Goal: Task Accomplishment & Management: Use online tool/utility

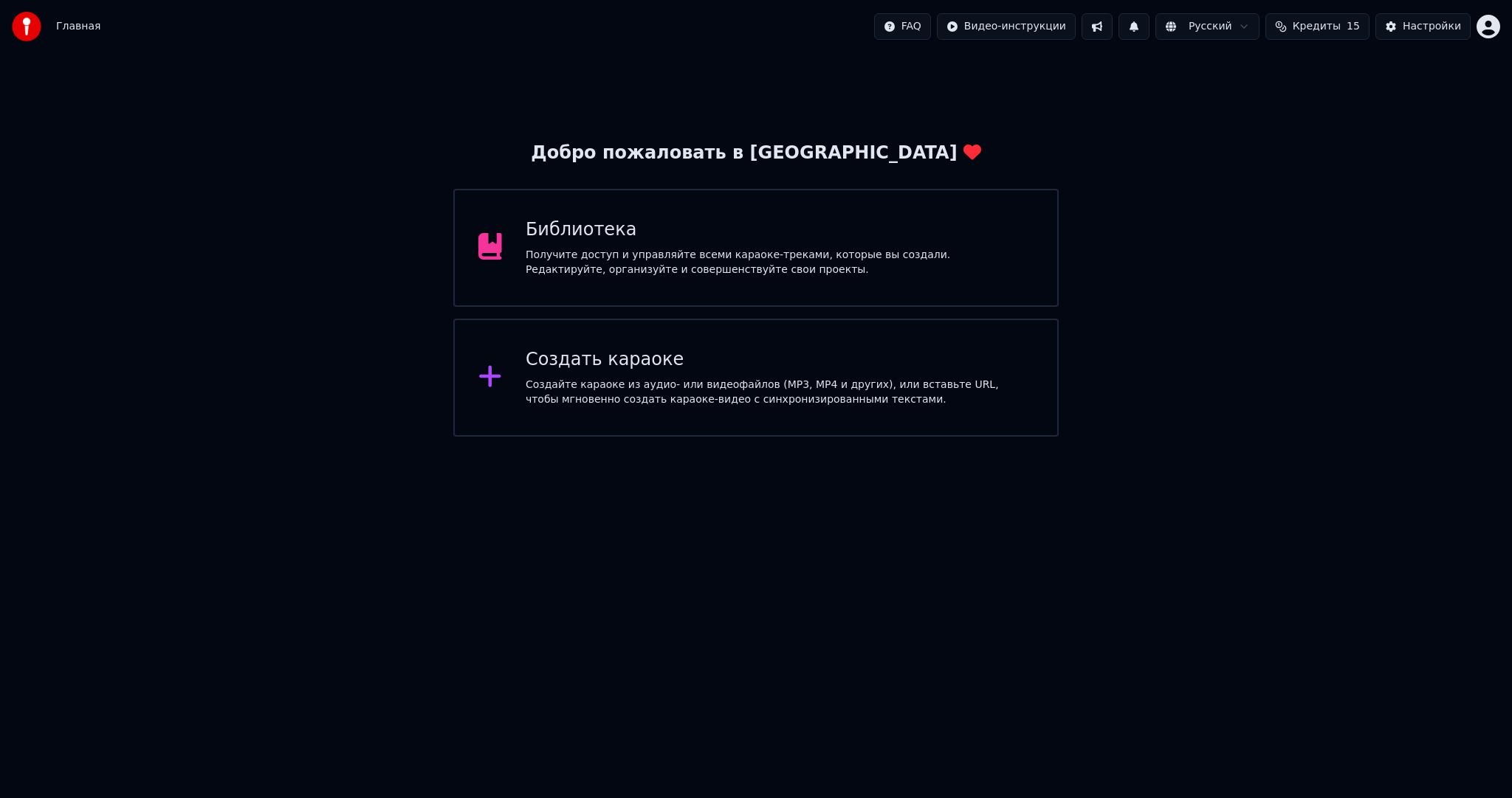
click at [599, 376] on div "Создать караоке Создайте караоке из аудио- или видеофайлов (MP3, MP4 и других),…" at bounding box center [779, 377] width 508 height 59
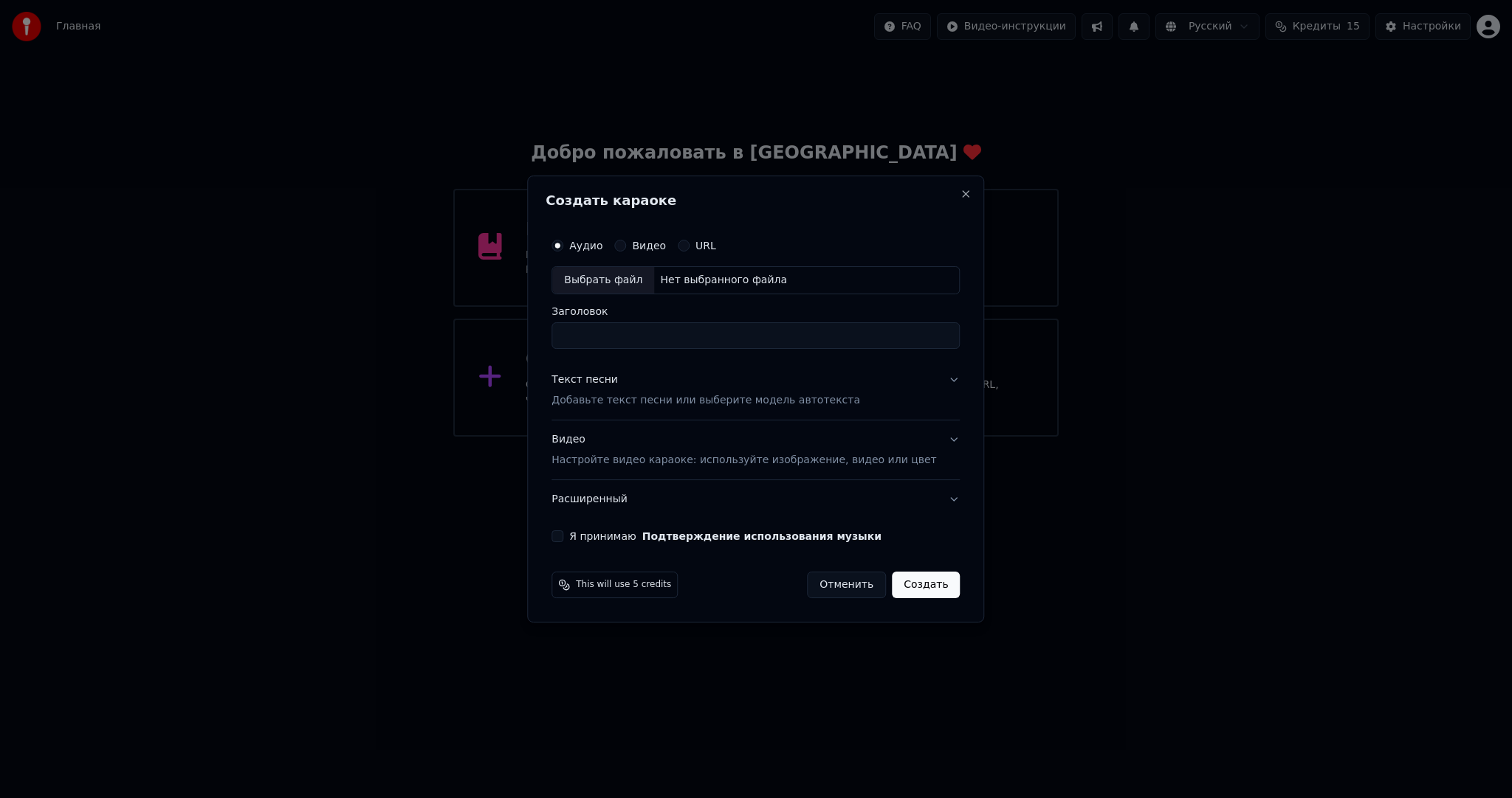
click at [598, 271] on div "Выбрать файл" at bounding box center [603, 280] width 102 height 27
click at [620, 337] on input "**********" at bounding box center [756, 336] width 409 height 27
type input "**********"
click at [608, 393] on p "Добавьте текст песни или выберите модель автотекста" at bounding box center [706, 401] width 309 height 15
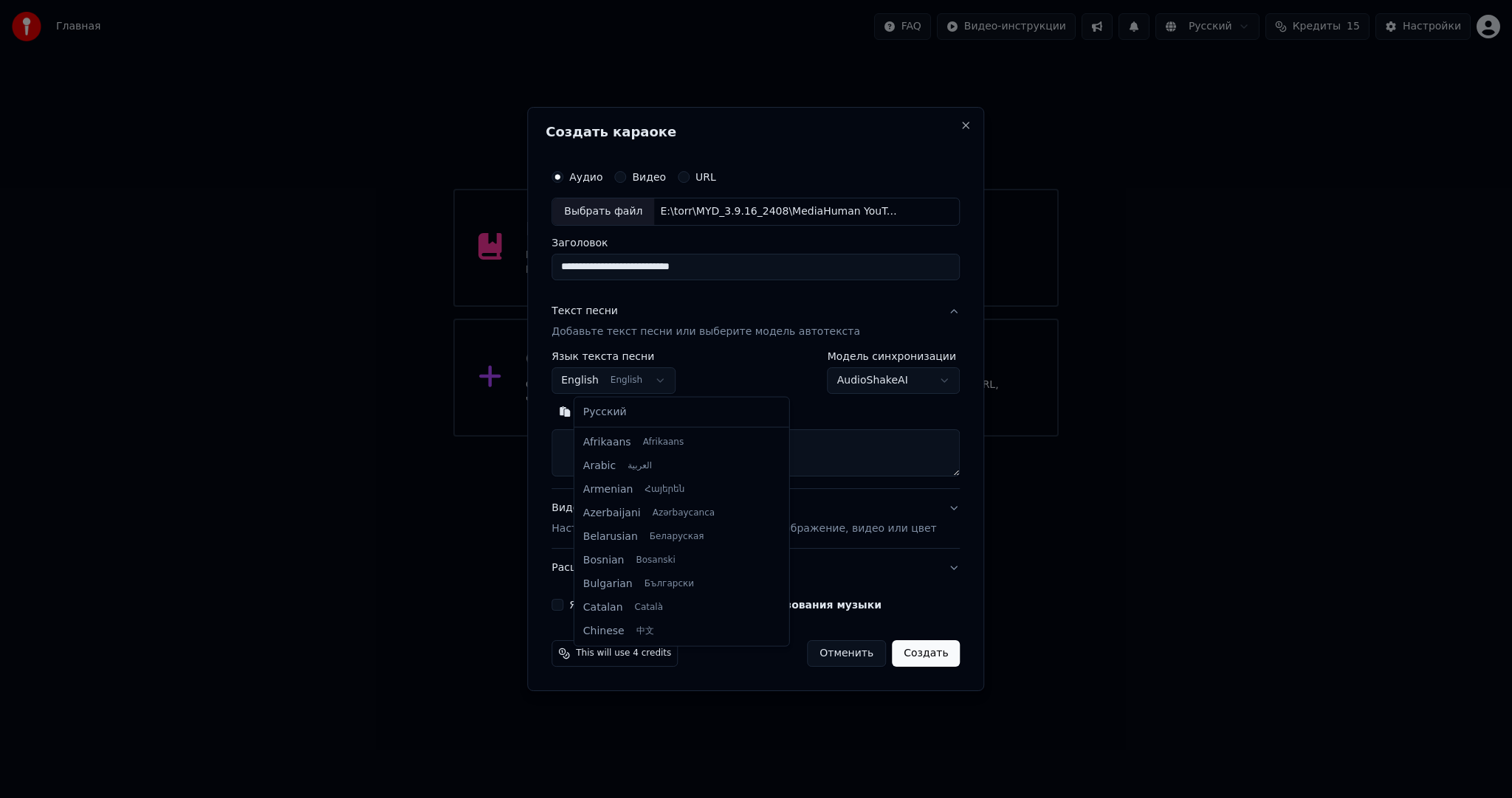
click at [622, 372] on body "**********" at bounding box center [756, 218] width 1512 height 437
select select "**"
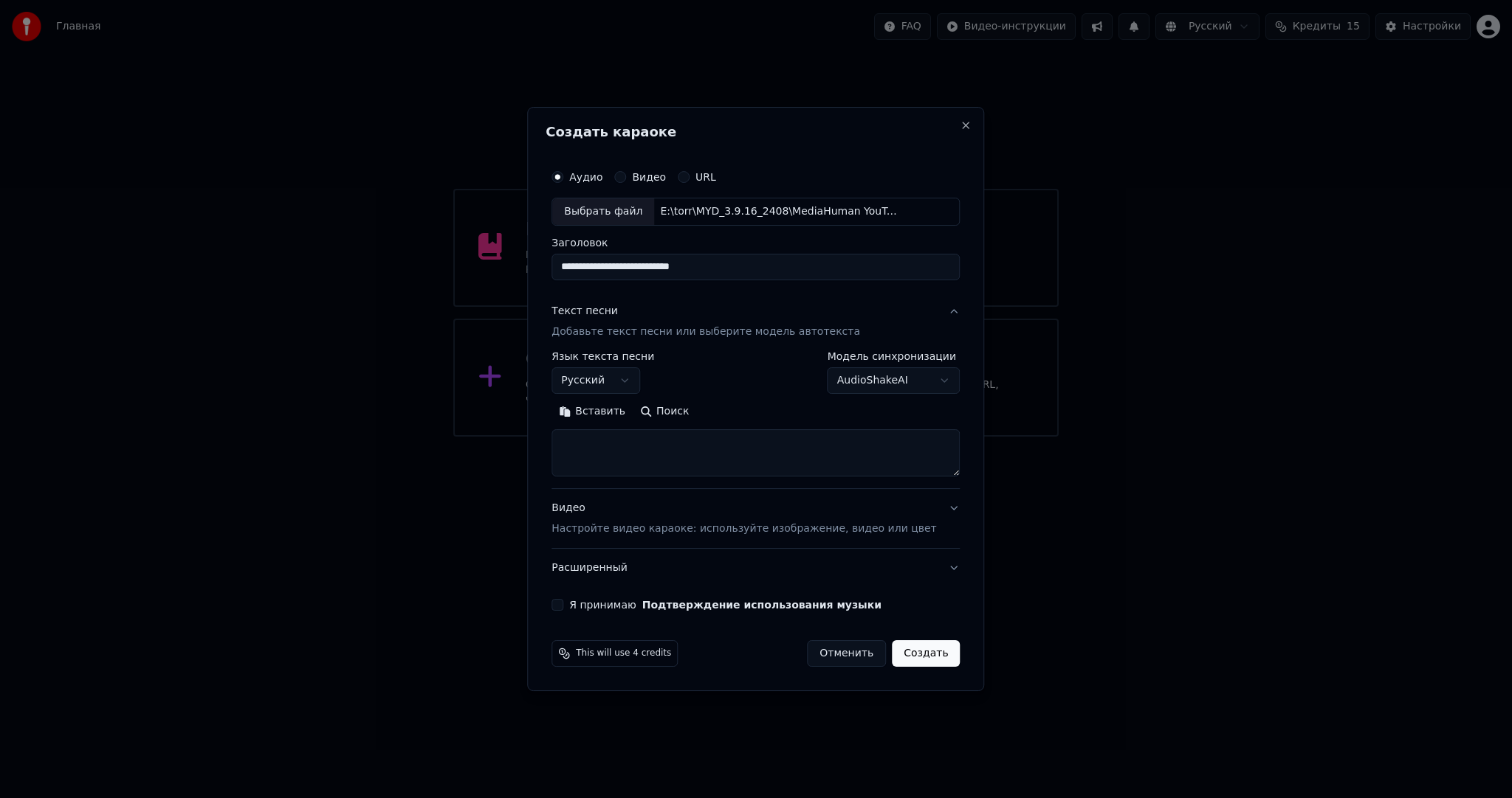
click at [706, 452] on textarea at bounding box center [756, 452] width 409 height 47
paste textarea "**********"
type textarea "**********"
click at [637, 512] on div "Видео Настройте видео караоке: используйте изображение, видео или цвет" at bounding box center [744, 519] width 385 height 36
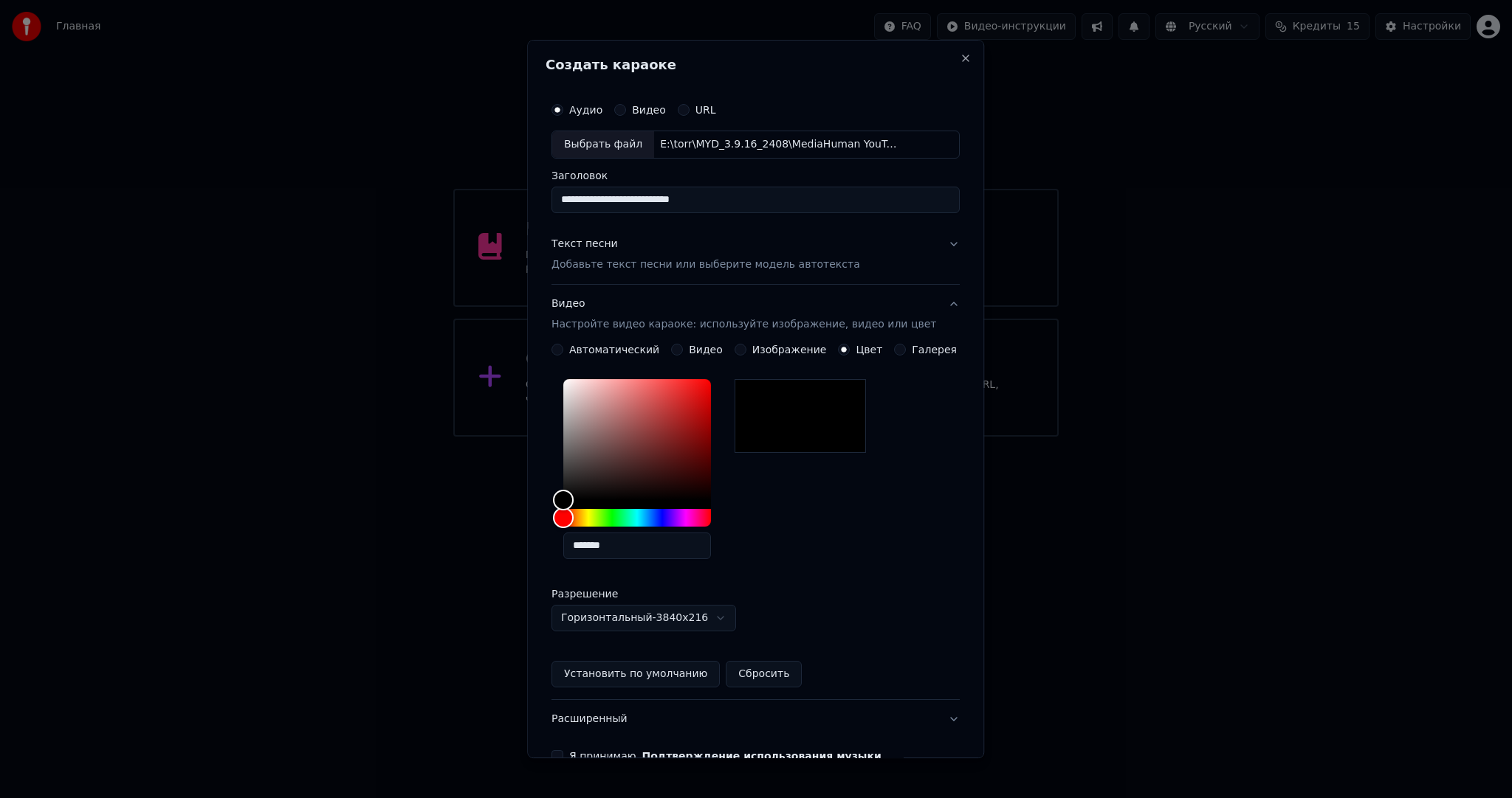
click at [678, 346] on button "Видео" at bounding box center [677, 349] width 12 height 12
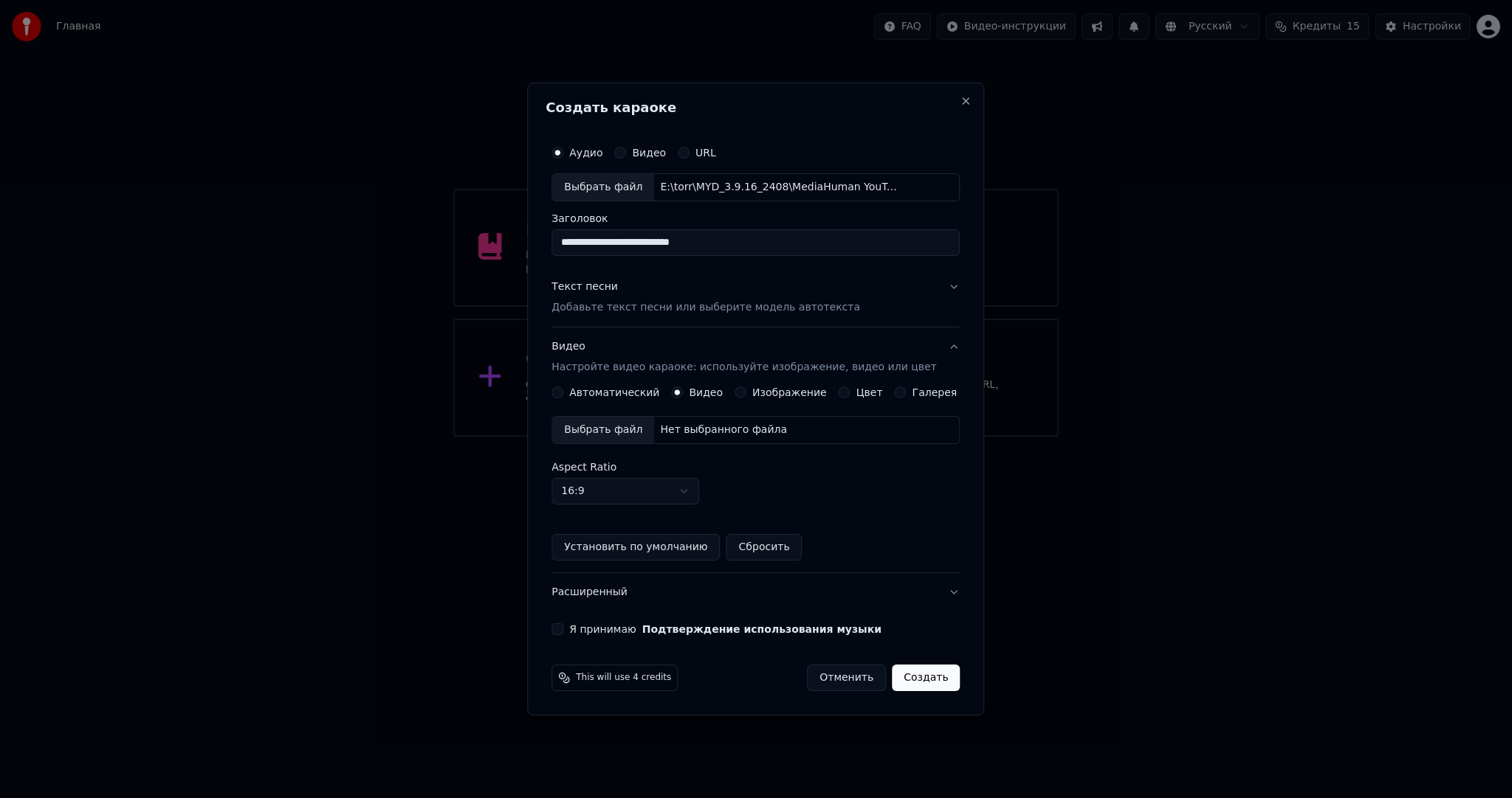
click at [605, 421] on div "Выбрать файл" at bounding box center [603, 430] width 102 height 27
click at [564, 624] on button "Я принимаю Подтверждение использования музыки" at bounding box center [558, 630] width 12 height 12
click at [938, 682] on button "Создать" at bounding box center [925, 678] width 68 height 27
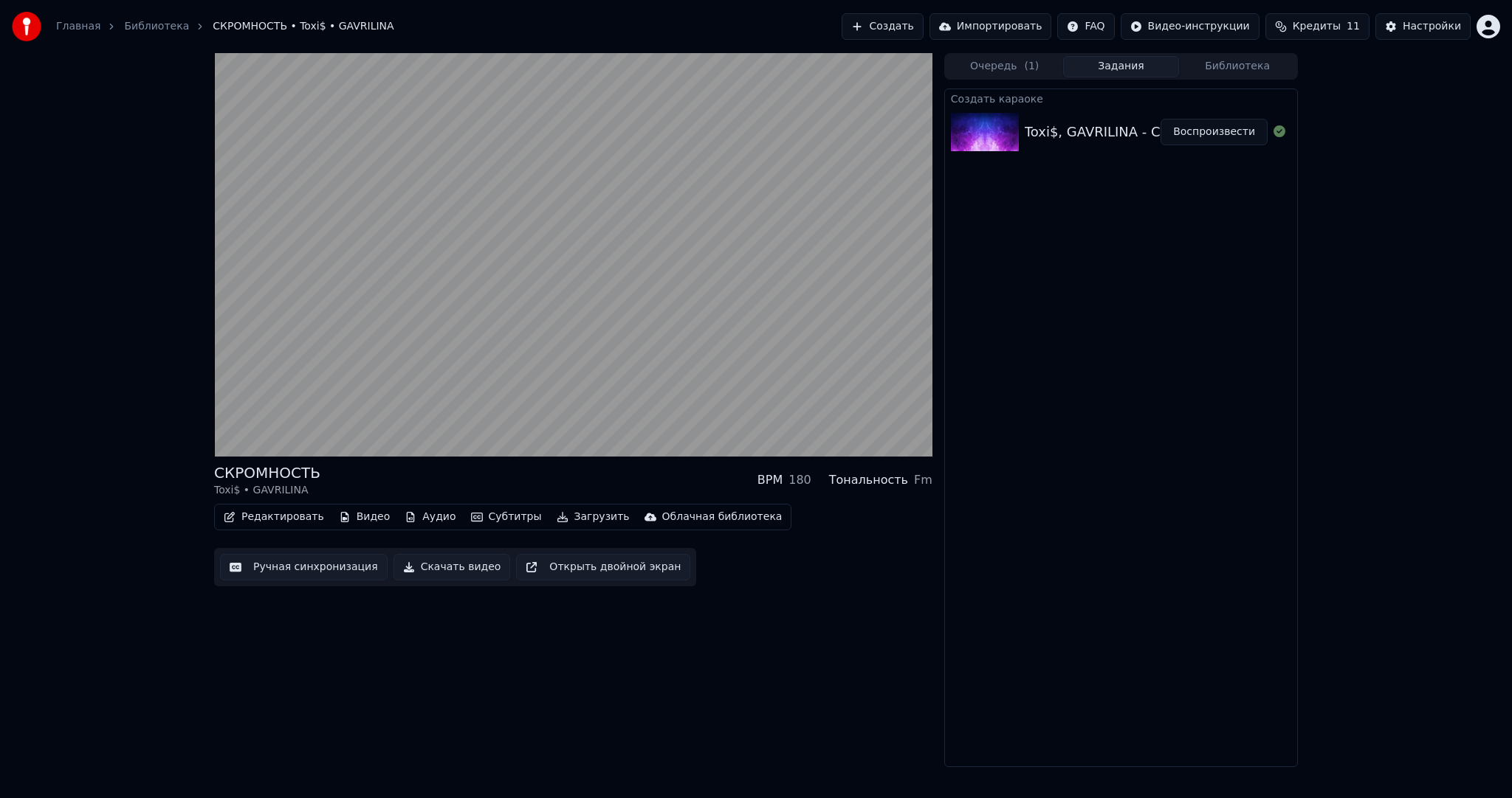
click at [430, 300] on video at bounding box center [573, 255] width 718 height 404
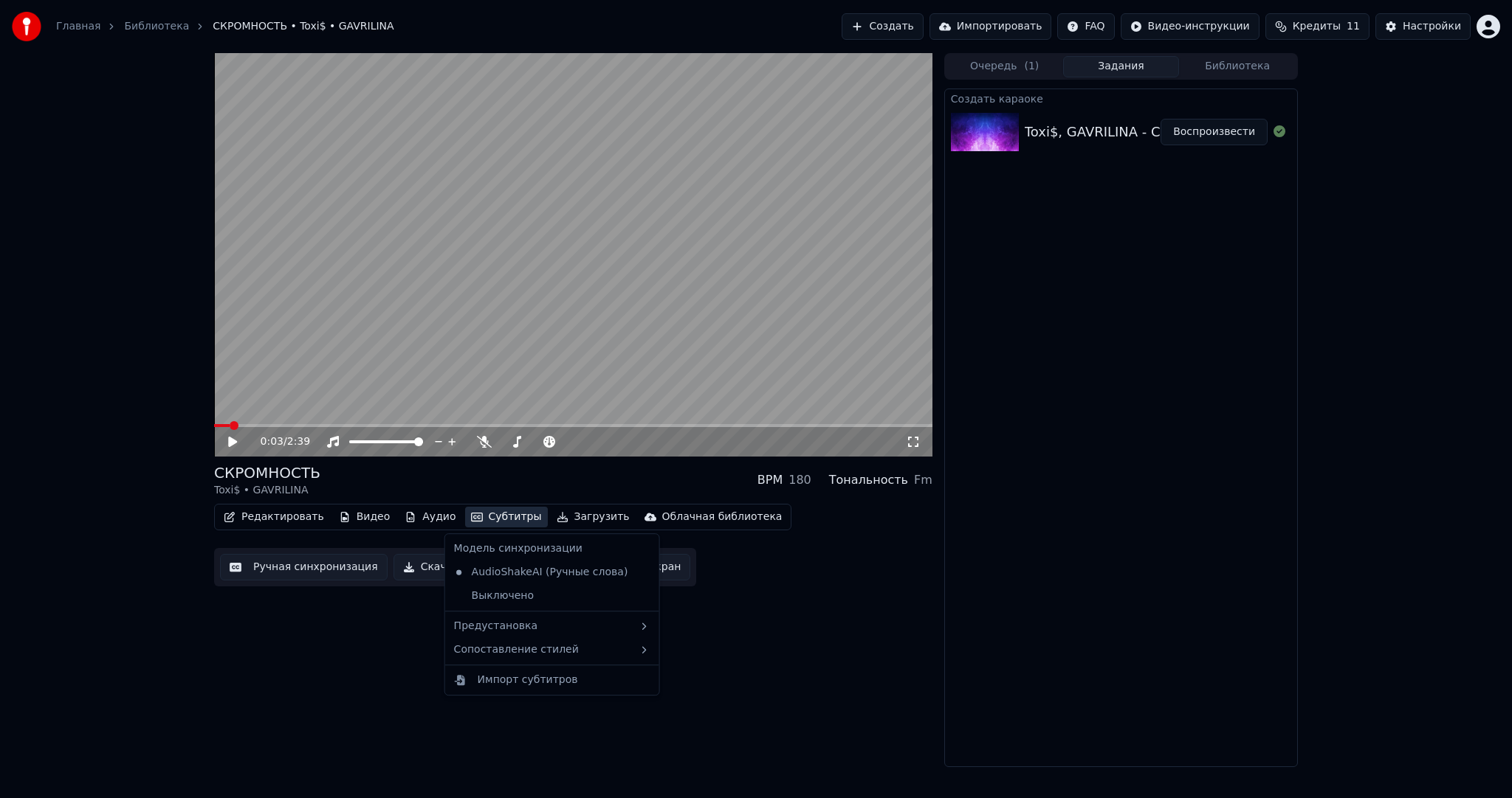
click at [508, 517] on button "Субтитры" at bounding box center [506, 517] width 83 height 21
drag, startPoint x: 533, startPoint y: 620, endPoint x: 629, endPoint y: 638, distance: 97.7
click at [532, 620] on div "Предустановка" at bounding box center [552, 627] width 208 height 24
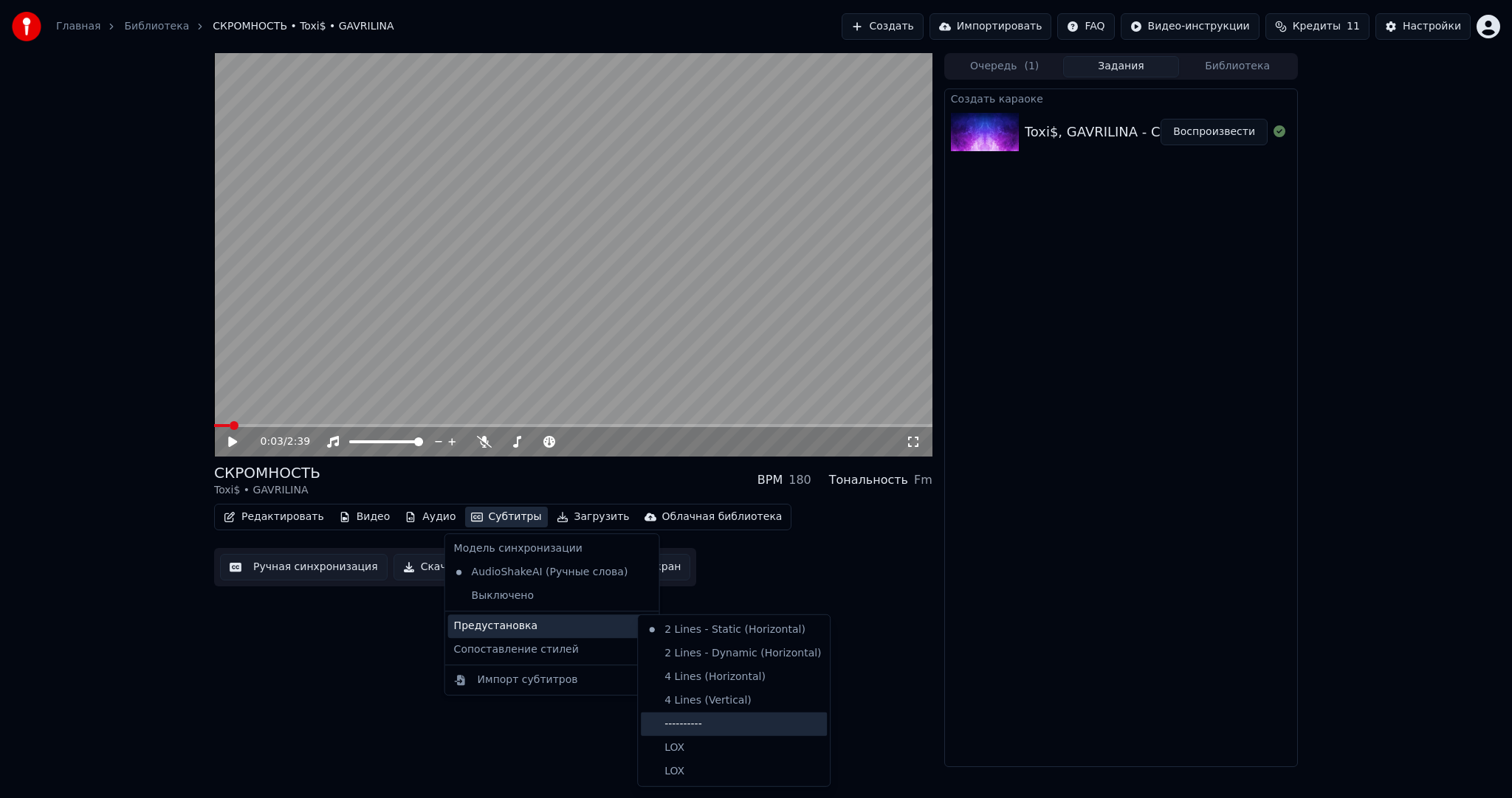
click at [693, 720] on div "----------" at bounding box center [734, 725] width 186 height 24
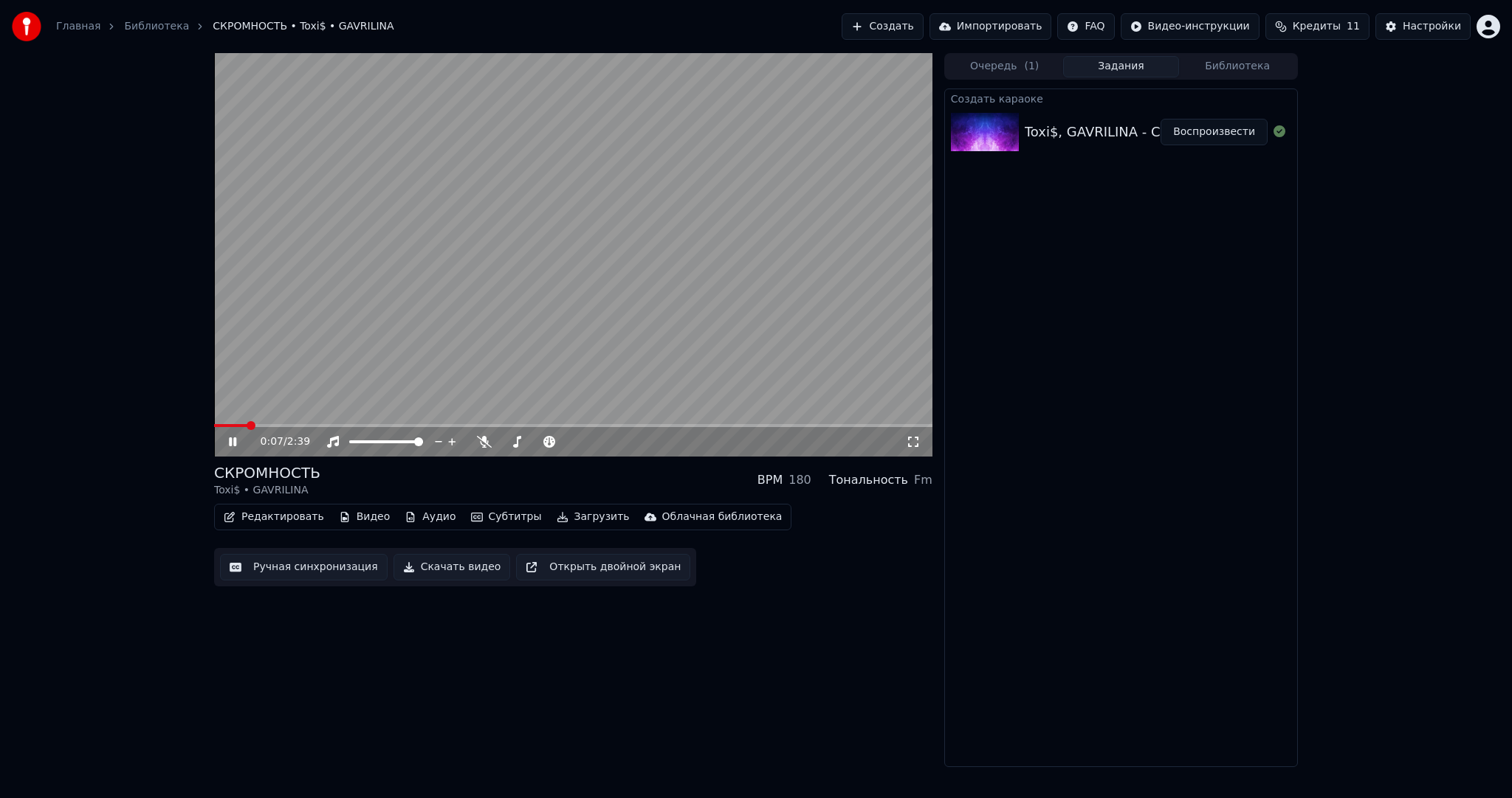
click at [274, 548] on div "Редактировать Видео Аудио Субтитры Загрузить Облачная библиотека Ручная синхрон…" at bounding box center [573, 545] width 718 height 83
click at [274, 560] on button "Ручная синхронизация" at bounding box center [303, 568] width 168 height 27
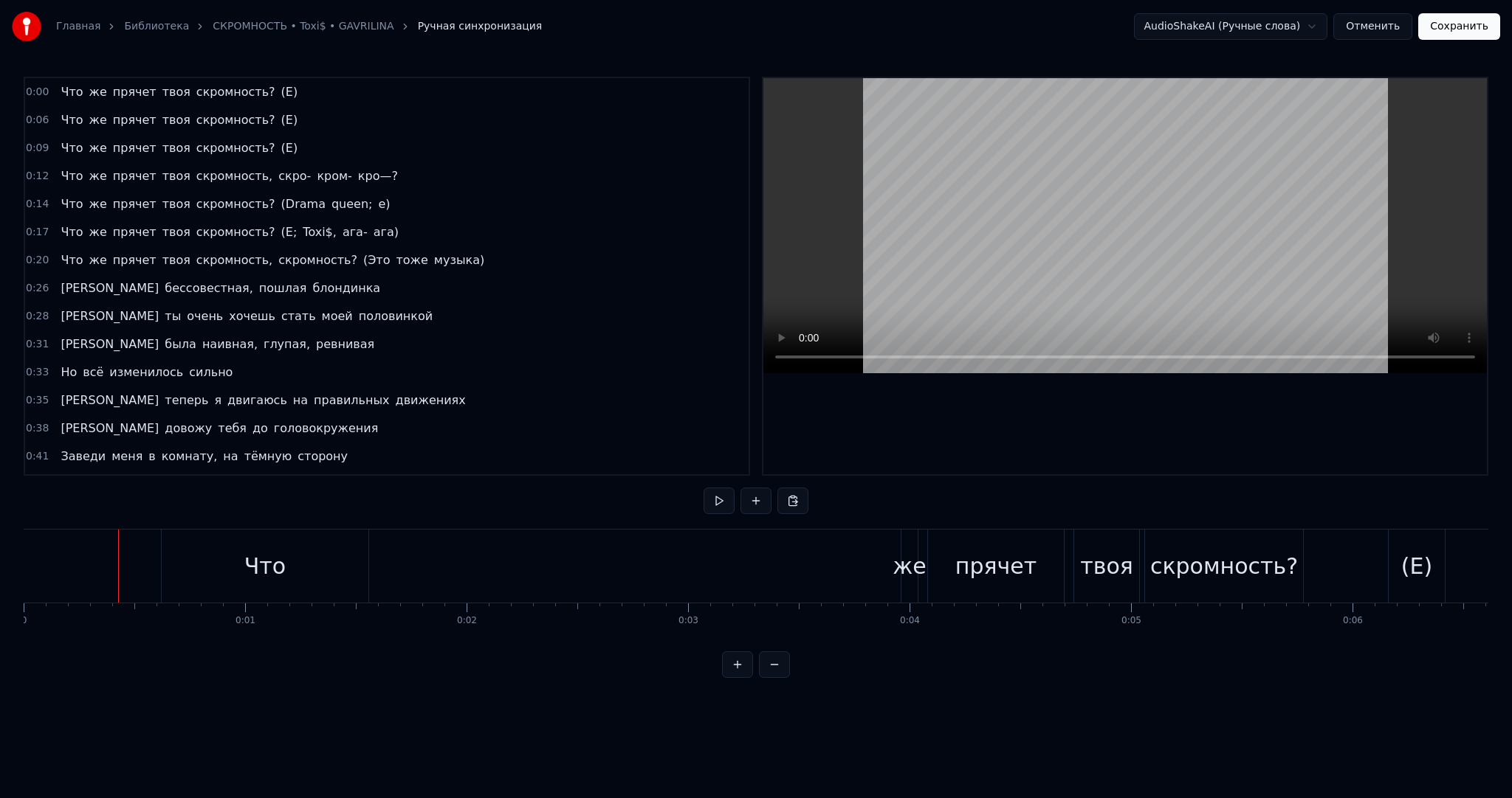
drag, startPoint x: 64, startPoint y: 554, endPoint x: 96, endPoint y: 545, distance: 33.2
click at [715, 498] on button at bounding box center [719, 501] width 31 height 27
click at [722, 498] on button at bounding box center [719, 501] width 31 height 27
click at [1011, 576] on div "прячет" at bounding box center [995, 566] width 81 height 34
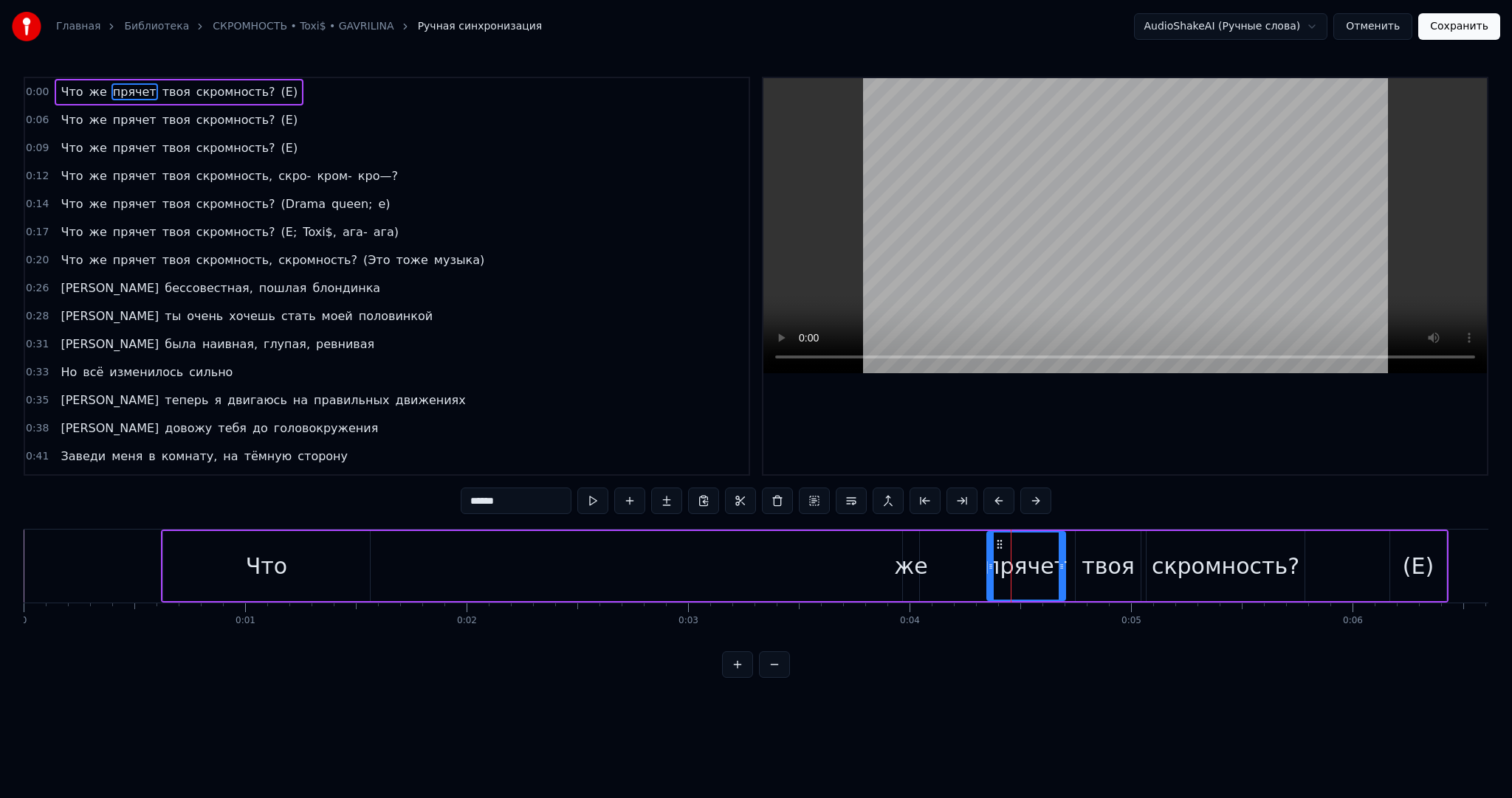
drag, startPoint x: 931, startPoint y: 563, endPoint x: 989, endPoint y: 559, distance: 58.1
click at [989, 559] on div at bounding box center [991, 566] width 6 height 67
click at [910, 564] on div "же" at bounding box center [910, 566] width 34 height 34
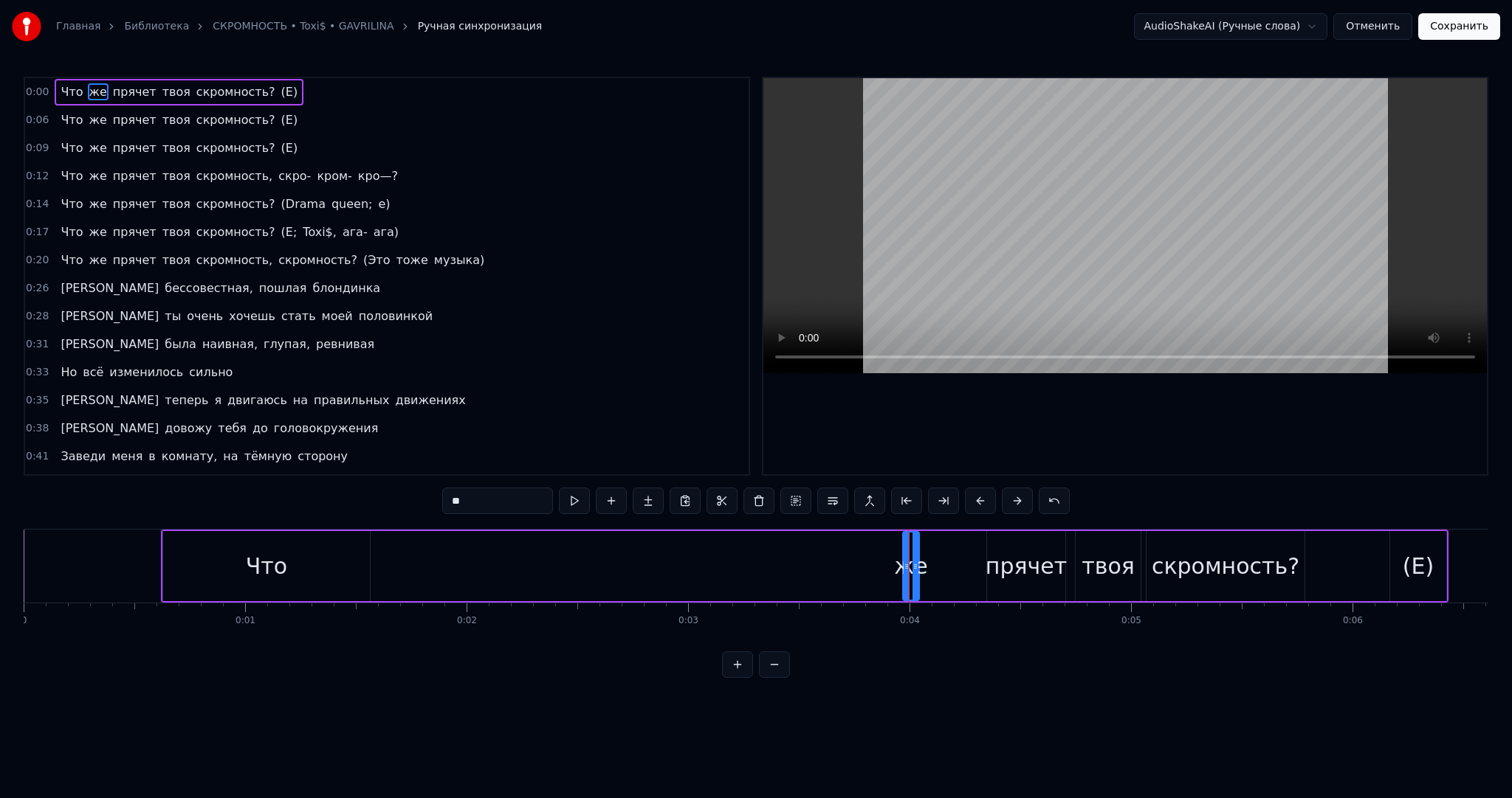
click at [919, 546] on icon at bounding box center [916, 545] width 12 height 12
drag, startPoint x: 913, startPoint y: 546, endPoint x: 925, endPoint y: 547, distance: 12.0
click at [925, 547] on div at bounding box center [927, 566] width 6 height 67
drag, startPoint x: 913, startPoint y: 545, endPoint x: 960, endPoint y: 545, distance: 47.0
click at [960, 545] on icon at bounding box center [963, 545] width 12 height 12
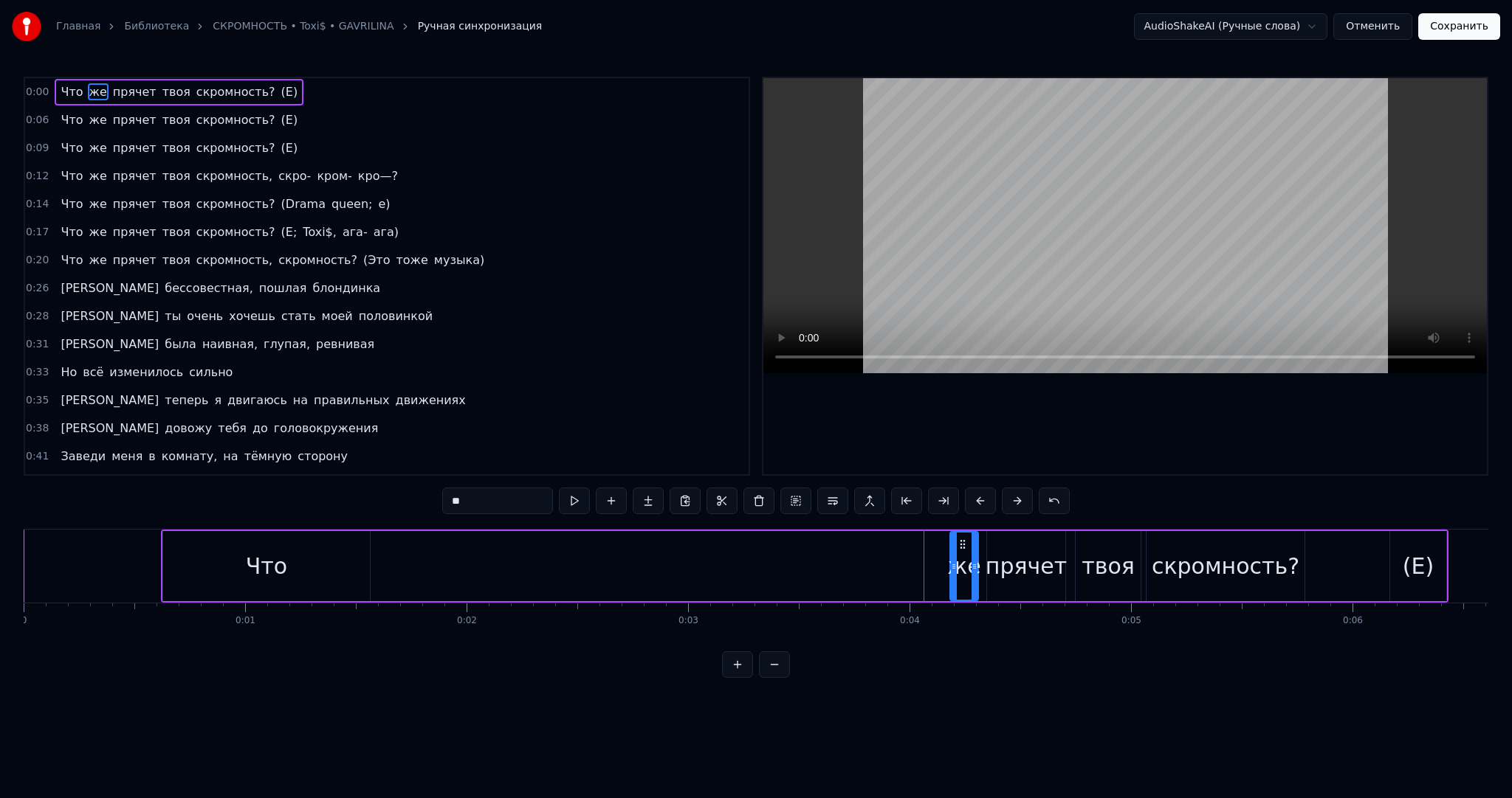
click at [280, 566] on div "Что" at bounding box center [266, 566] width 41 height 34
type input "***"
drag, startPoint x: 166, startPoint y: 553, endPoint x: 337, endPoint y: 548, distance: 171.1
click at [337, 548] on div at bounding box center [338, 566] width 6 height 67
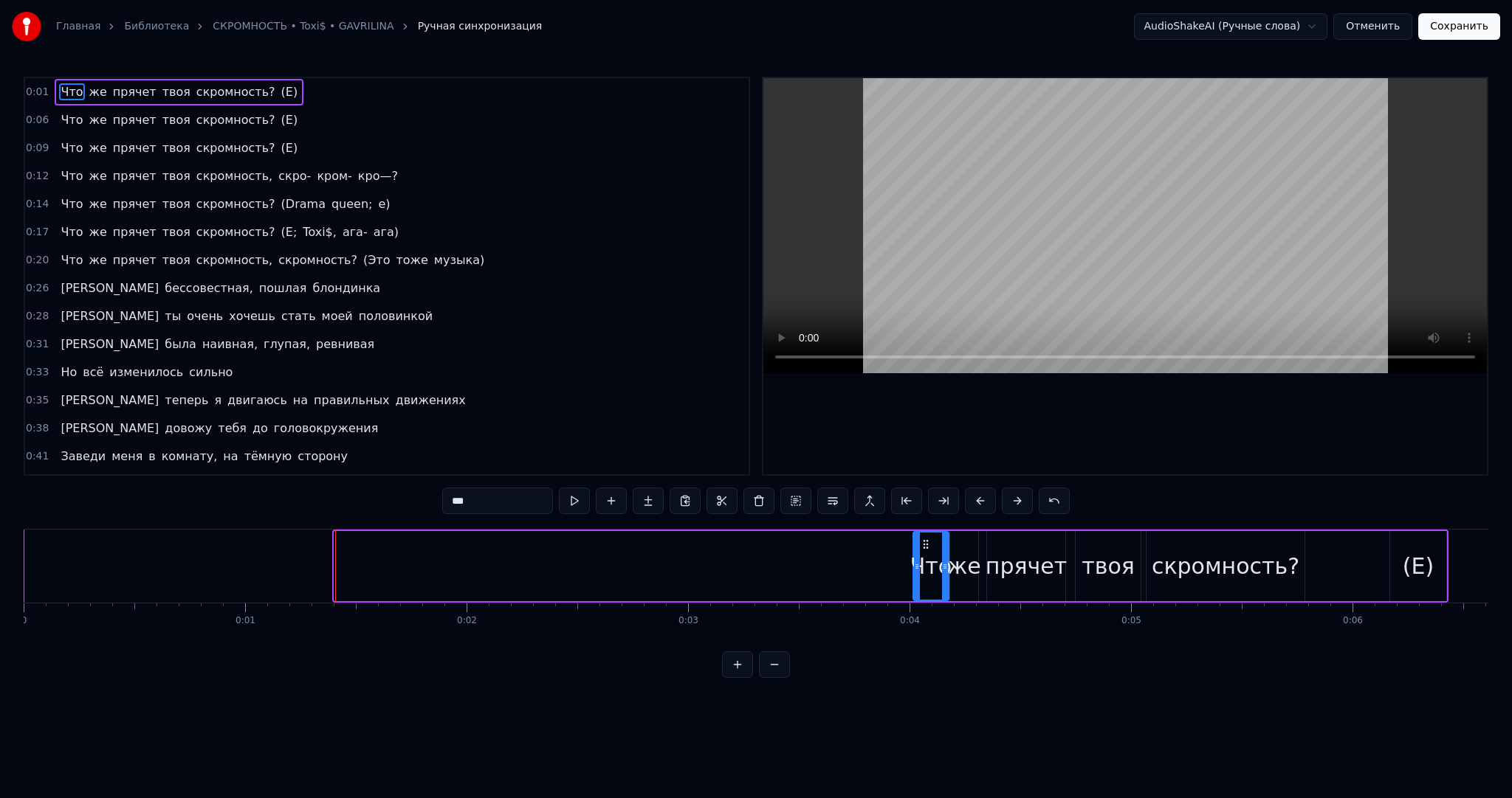
drag, startPoint x: 346, startPoint y: 542, endPoint x: 910, endPoint y: 543, distance: 564.0
click at [922, 542] on icon at bounding box center [926, 545] width 12 height 12
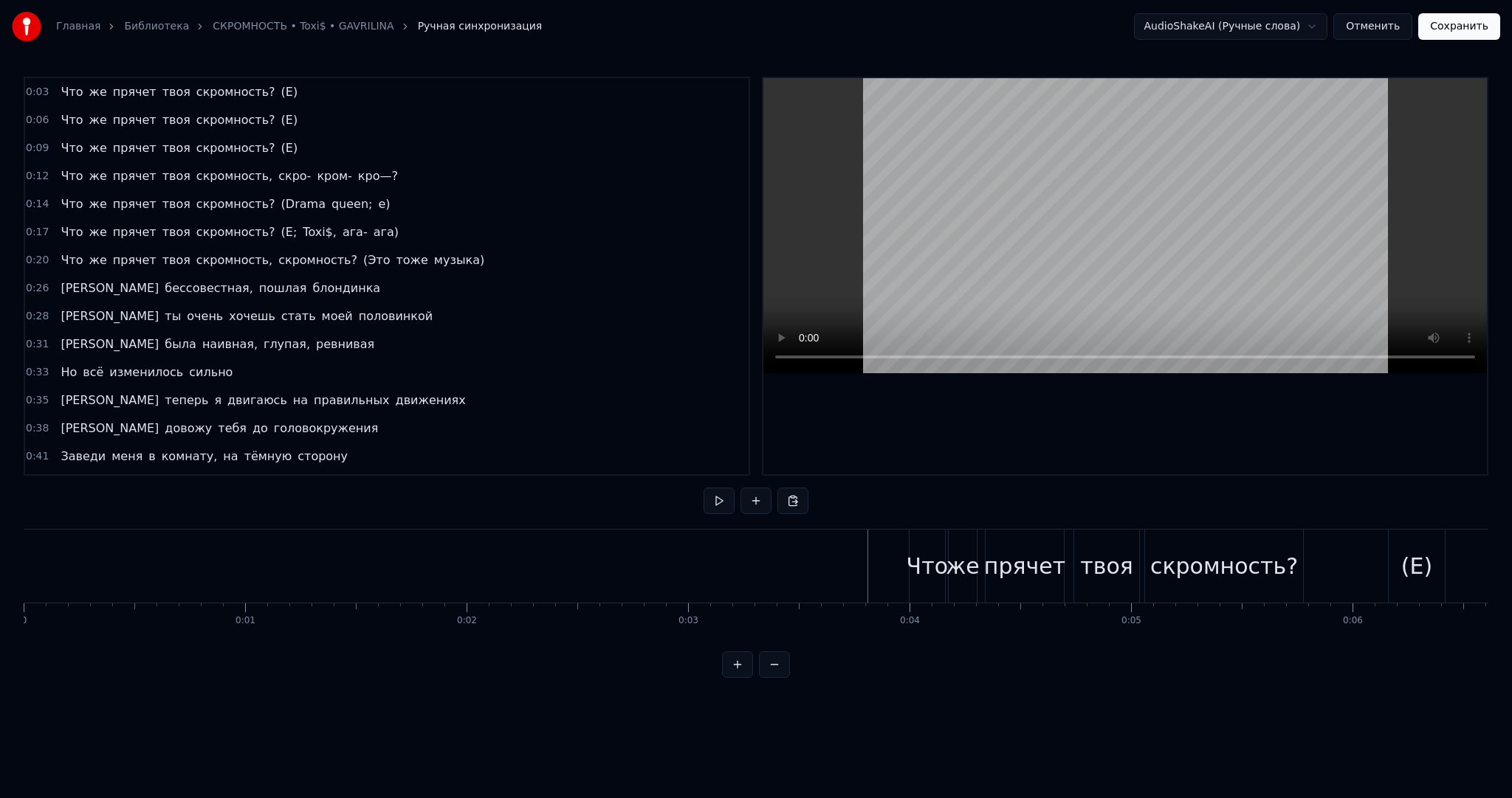
click at [721, 501] on button at bounding box center [719, 501] width 31 height 27
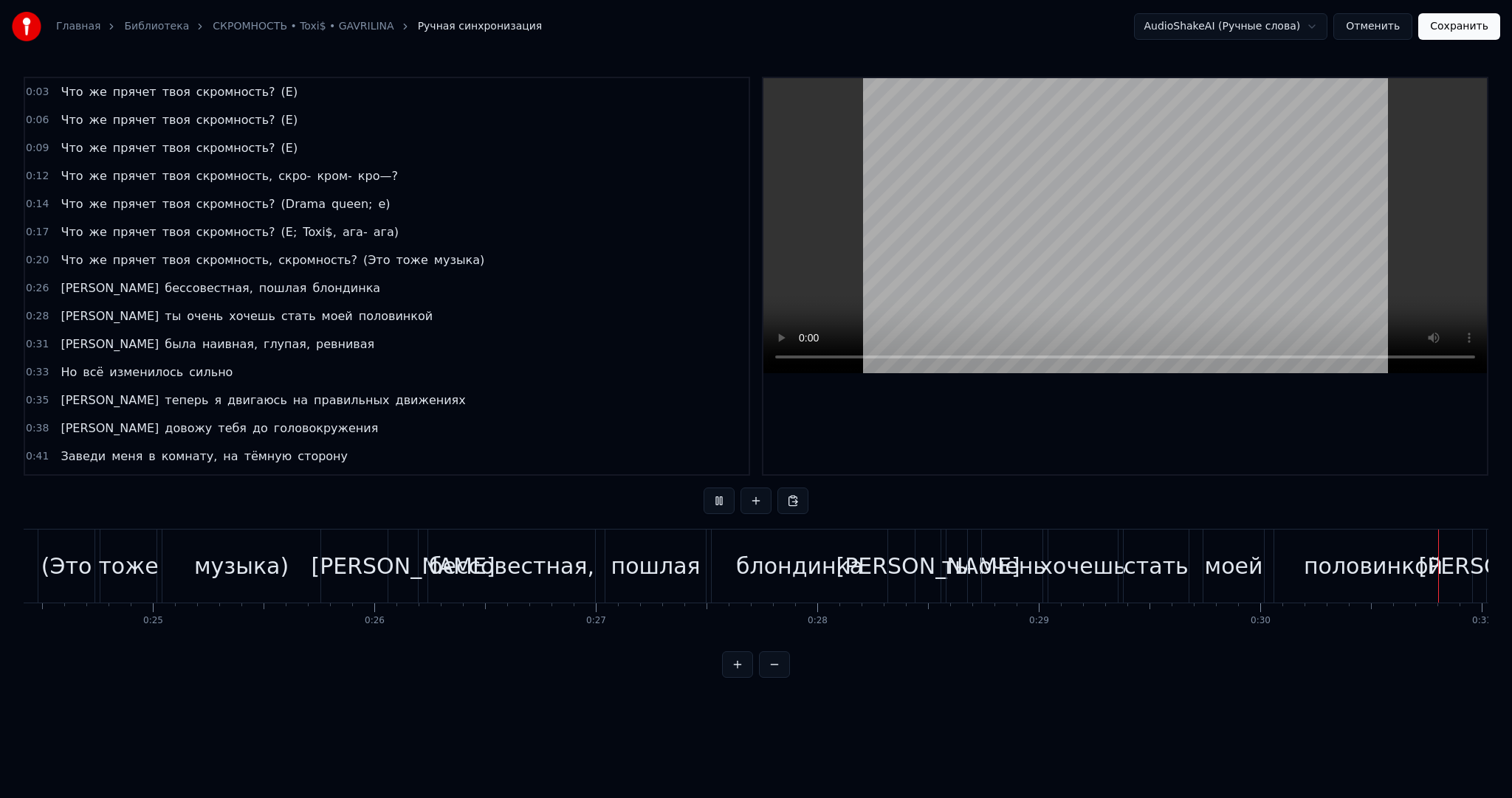
scroll to position [0, 6759]
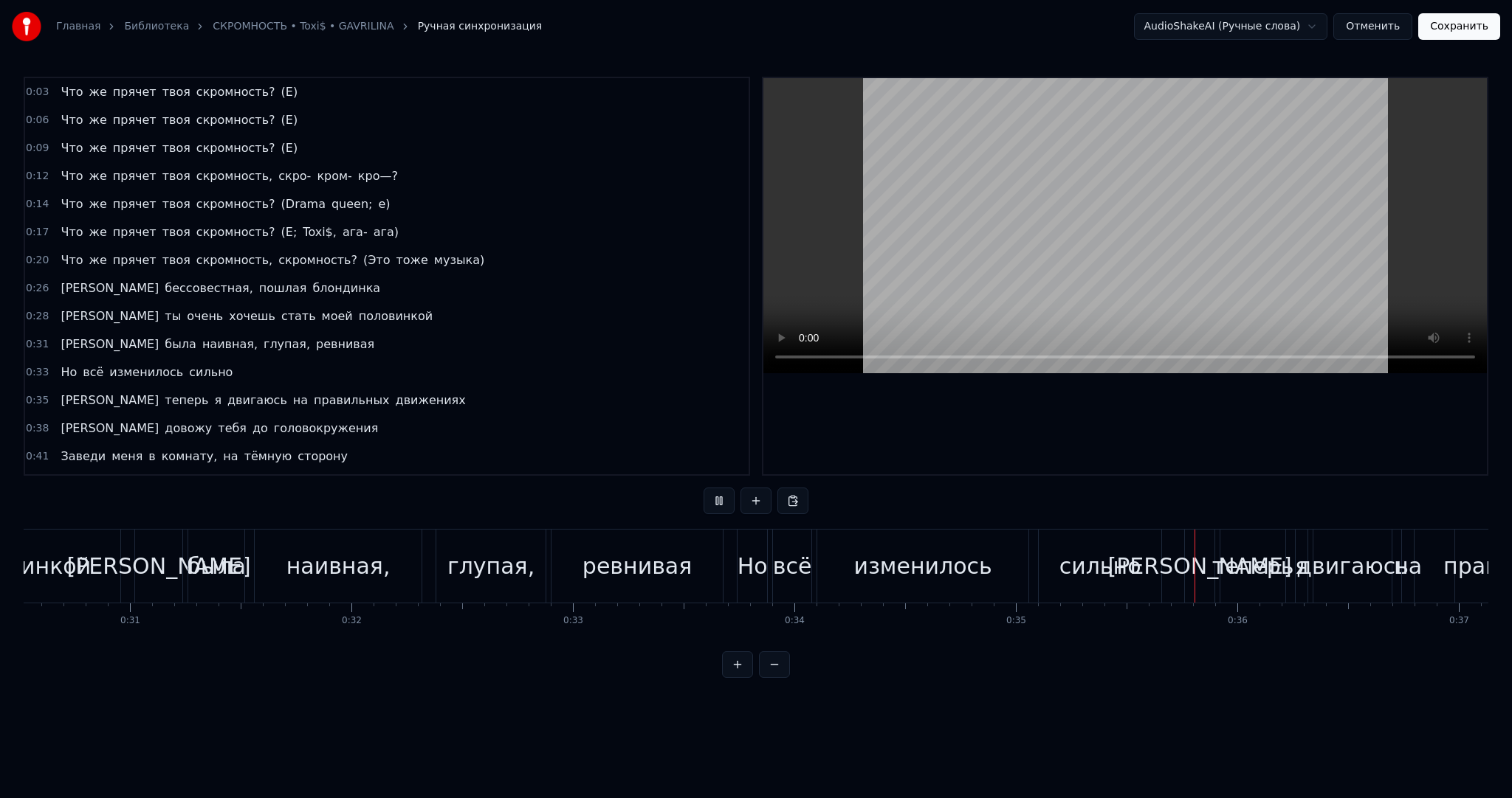
click at [954, 221] on video at bounding box center [1125, 226] width 723 height 295
click at [277, 255] on span "скромность?" at bounding box center [318, 260] width 82 height 17
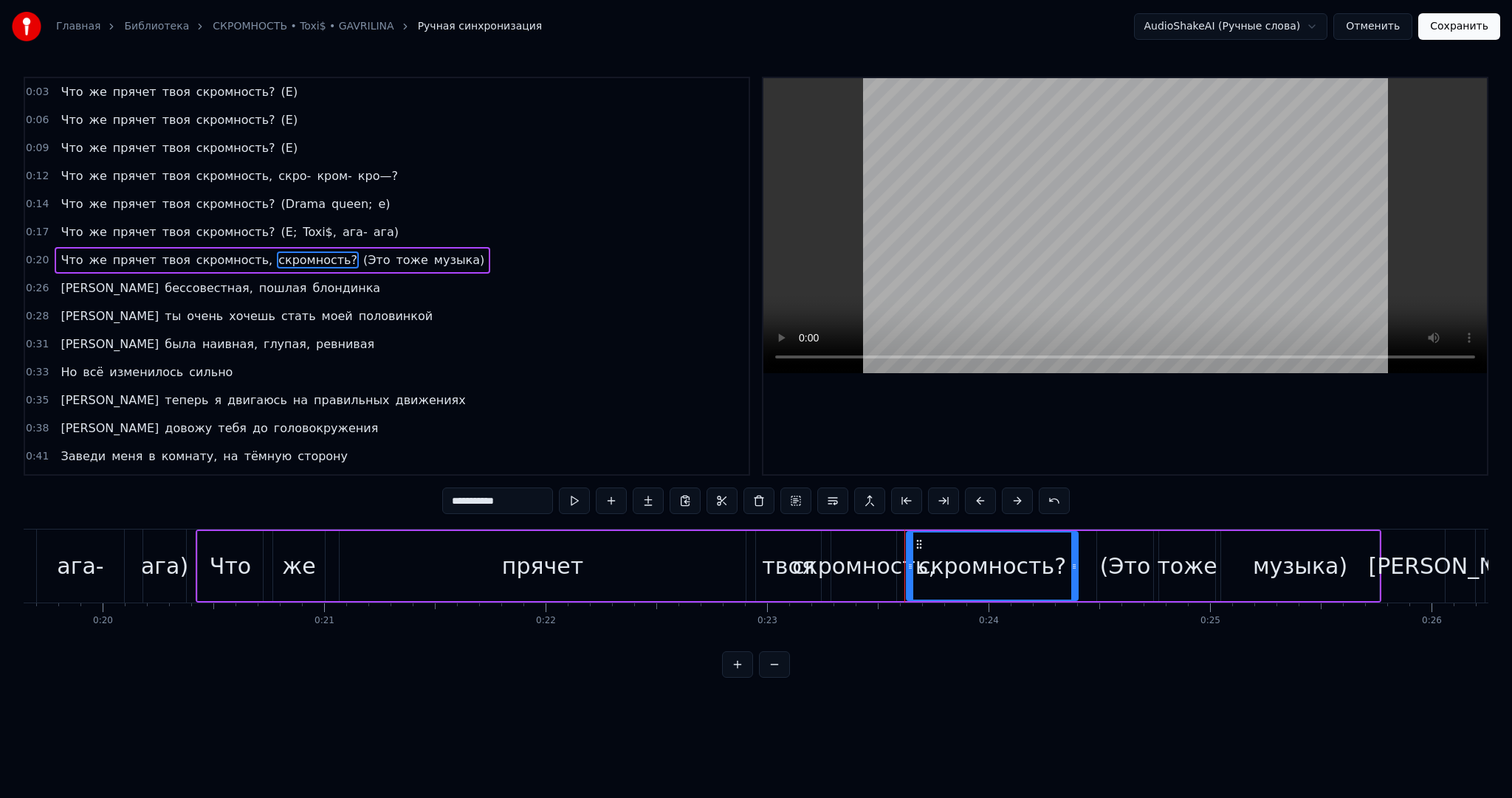
scroll to position [0, 4250]
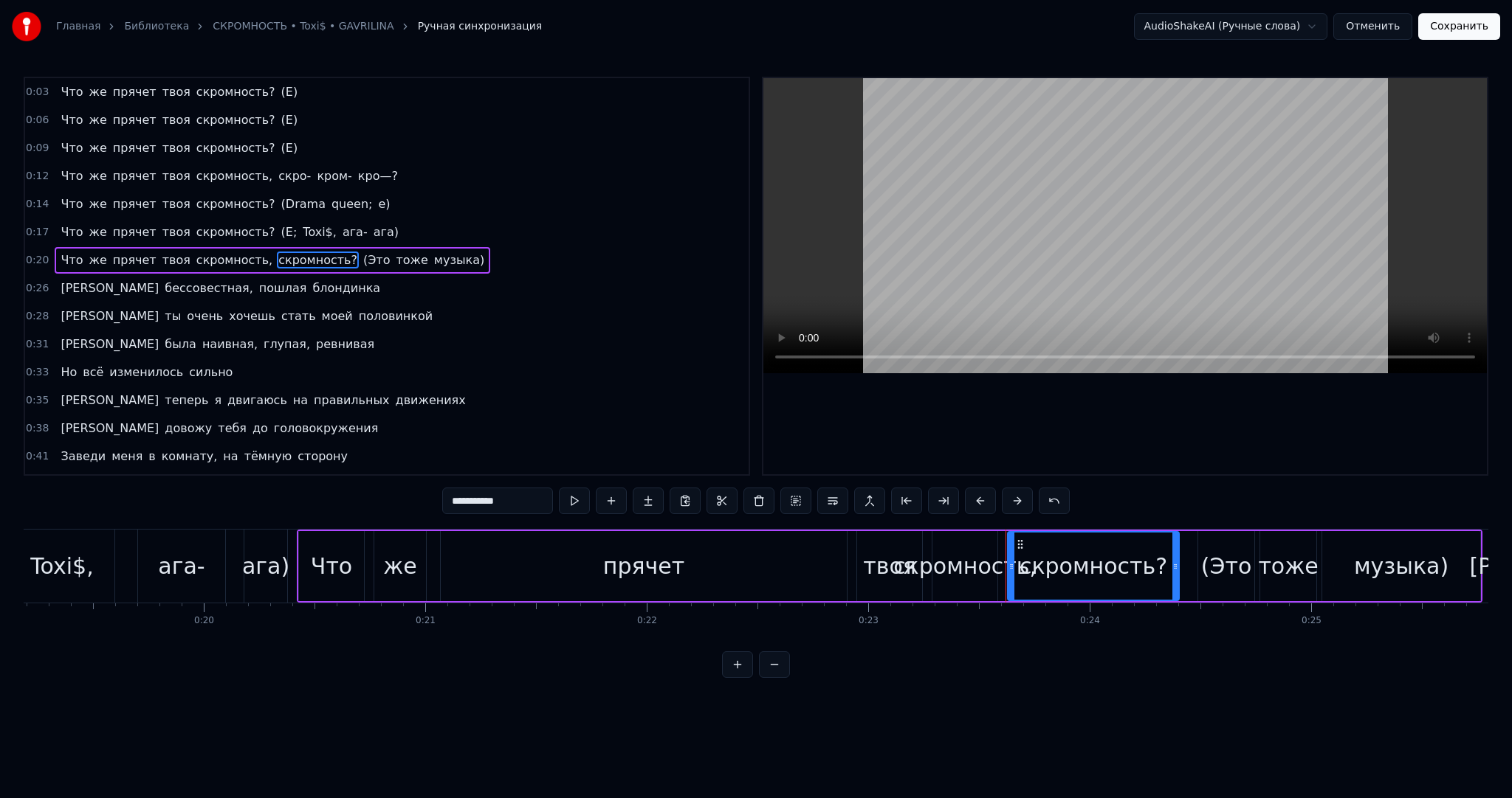
click at [508, 554] on div "прячет" at bounding box center [643, 566] width 406 height 70
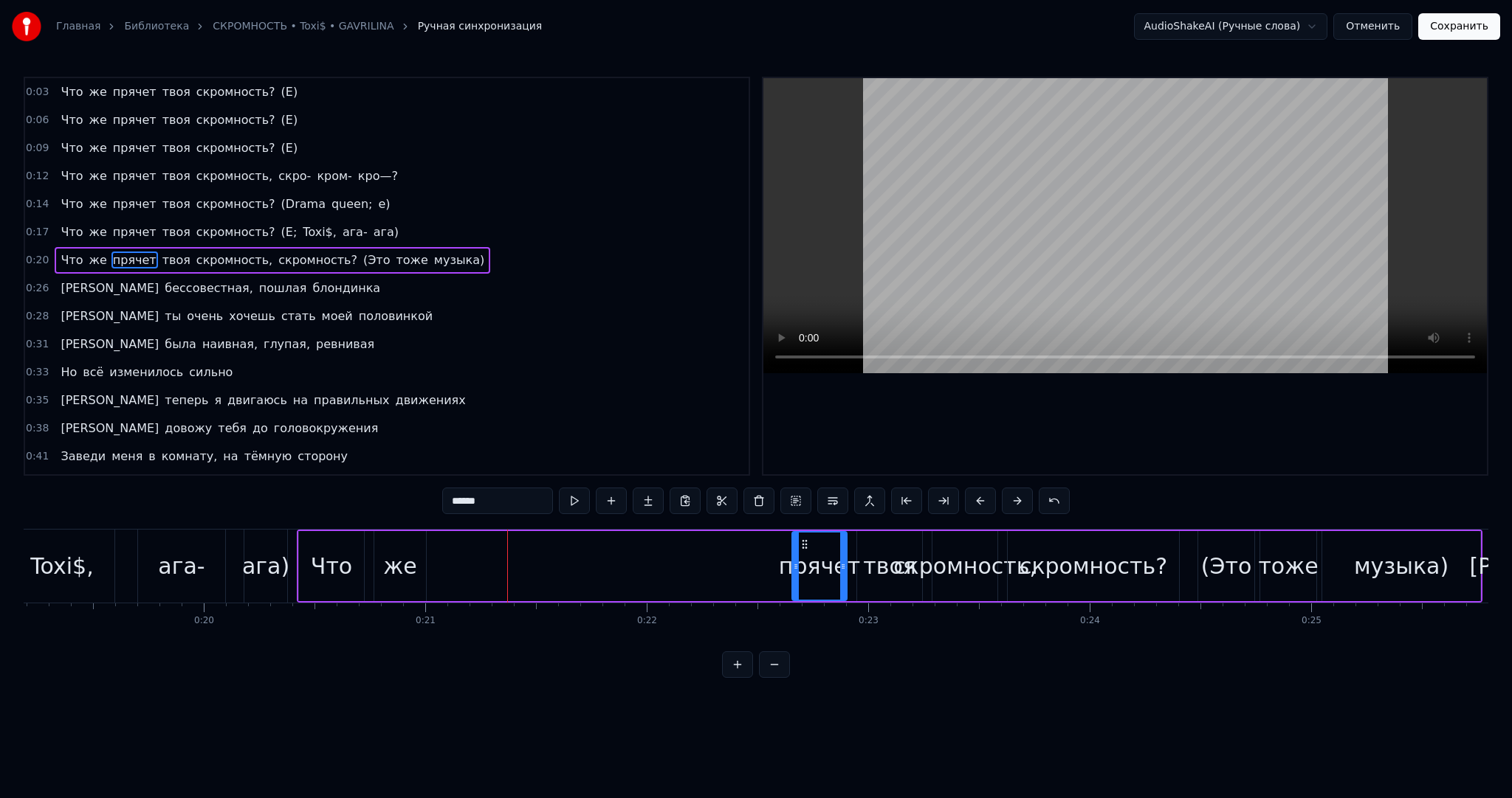
drag, startPoint x: 441, startPoint y: 557, endPoint x: 778, endPoint y: 577, distance: 337.6
click at [793, 577] on div at bounding box center [796, 566] width 6 height 67
click at [386, 564] on div "же" at bounding box center [400, 566] width 34 height 34
drag, startPoint x: 382, startPoint y: 541, endPoint x: 737, endPoint y: 562, distance: 355.6
click at [737, 562] on div "же" at bounding box center [748, 566] width 50 height 67
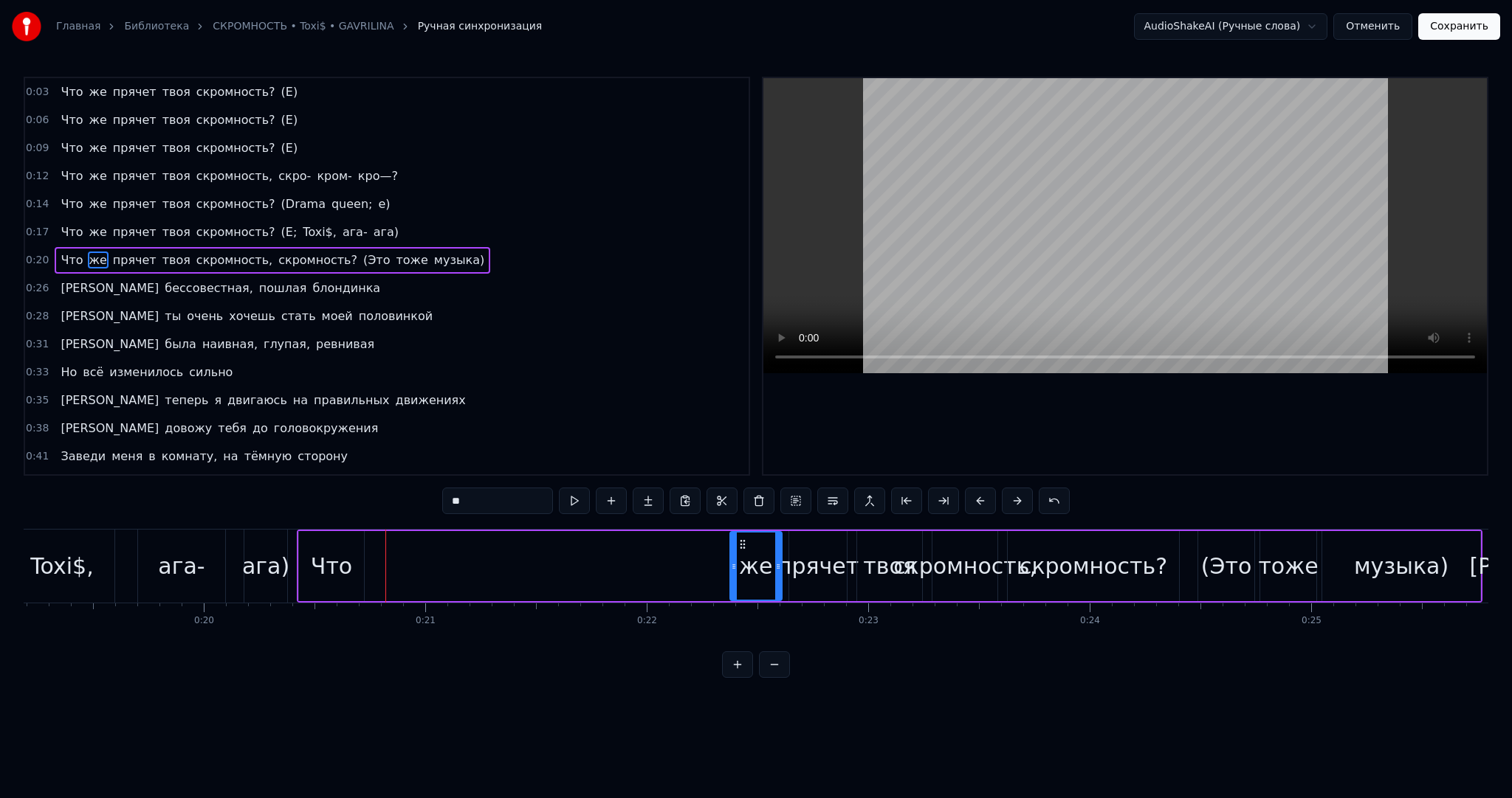
click at [321, 555] on div "Что" at bounding box center [331, 566] width 41 height 34
type input "***"
drag, startPoint x: 306, startPoint y: 541, endPoint x: 665, endPoint y: 556, distance: 359.3
click at [674, 556] on div "Что" at bounding box center [683, 566] width 63 height 67
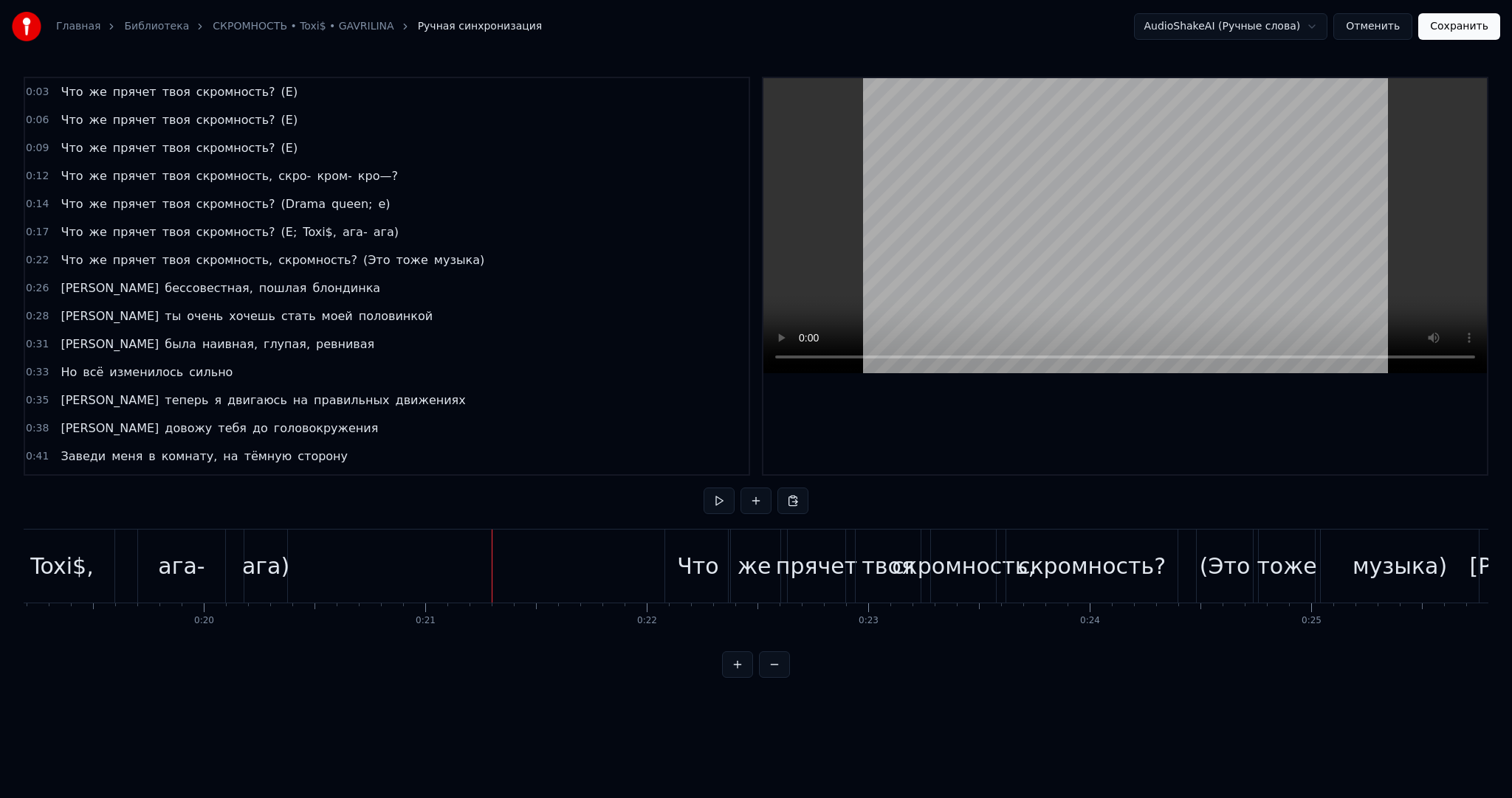
click at [712, 502] on button at bounding box center [719, 501] width 31 height 27
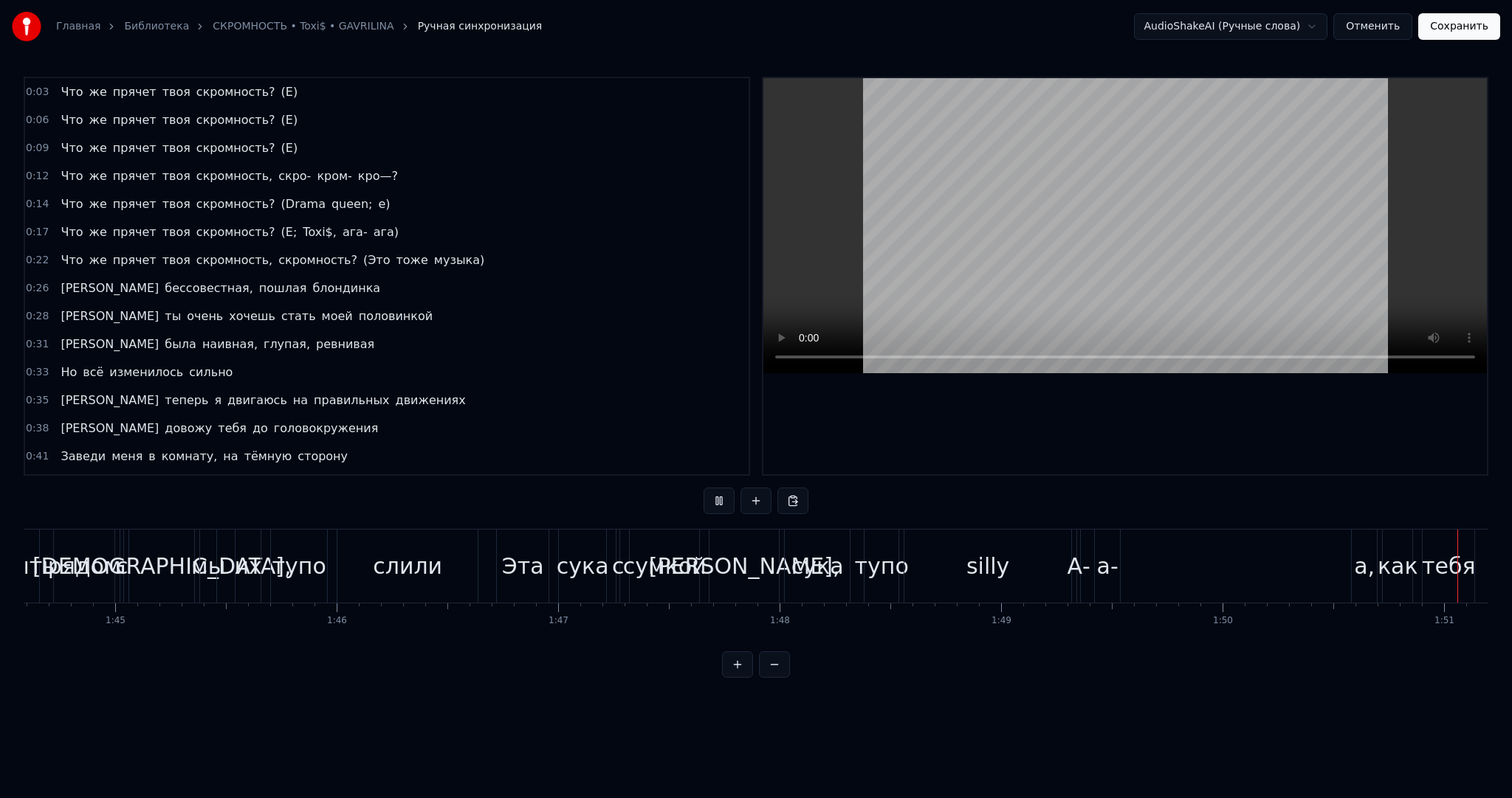
scroll to position [0, 24519]
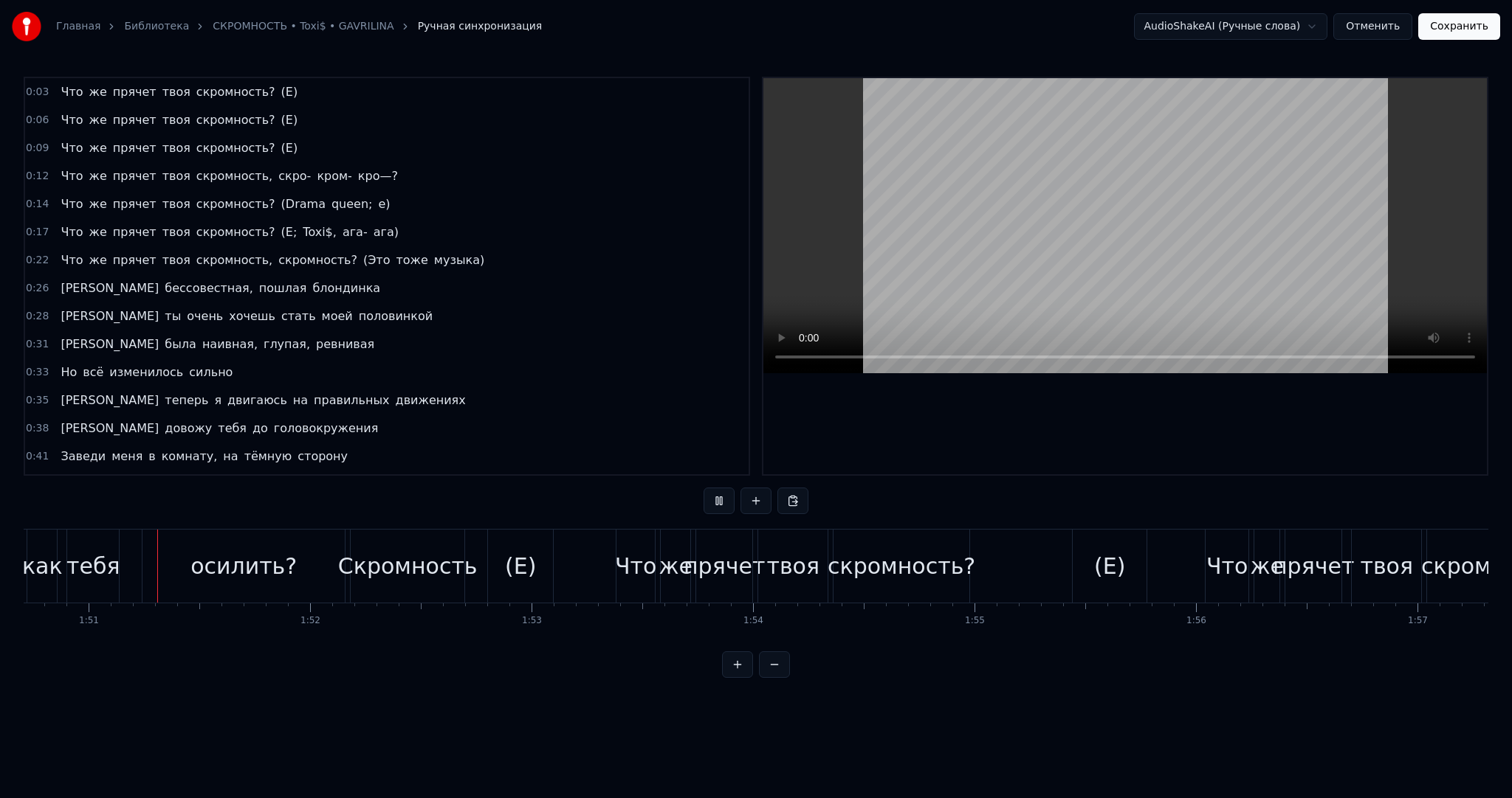
click at [998, 224] on video at bounding box center [1125, 226] width 723 height 295
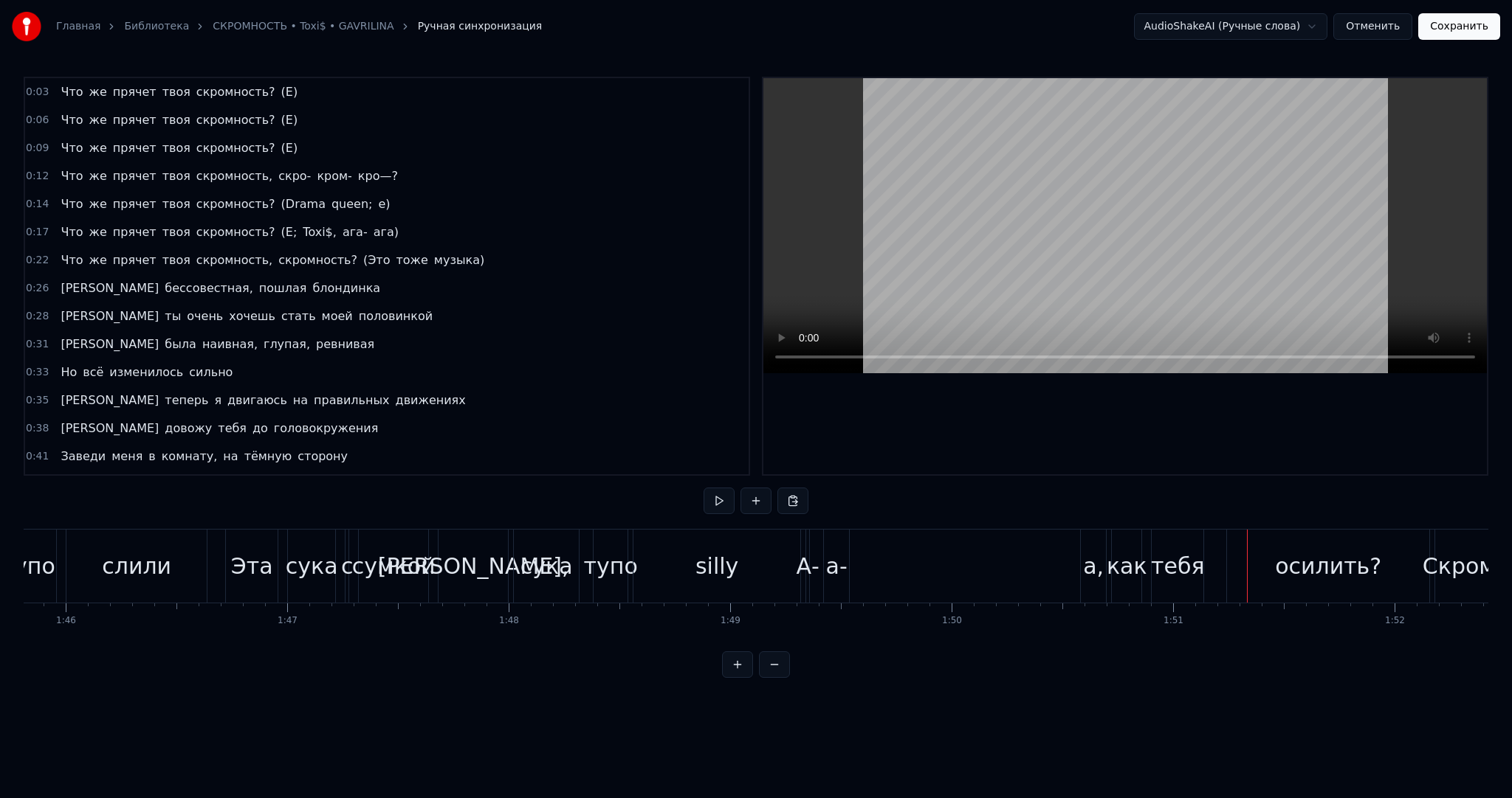
scroll to position [0, 23463]
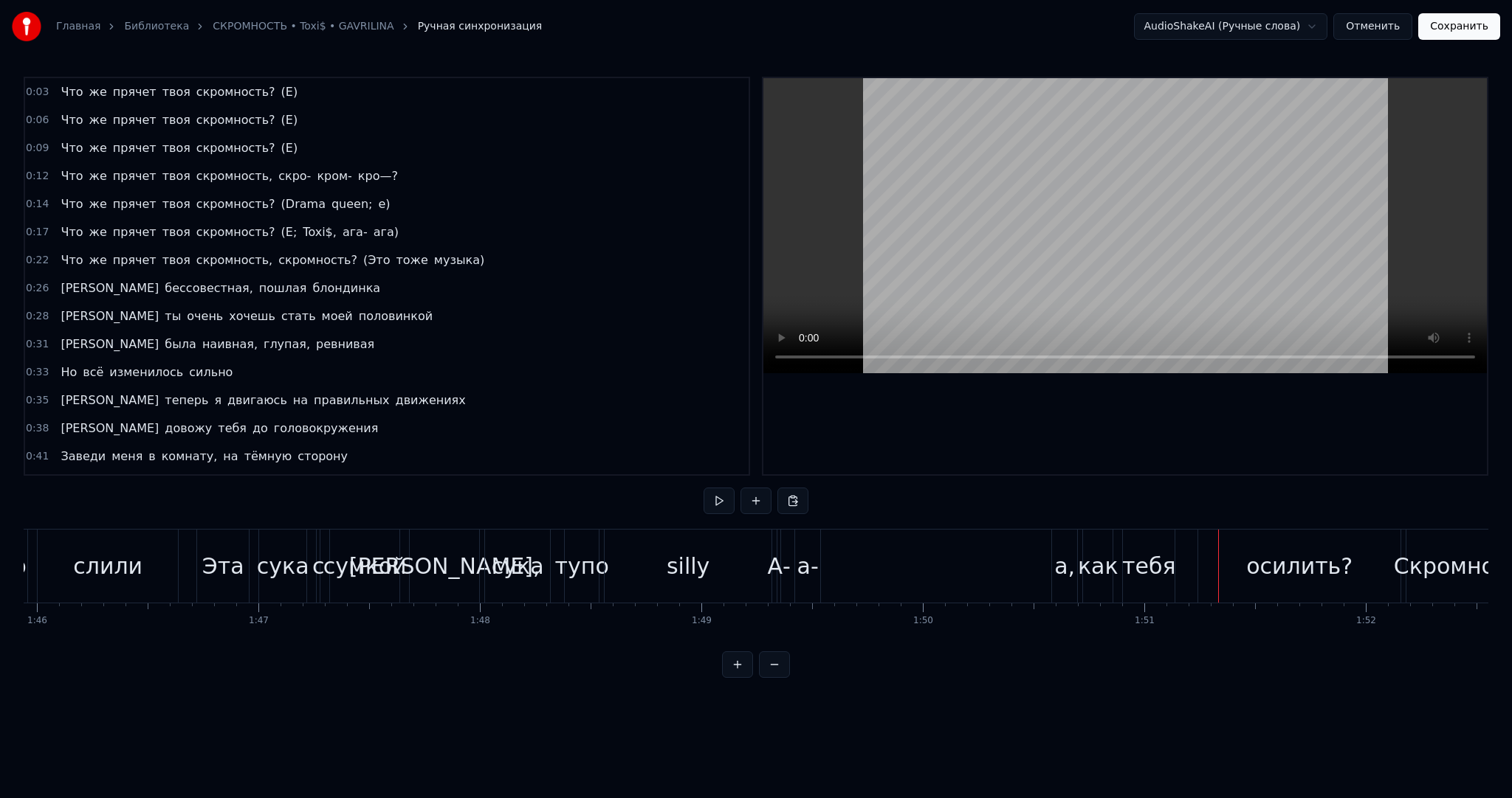
click at [860, 551] on div "А- а- а, как тебя осилить?" at bounding box center [1091, 566] width 628 height 73
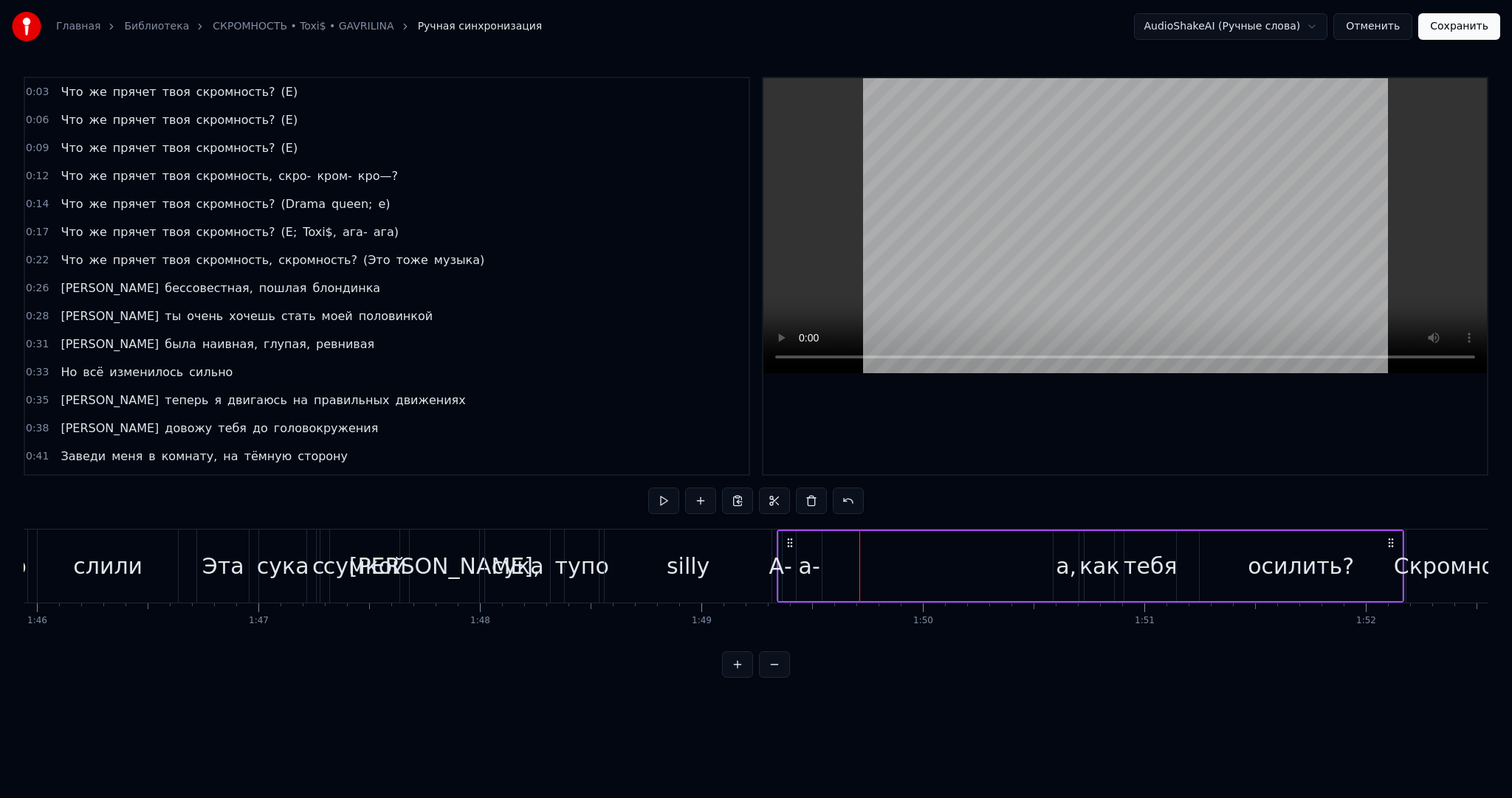
click at [802, 541] on div "а-" at bounding box center [809, 566] width 25 height 70
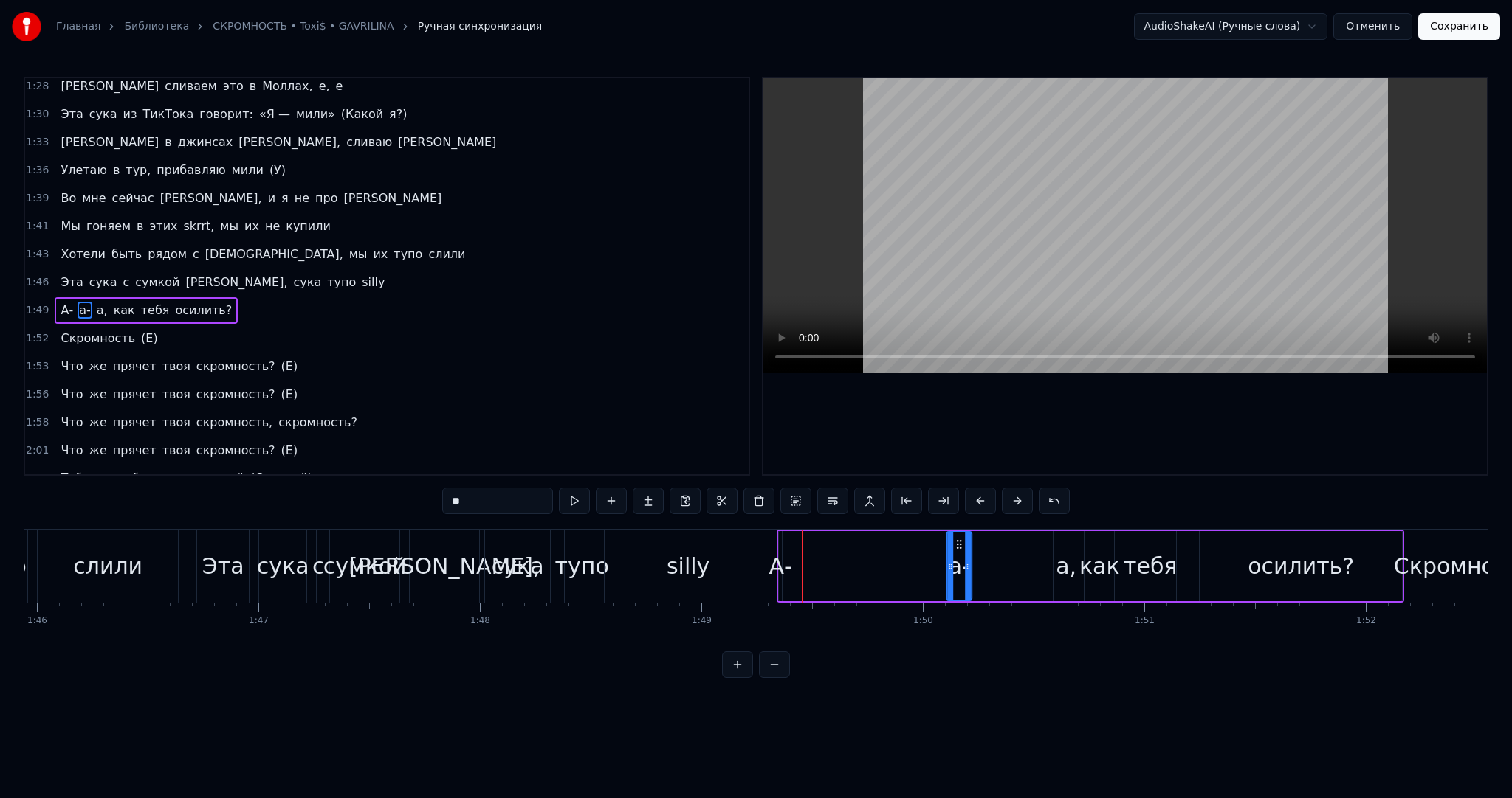
drag, startPoint x: 807, startPoint y: 540, endPoint x: 956, endPoint y: 545, distance: 149.1
click at [956, 545] on icon at bounding box center [959, 545] width 12 height 12
click at [789, 551] on div "А-" at bounding box center [781, 566] width 23 height 34
type input "**"
drag, startPoint x: 784, startPoint y: 547, endPoint x: 800, endPoint y: 545, distance: 16.1
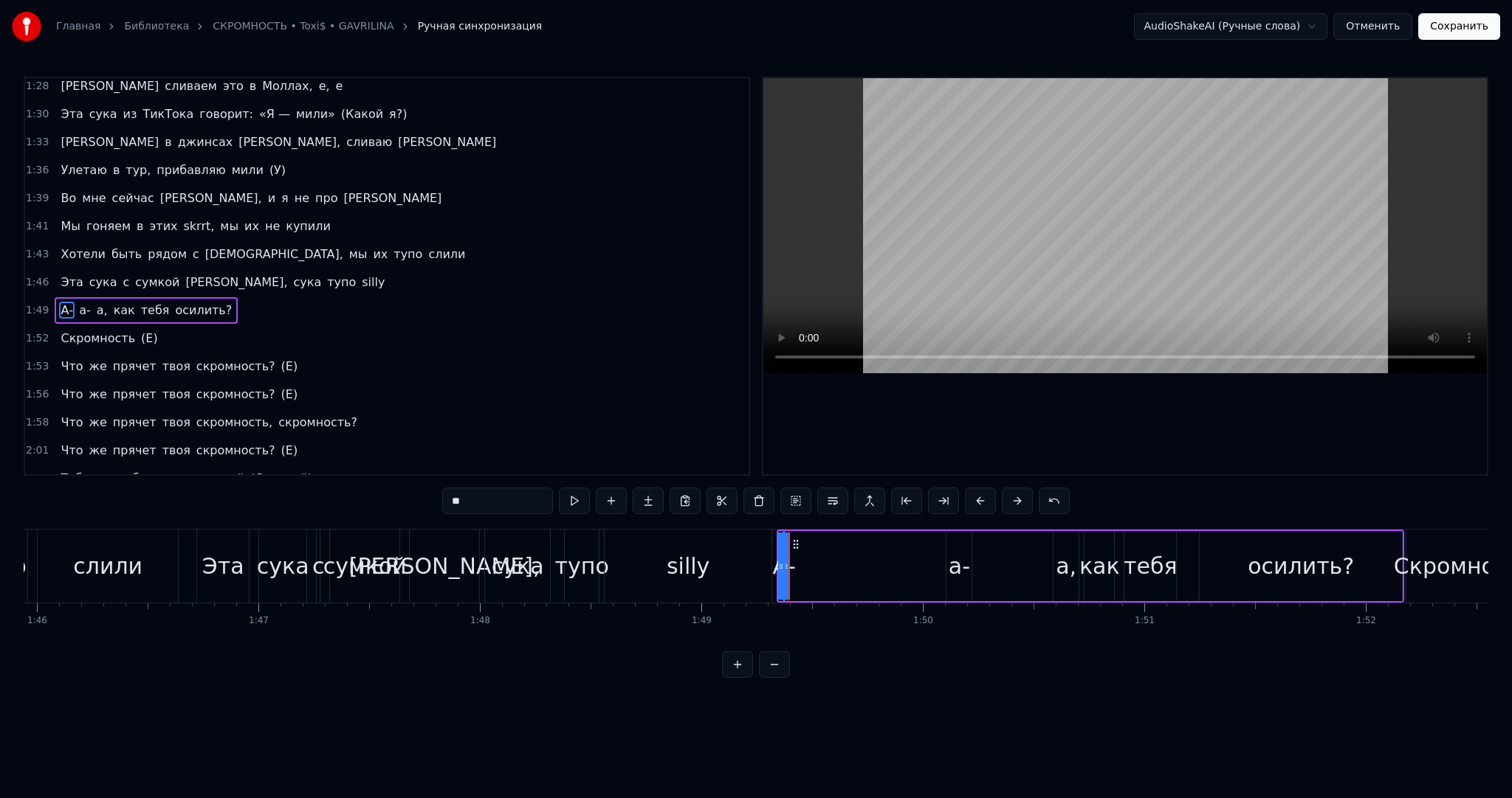
click at [806, 547] on div "А- а- а, как тебя осилить?" at bounding box center [1091, 566] width 628 height 73
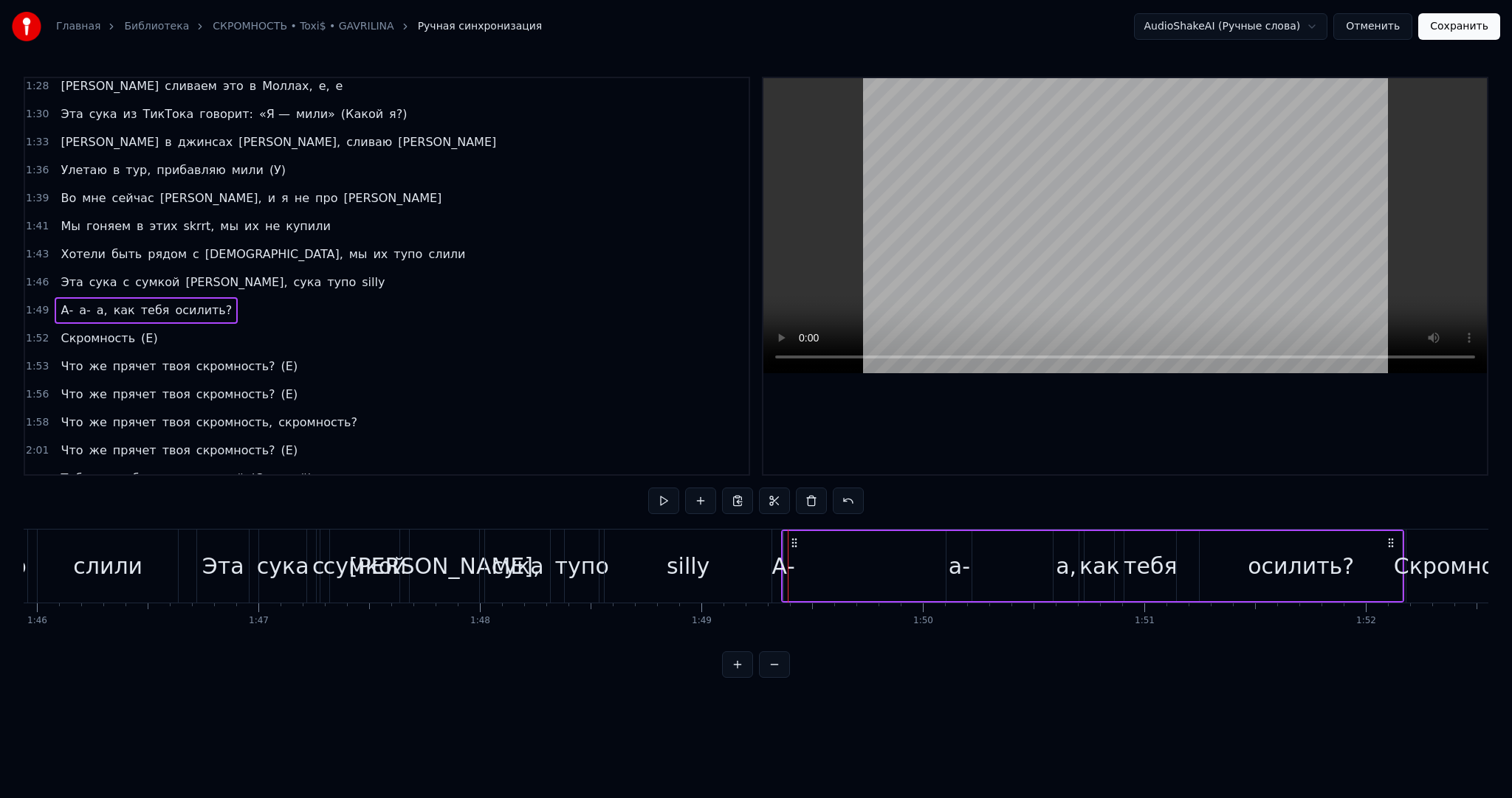
click at [783, 541] on div "А-" at bounding box center [784, 566] width 1 height 70
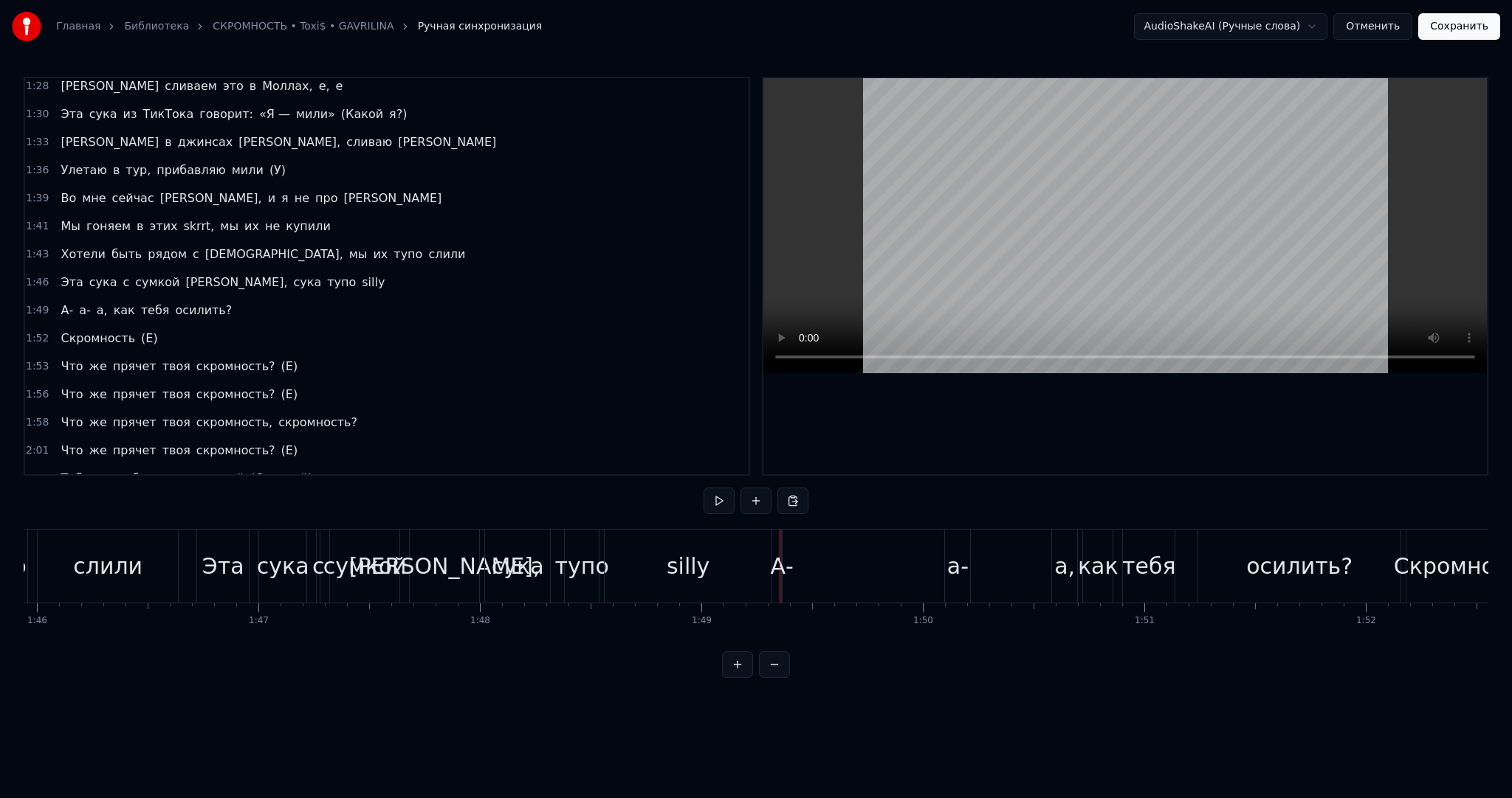
click at [783, 541] on div "А-" at bounding box center [782, 566] width 1 height 73
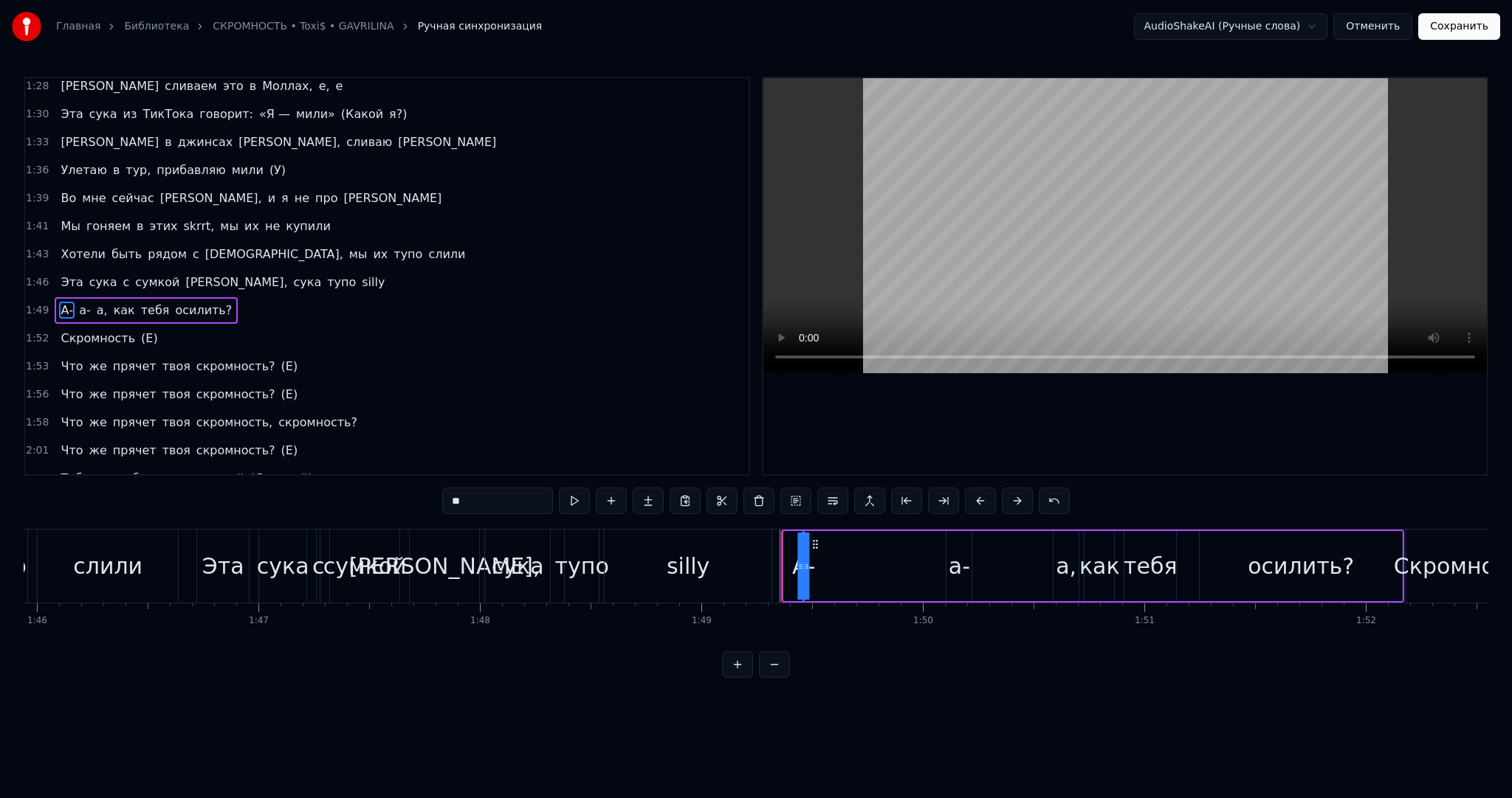
drag, startPoint x: 793, startPoint y: 543, endPoint x: 821, endPoint y: 544, distance: 28.0
click at [814, 544] on circle at bounding box center [813, 544] width 1 height 1
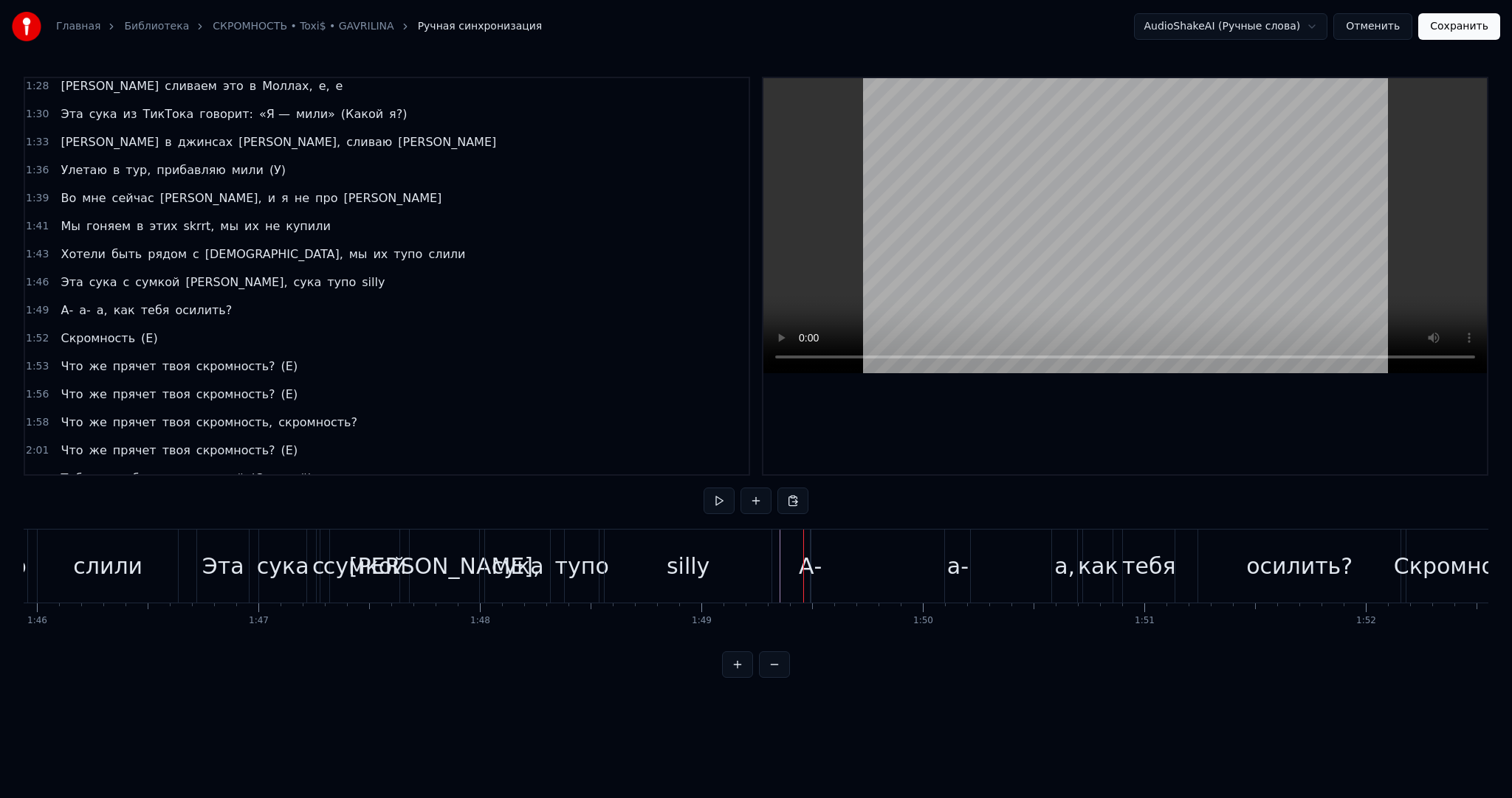
click at [810, 546] on div "А-" at bounding box center [810, 566] width 1 height 73
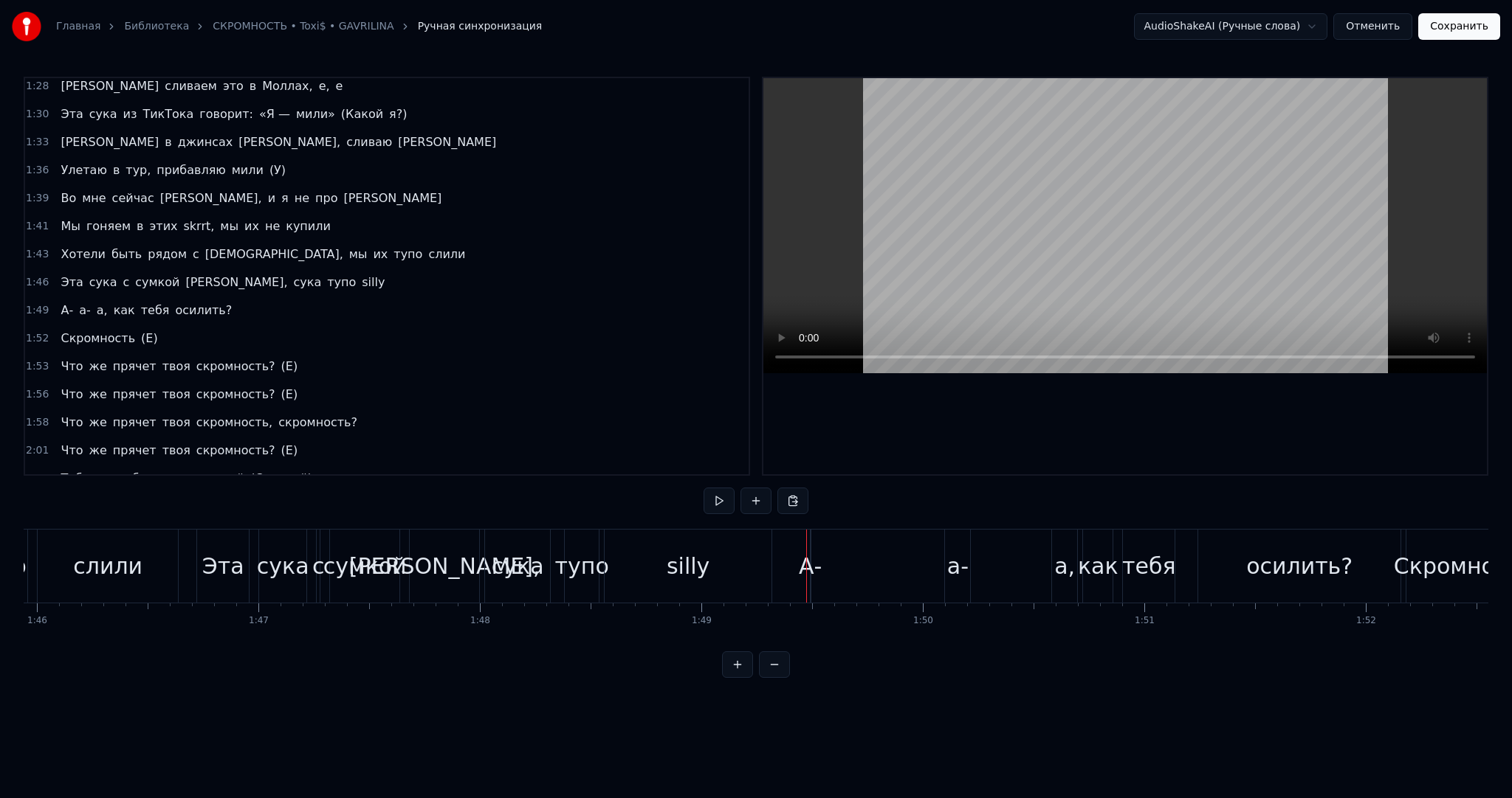
click at [810, 547] on div "А-" at bounding box center [810, 566] width 1 height 73
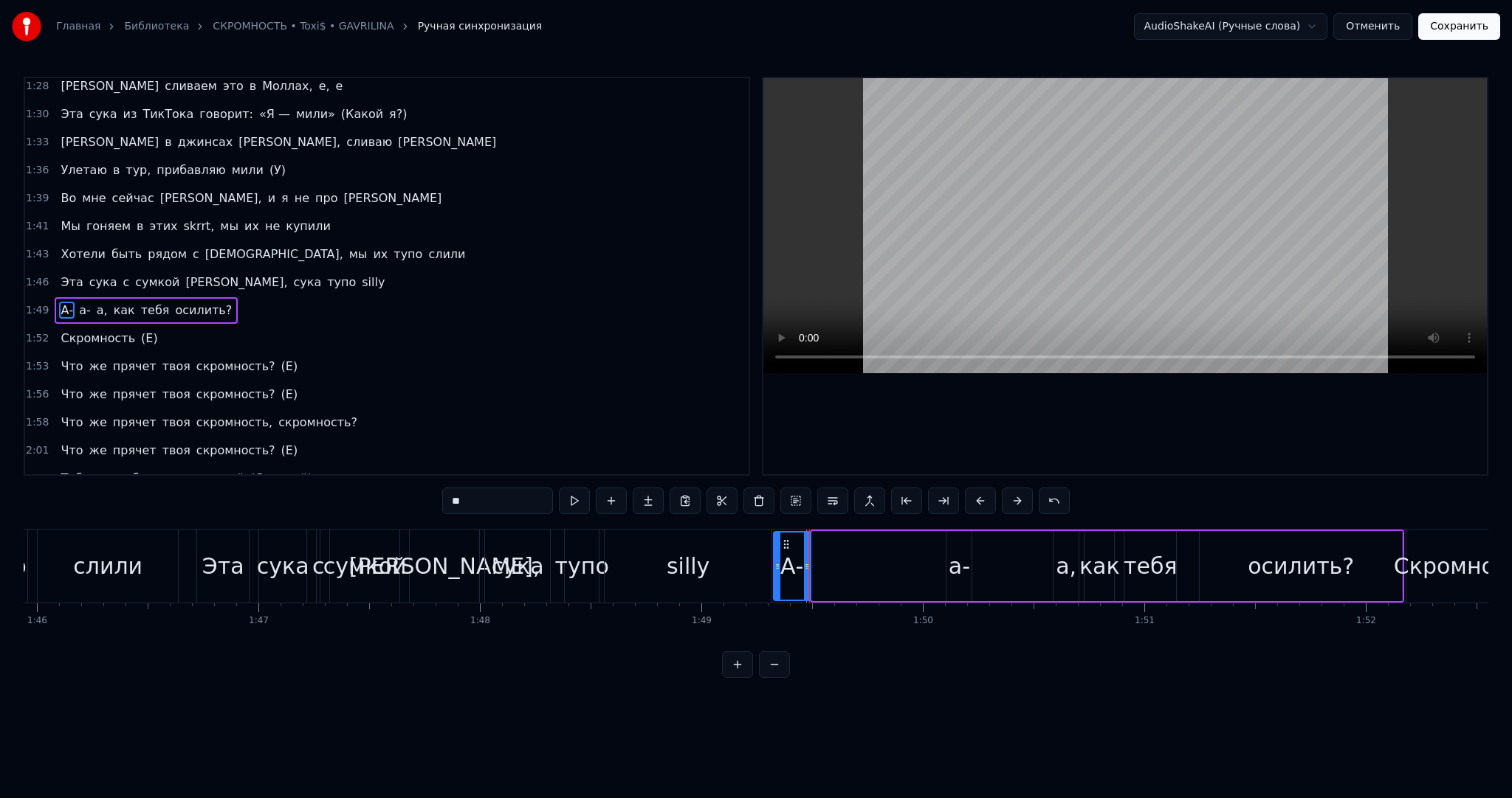
drag, startPoint x: 813, startPoint y: 547, endPoint x: 775, endPoint y: 547, distance: 38.0
click at [775, 547] on div at bounding box center [778, 566] width 6 height 67
drag, startPoint x: 807, startPoint y: 559, endPoint x: 900, endPoint y: 561, distance: 93.0
click at [900, 561] on div at bounding box center [900, 566] width 6 height 67
click at [955, 562] on div "а-" at bounding box center [959, 566] width 22 height 34
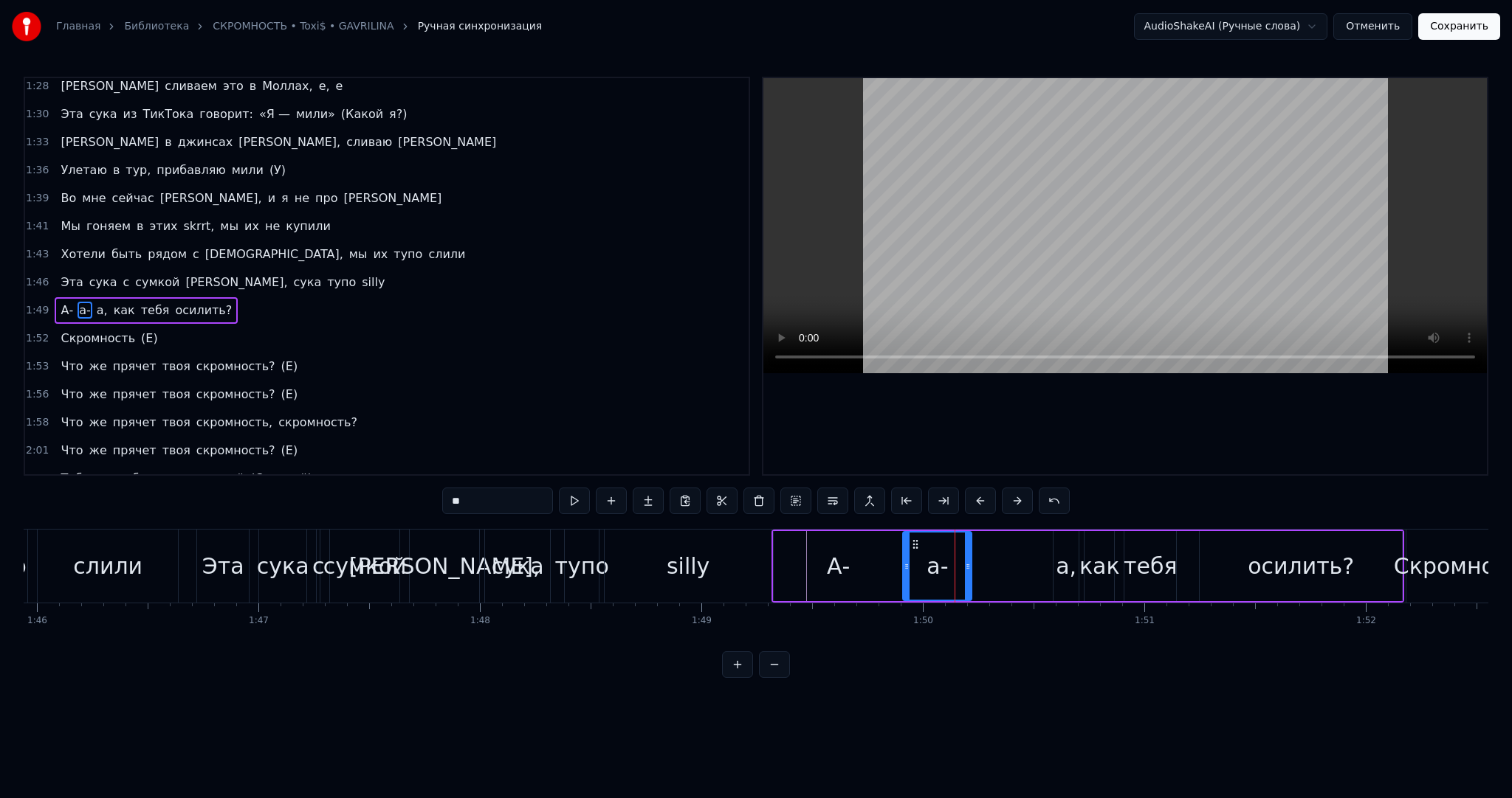
drag, startPoint x: 951, startPoint y: 558, endPoint x: 909, endPoint y: 558, distance: 42.0
click at [907, 557] on div at bounding box center [907, 566] width 6 height 67
drag, startPoint x: 969, startPoint y: 563, endPoint x: 1007, endPoint y: 562, distance: 38.0
click at [971, 563] on icon at bounding box center [968, 567] width 6 height 12
click at [1062, 566] on div "а," at bounding box center [1066, 566] width 21 height 34
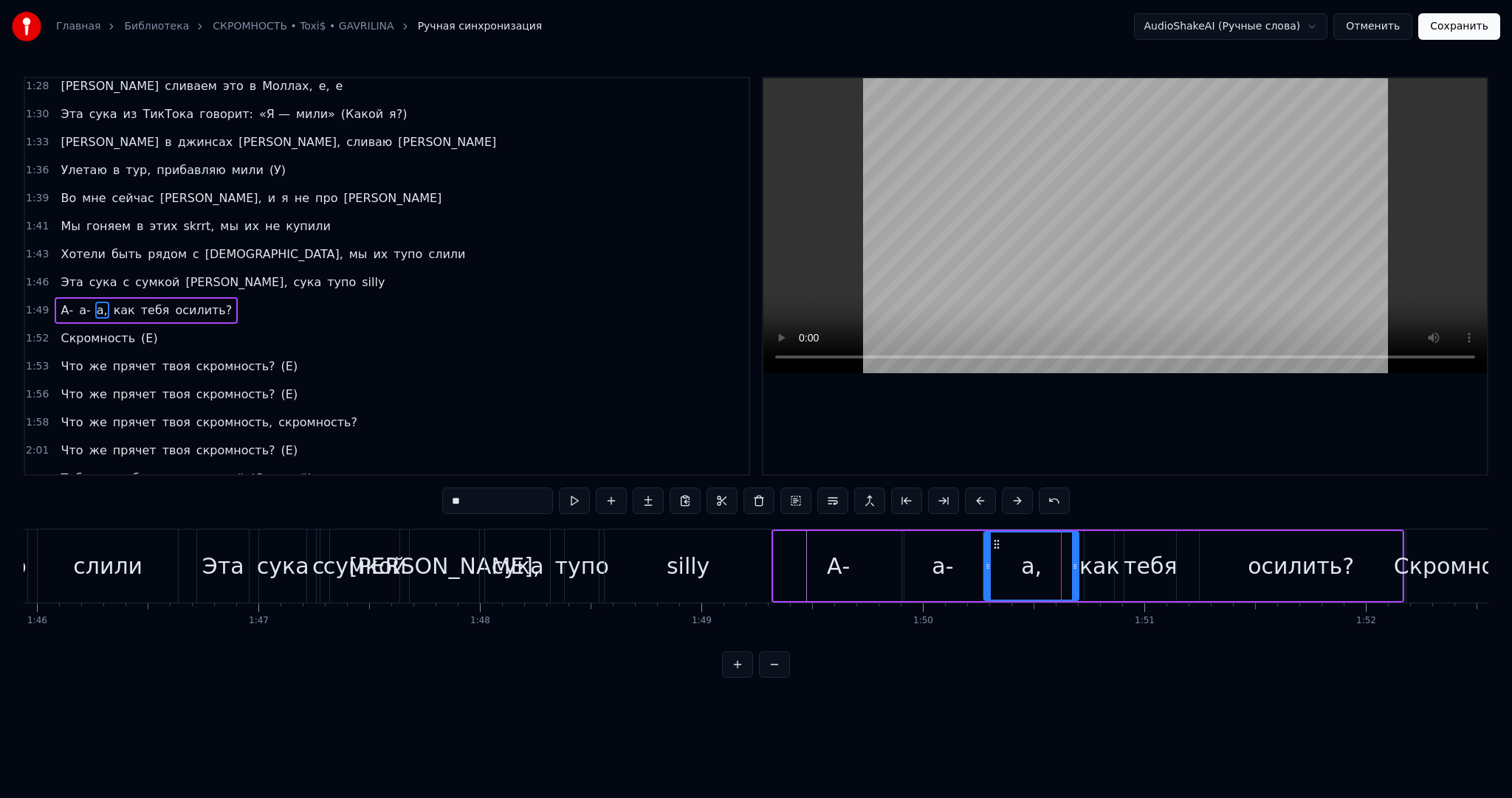
drag, startPoint x: 1060, startPoint y: 566, endPoint x: 986, endPoint y: 566, distance: 74.0
click at [986, 566] on icon at bounding box center [988, 567] width 6 height 12
click at [763, 555] on div "silly" at bounding box center [688, 566] width 167 height 73
type input "*****"
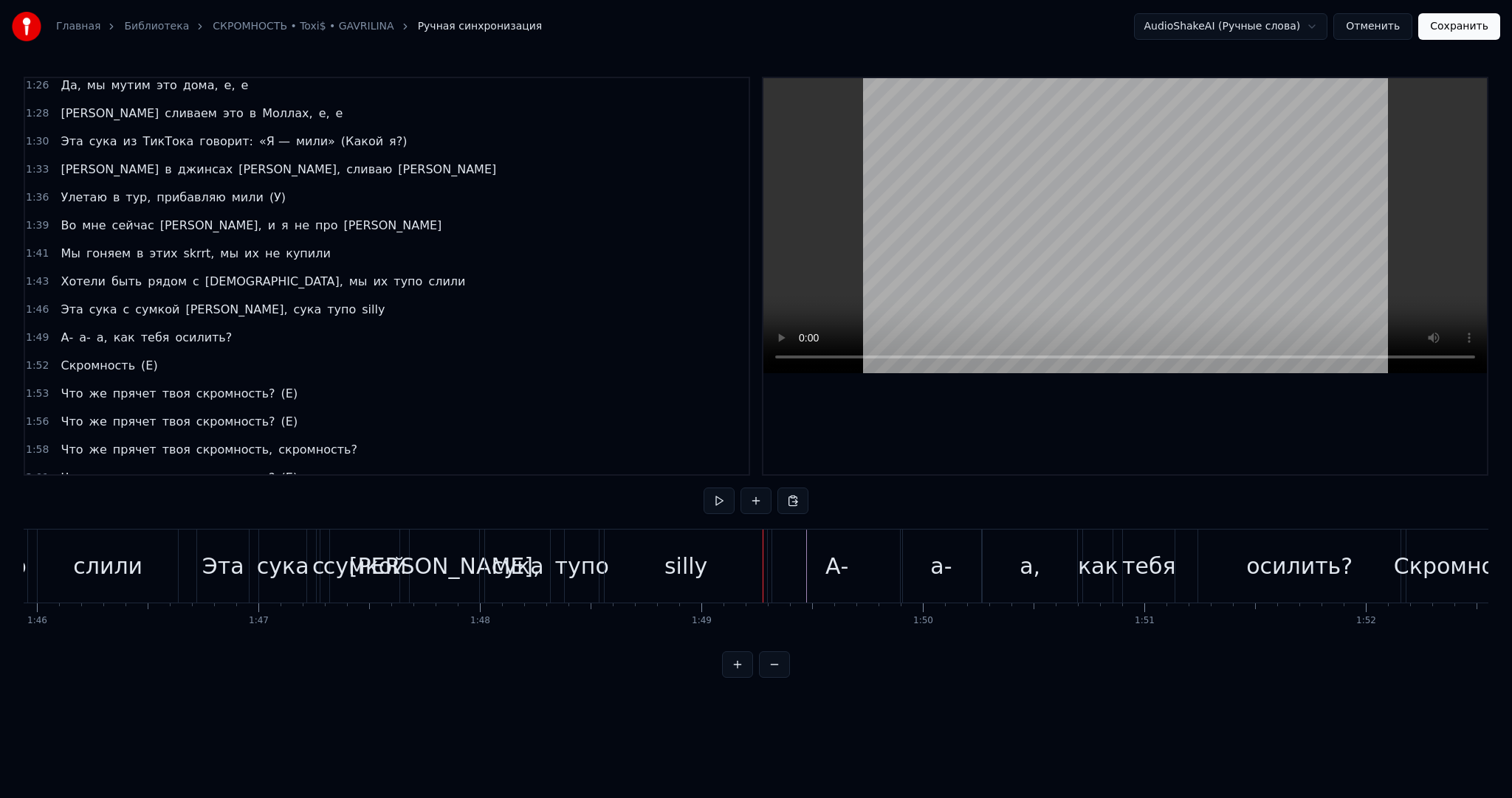
click at [769, 555] on div "Эта сука с сумкой Celine, сука тупо silly" at bounding box center [483, 566] width 574 height 73
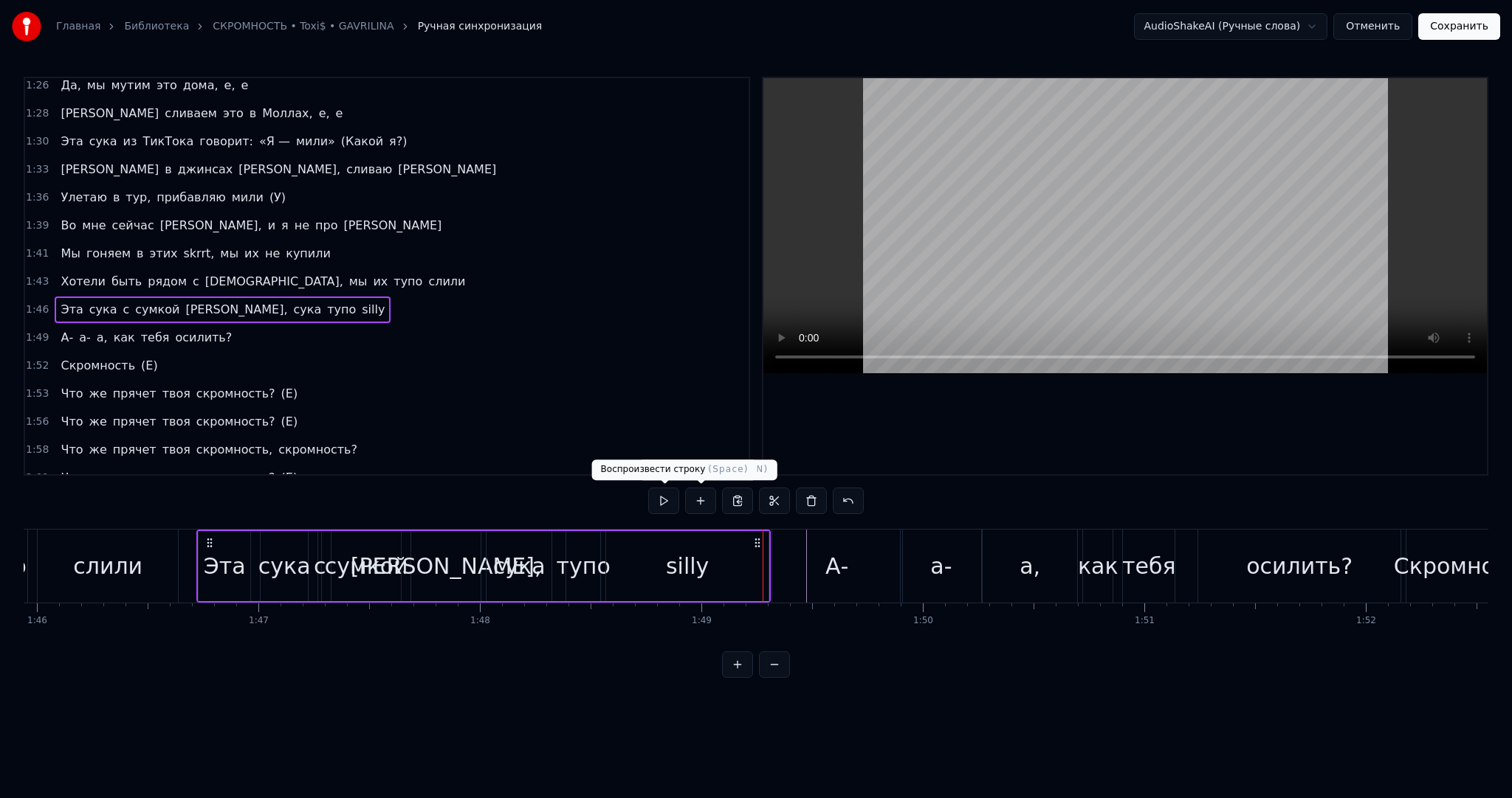
click at [670, 494] on button at bounding box center [664, 501] width 31 height 27
click at [777, 542] on div "А-" at bounding box center [837, 566] width 130 height 73
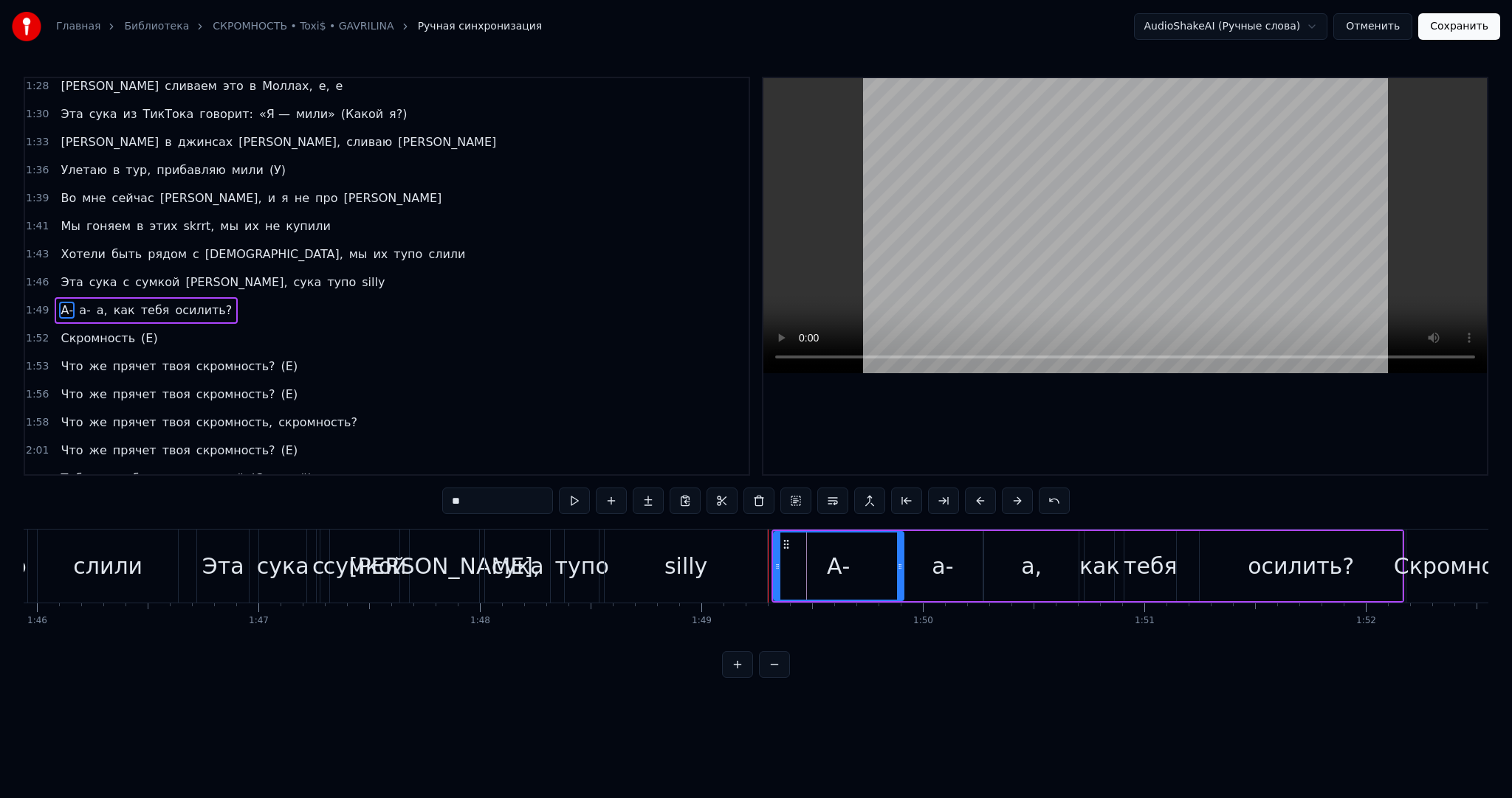
click at [769, 541] on div "Эта сука с сумкой Celine, сука тупо silly" at bounding box center [483, 566] width 574 height 73
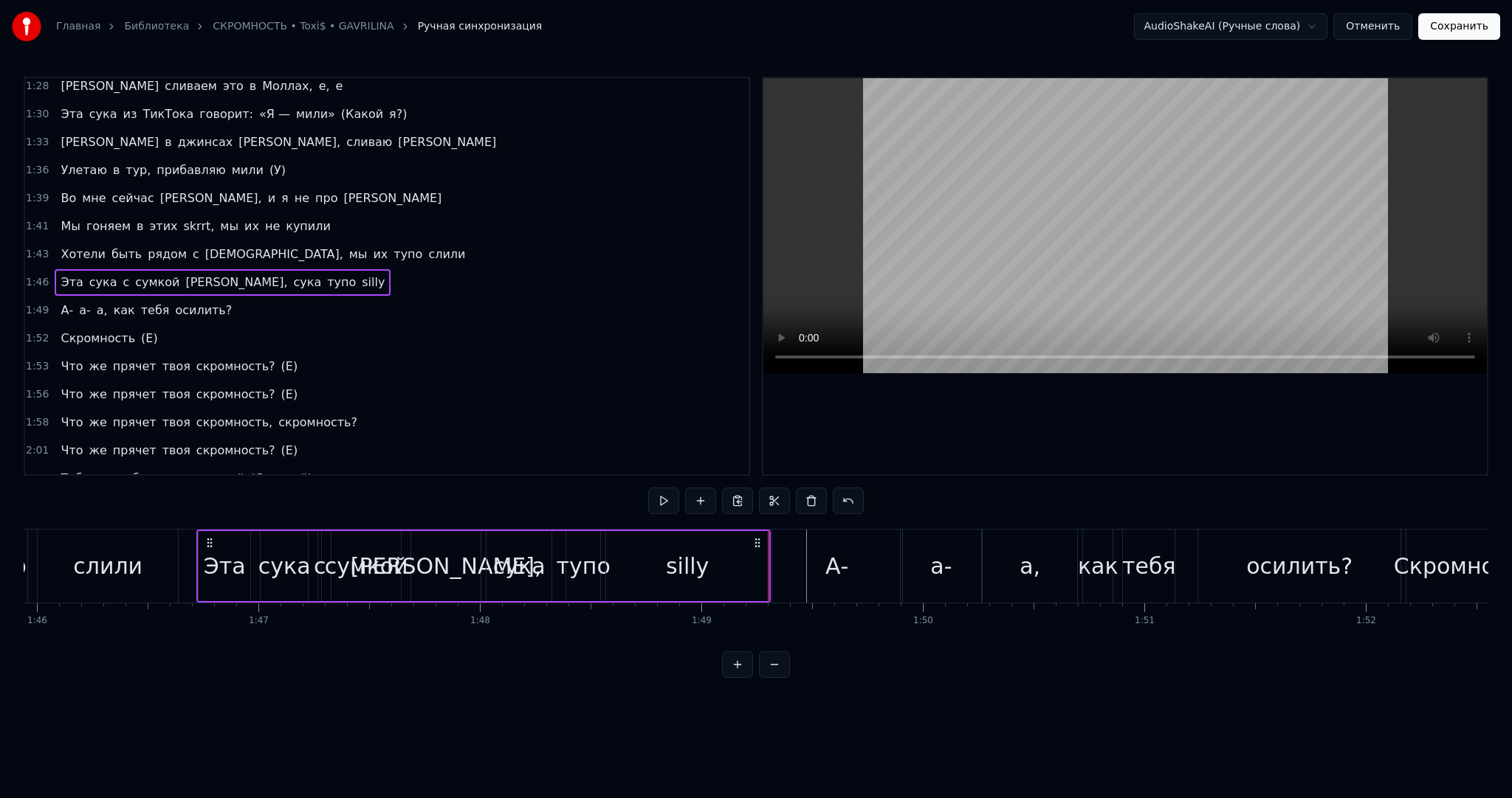
click at [772, 541] on div "А-" at bounding box center [837, 566] width 131 height 73
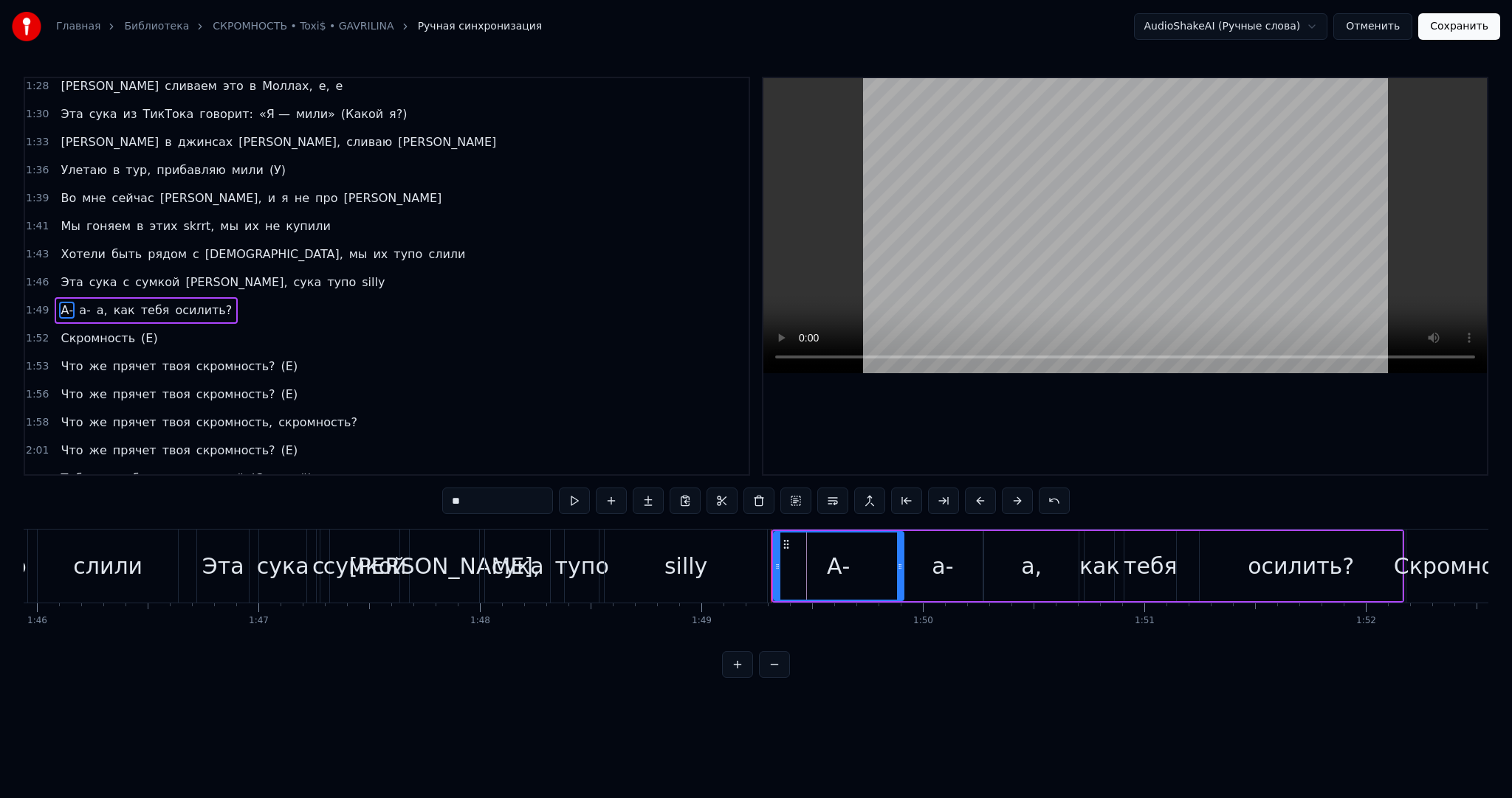
click at [236, 561] on div "Эта" at bounding box center [223, 566] width 42 height 34
type input "***"
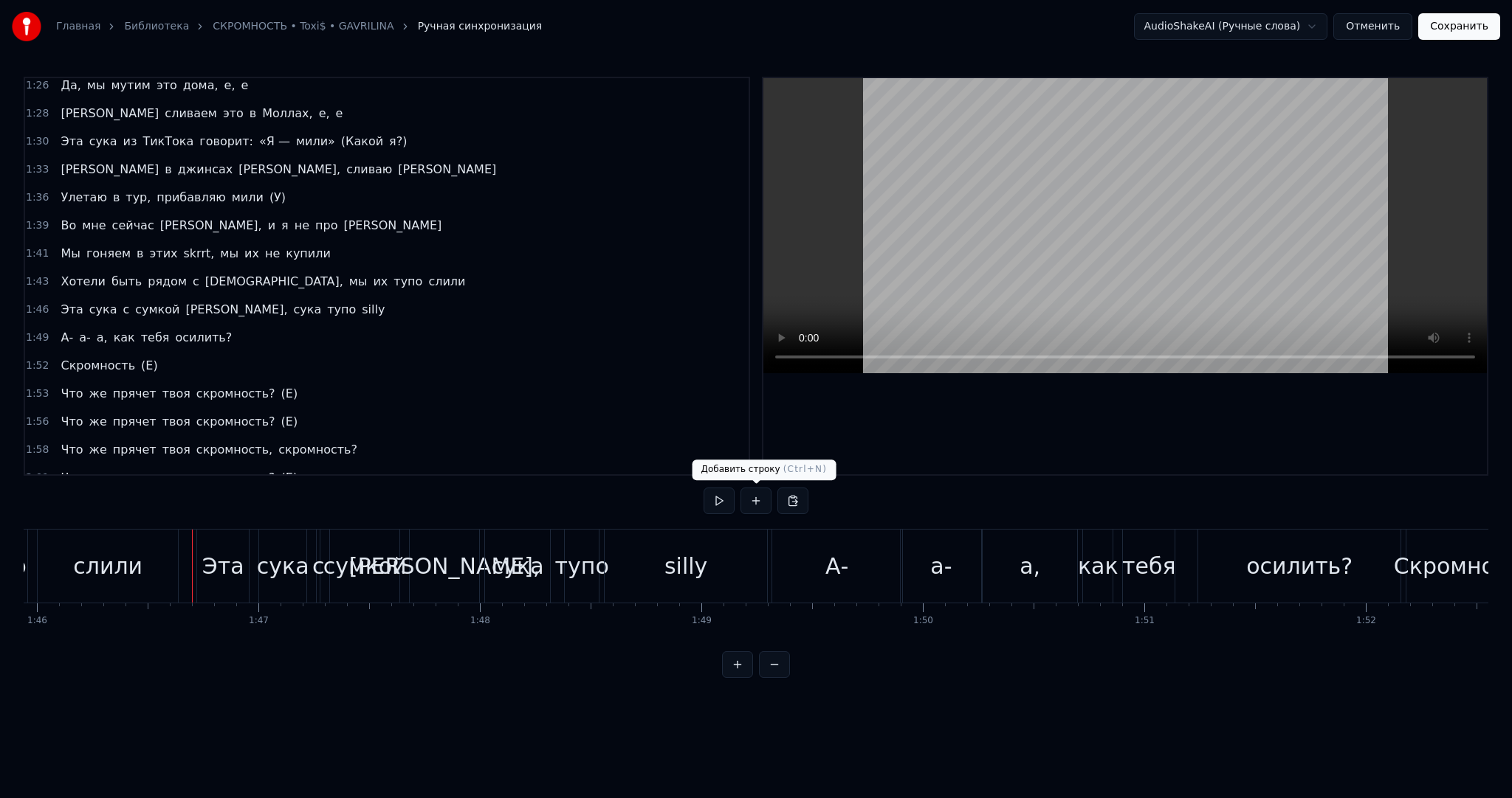
click at [722, 502] on button at bounding box center [719, 501] width 31 height 27
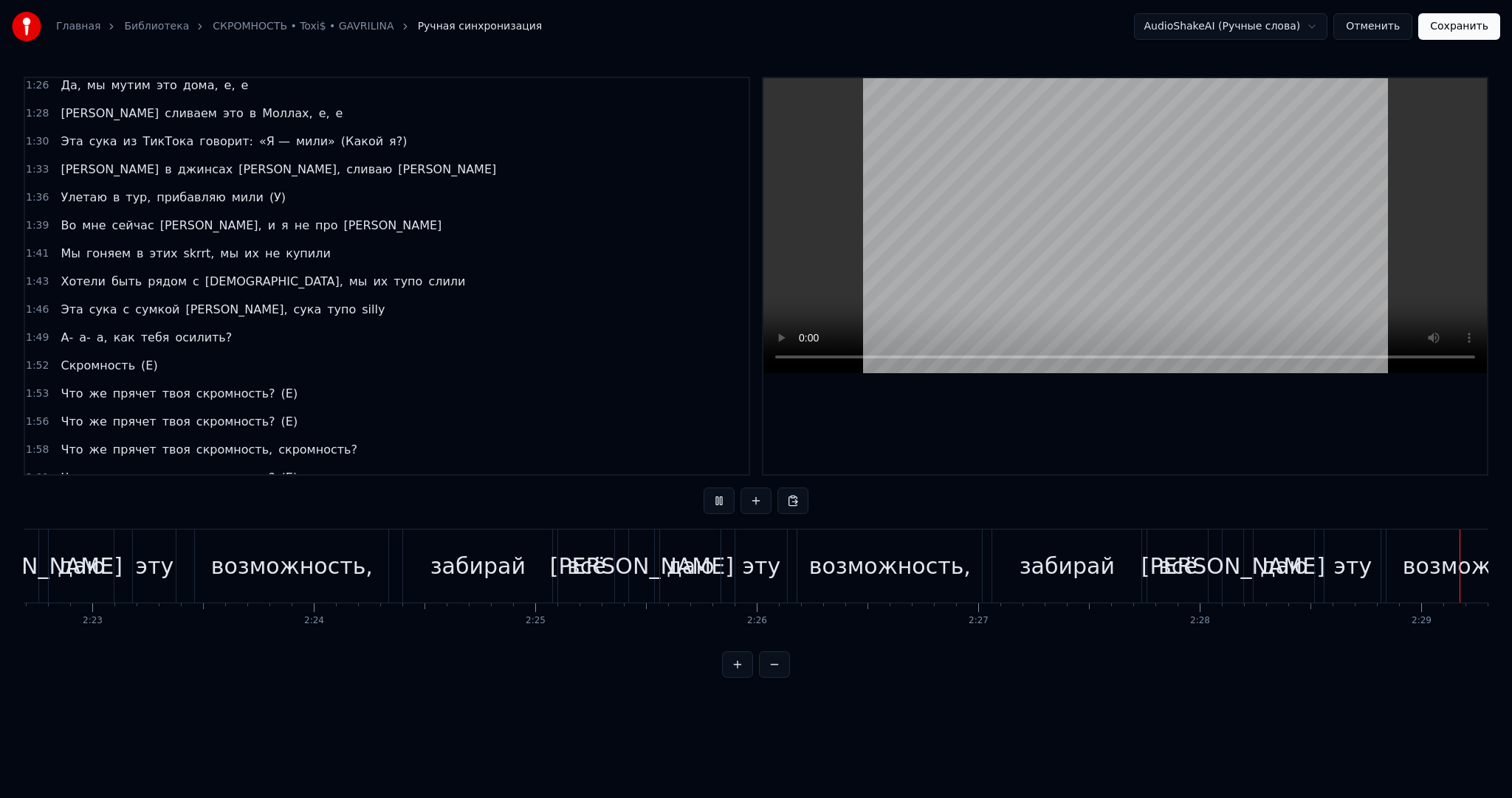
scroll to position [0, 32955]
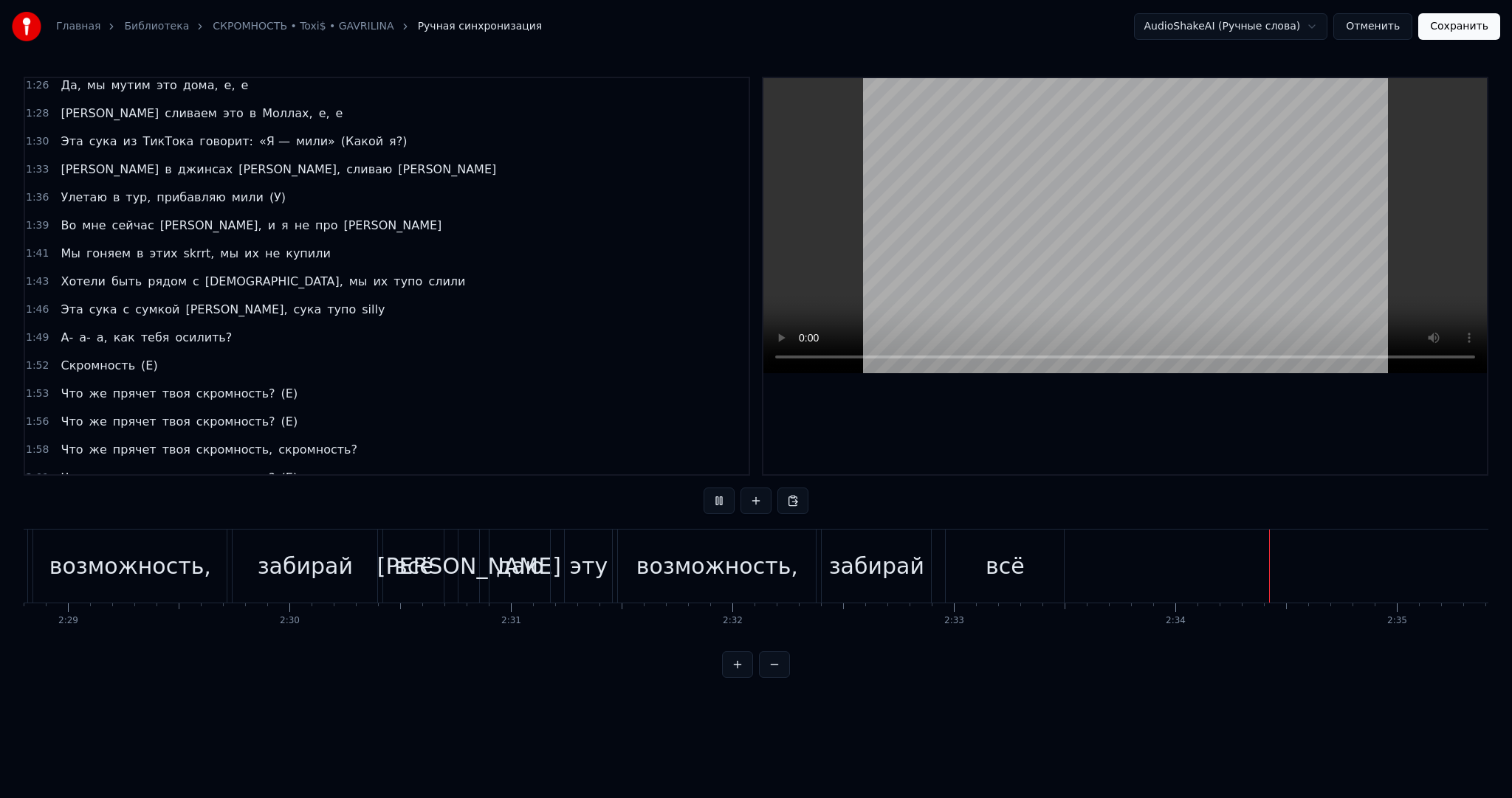
click at [1452, 28] on button "Сохранить" at bounding box center [1459, 27] width 82 height 27
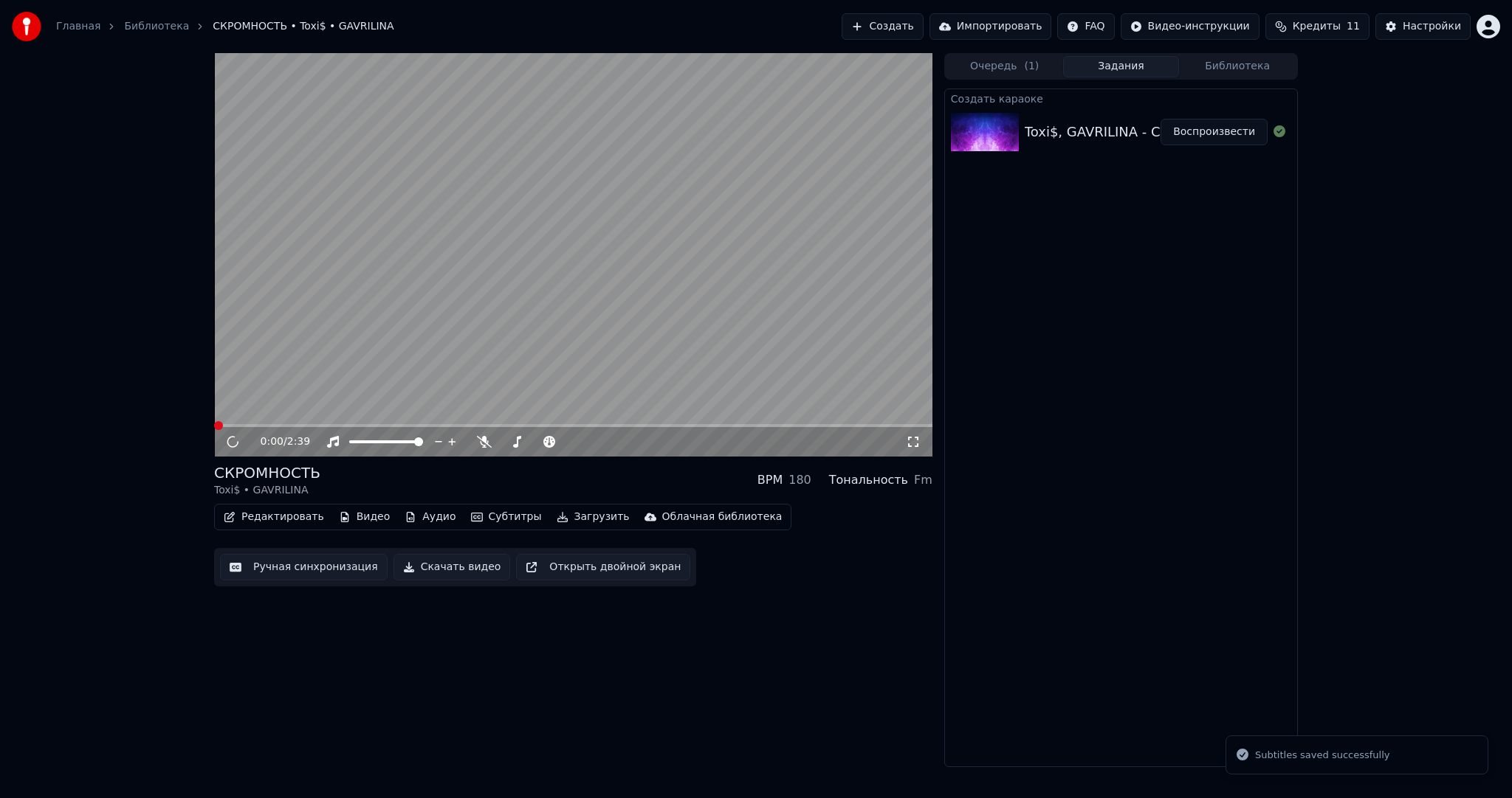
click at [634, 295] on video at bounding box center [573, 255] width 718 height 404
click at [570, 322] on video at bounding box center [573, 255] width 718 height 404
click at [561, 336] on video at bounding box center [573, 255] width 718 height 404
click at [566, 513] on button "Загрузить" at bounding box center [593, 517] width 85 height 21
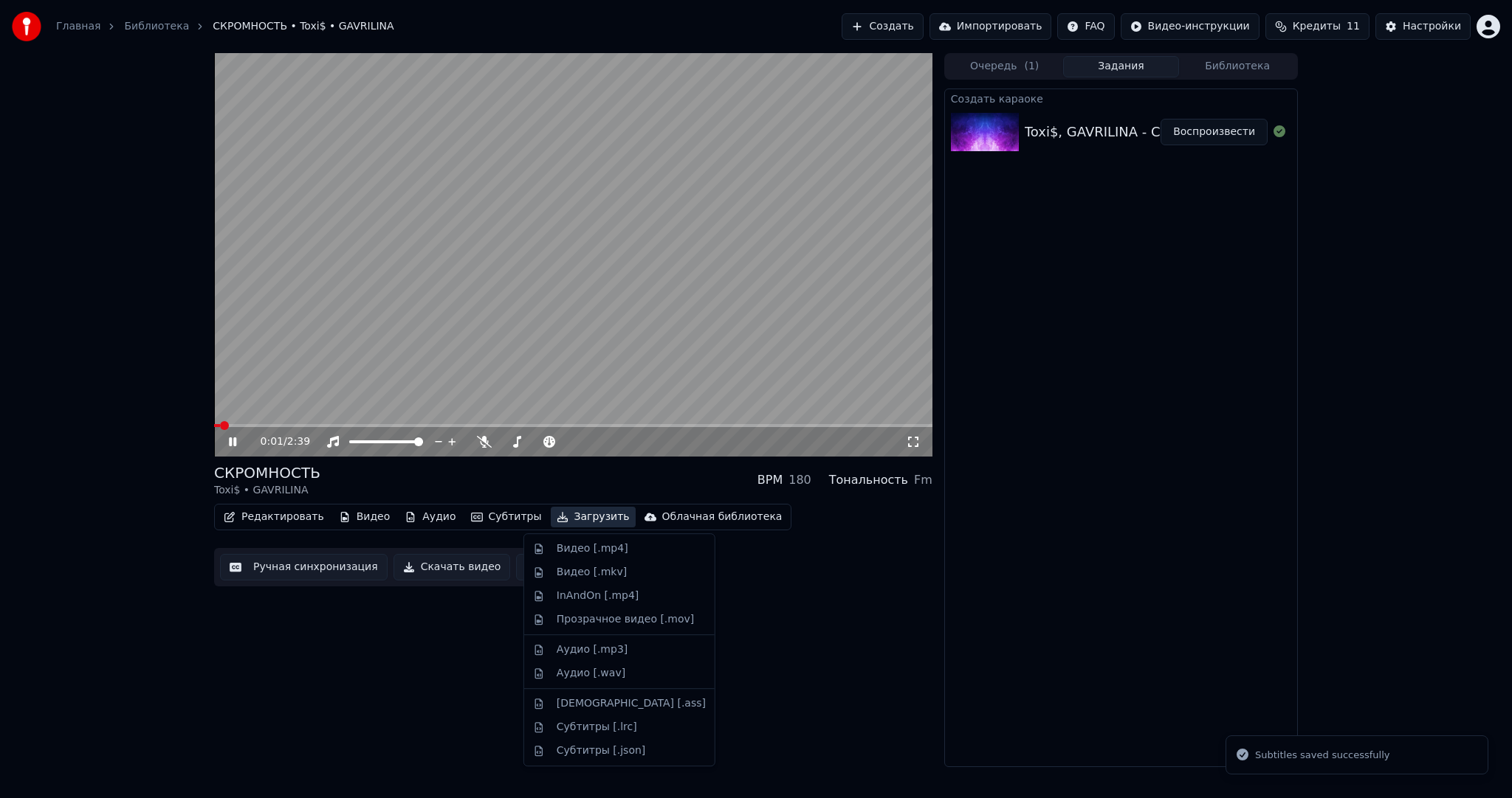
click at [549, 303] on video at bounding box center [573, 255] width 718 height 404
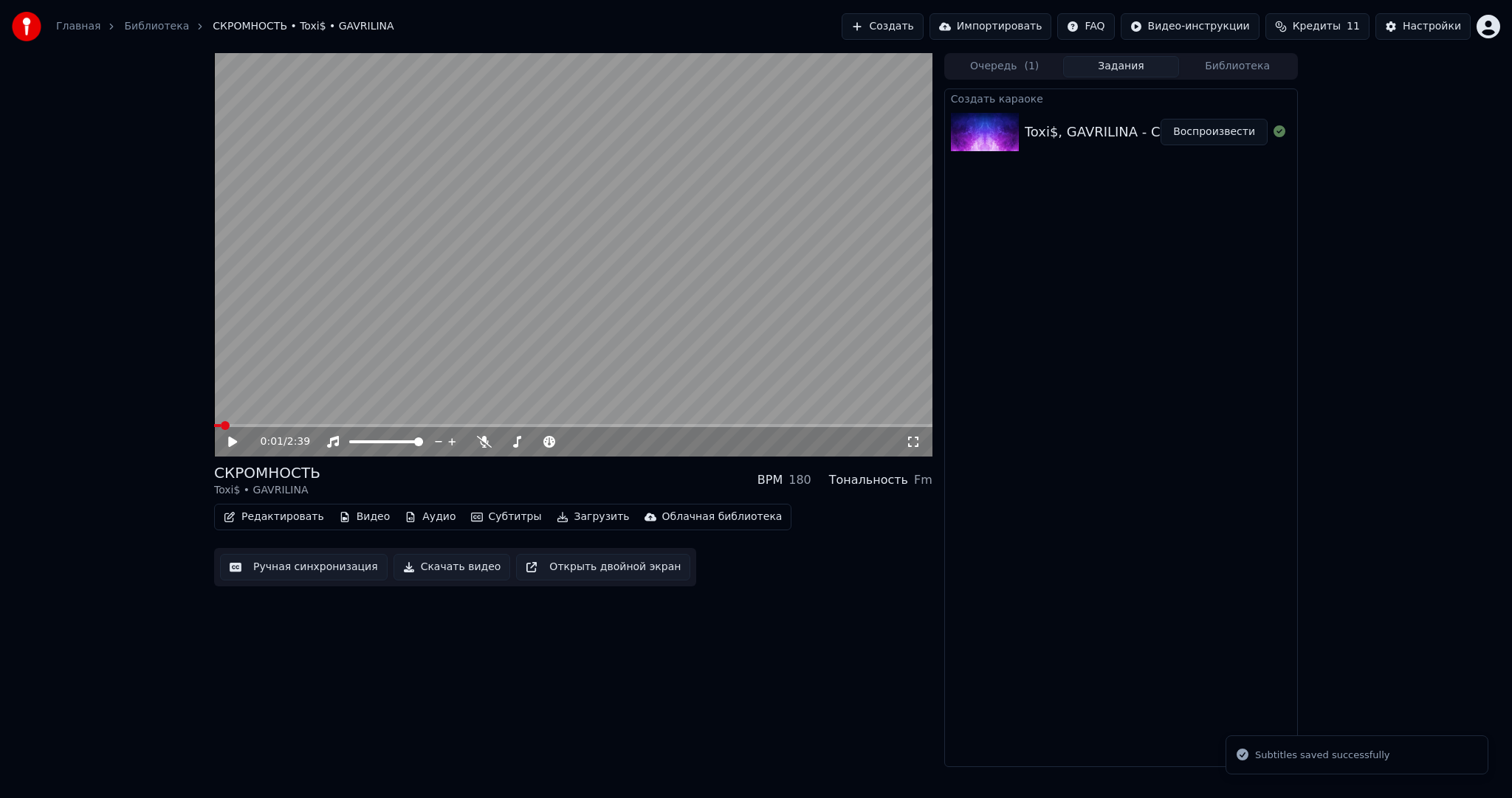
click at [593, 327] on video at bounding box center [573, 255] width 718 height 404
click at [552, 347] on video at bounding box center [573, 255] width 718 height 404
click at [594, 349] on video at bounding box center [573, 255] width 718 height 404
click at [570, 322] on video at bounding box center [573, 255] width 718 height 404
click at [564, 516] on button "Загрузить" at bounding box center [593, 517] width 85 height 21
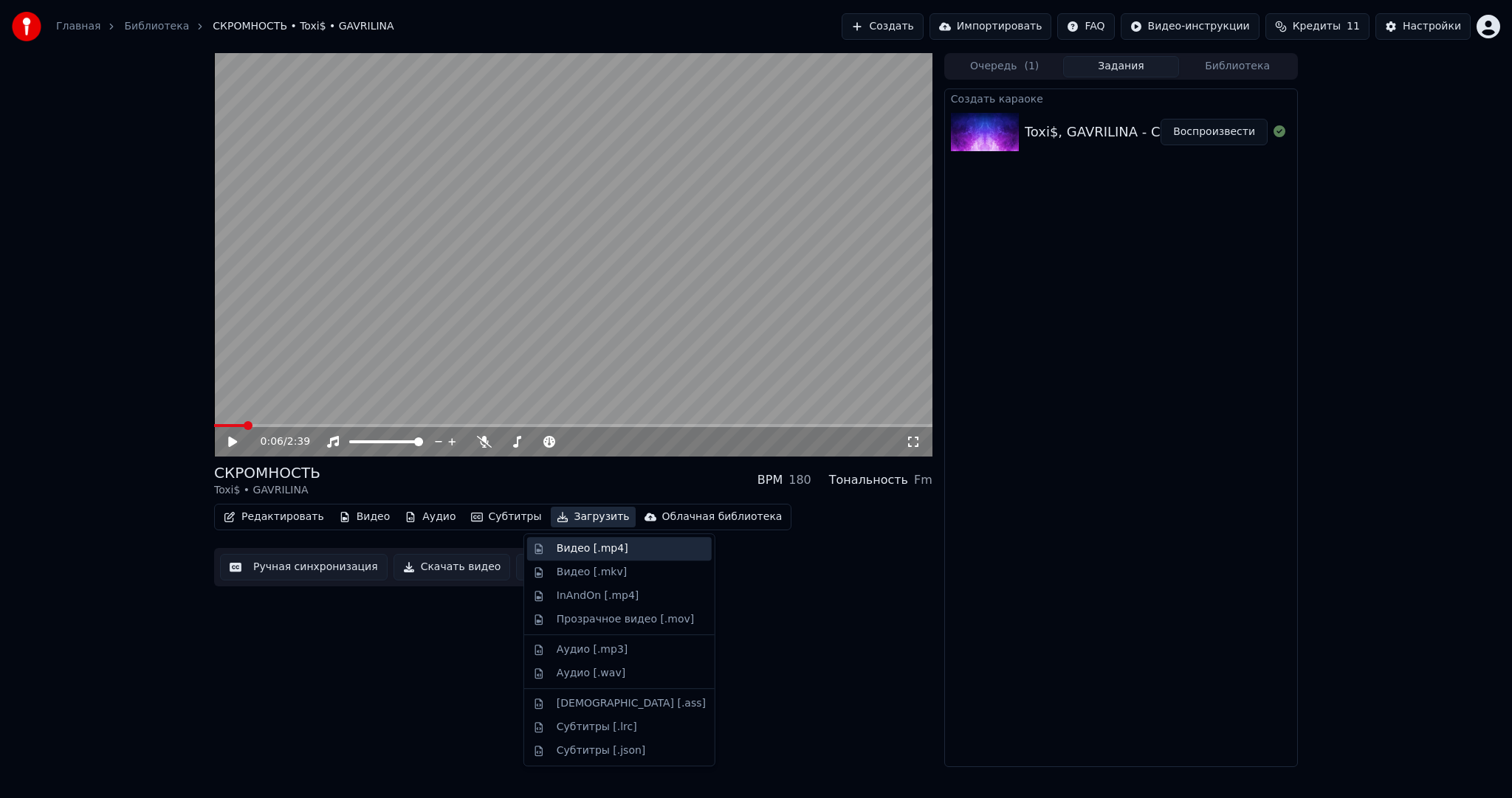
click at [564, 549] on div "Видео [.mp4]" at bounding box center [593, 549] width 72 height 15
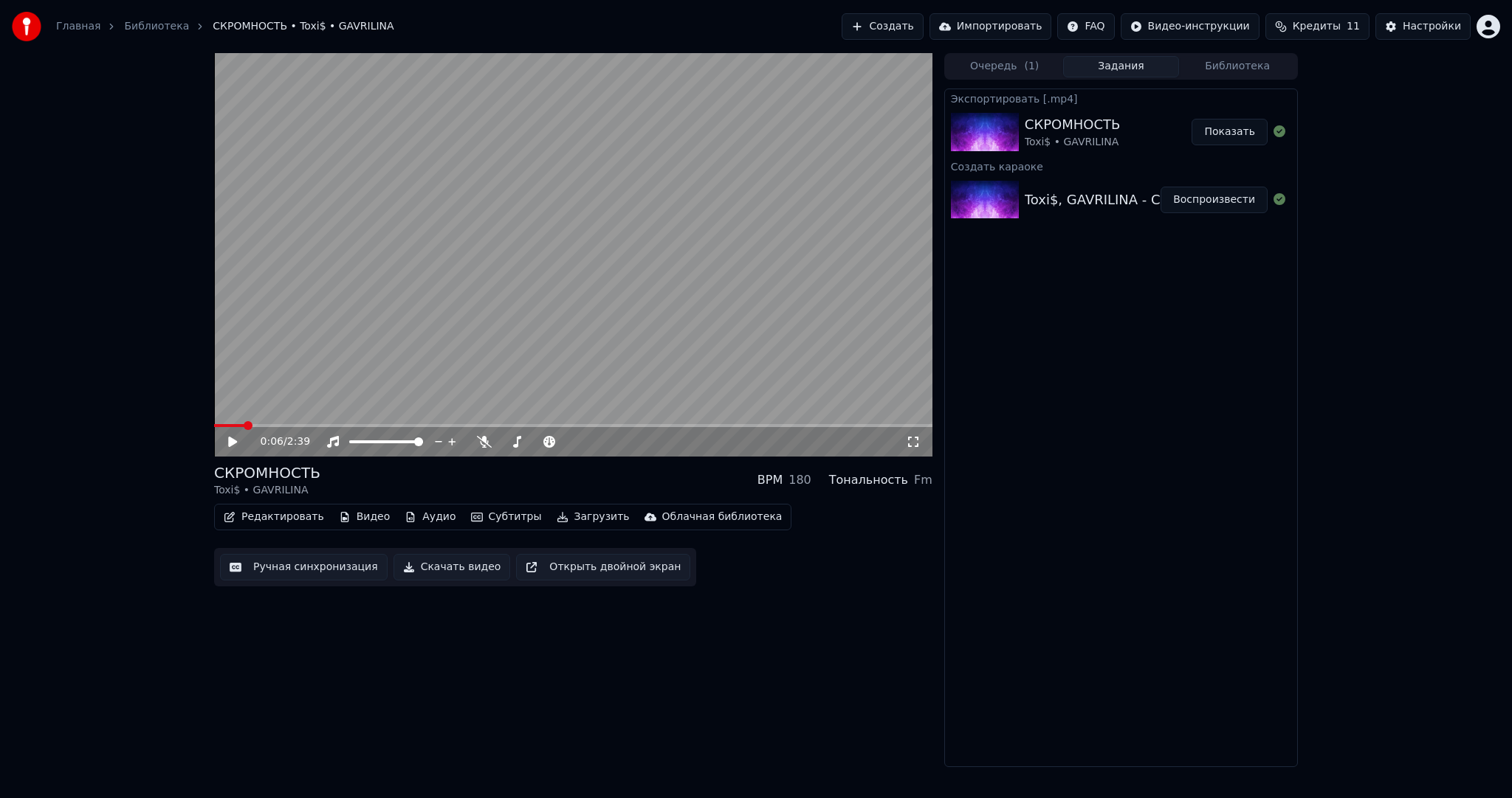
click at [901, 25] on button "Создать" at bounding box center [882, 27] width 81 height 27
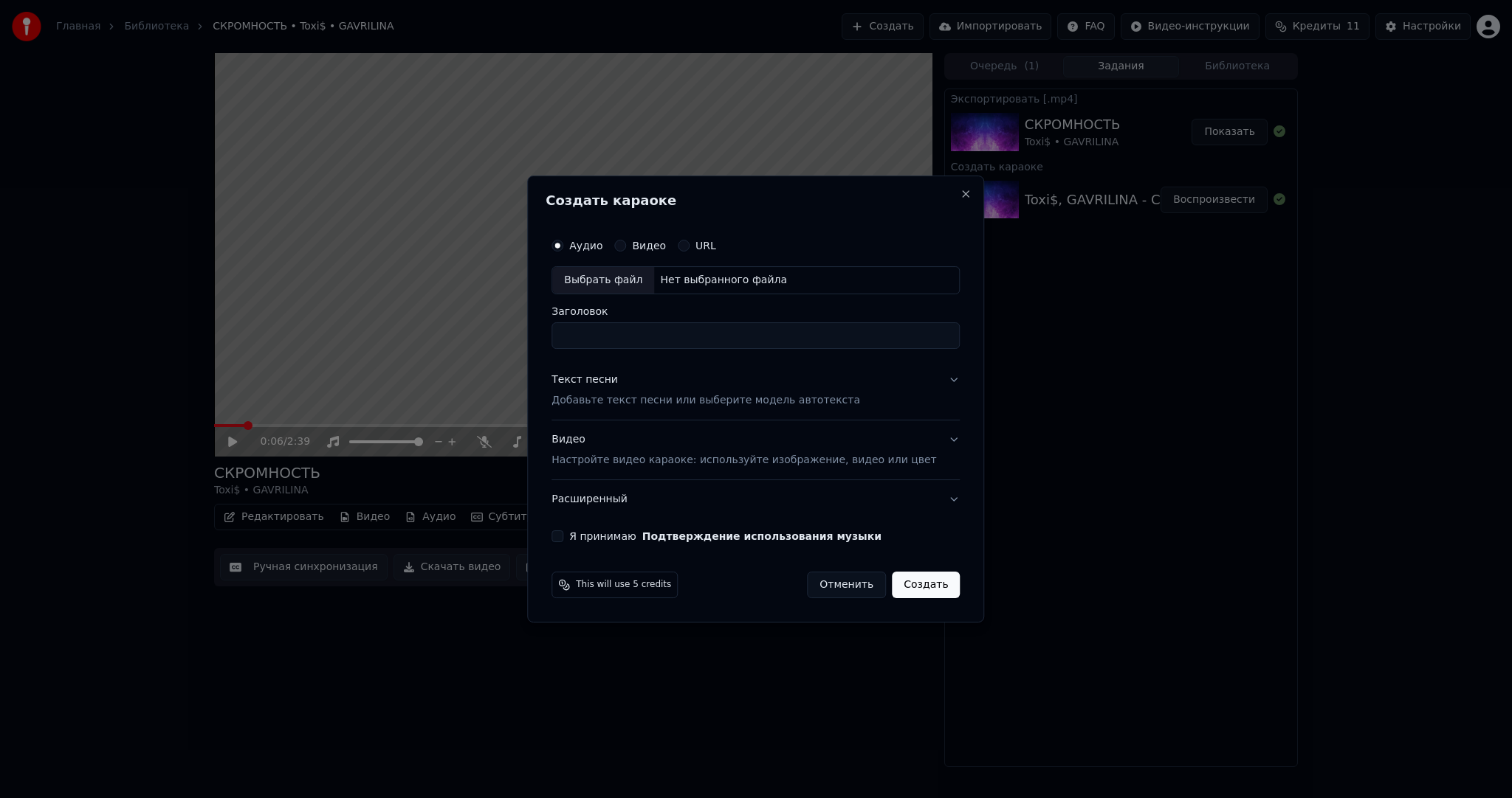
click at [626, 282] on div "Выбрать файл" at bounding box center [603, 280] width 102 height 27
click at [620, 440] on div "Видео Настройте видео караоке: используйте изображение, видео или цвет" at bounding box center [744, 450] width 385 height 36
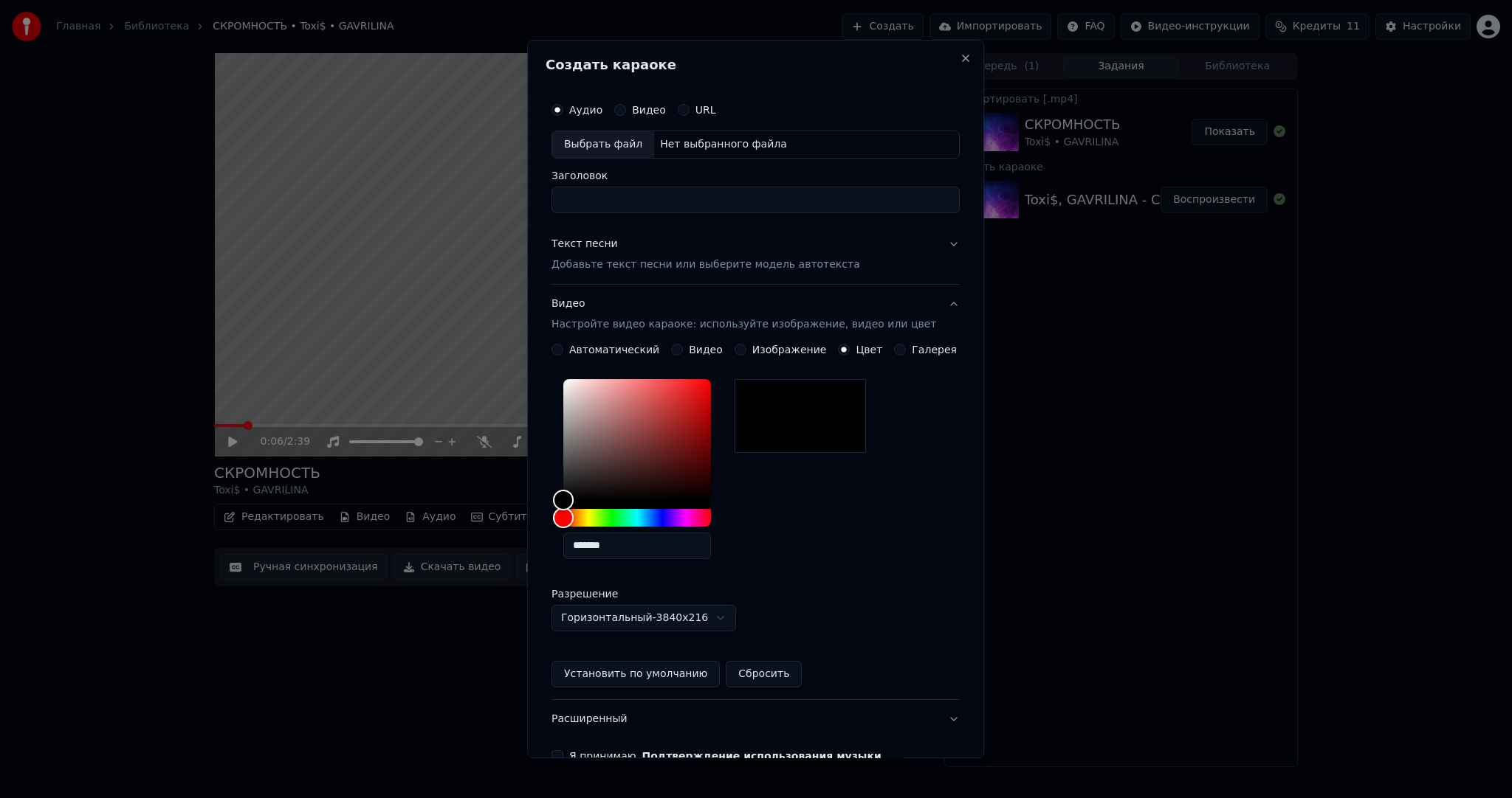
click at [673, 348] on button "Видео" at bounding box center [677, 349] width 12 height 12
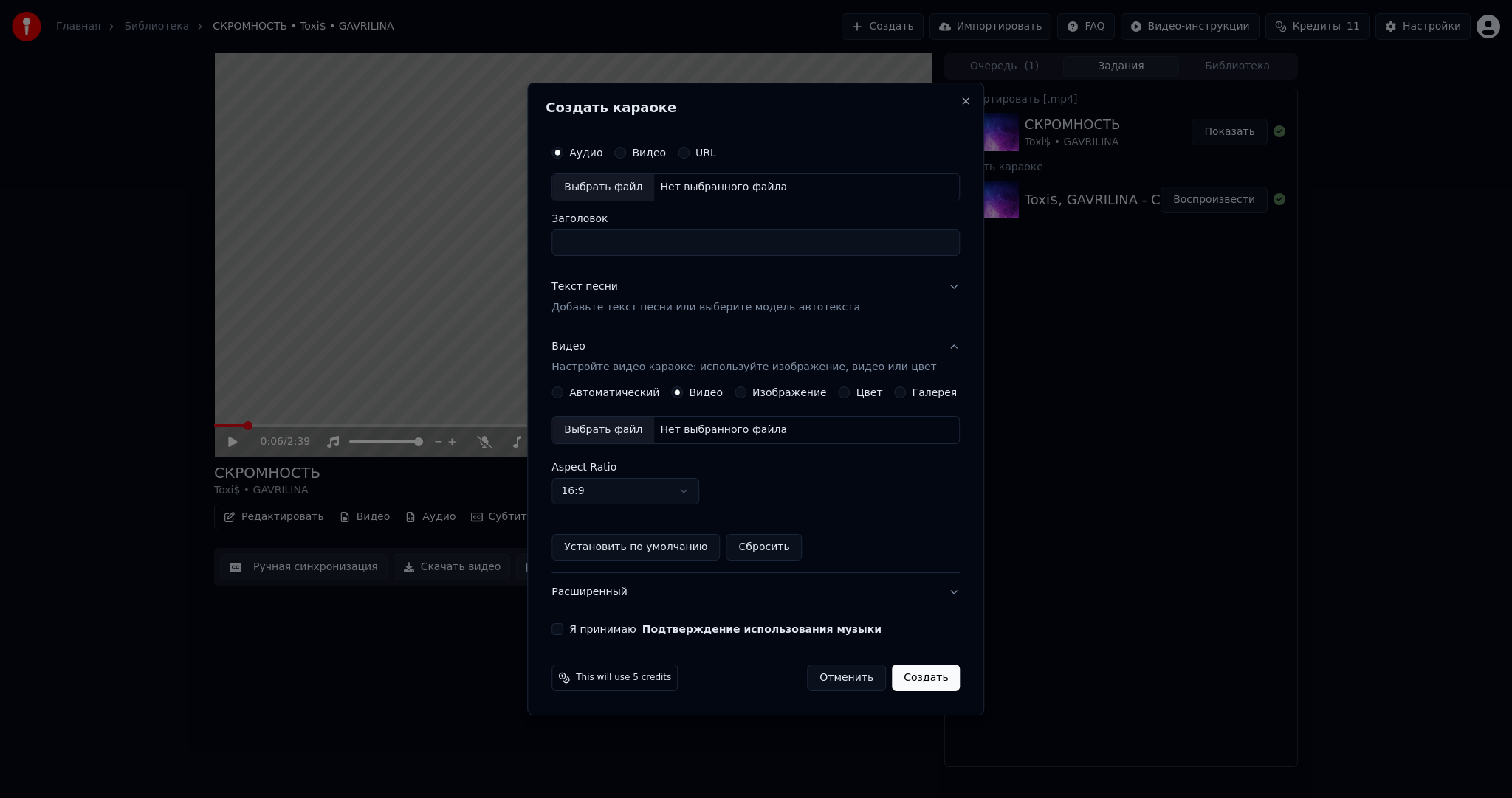
click at [623, 422] on div "Выбрать файл" at bounding box center [603, 430] width 102 height 27
click at [611, 185] on div "Выбрать файл" at bounding box center [603, 188] width 102 height 27
type input "**********"
click at [778, 298] on div "Текст песни Добавьте текст песни или выберите модель автотекста" at bounding box center [706, 297] width 309 height 36
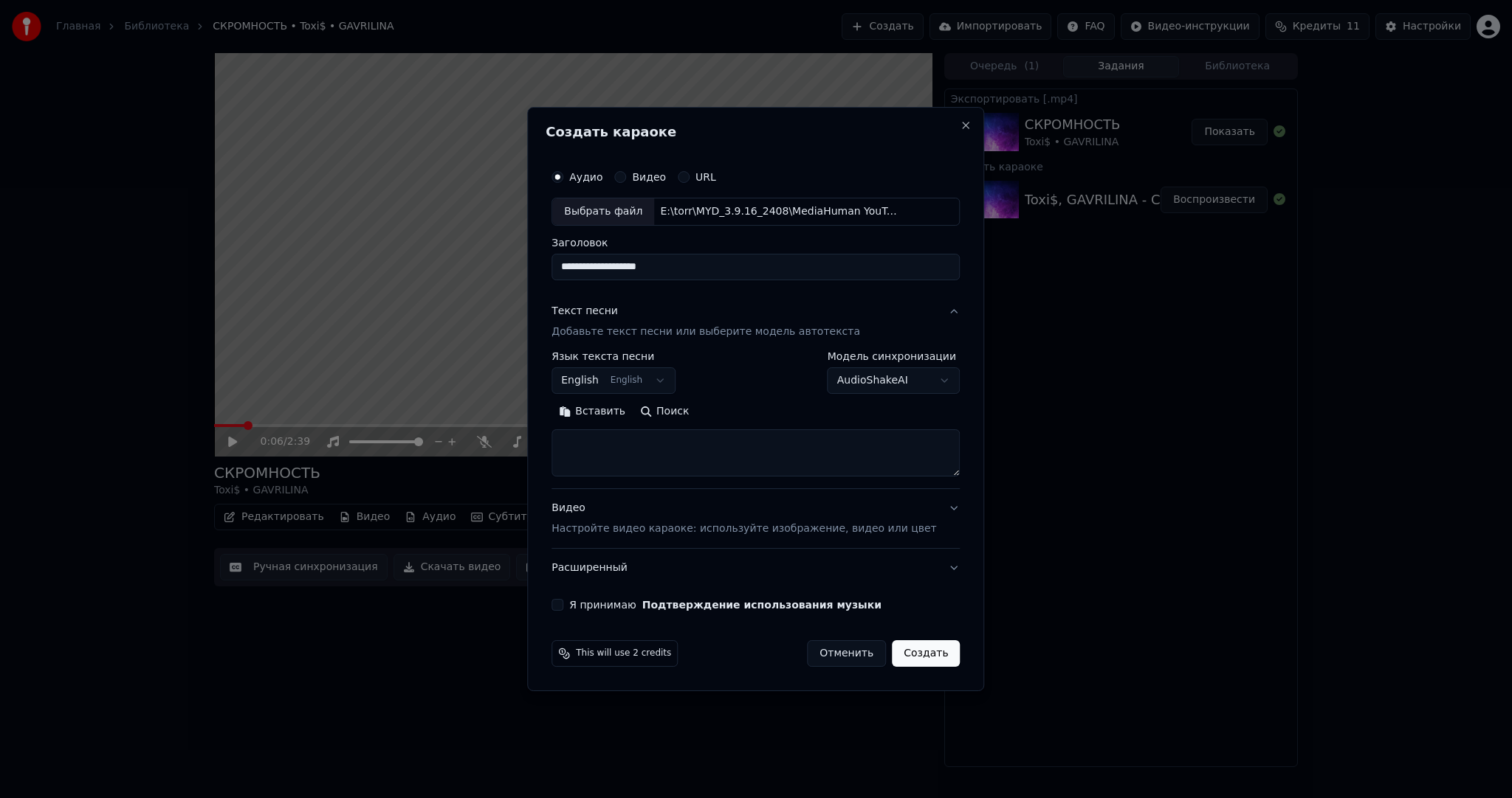
click at [632, 384] on body "**********" at bounding box center [756, 399] width 1512 height 798
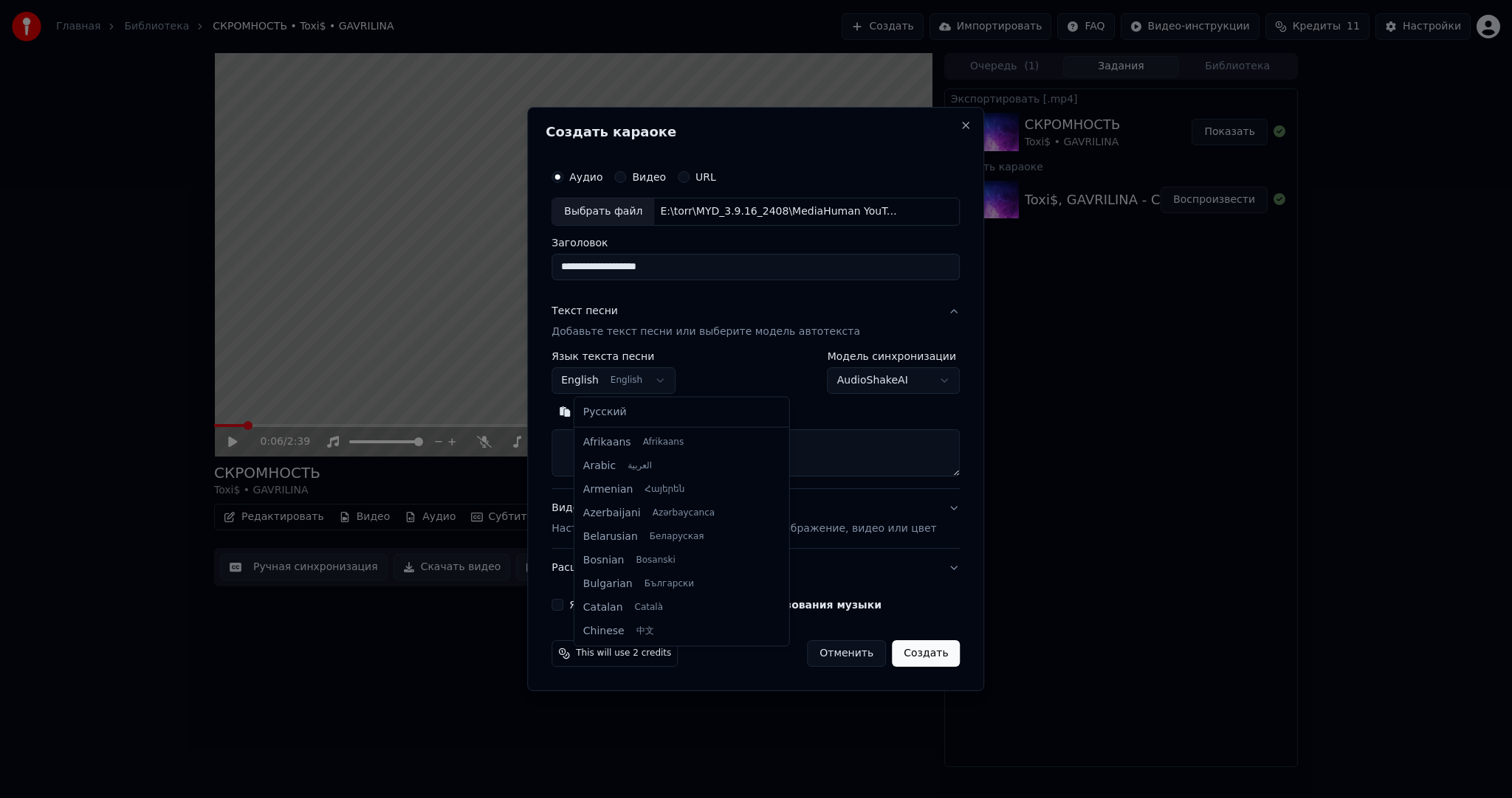
scroll to position [118, 0]
select select "**"
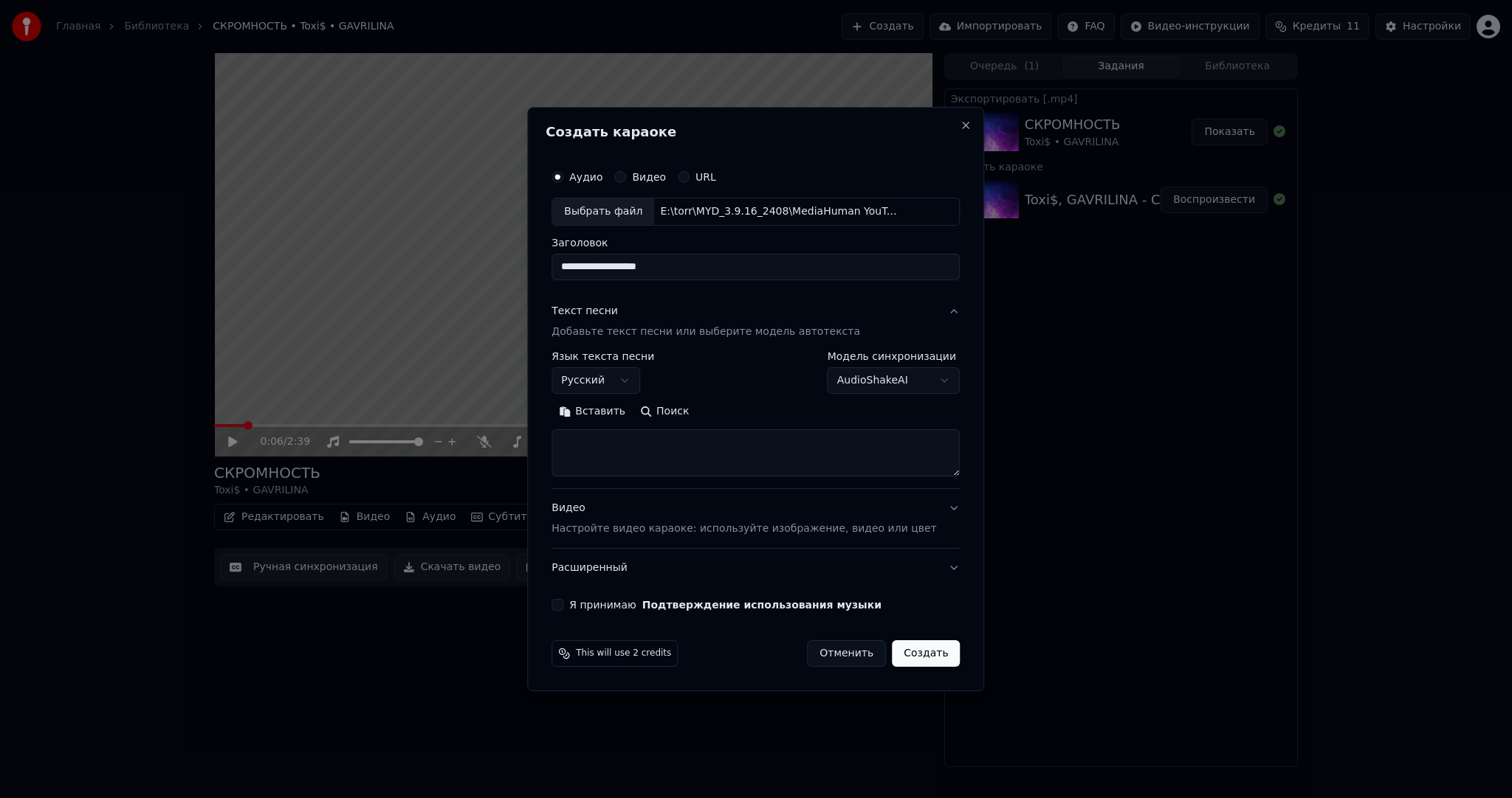
click at [635, 469] on textarea at bounding box center [756, 452] width 409 height 47
paste textarea "**********"
type textarea "**********"
click at [564, 603] on button "Я принимаю Подтверждение использования музыки" at bounding box center [558, 605] width 12 height 12
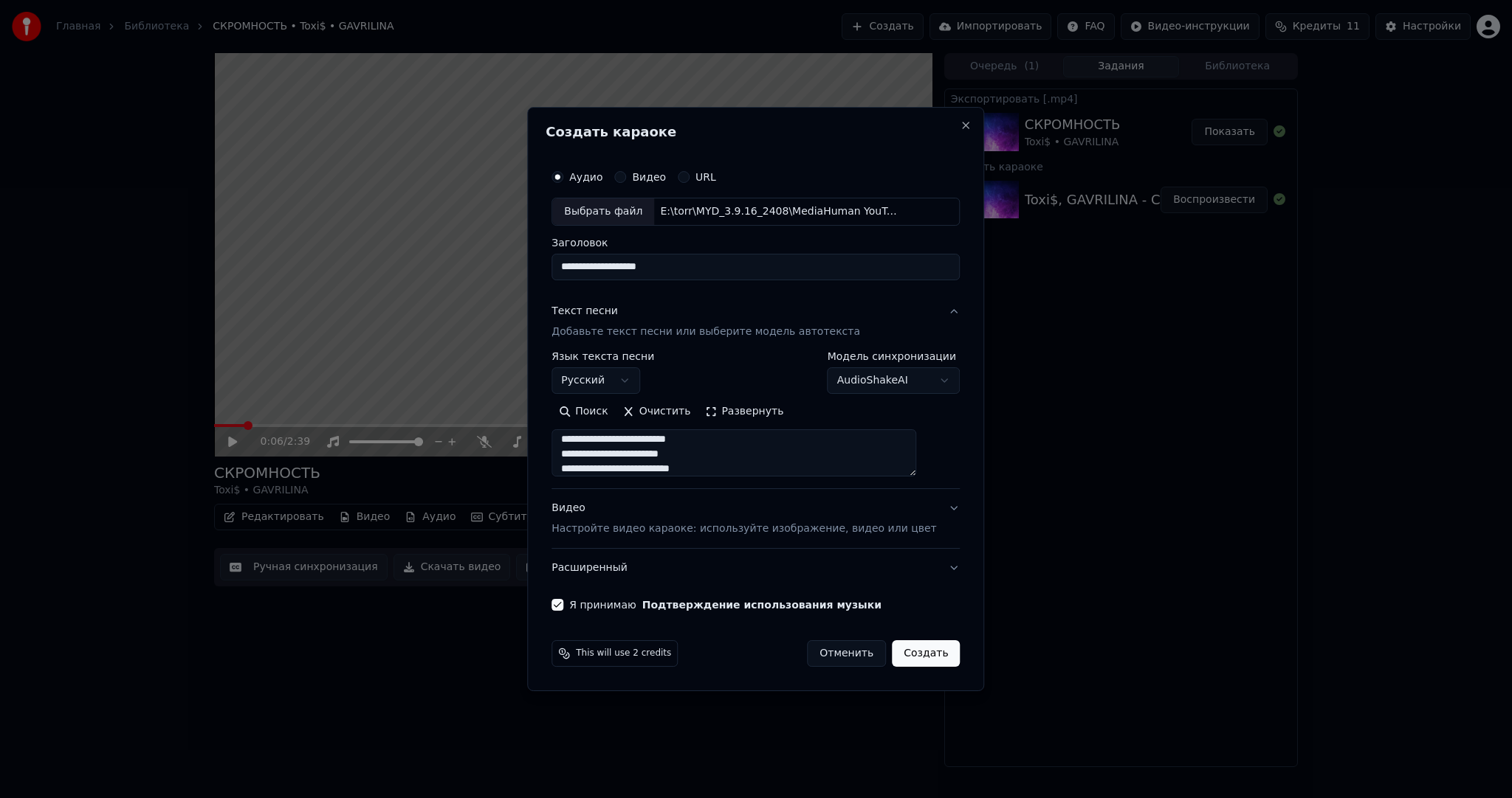
click at [920, 652] on button "Создать" at bounding box center [925, 653] width 68 height 27
select select
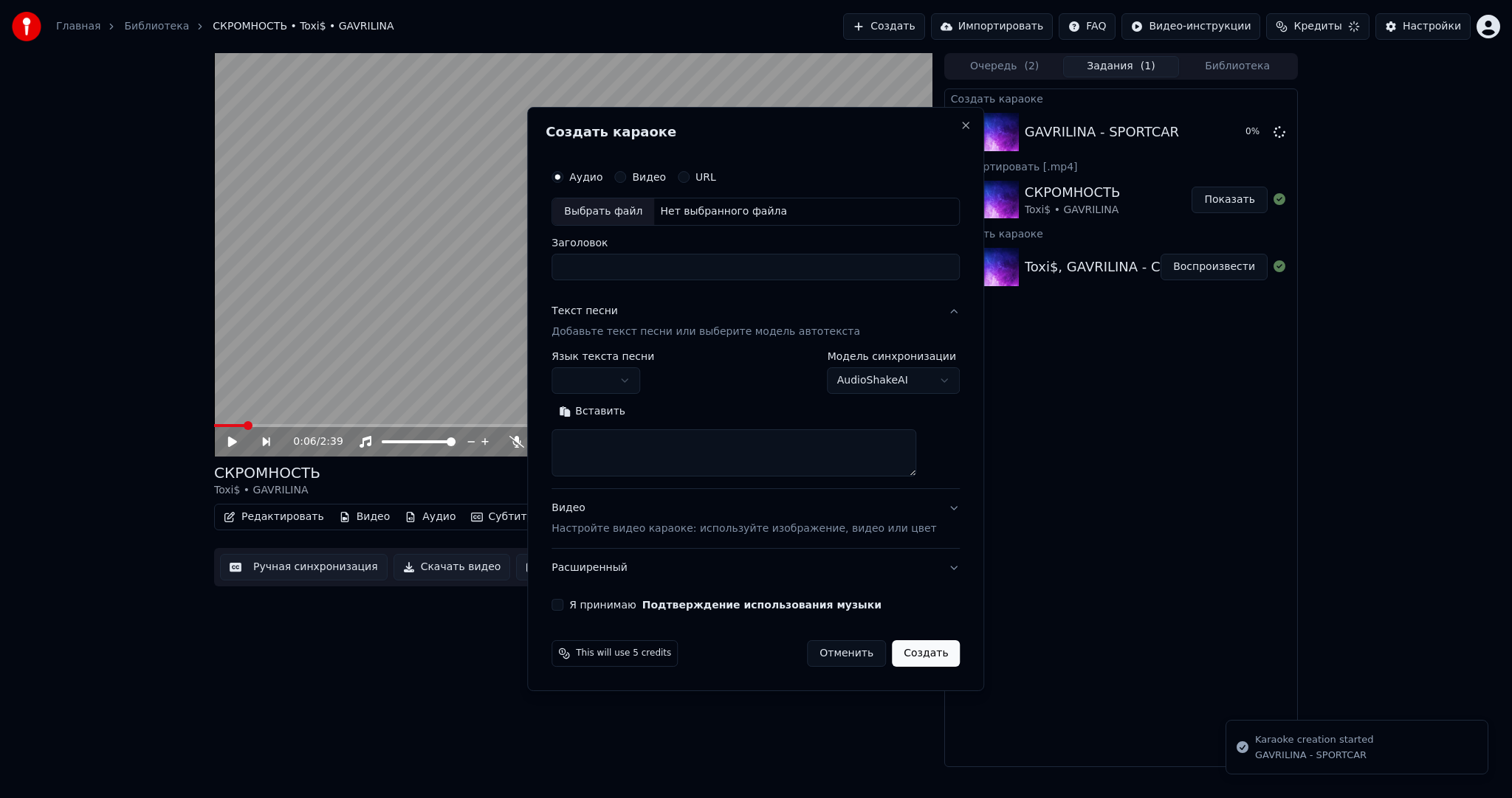
scroll to position [0, 0]
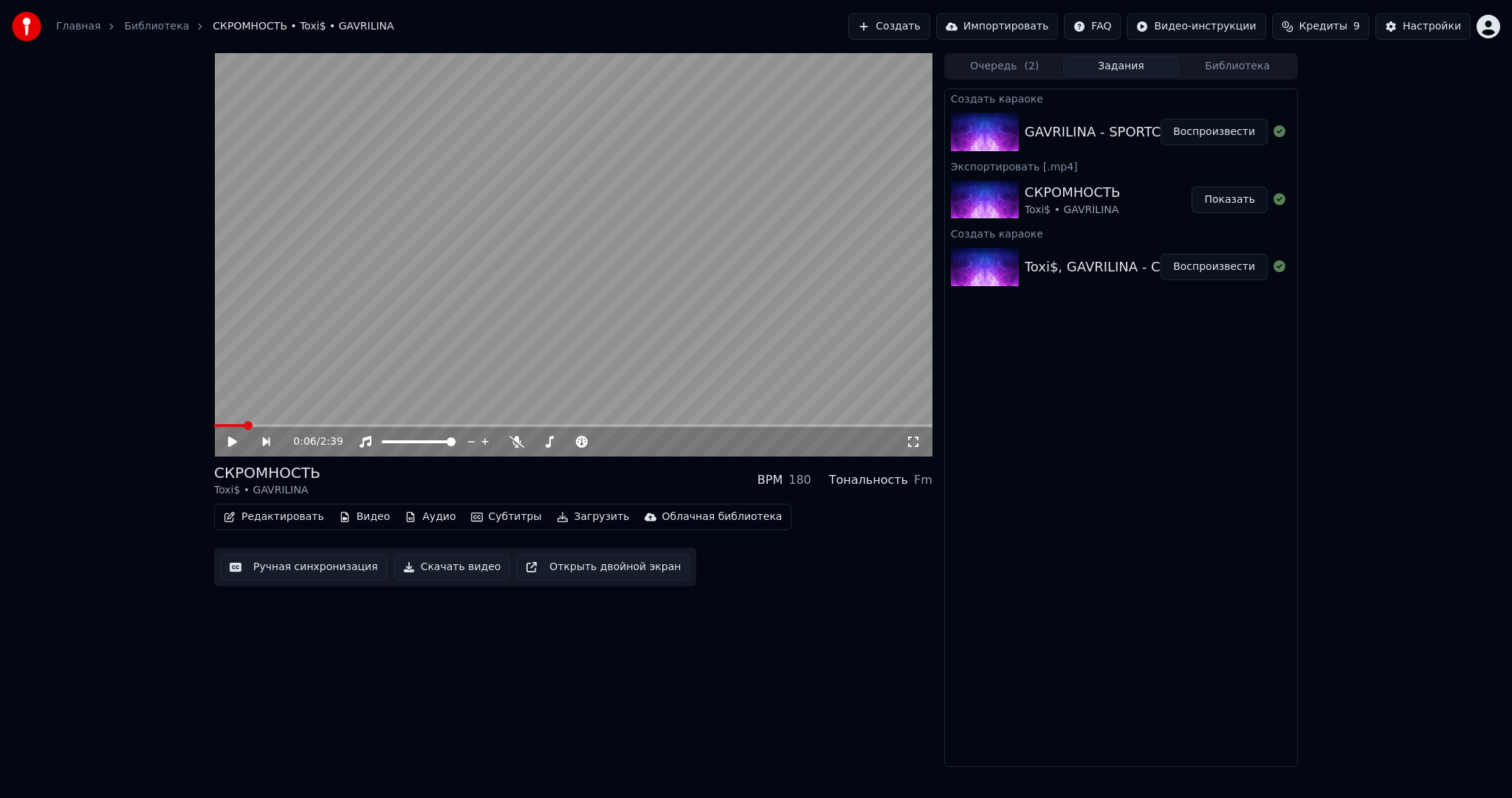
click at [1217, 133] on button "Воспроизвести" at bounding box center [1215, 132] width 107 height 27
click at [497, 520] on button "Субтитры" at bounding box center [506, 517] width 83 height 21
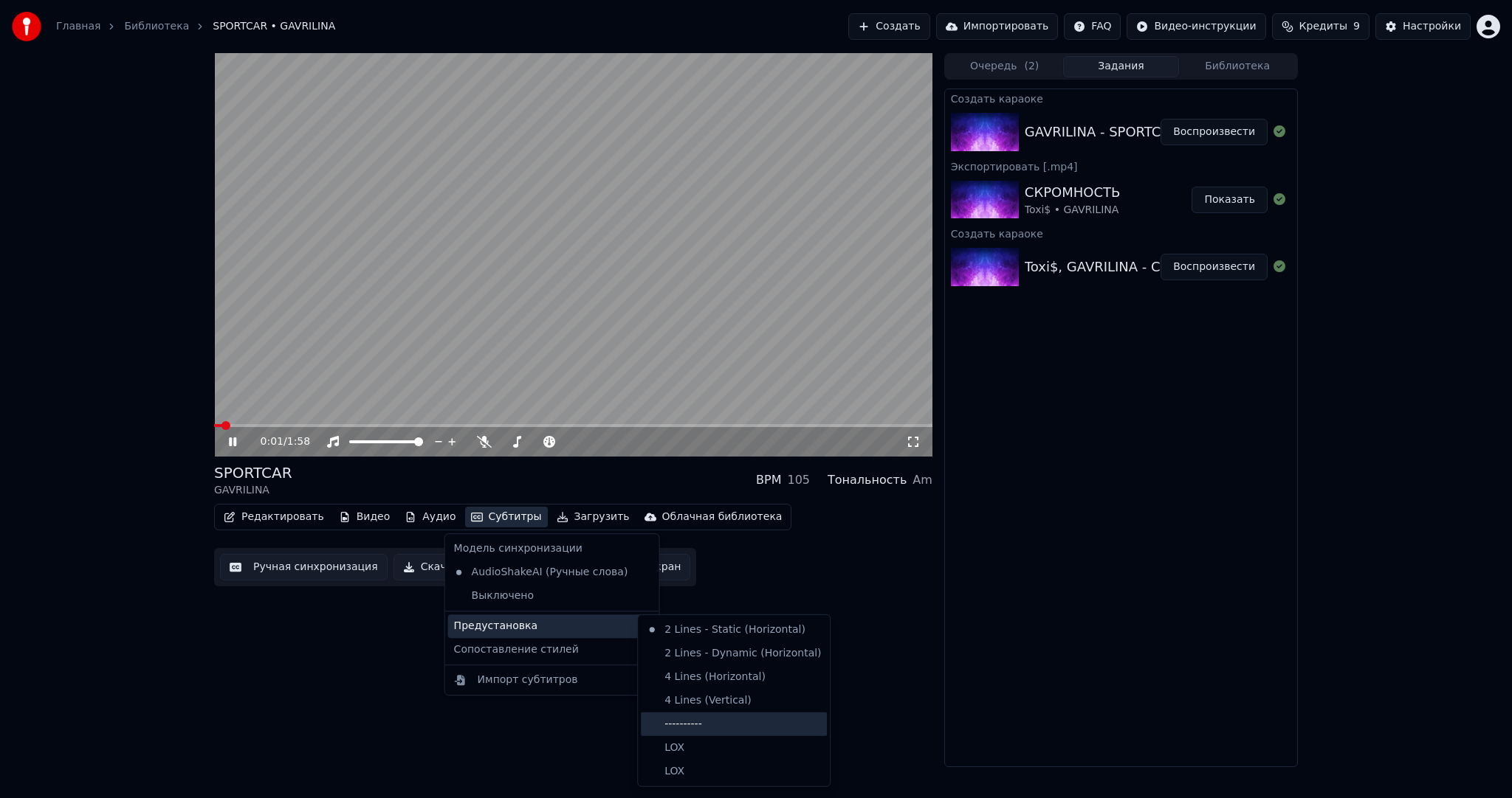
click at [709, 718] on div "----------" at bounding box center [734, 725] width 186 height 24
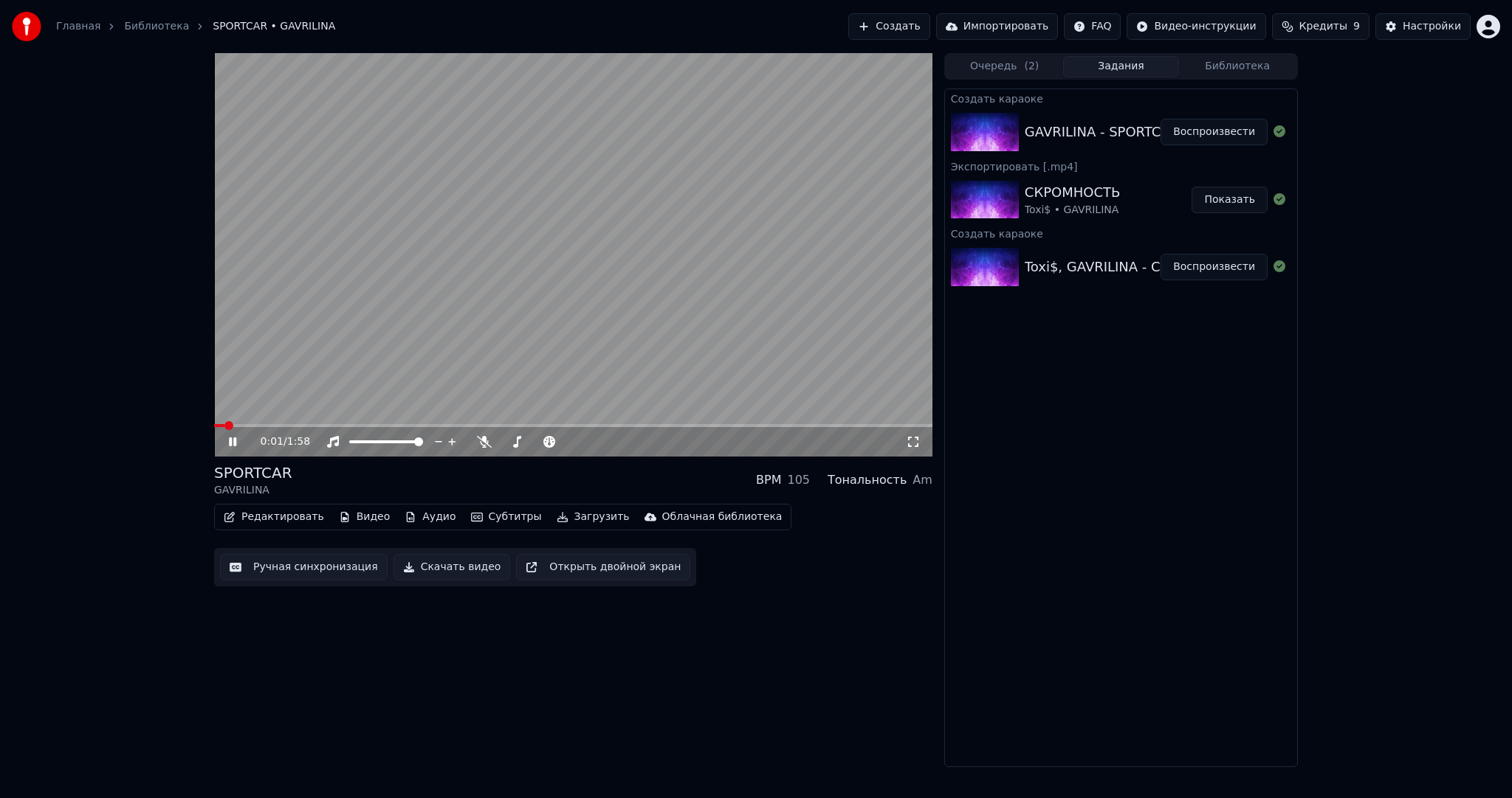
click at [343, 570] on button "Ручная синхронизация" at bounding box center [303, 568] width 168 height 27
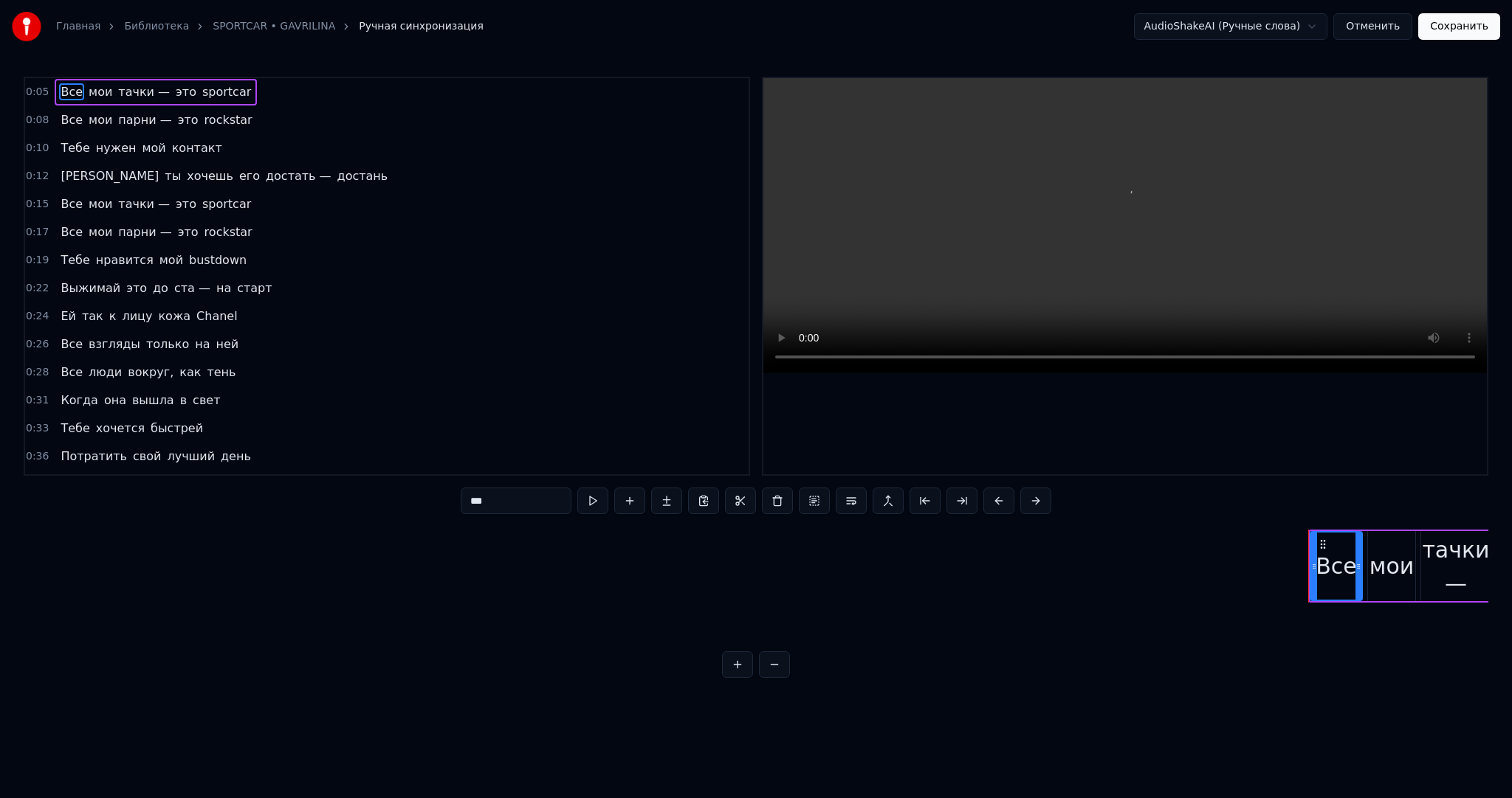
scroll to position [0, 1211]
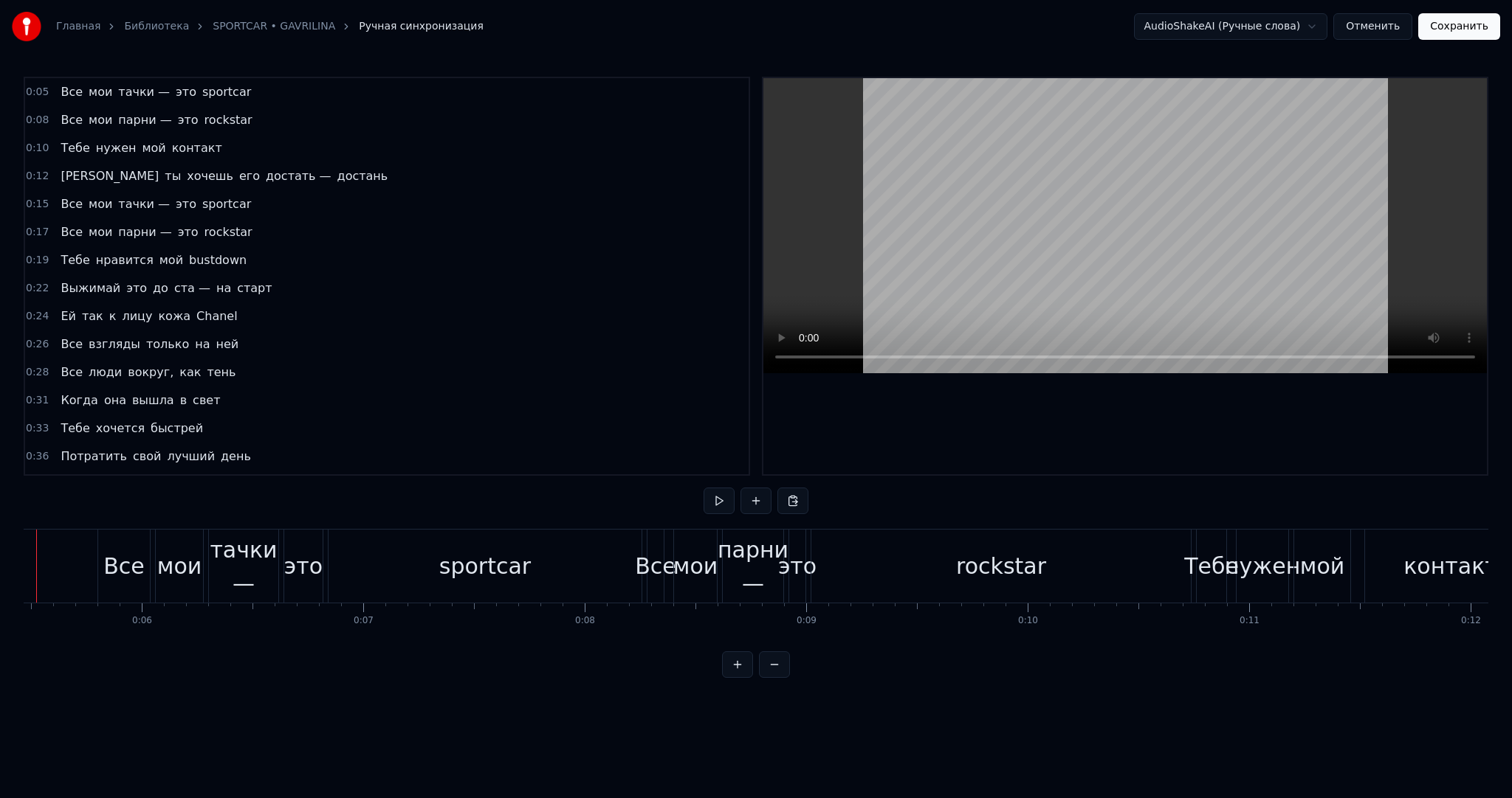
click at [37, 562] on div at bounding box center [37, 566] width 1 height 73
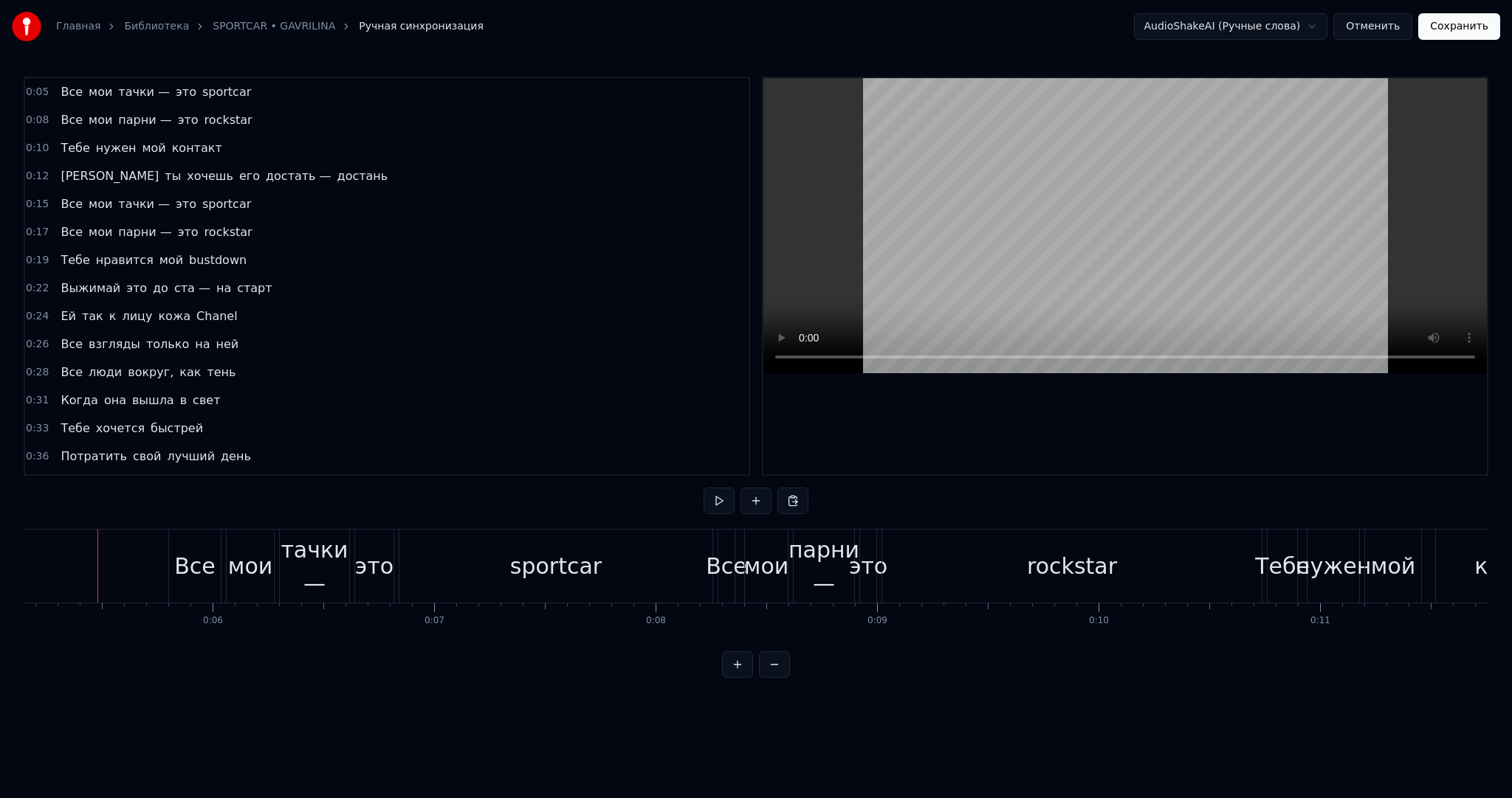
scroll to position [0, 0]
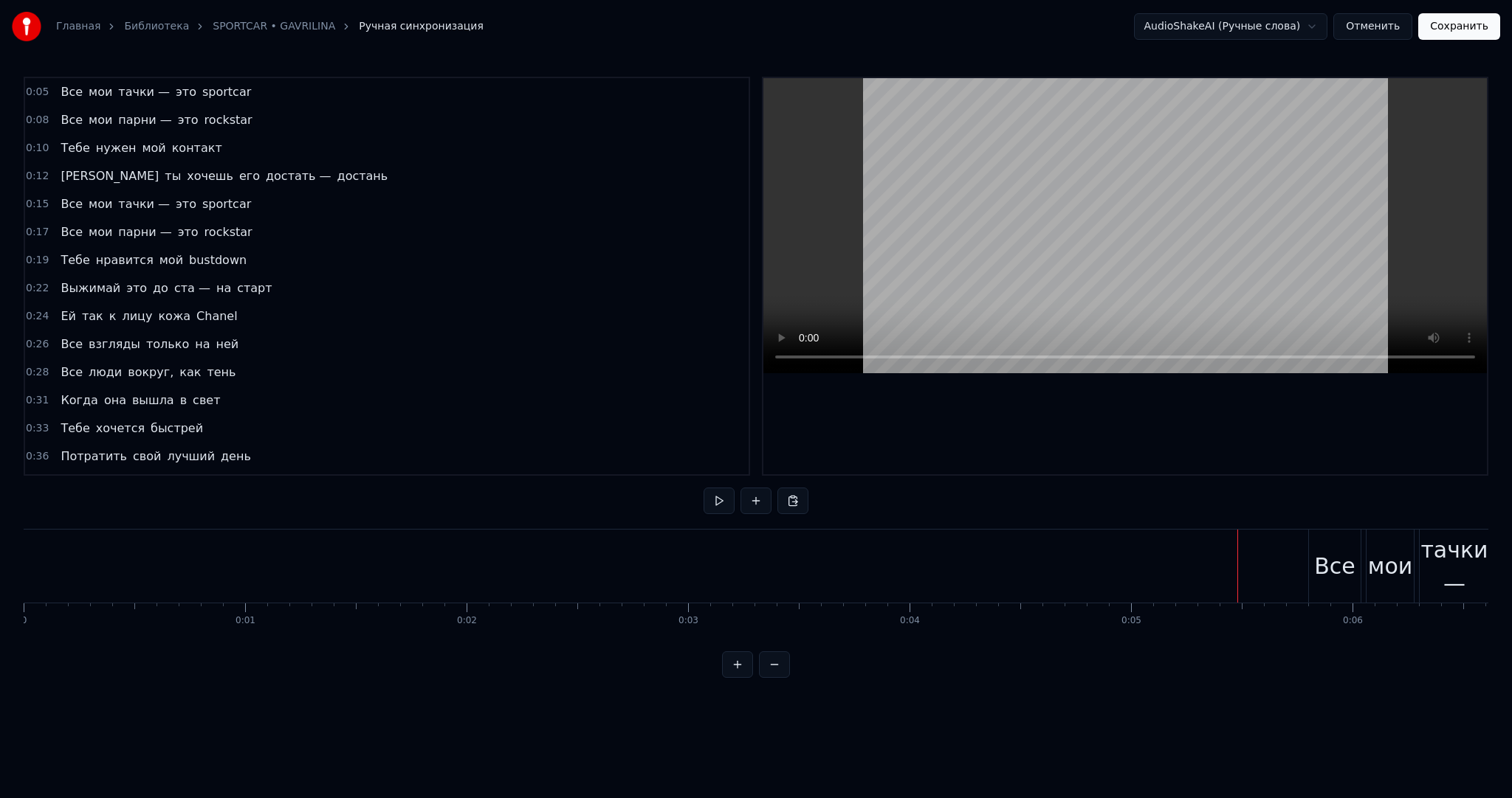
click at [720, 498] on button at bounding box center [719, 501] width 31 height 27
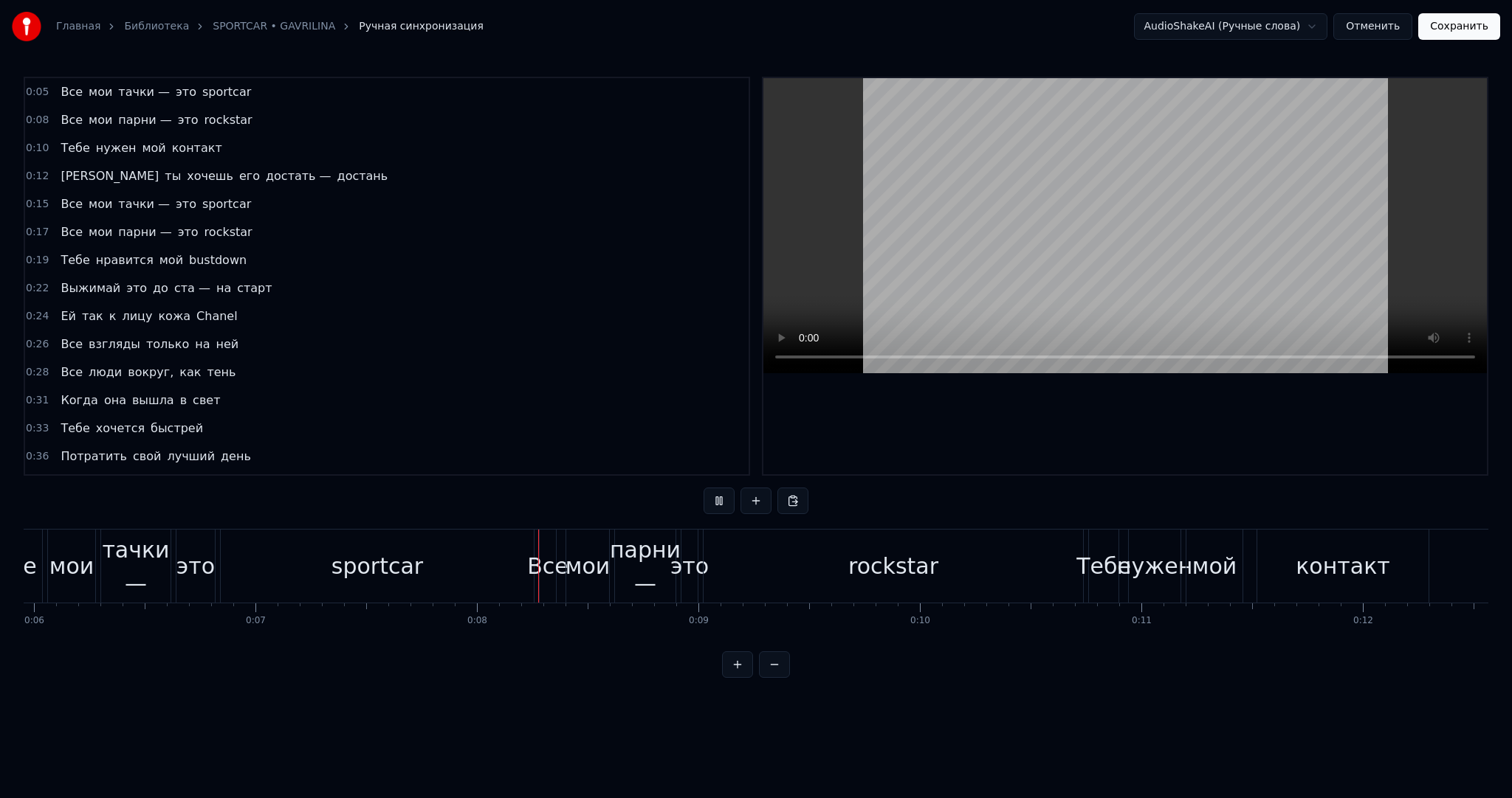
click at [904, 263] on video at bounding box center [1125, 226] width 723 height 295
click at [422, 561] on div "sportcar" at bounding box center [377, 566] width 313 height 73
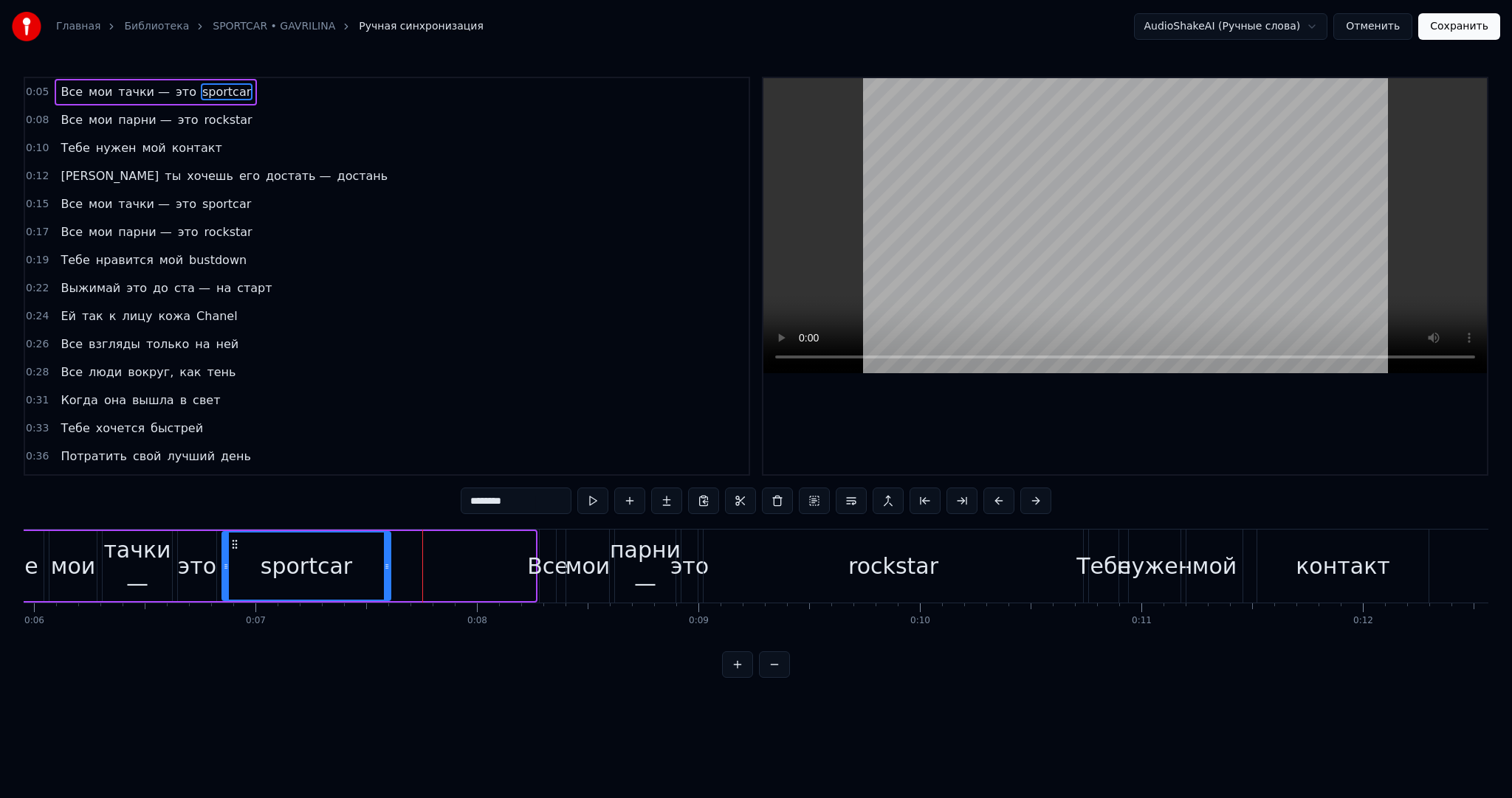
drag, startPoint x: 529, startPoint y: 570, endPoint x: 377, endPoint y: 567, distance: 152.0
click at [384, 567] on icon at bounding box center [387, 567] width 6 height 12
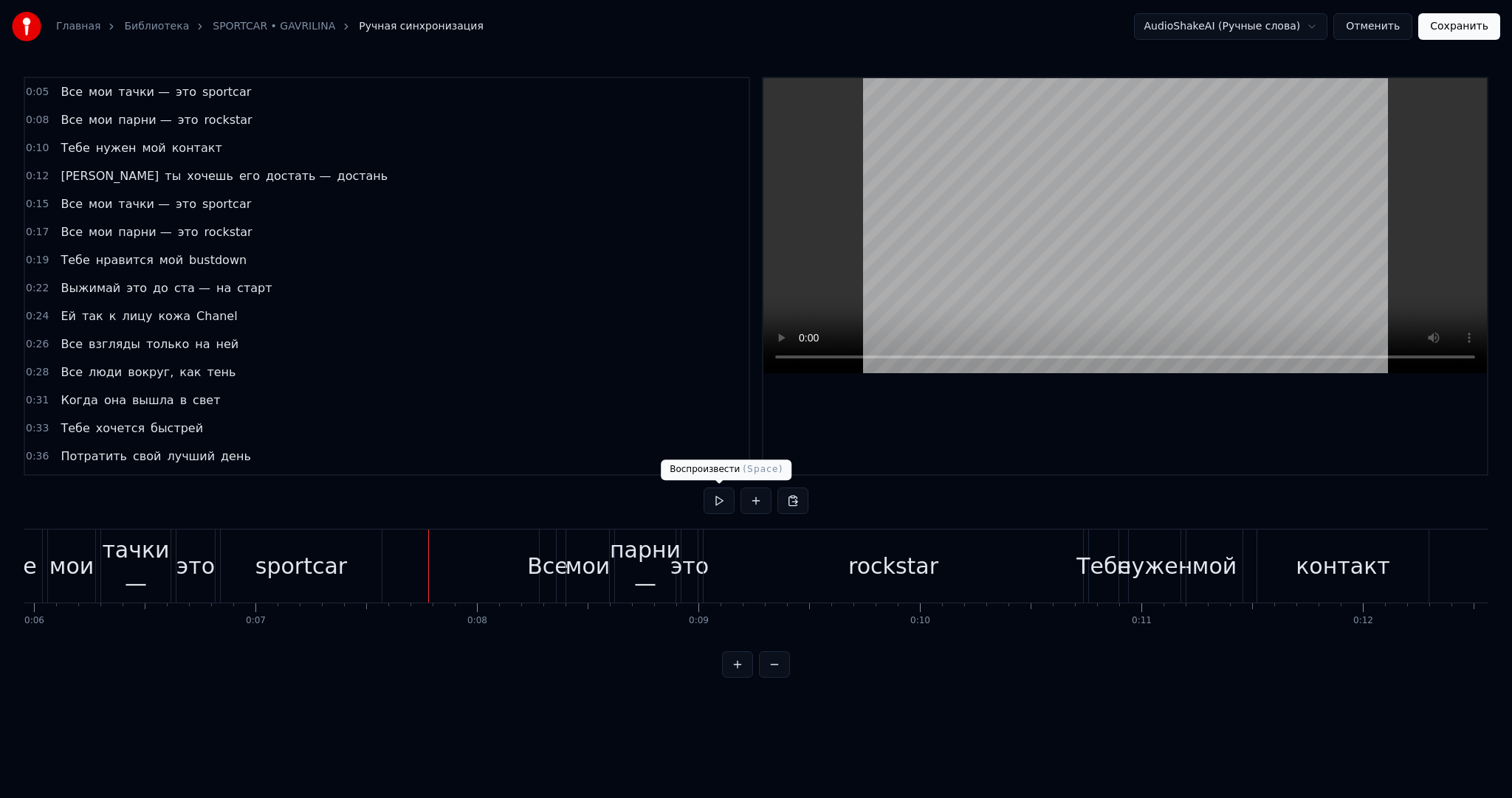
click at [720, 494] on button at bounding box center [719, 501] width 31 height 27
click at [725, 493] on button at bounding box center [719, 501] width 31 height 27
click at [868, 576] on div "rockstar" at bounding box center [893, 566] width 90 height 34
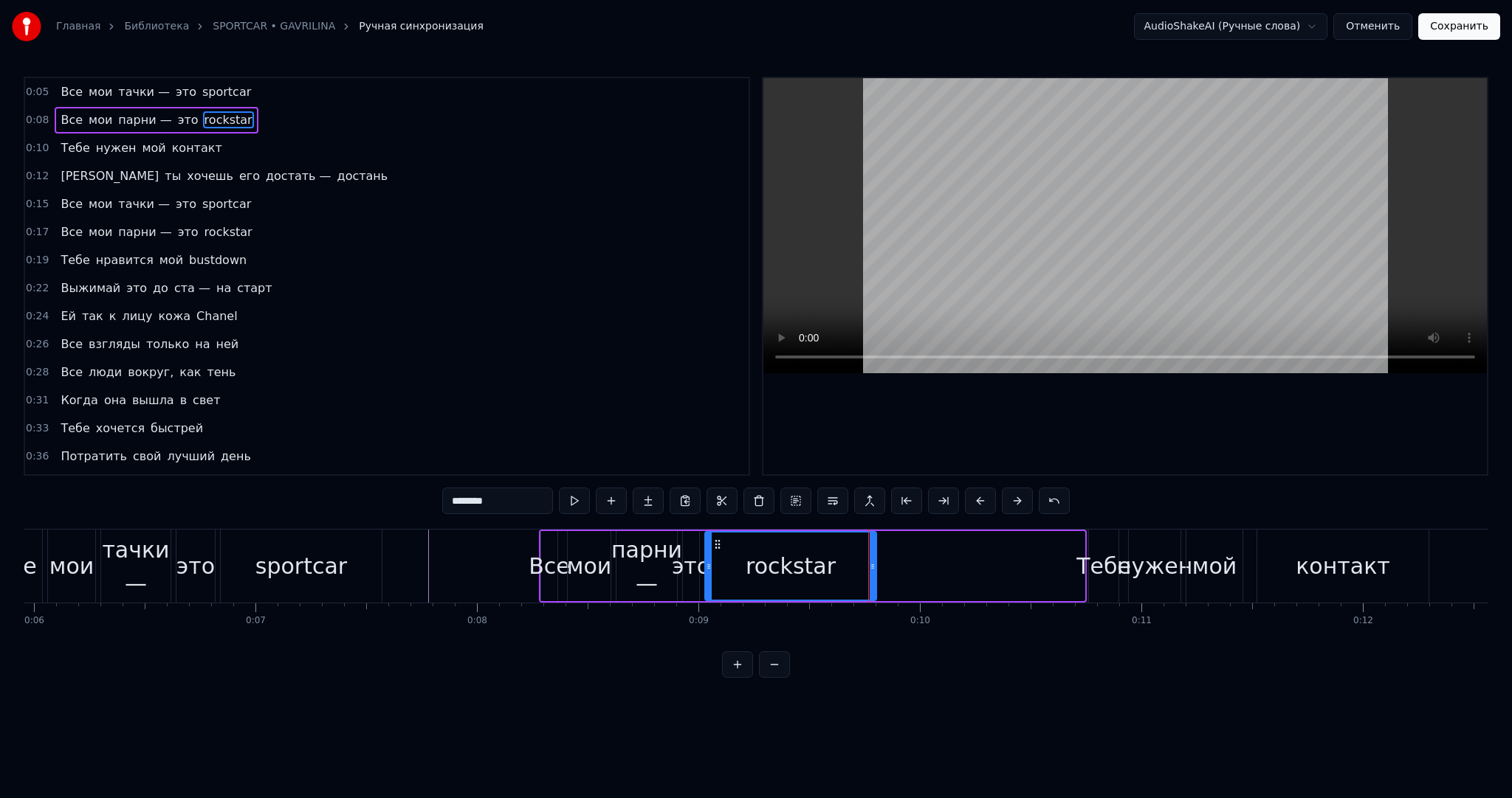
drag, startPoint x: 1078, startPoint y: 566, endPoint x: 880, endPoint y: 562, distance: 198.0
click at [875, 562] on icon at bounding box center [872, 567] width 6 height 12
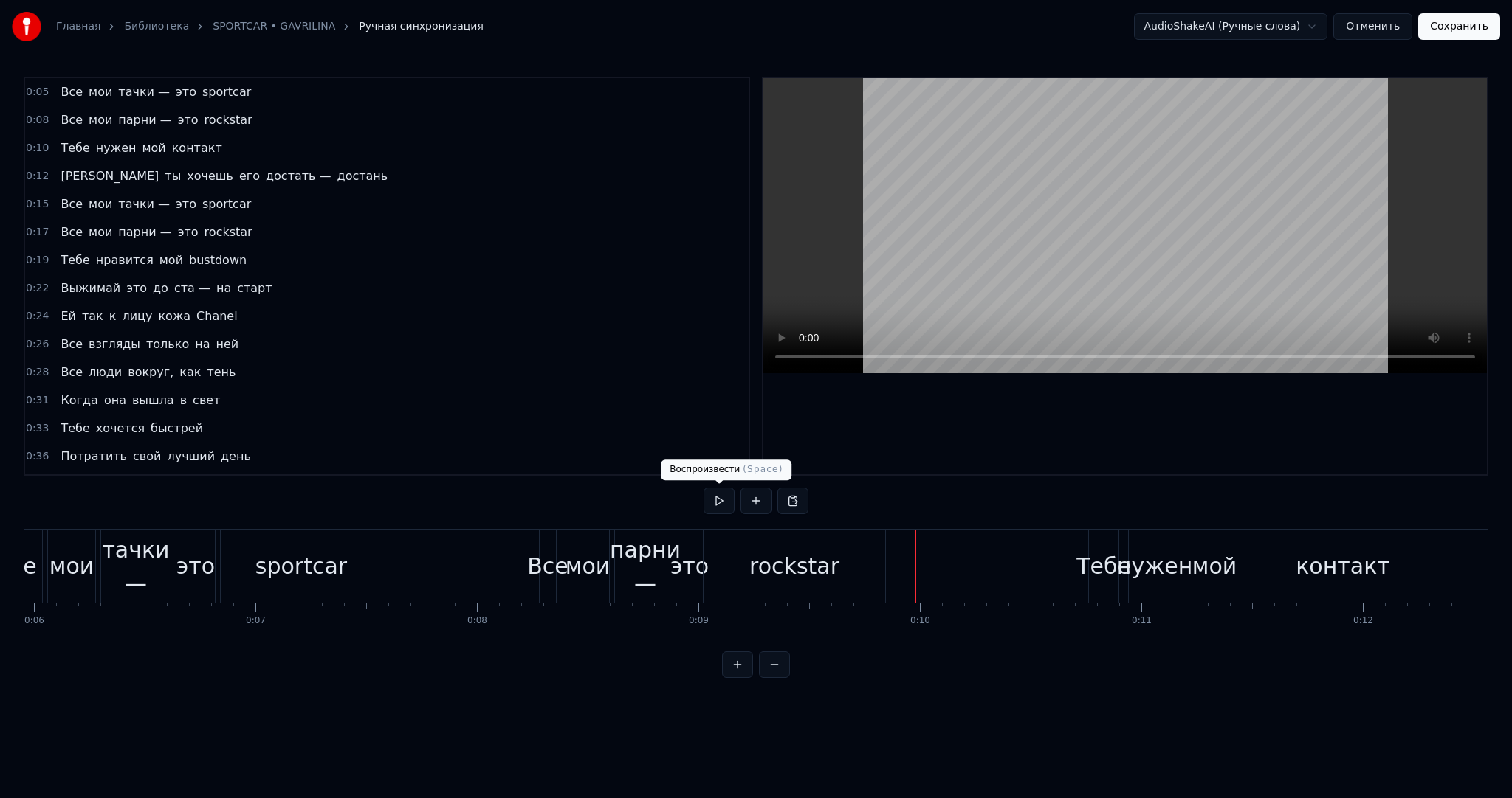
click at [717, 500] on button at bounding box center [719, 501] width 31 height 27
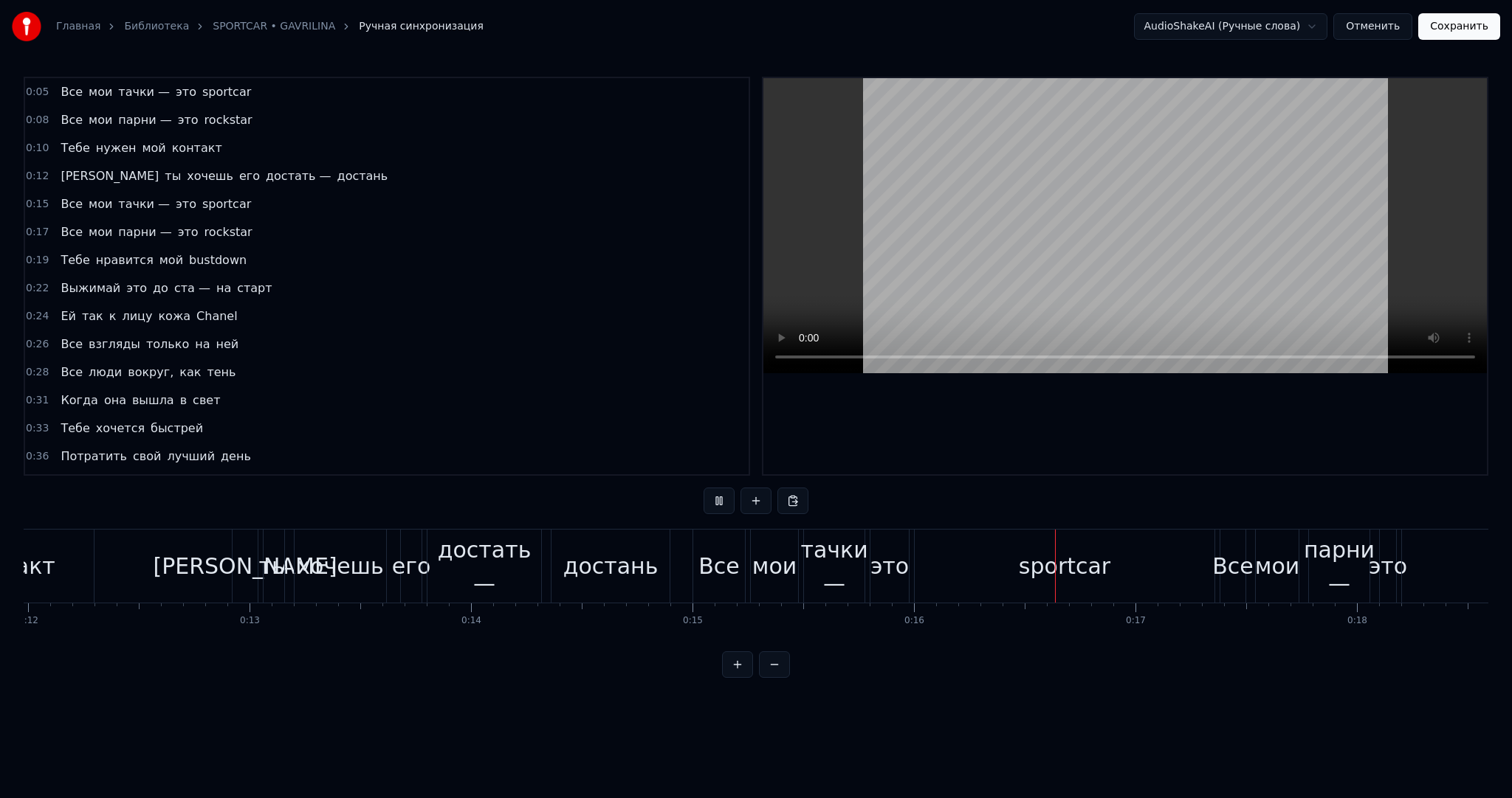
click at [717, 500] on button at bounding box center [719, 501] width 31 height 27
click at [1122, 544] on div "sportcar" at bounding box center [1065, 566] width 300 height 73
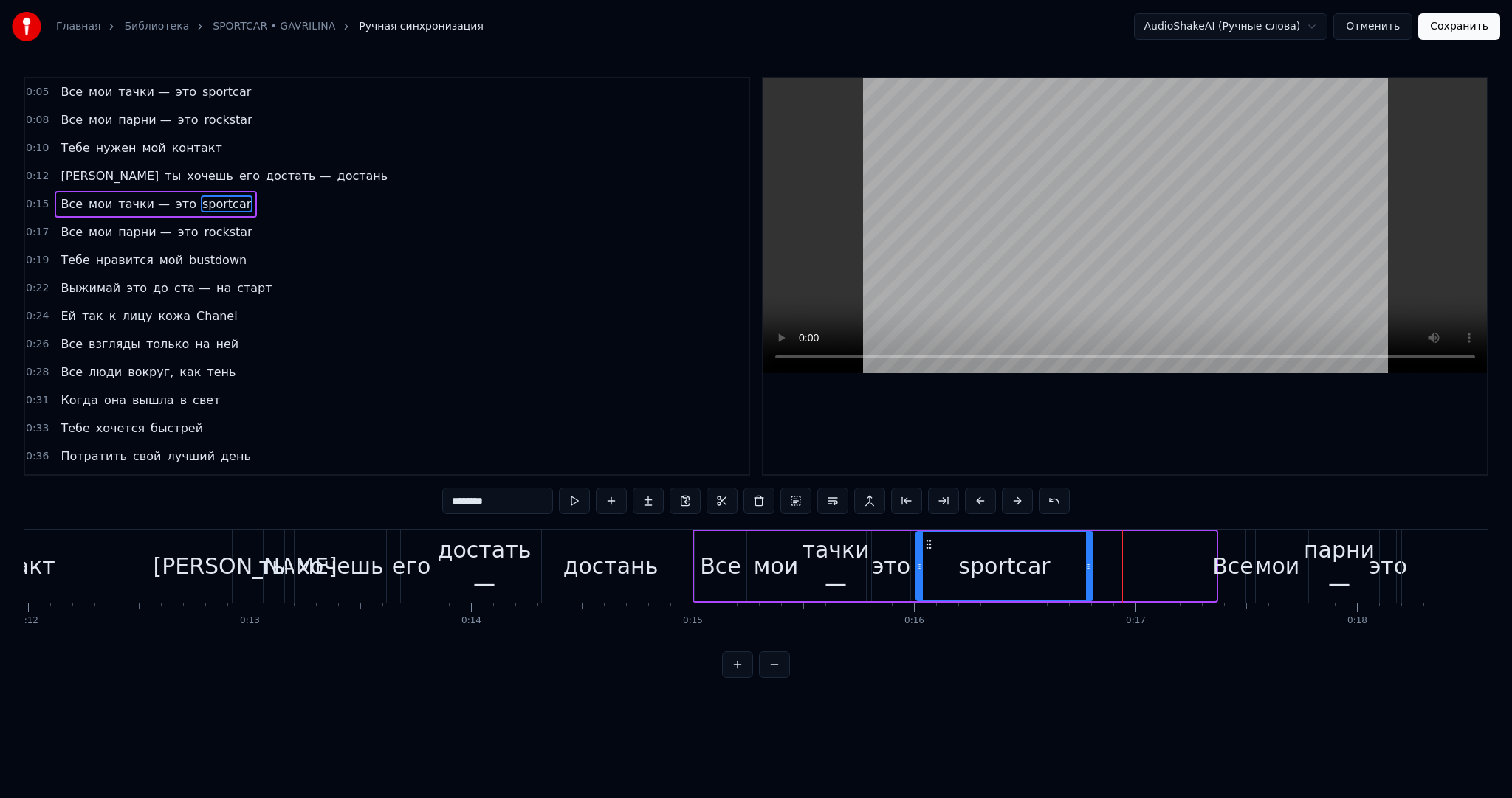
drag, startPoint x: 1210, startPoint y: 555, endPoint x: 1086, endPoint y: 557, distance: 124.0
click at [1086, 557] on div at bounding box center [1089, 566] width 6 height 67
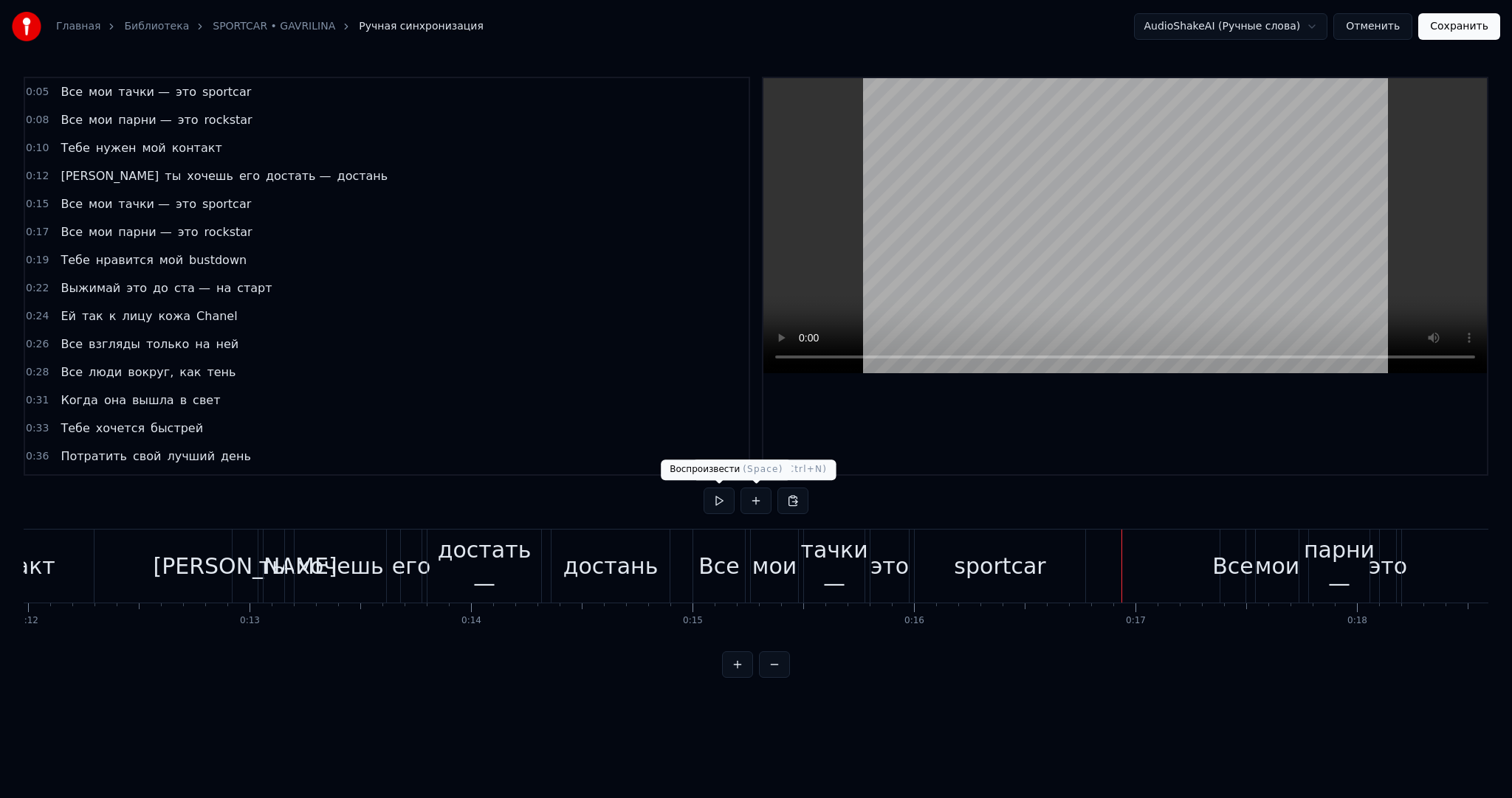
click at [717, 504] on button at bounding box center [719, 501] width 31 height 27
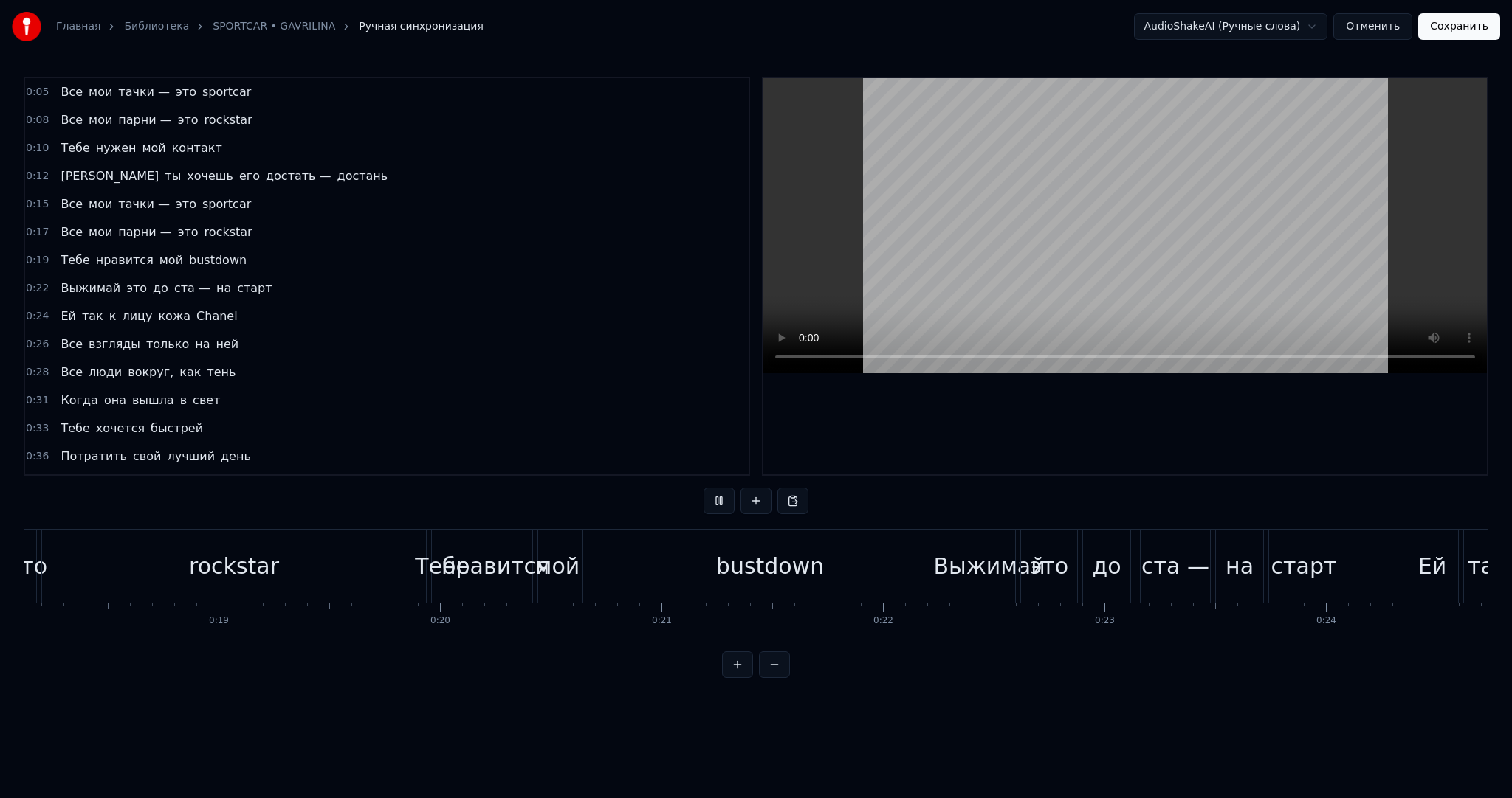
click at [717, 504] on button at bounding box center [719, 501] width 31 height 27
click at [322, 573] on div "rockstar" at bounding box center [233, 566] width 384 height 73
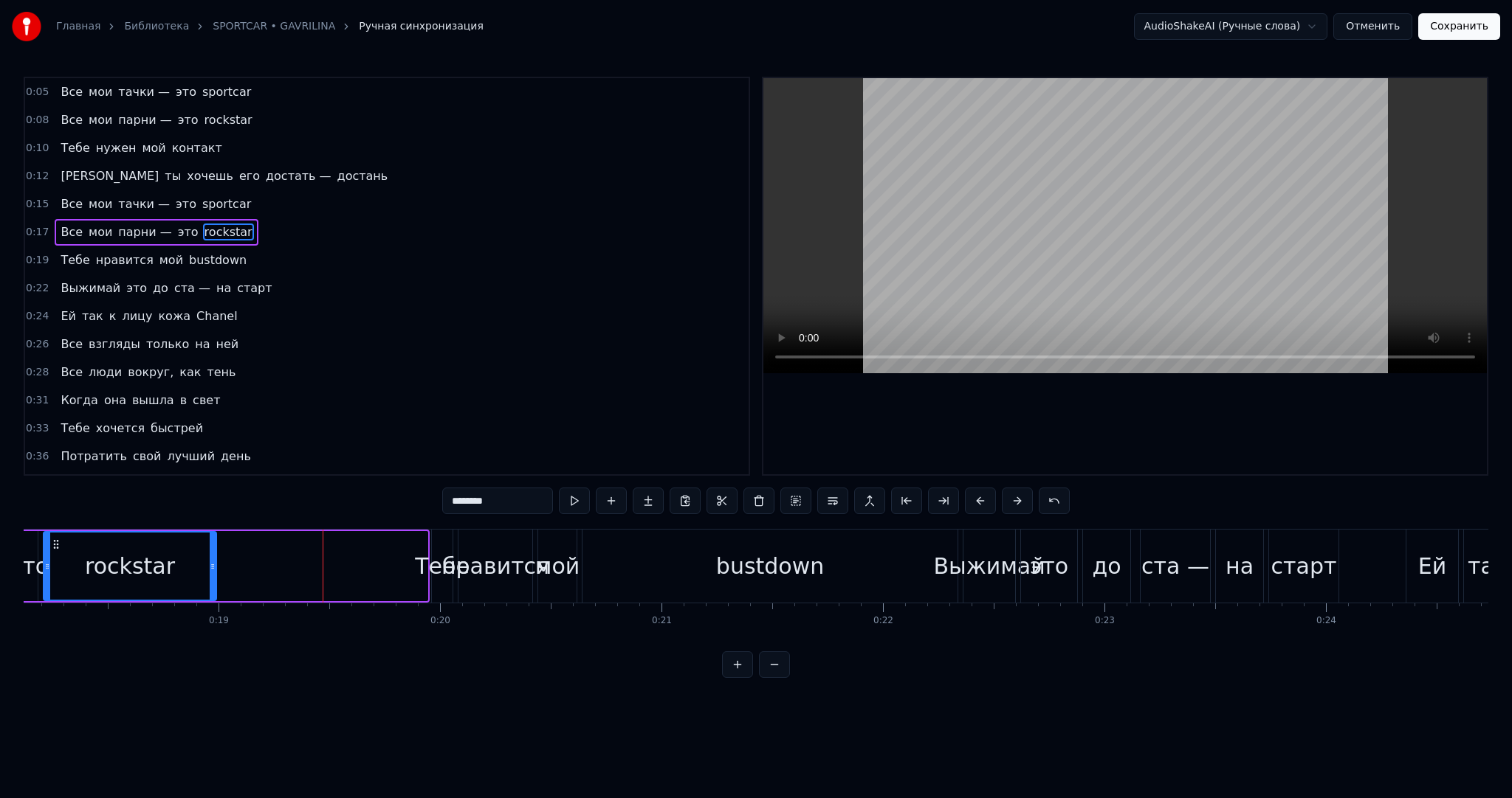
drag, startPoint x: 420, startPoint y: 584, endPoint x: 210, endPoint y: 571, distance: 210.4
click at [210, 571] on div at bounding box center [212, 566] width 6 height 67
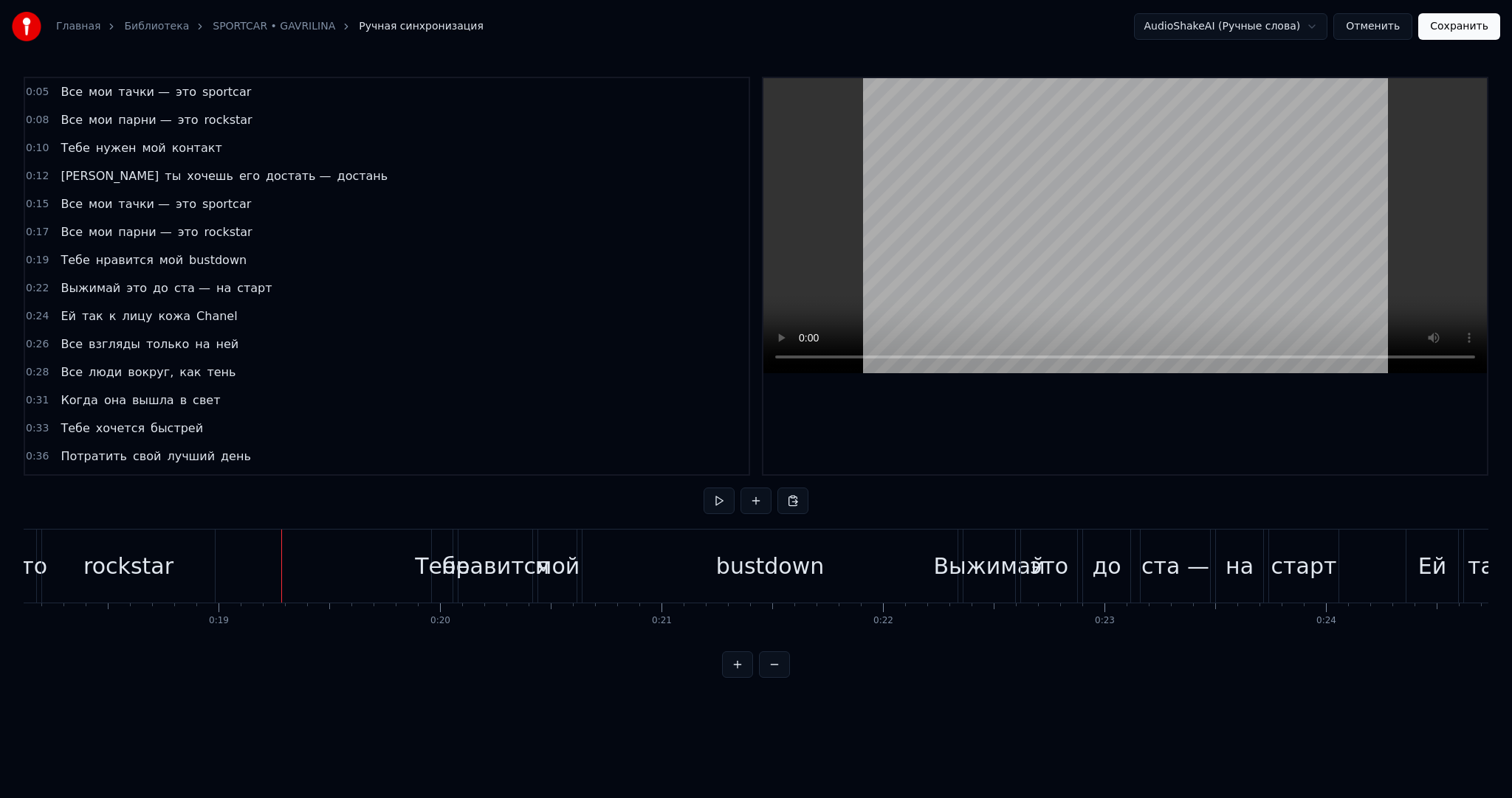
click at [726, 501] on button at bounding box center [719, 501] width 31 height 27
click at [828, 586] on div "bustdown" at bounding box center [769, 566] width 375 height 73
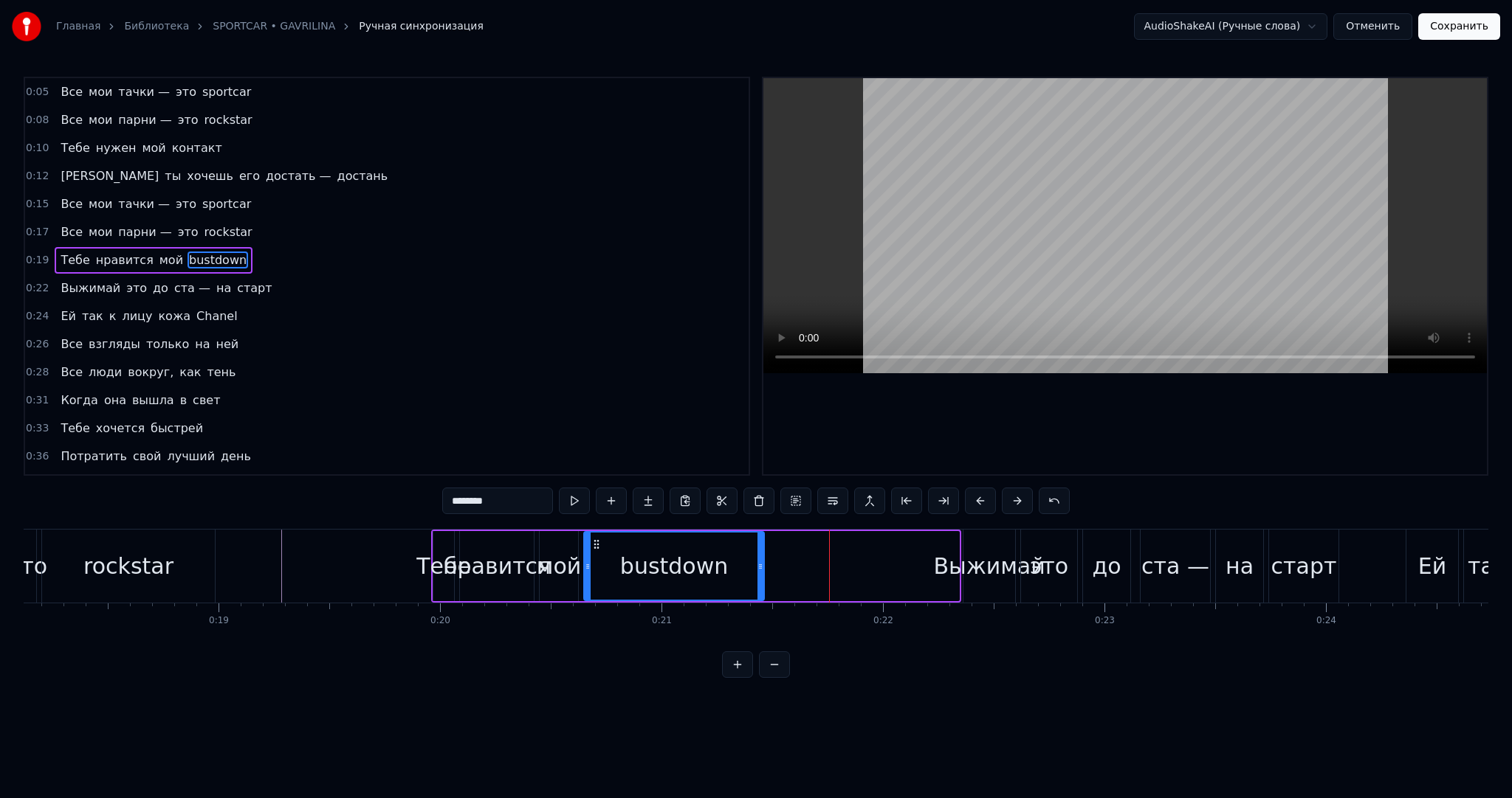
drag, startPoint x: 957, startPoint y: 592, endPoint x: 762, endPoint y: 574, distance: 195.8
click at [762, 574] on div at bounding box center [760, 566] width 6 height 67
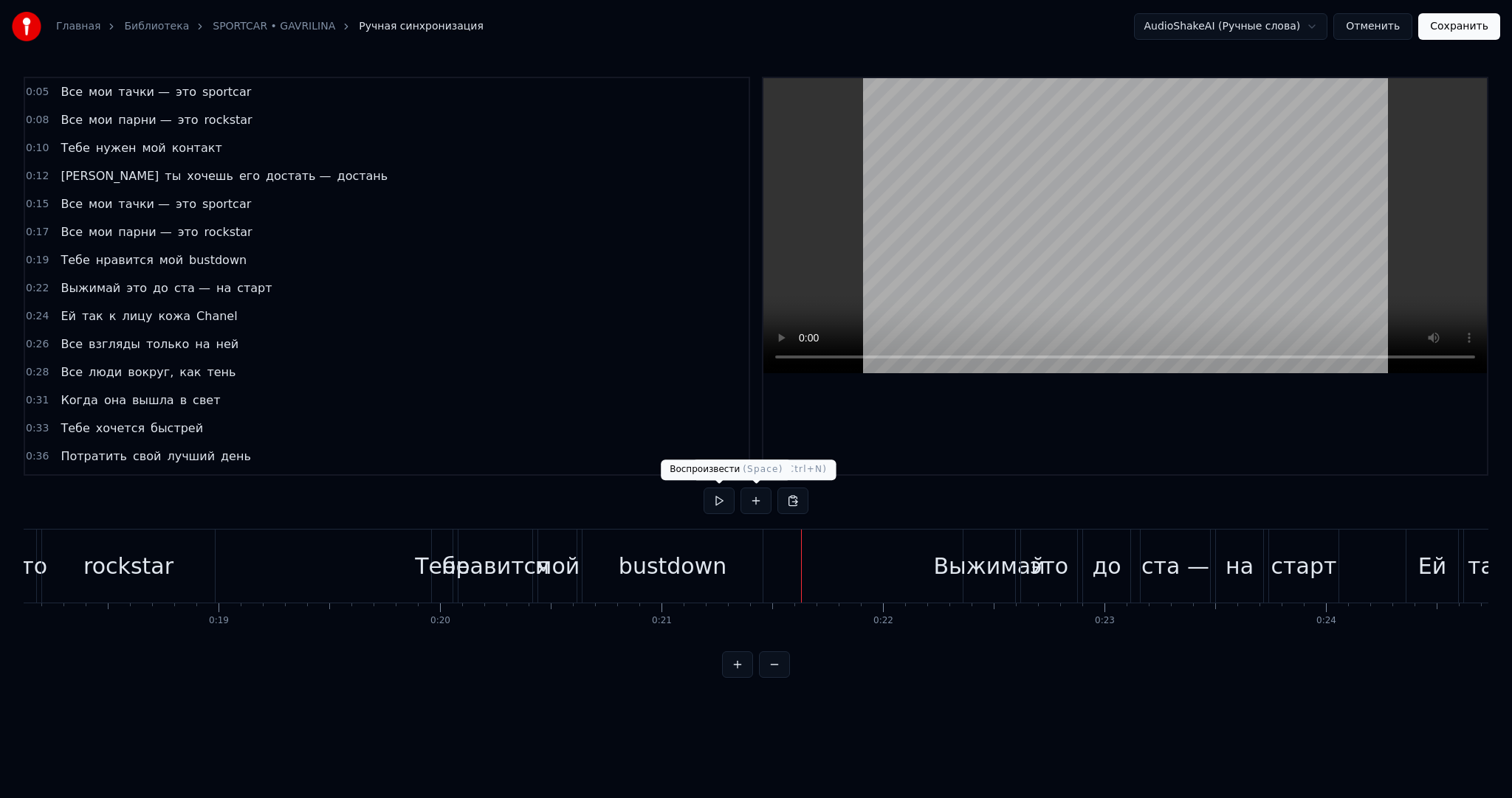
click at [721, 501] on button at bounding box center [719, 501] width 31 height 27
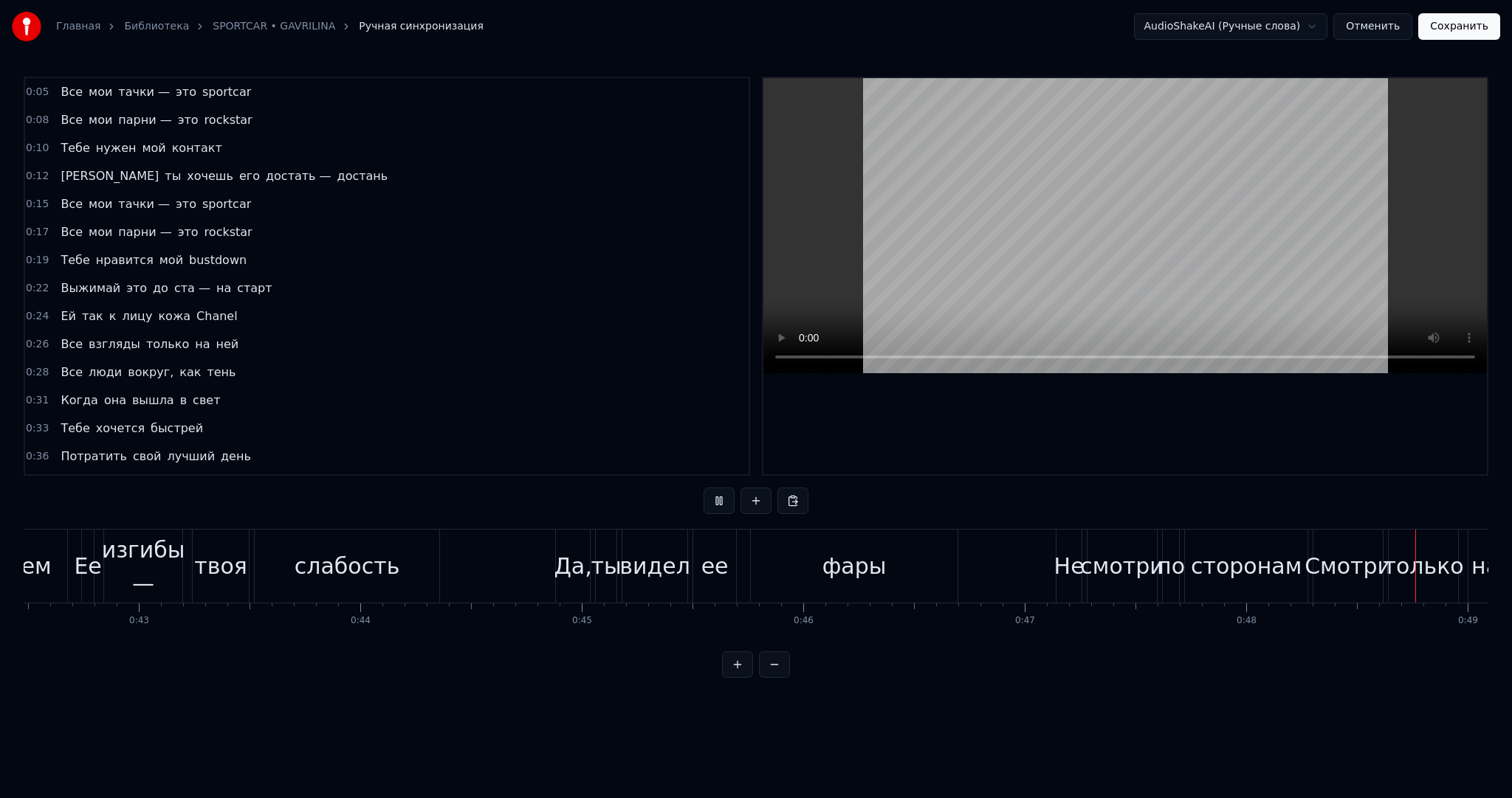
scroll to position [0, 10761]
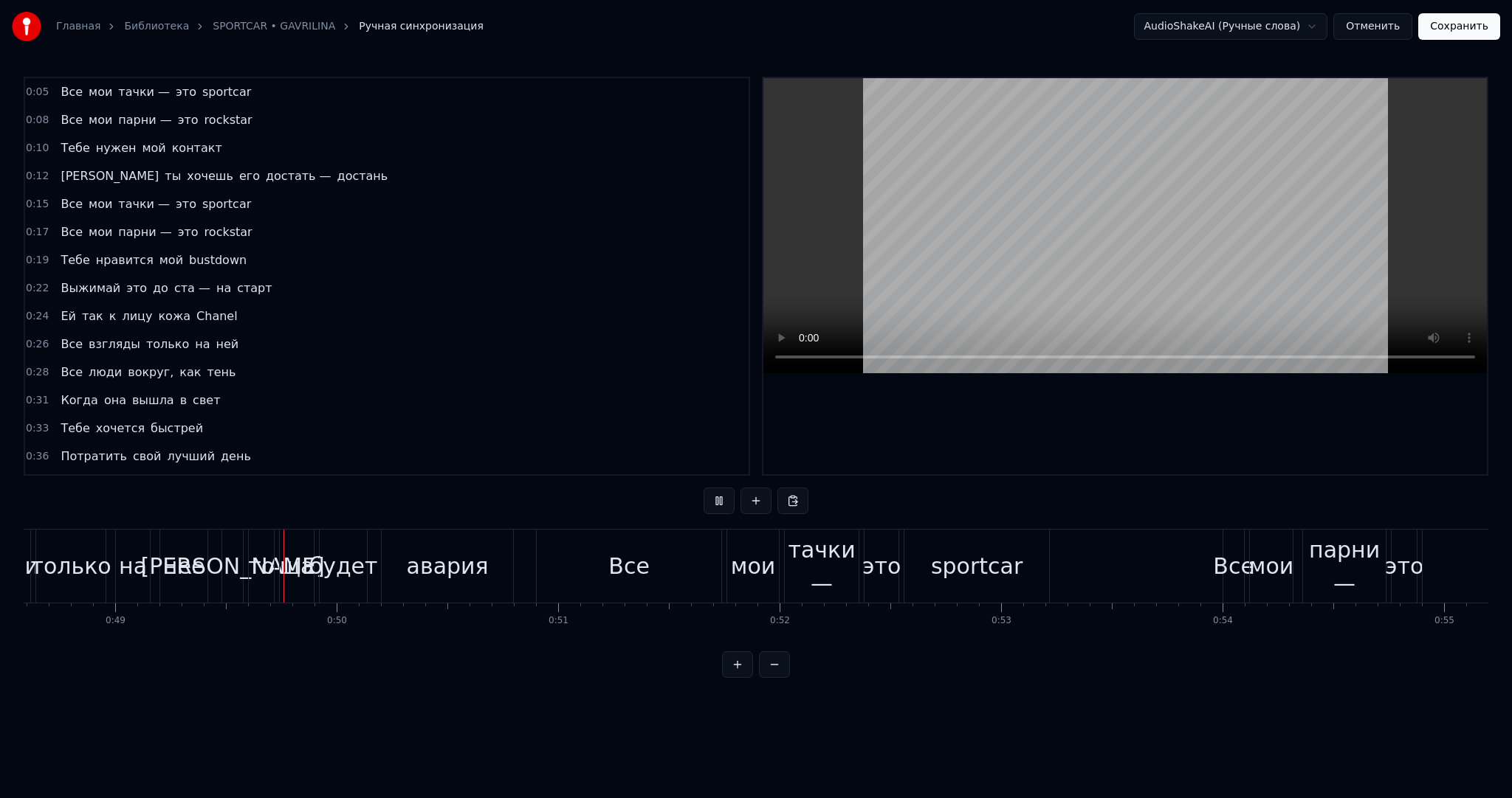
click at [995, 200] on video at bounding box center [1125, 226] width 723 height 295
click at [173, 543] on div "нее" at bounding box center [183, 566] width 47 height 73
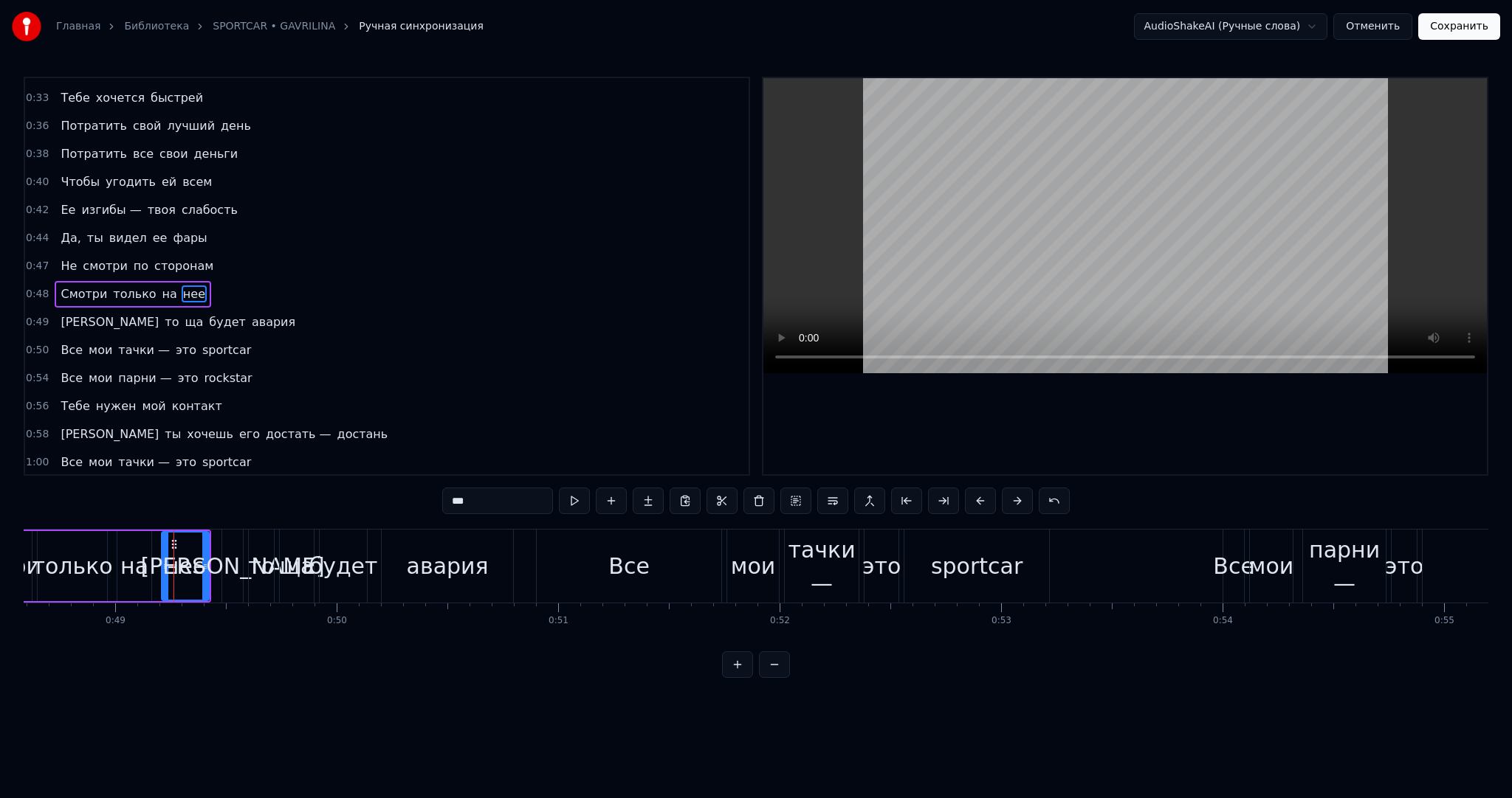
click at [501, 502] on input "***" at bounding box center [497, 501] width 111 height 27
type input "***"
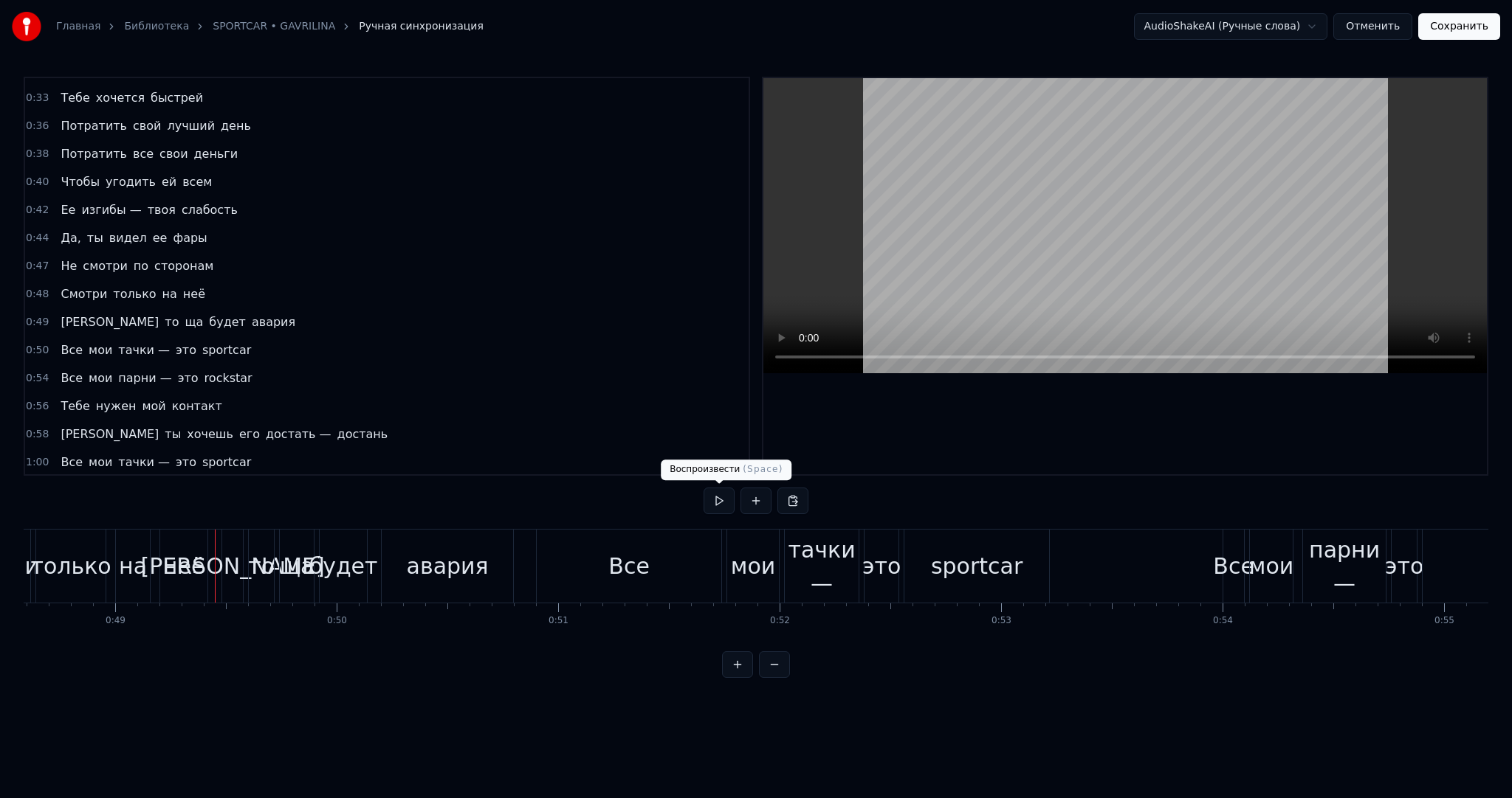
click at [726, 498] on button at bounding box center [719, 501] width 31 height 27
click at [720, 506] on button at bounding box center [719, 501] width 31 height 27
click at [645, 557] on div "Все" at bounding box center [629, 566] width 41 height 34
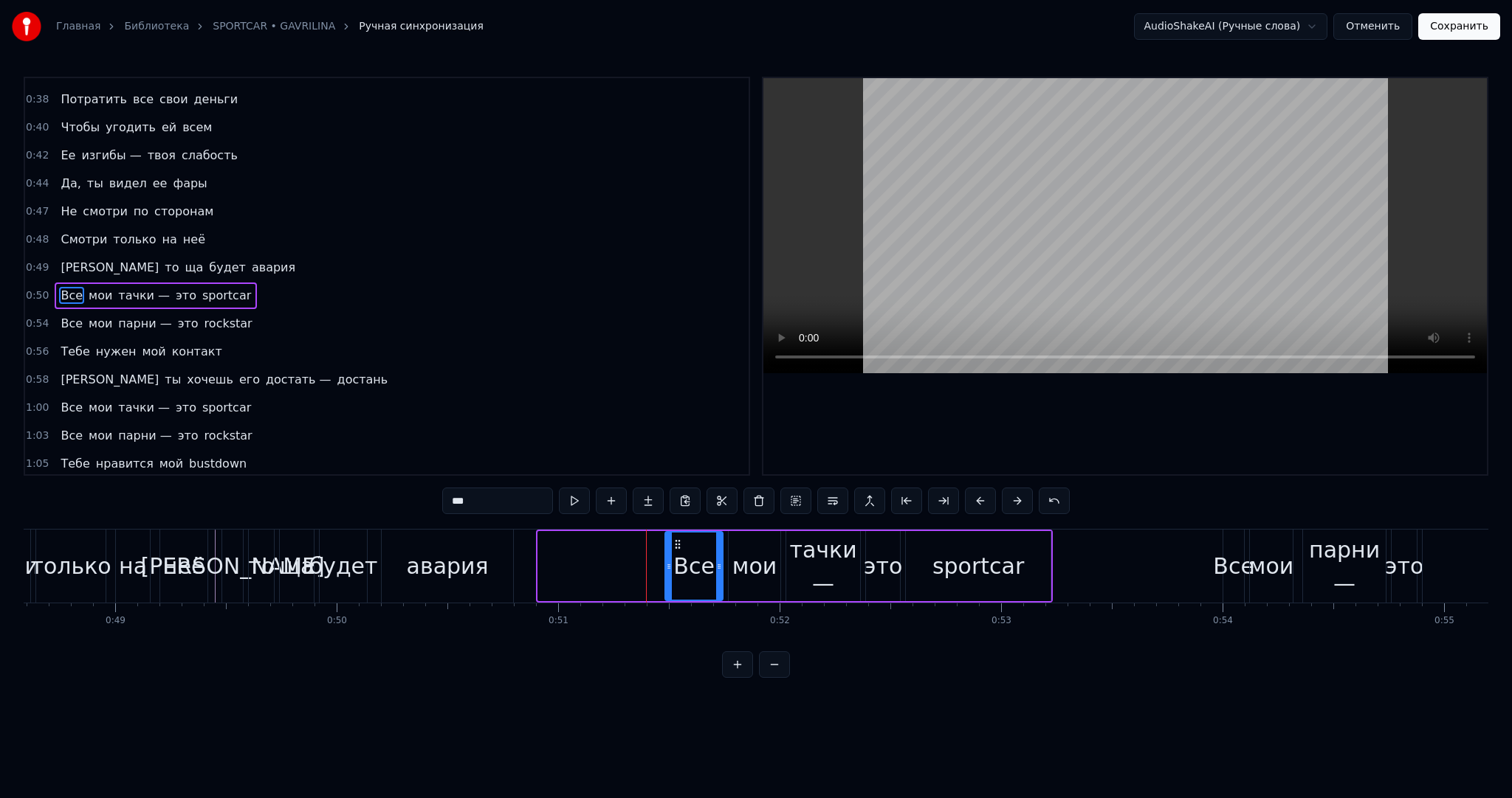
drag, startPoint x: 539, startPoint y: 566, endPoint x: 670, endPoint y: 569, distance: 131.0
click at [670, 569] on icon at bounding box center [669, 567] width 6 height 12
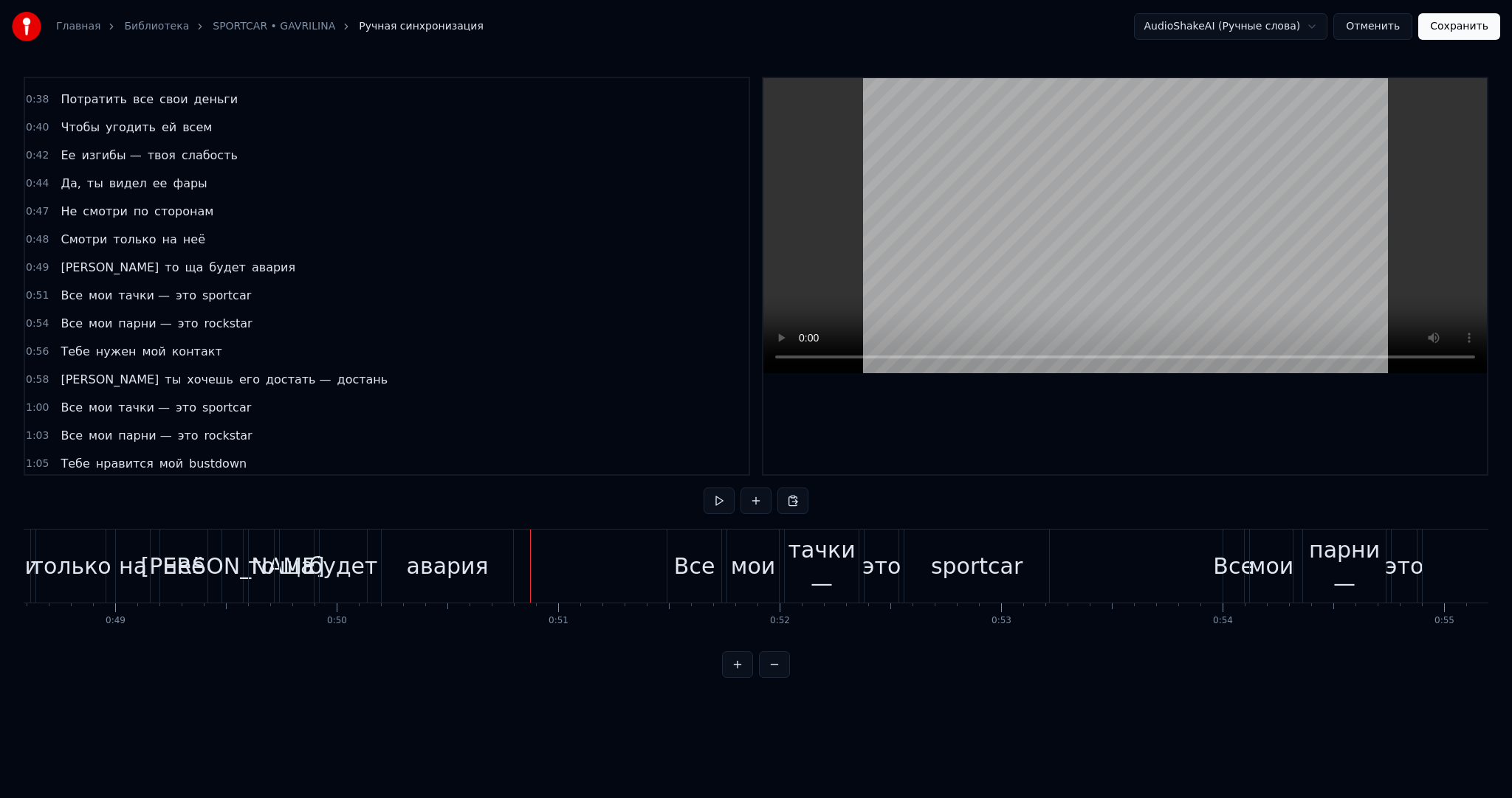
click at [716, 499] on button at bounding box center [719, 501] width 31 height 27
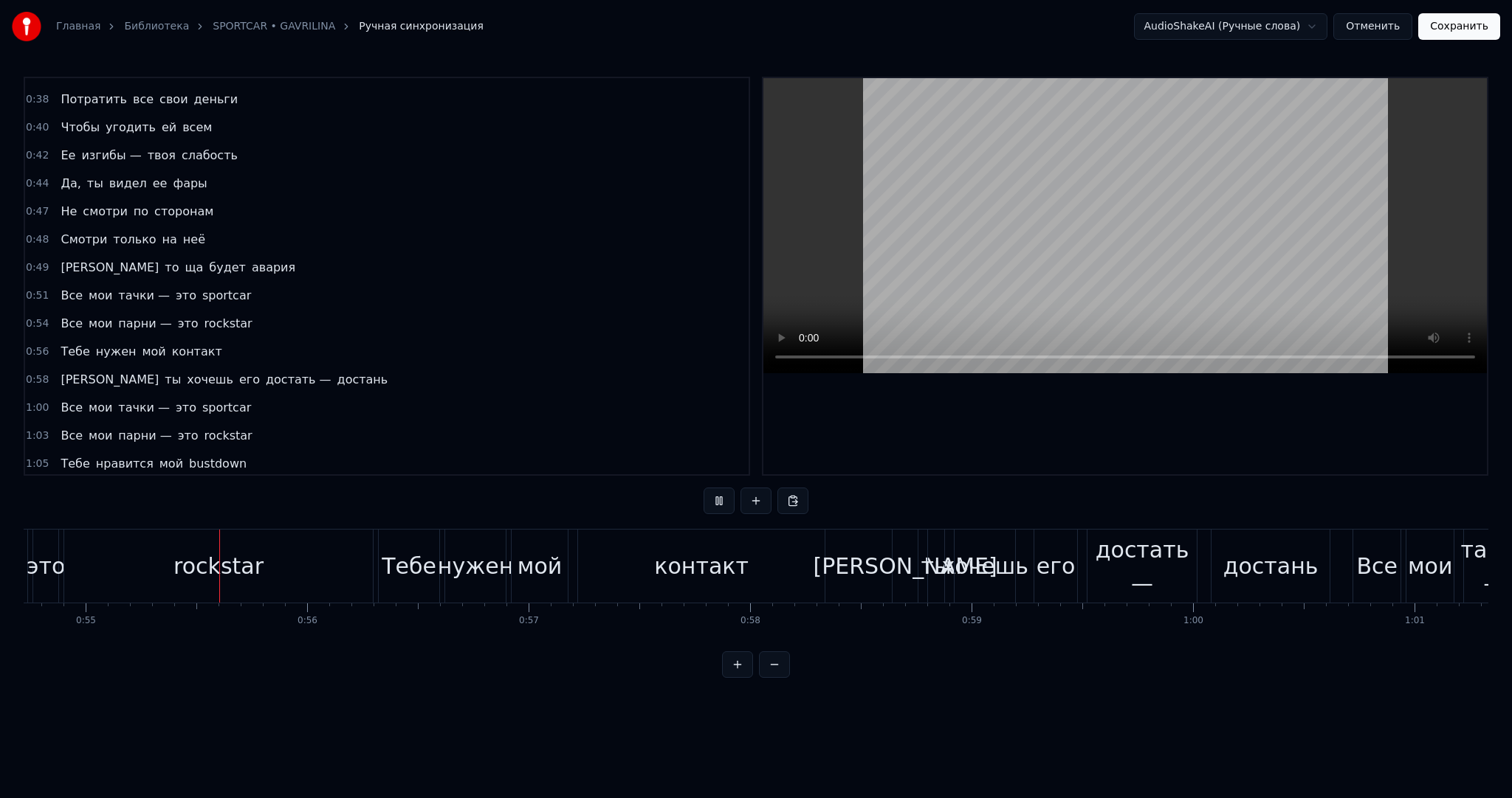
click at [716, 498] on button at bounding box center [719, 501] width 31 height 27
click at [293, 561] on div "rockstar" at bounding box center [218, 566] width 309 height 73
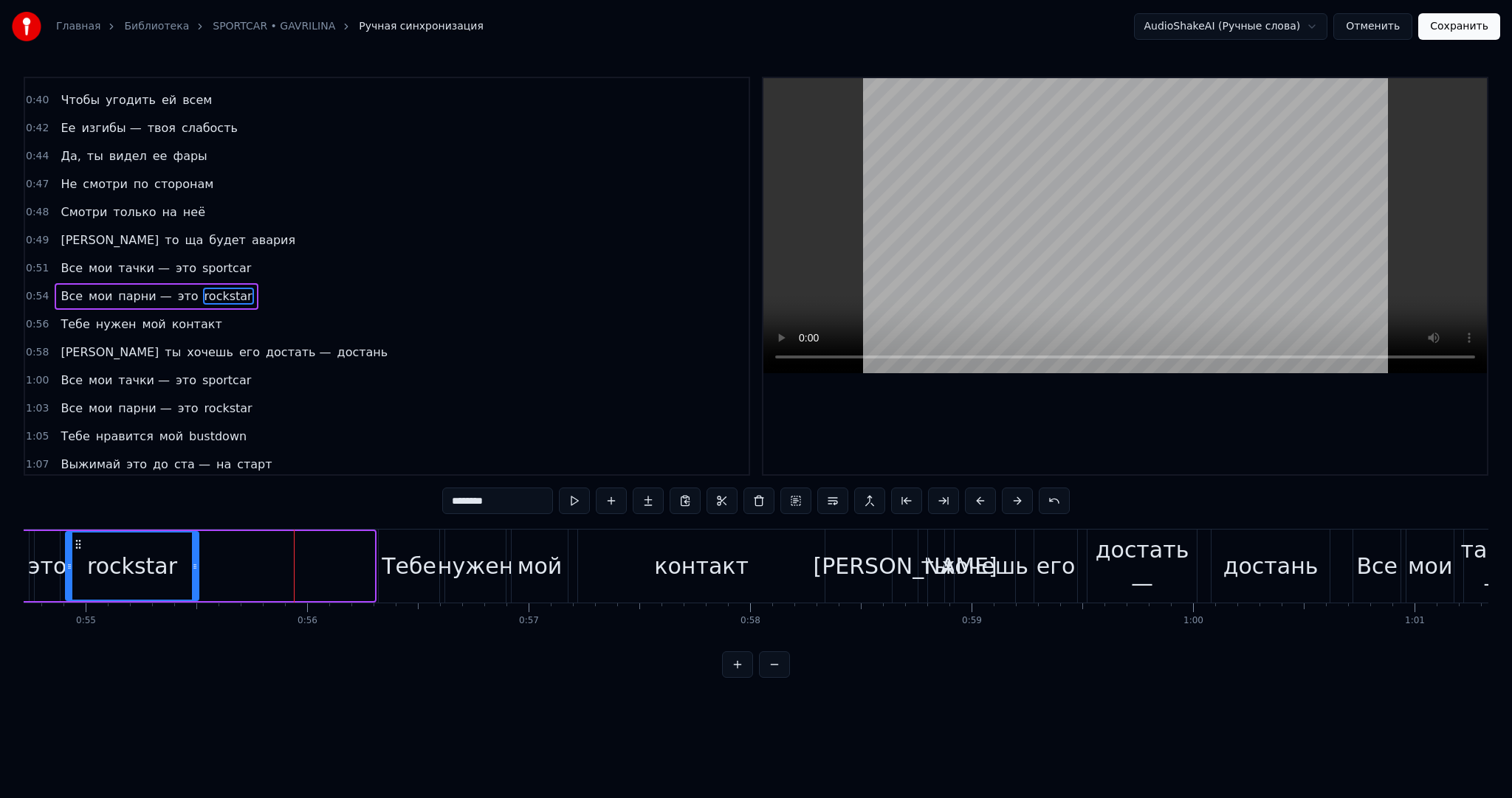
drag, startPoint x: 371, startPoint y: 558, endPoint x: 194, endPoint y: 558, distance: 177.0
click at [192, 558] on div at bounding box center [195, 566] width 6 height 67
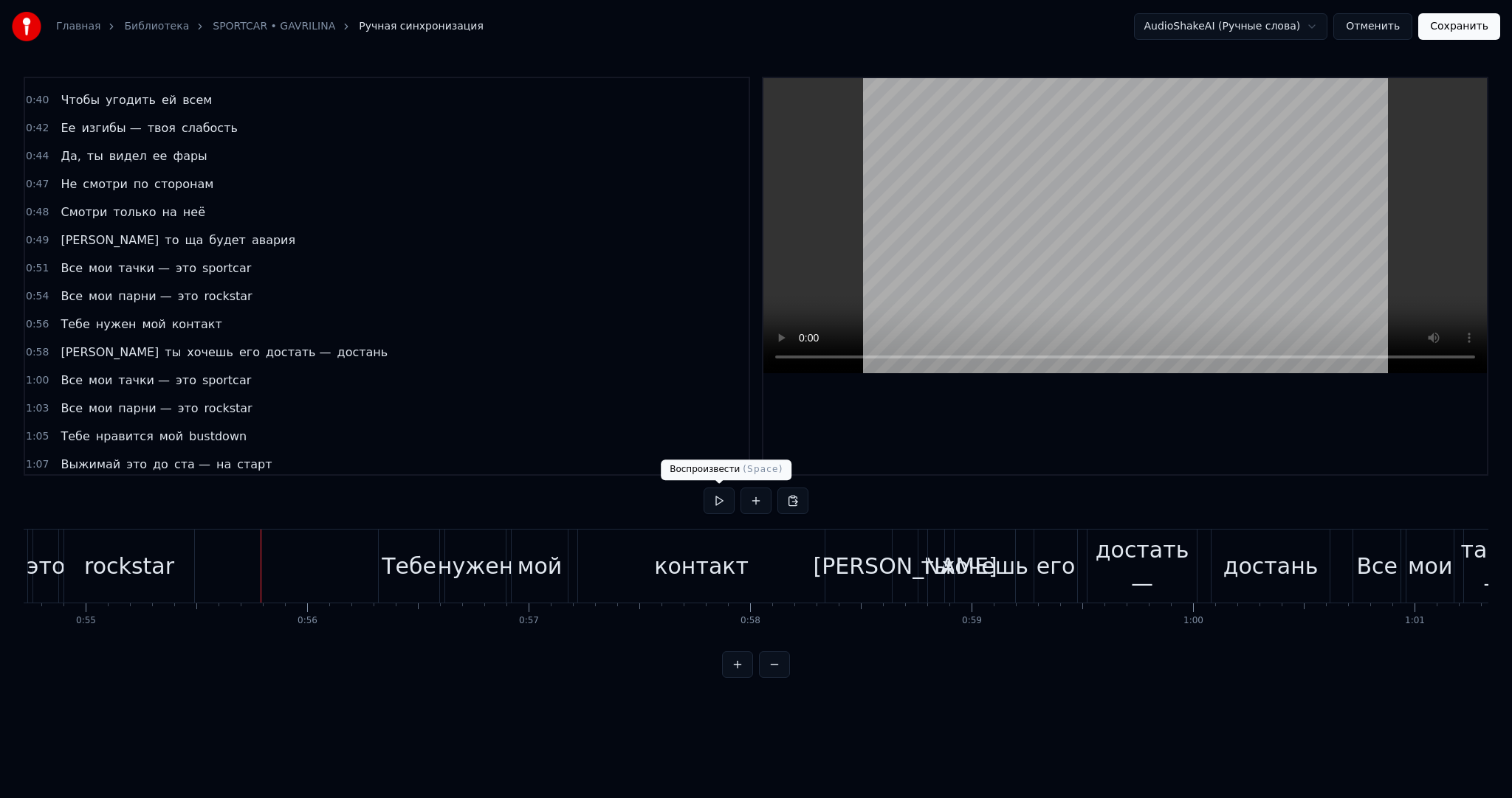
click at [722, 513] on button at bounding box center [719, 501] width 31 height 27
click at [723, 505] on button at bounding box center [719, 501] width 31 height 27
click at [738, 566] on div "контакт" at bounding box center [701, 566] width 95 height 34
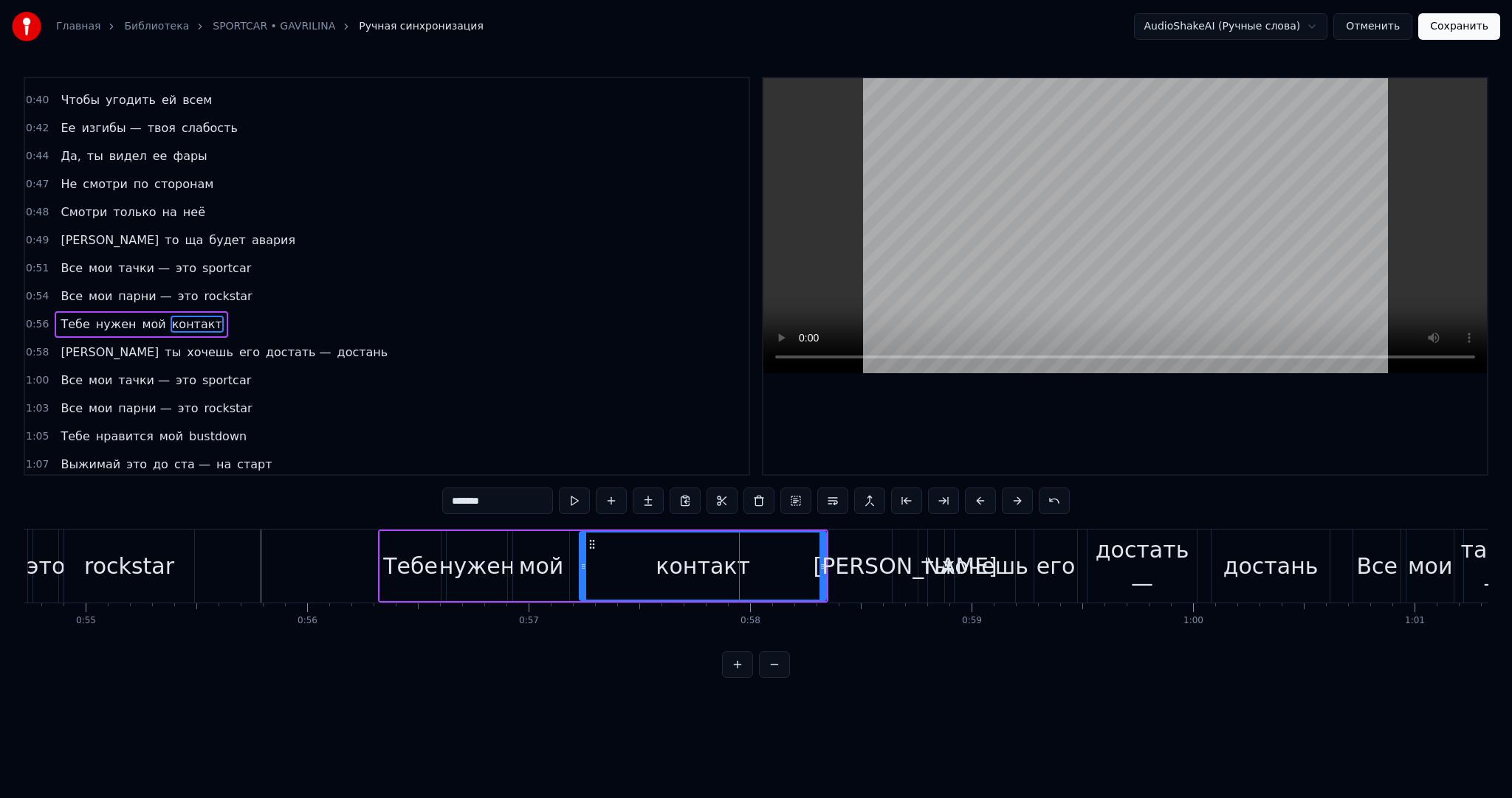
scroll to position [440, 0]
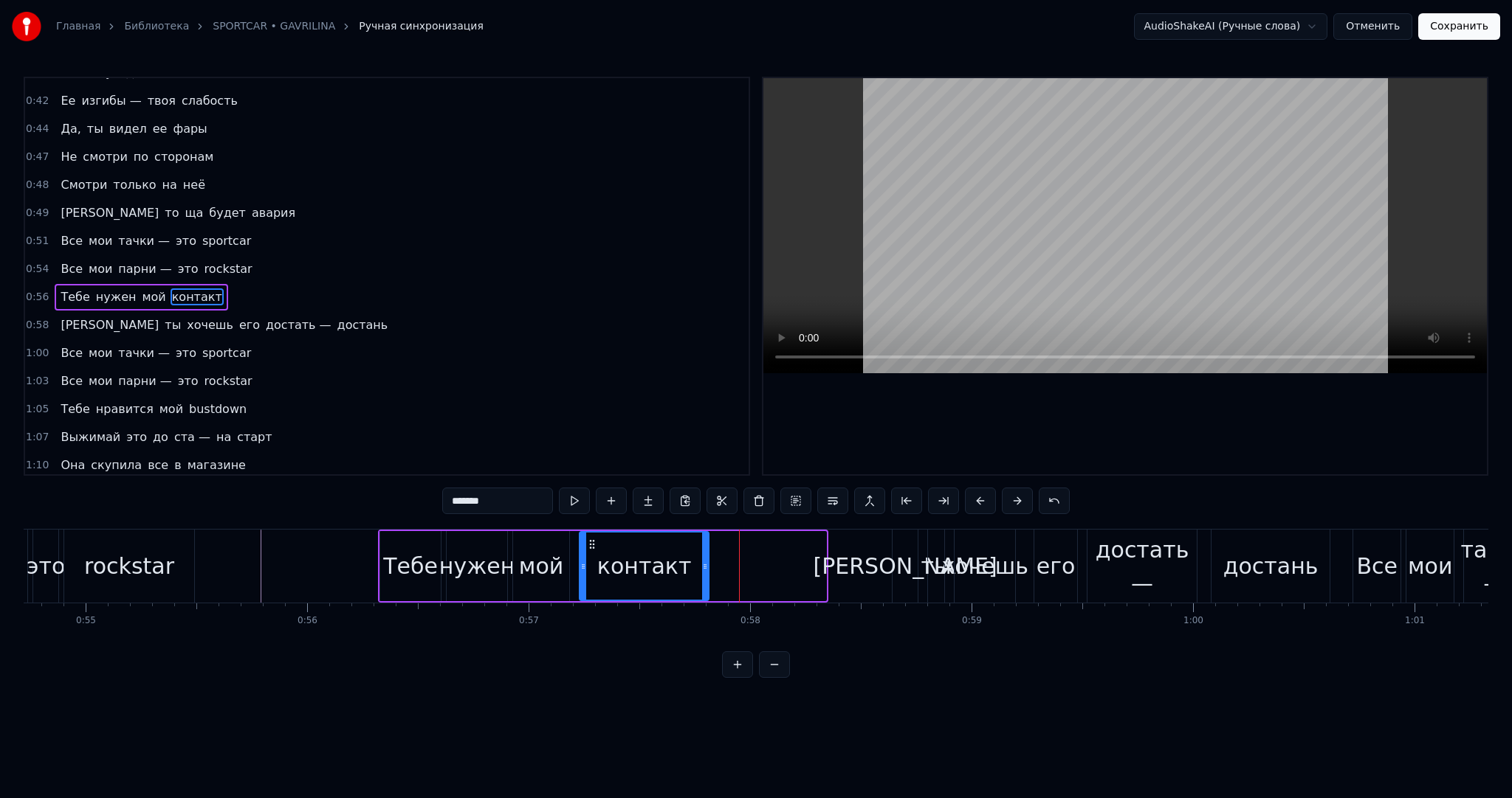
drag, startPoint x: 823, startPoint y: 564, endPoint x: 701, endPoint y: 563, distance: 122.0
click at [702, 563] on icon at bounding box center [705, 567] width 6 height 12
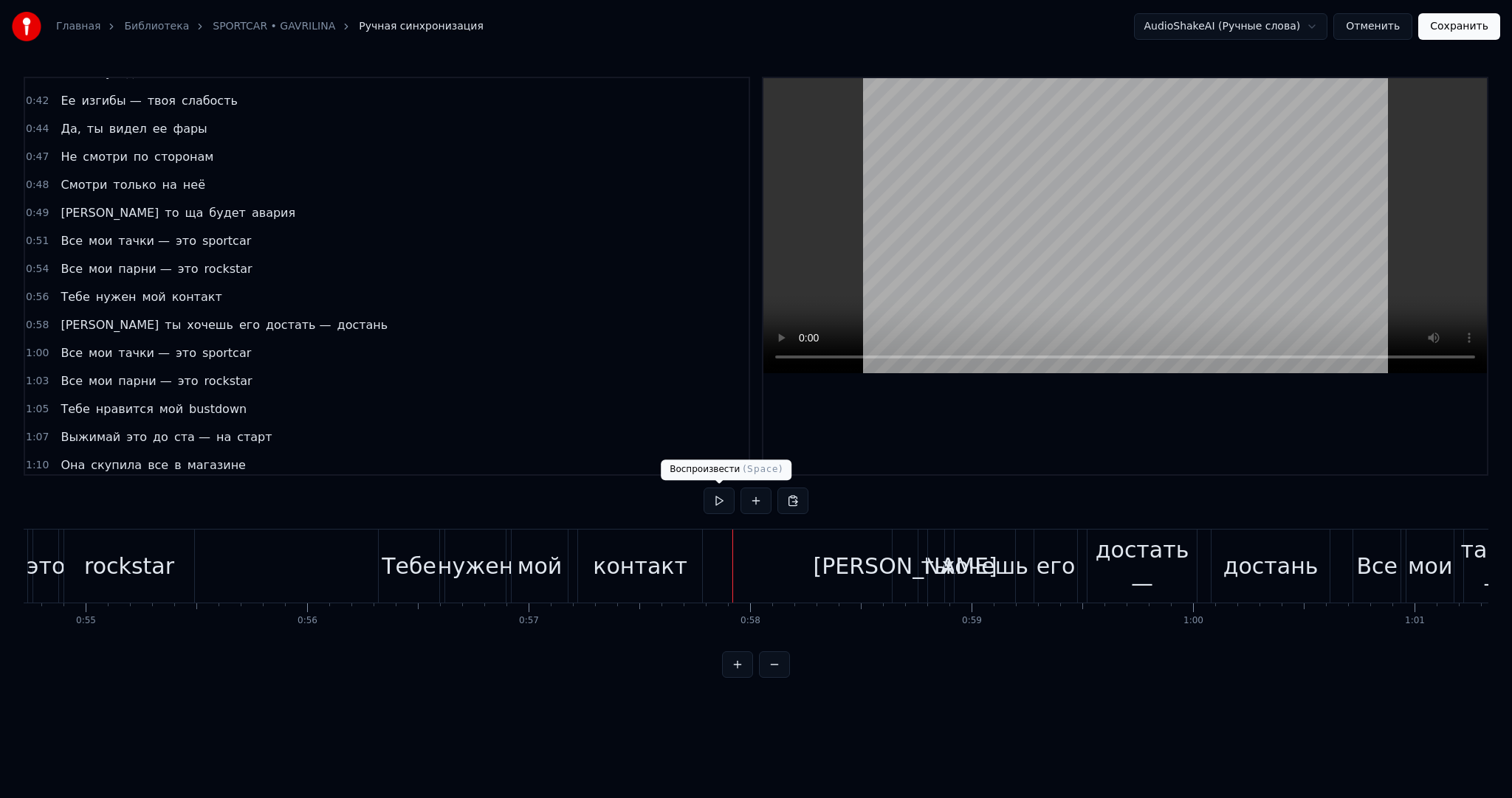
click at [721, 498] on button at bounding box center [719, 501] width 31 height 27
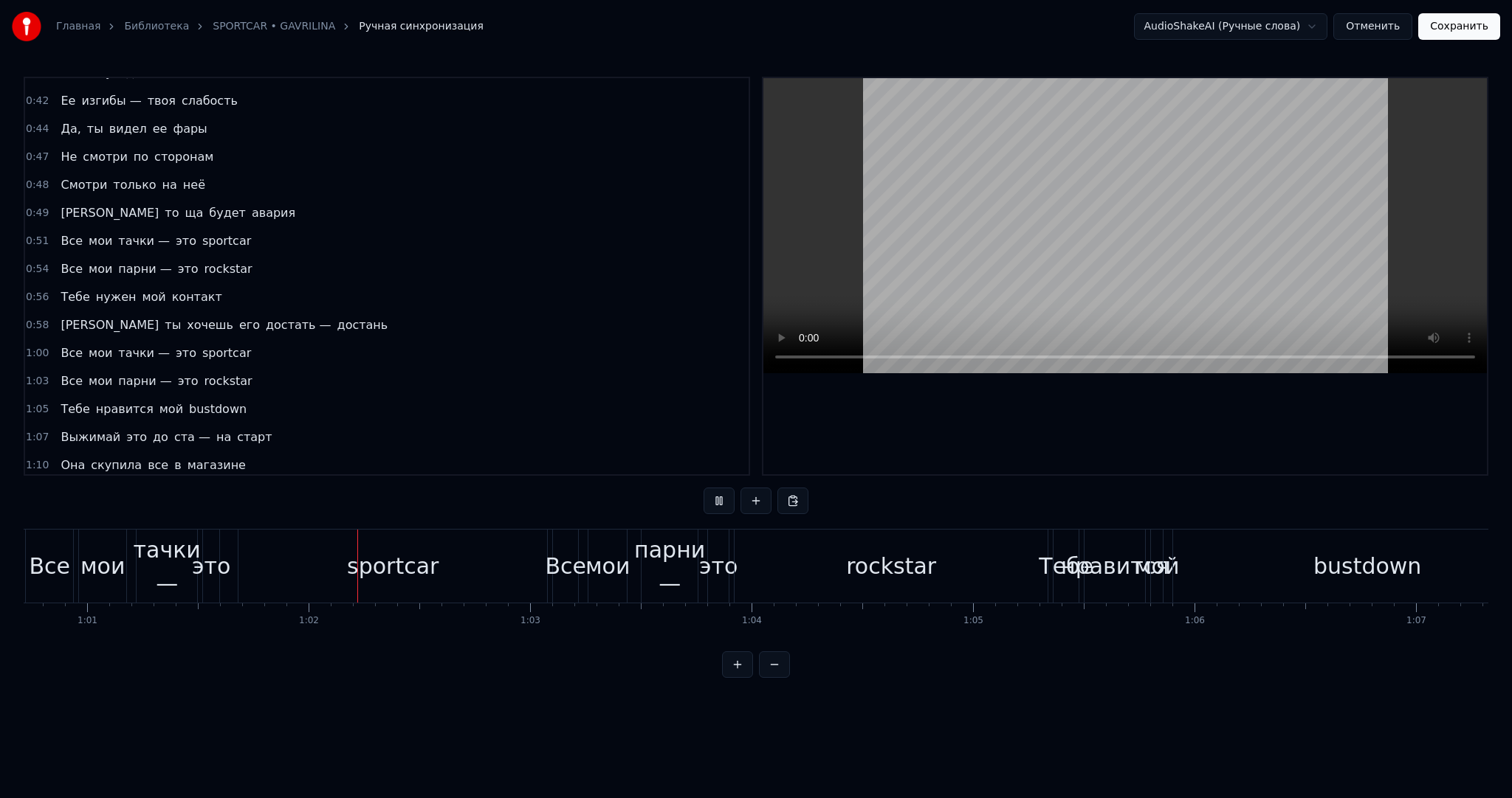
click at [721, 498] on button at bounding box center [719, 501] width 31 height 27
click at [526, 565] on div "sportcar" at bounding box center [393, 566] width 309 height 73
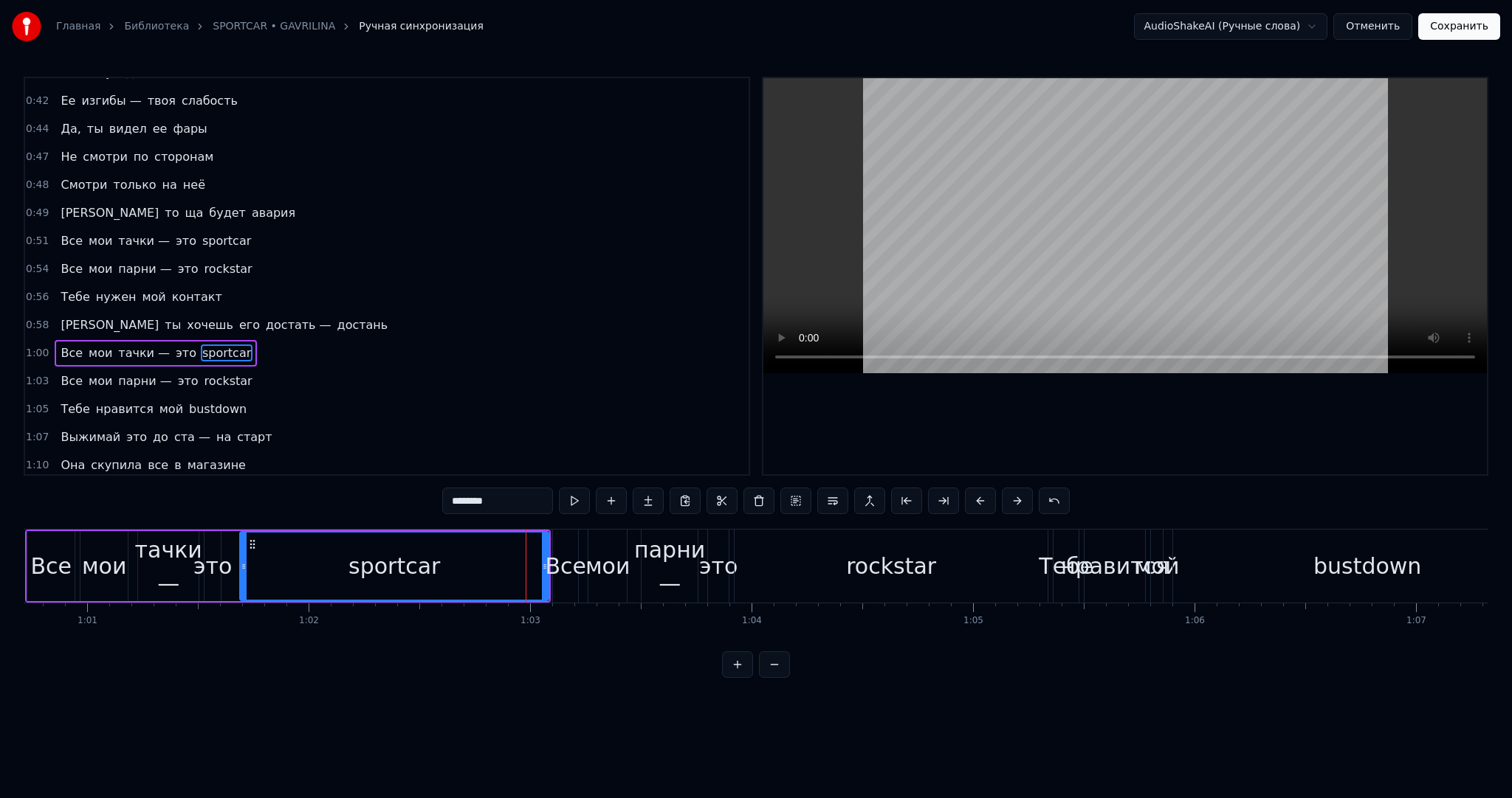
scroll to position [493, 0]
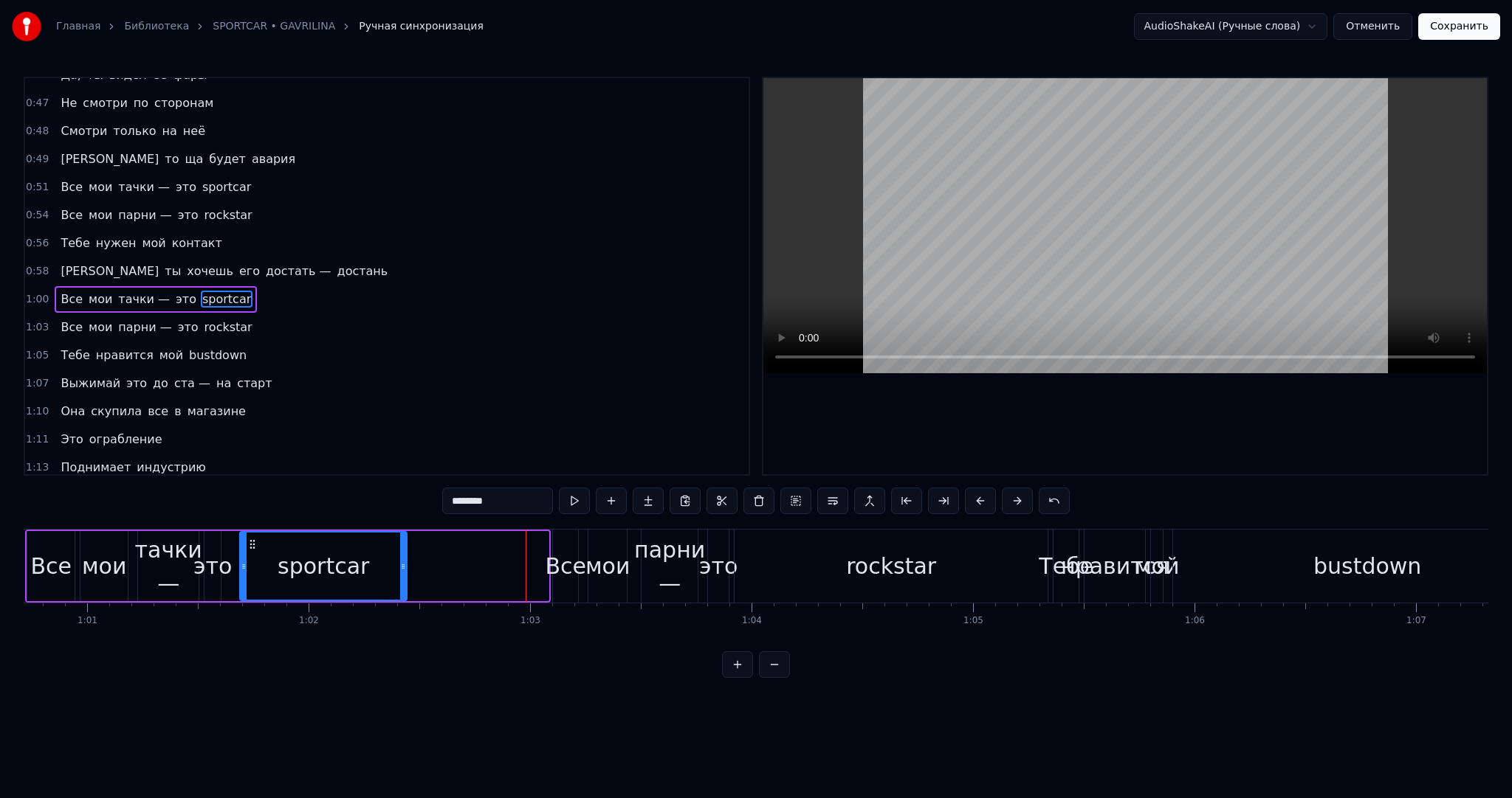
drag, startPoint x: 544, startPoint y: 564, endPoint x: 397, endPoint y: 564, distance: 147.0
click at [400, 564] on icon at bounding box center [403, 567] width 6 height 12
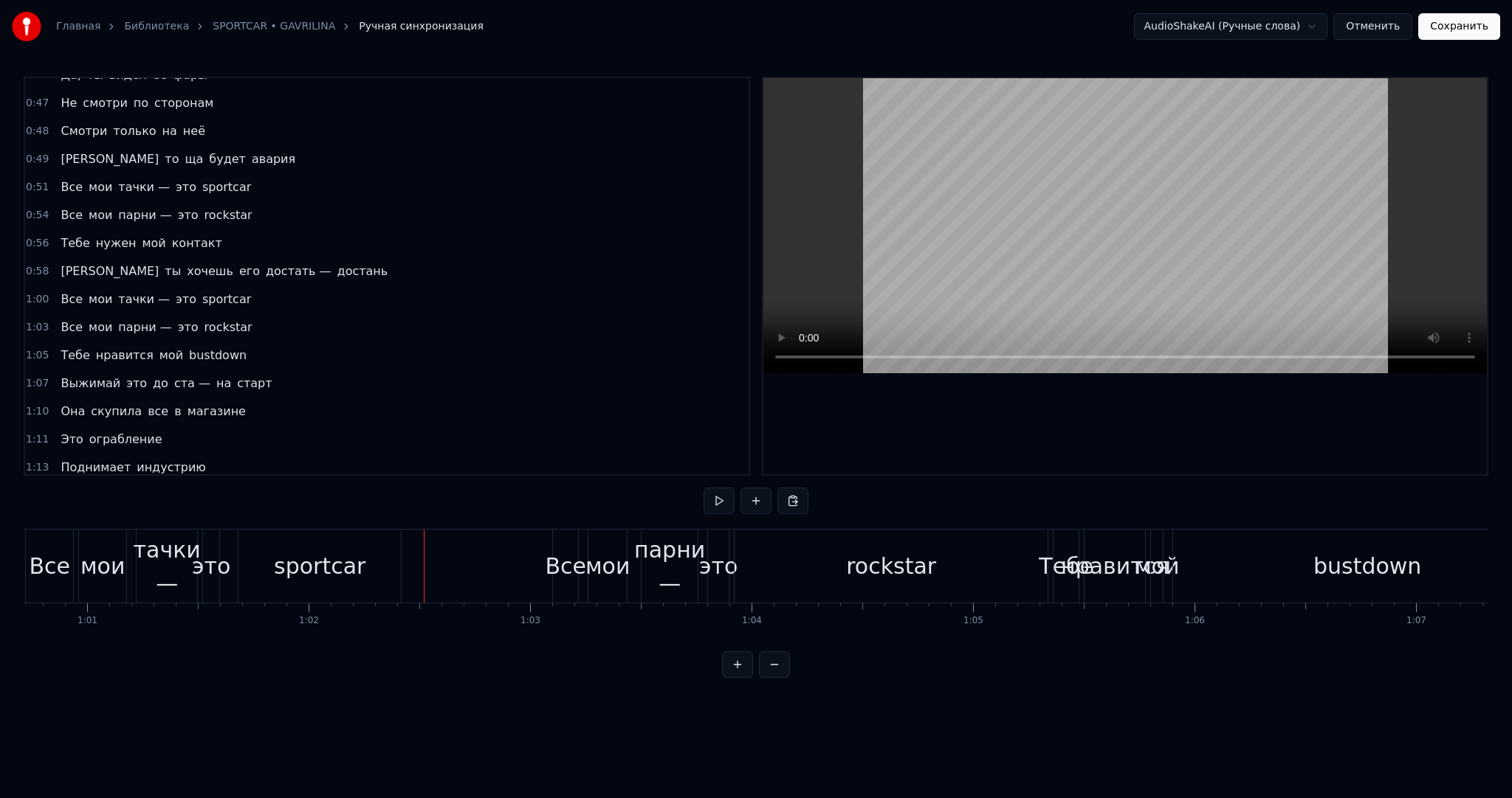
click at [711, 502] on button at bounding box center [719, 501] width 31 height 27
click at [921, 596] on div "rockstar" at bounding box center [891, 566] width 313 height 73
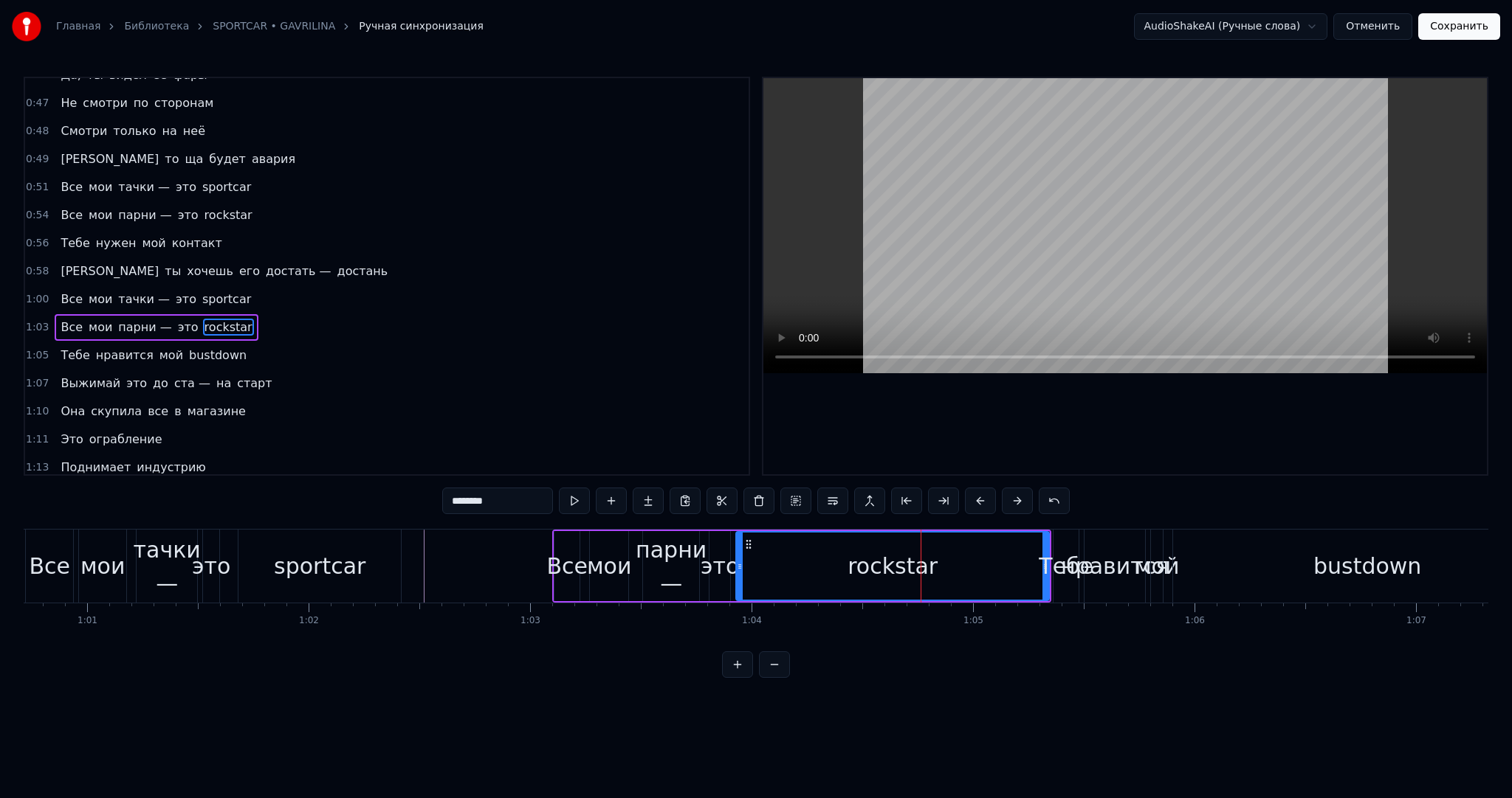
scroll to position [521, 0]
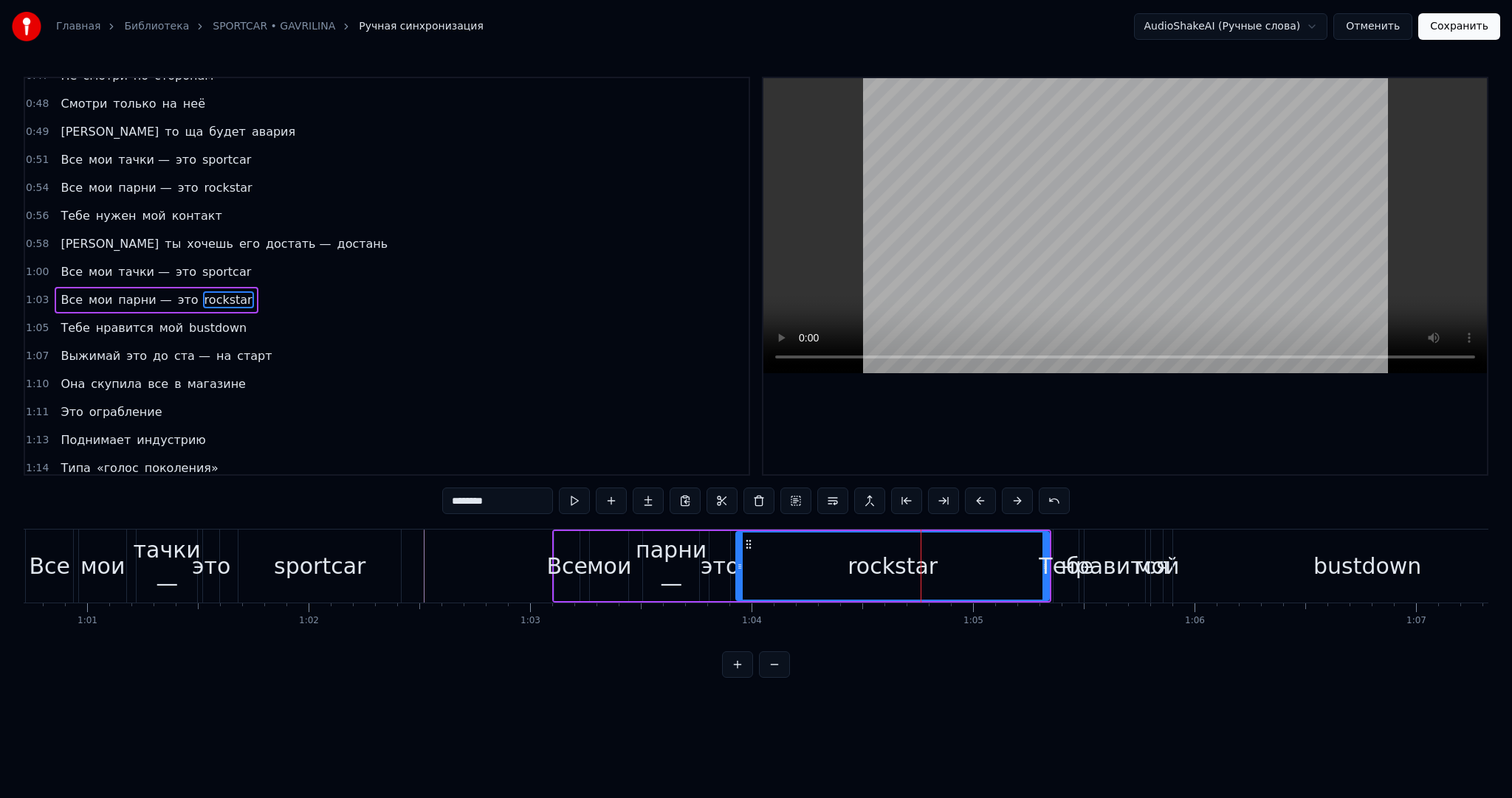
click at [1036, 582] on div "rockstar" at bounding box center [892, 566] width 312 height 67
click at [910, 566] on div "rockstar" at bounding box center [892, 566] width 90 height 34
click at [1042, 561] on div "Тебе" at bounding box center [1065, 566] width 54 height 34
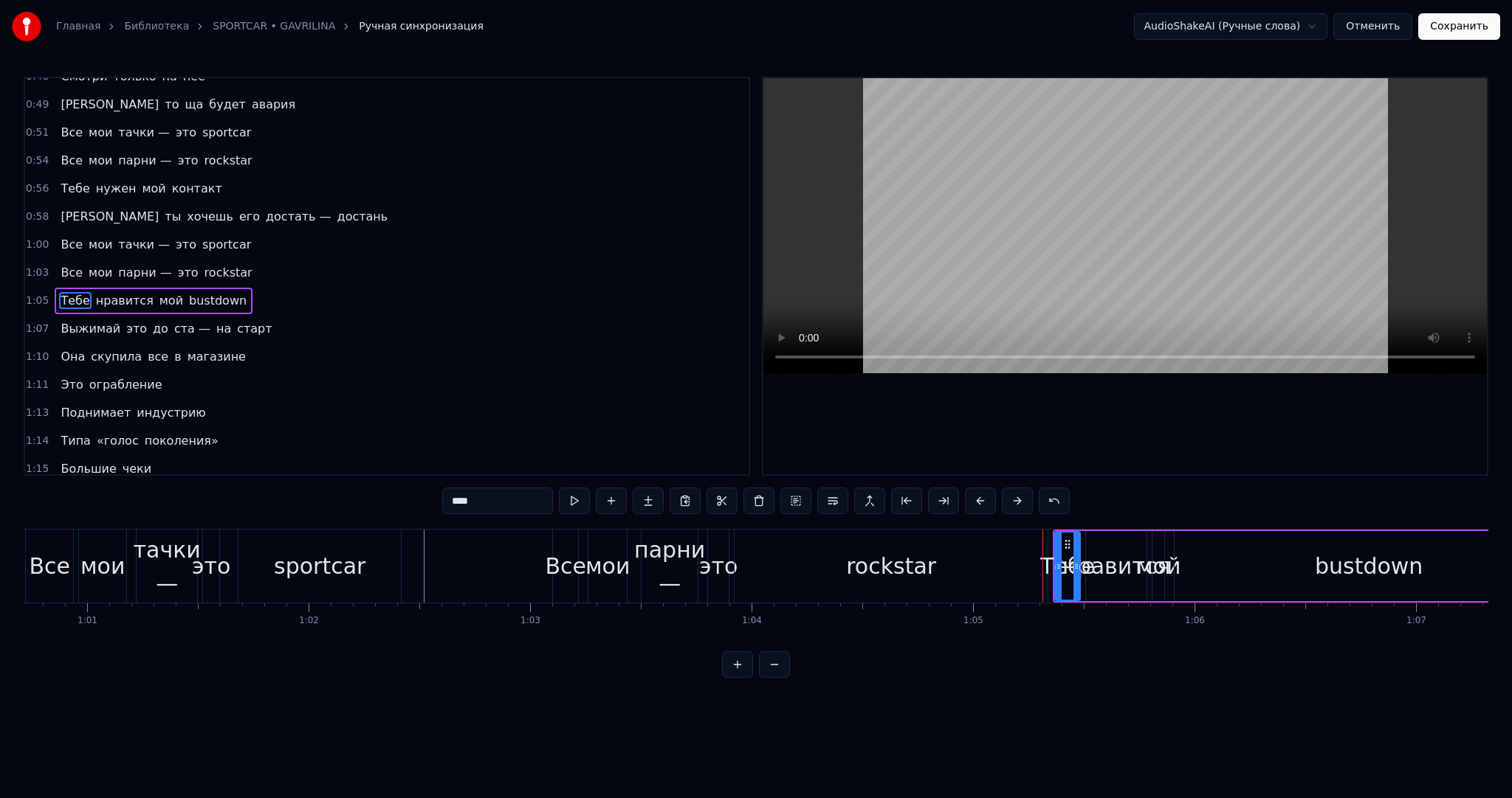
click at [1024, 563] on div "rockstar" at bounding box center [891, 566] width 313 height 73
type input "********"
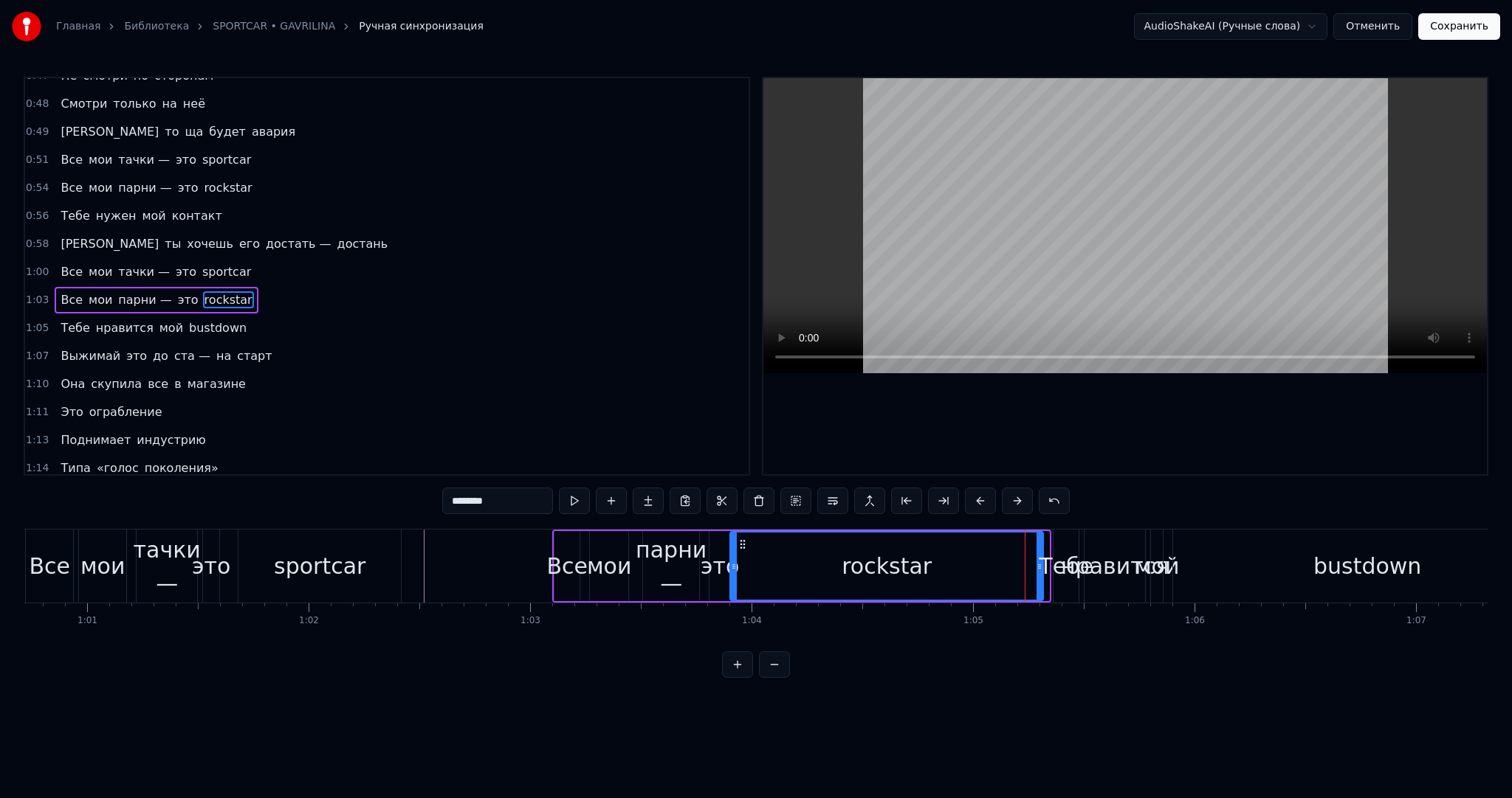
click at [738, 541] on icon at bounding box center [743, 545] width 12 height 12
drag, startPoint x: 1038, startPoint y: 572, endPoint x: 907, endPoint y: 569, distance: 131.0
click at [907, 569] on div at bounding box center [905, 566] width 6 height 67
drag, startPoint x: 736, startPoint y: 537, endPoint x: 745, endPoint y: 538, distance: 9.1
click at [745, 539] on icon at bounding box center [749, 545] width 12 height 12
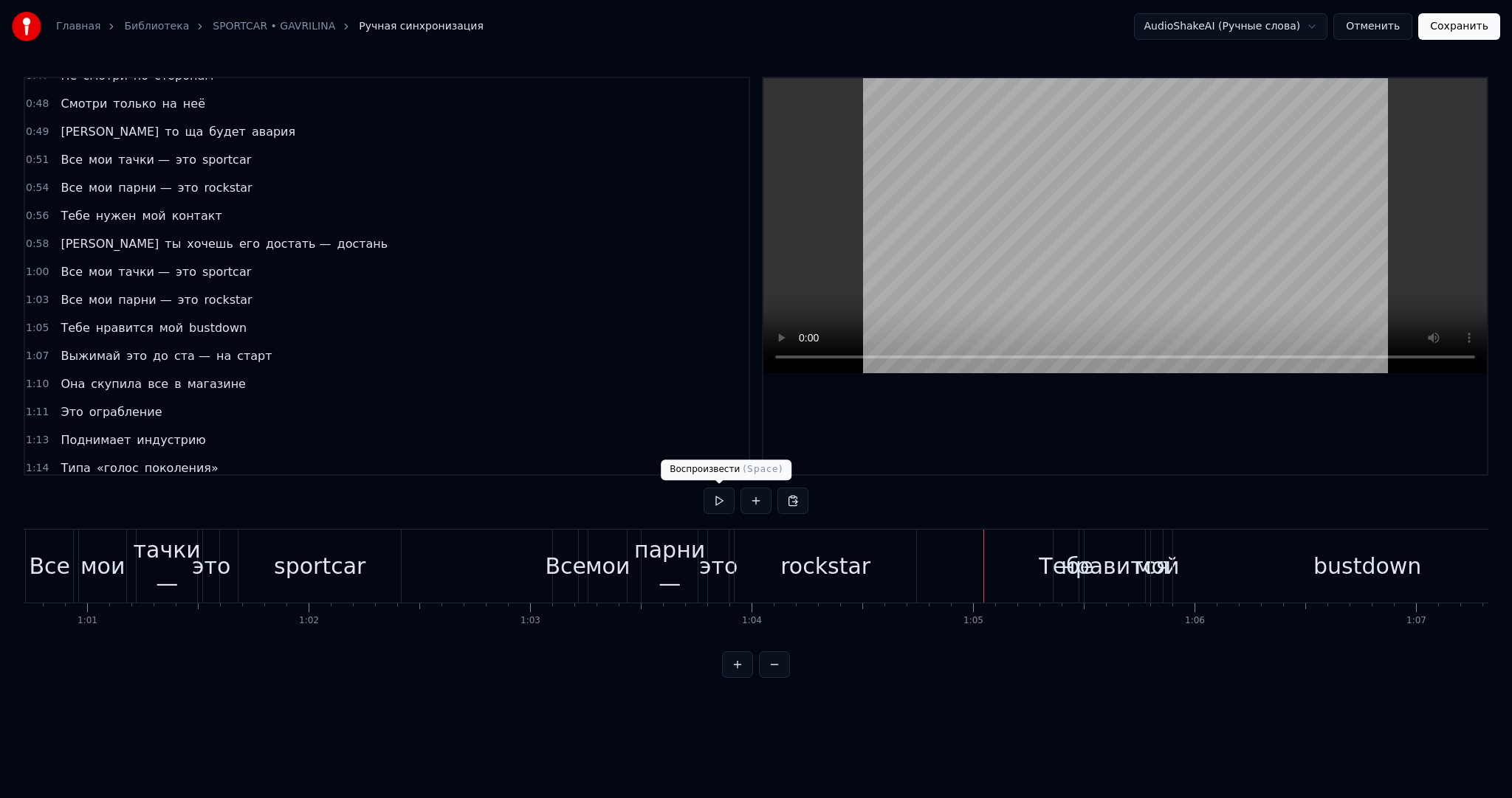
click at [720, 502] on button at bounding box center [719, 501] width 31 height 27
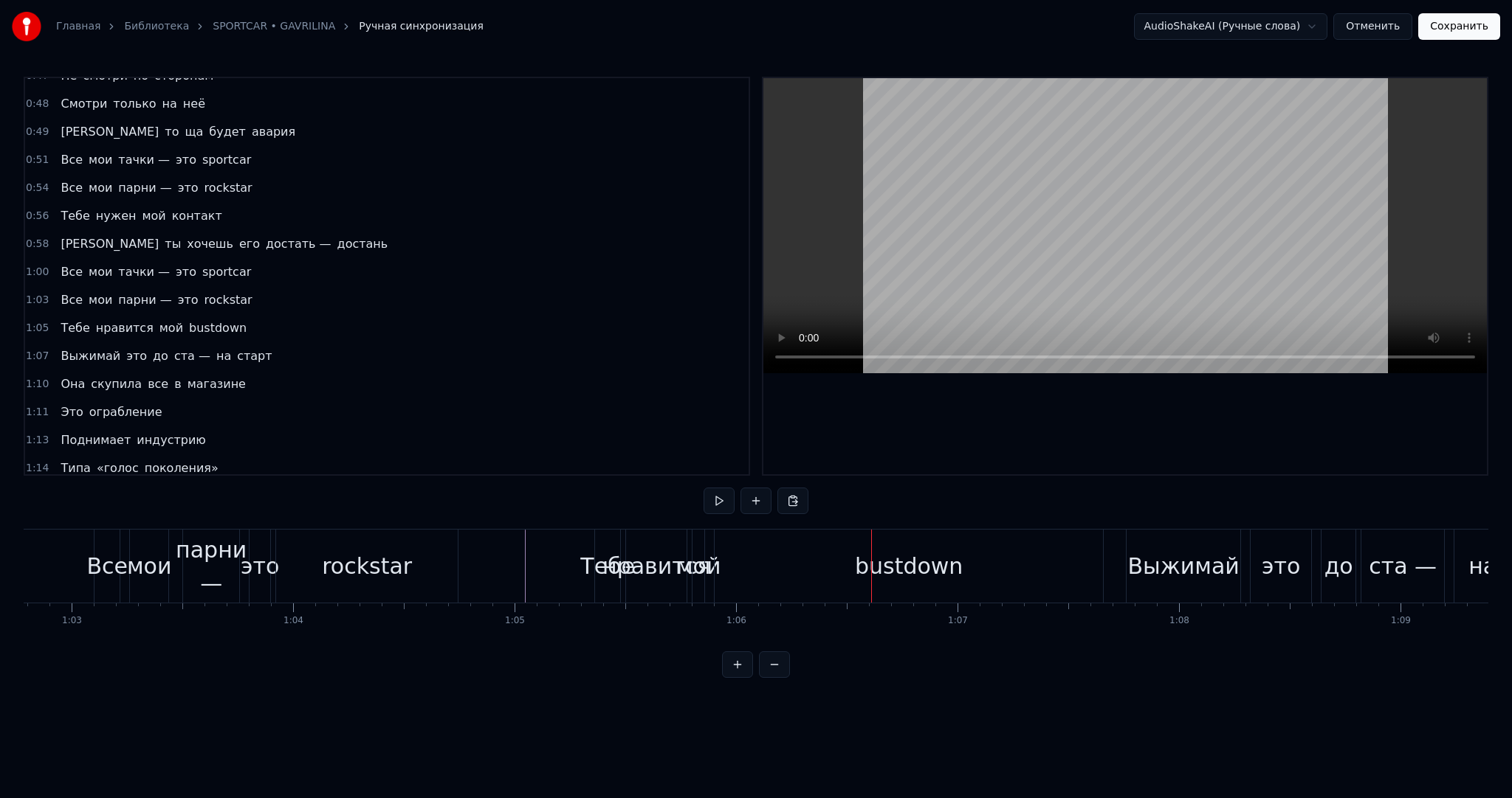
scroll to position [0, 13829]
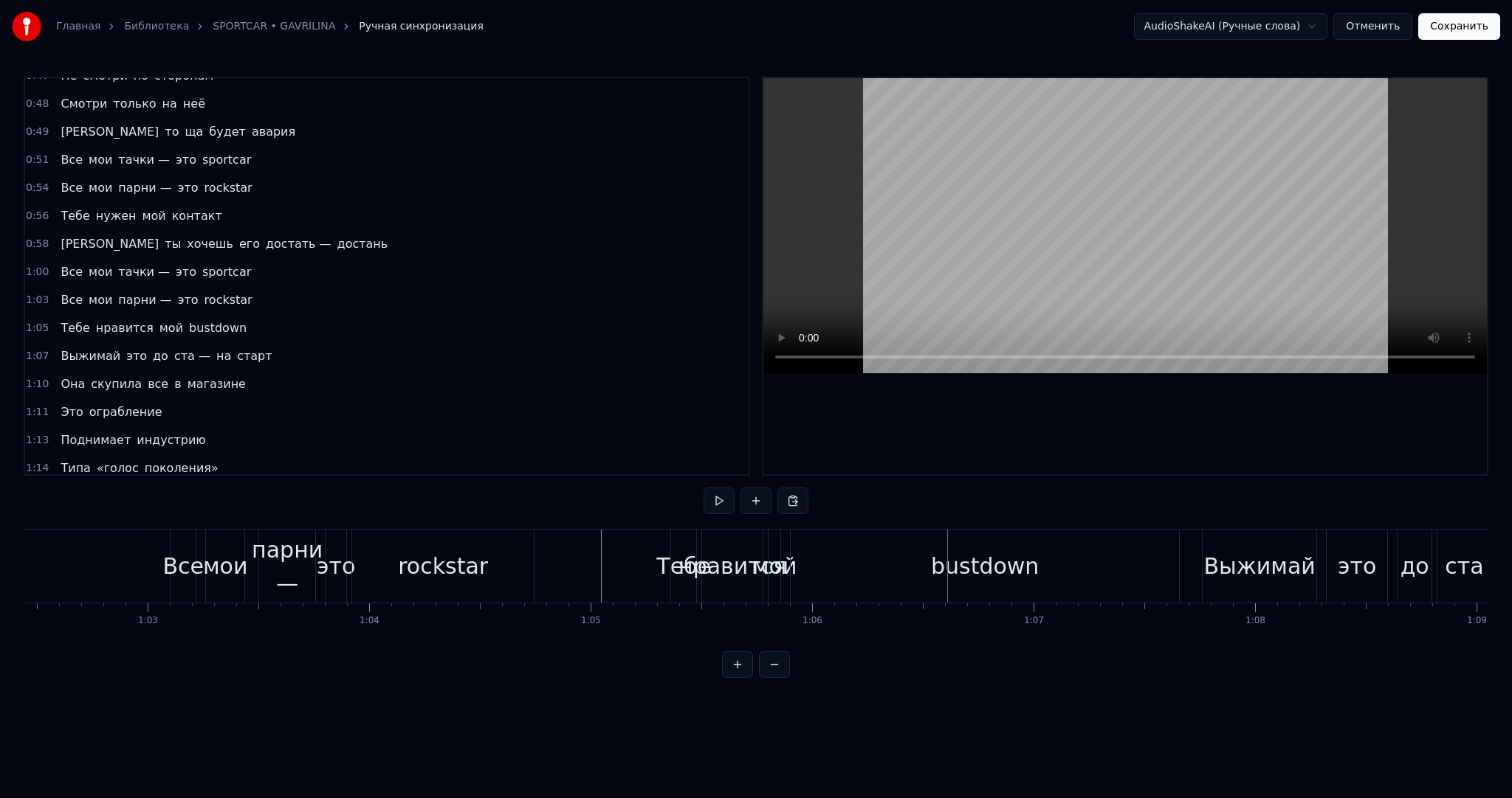
click at [983, 548] on div "bustdown" at bounding box center [984, 566] width 388 height 73
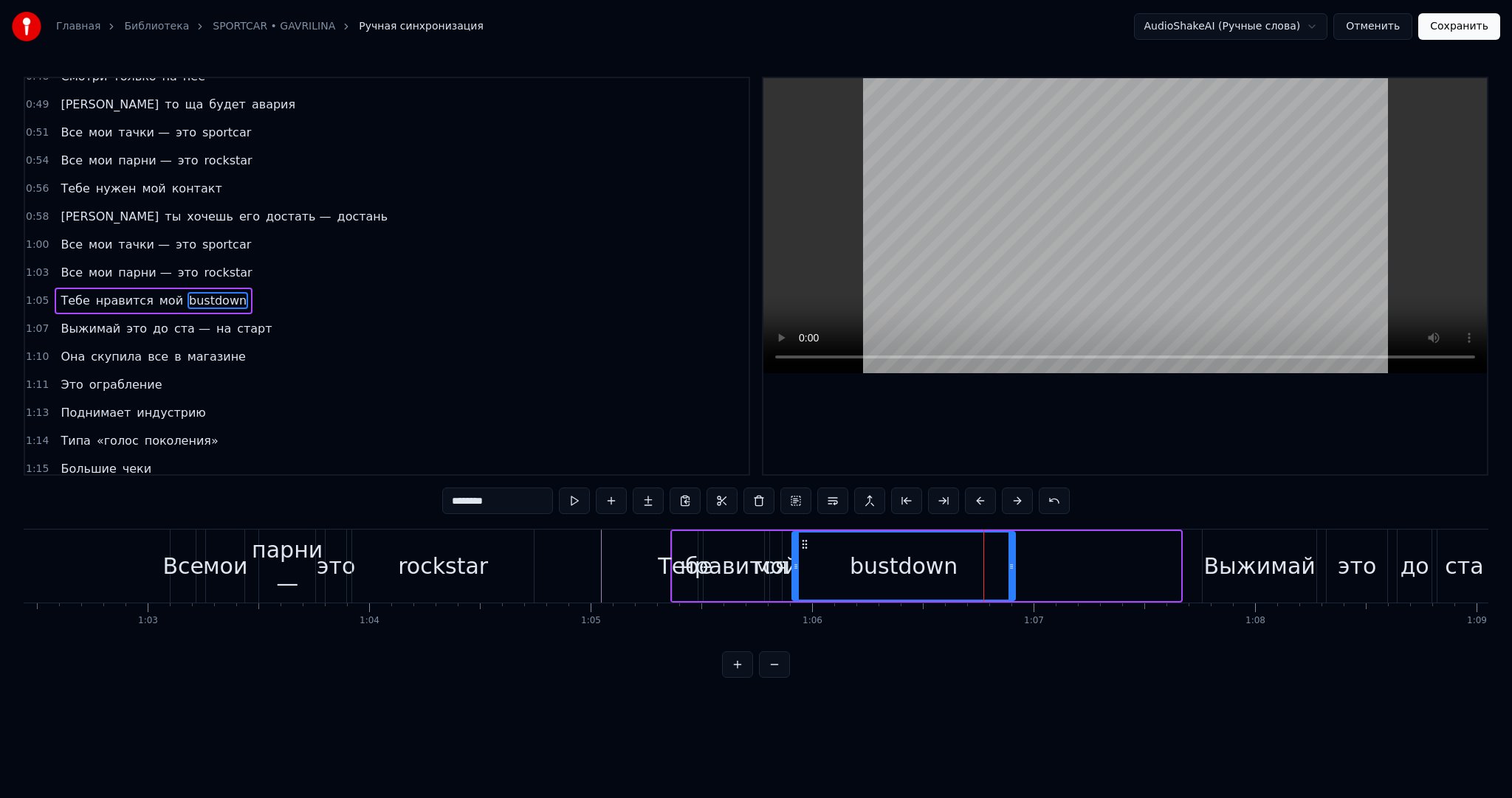
drag, startPoint x: 1176, startPoint y: 565, endPoint x: 1018, endPoint y: 563, distance: 158.0
click at [1015, 563] on icon at bounding box center [1012, 567] width 6 height 12
click at [576, 494] on button at bounding box center [575, 501] width 31 height 27
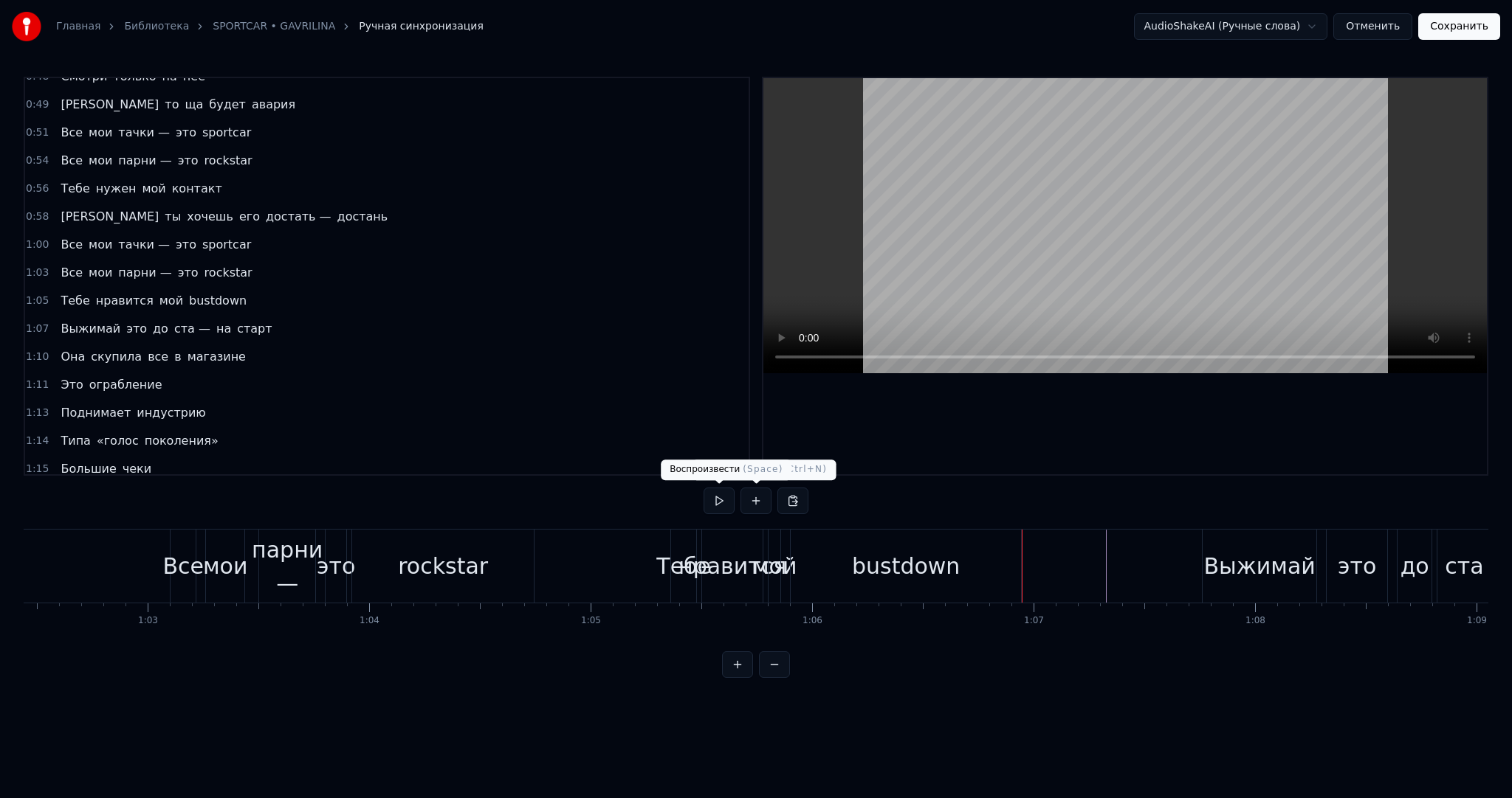
click at [715, 496] on button at bounding box center [719, 501] width 31 height 27
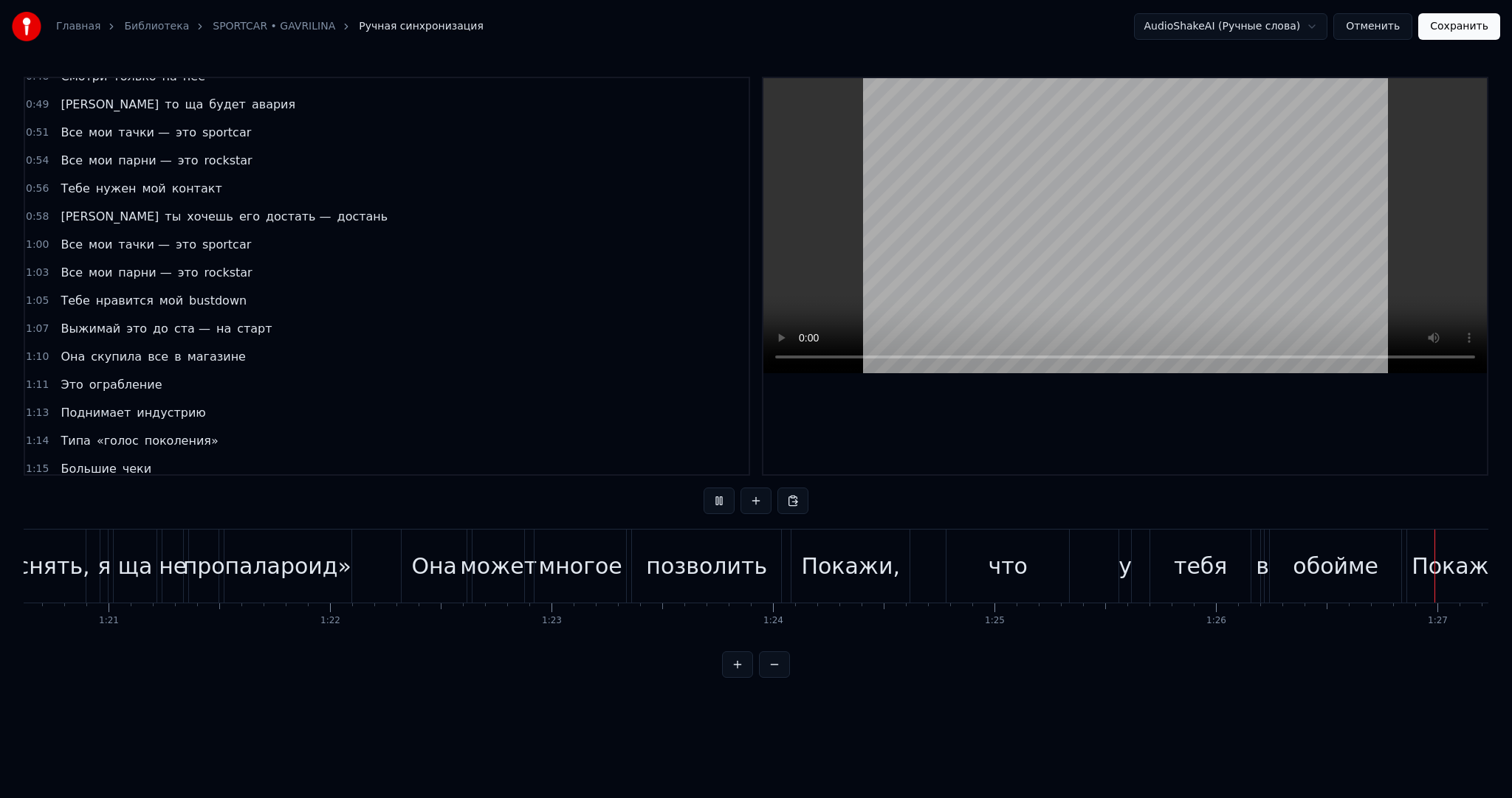
scroll to position [0, 19206]
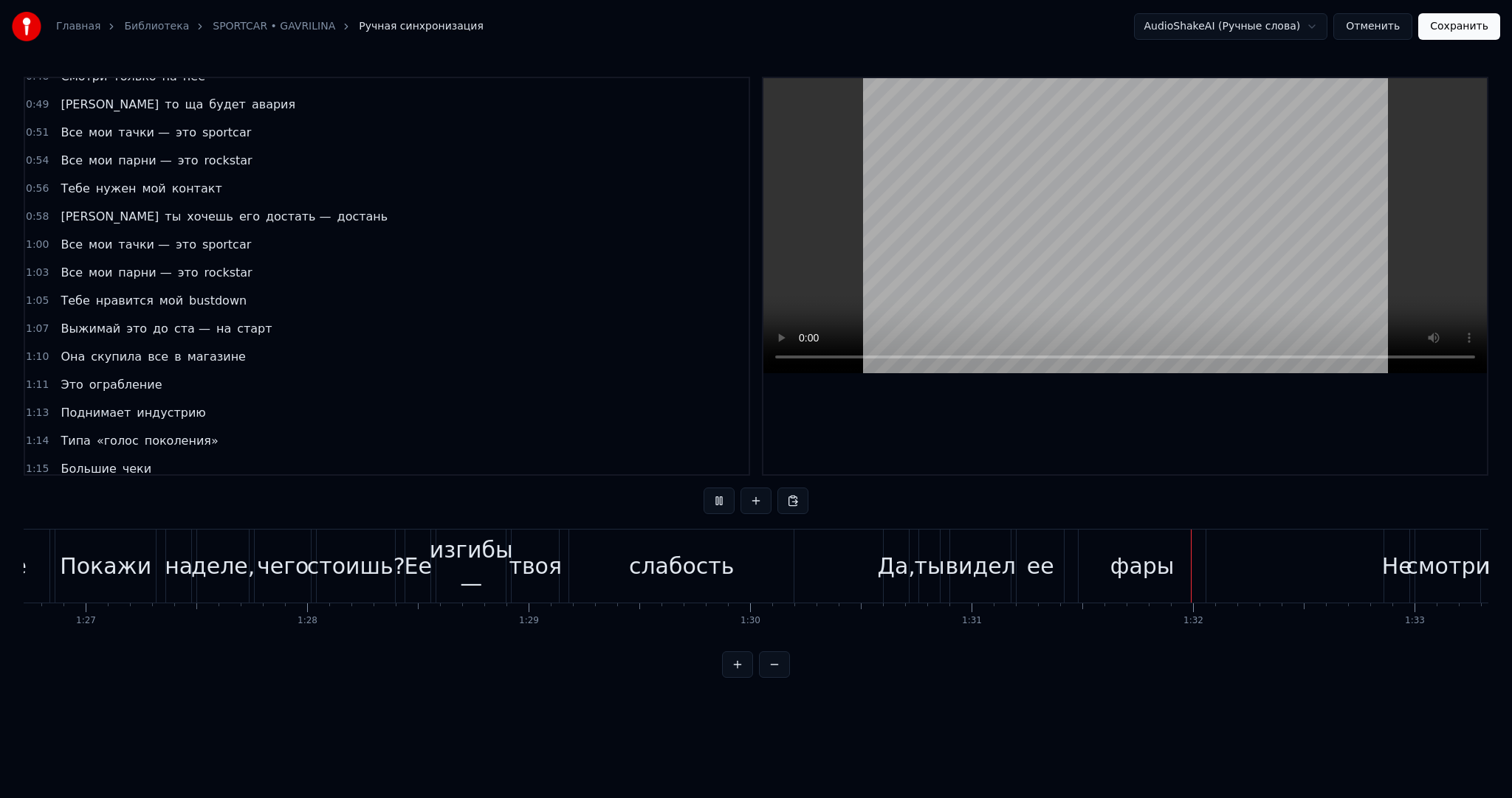
click at [720, 495] on button at bounding box center [719, 501] width 31 height 27
drag, startPoint x: 1095, startPoint y: 653, endPoint x: 1081, endPoint y: 650, distance: 14.3
click at [1078, 652] on div "0:05 Все мои тачки — это sportcar 0:08 Все мои парни — это rockstar 0:10 Тебе н…" at bounding box center [756, 377] width 1465 height 601
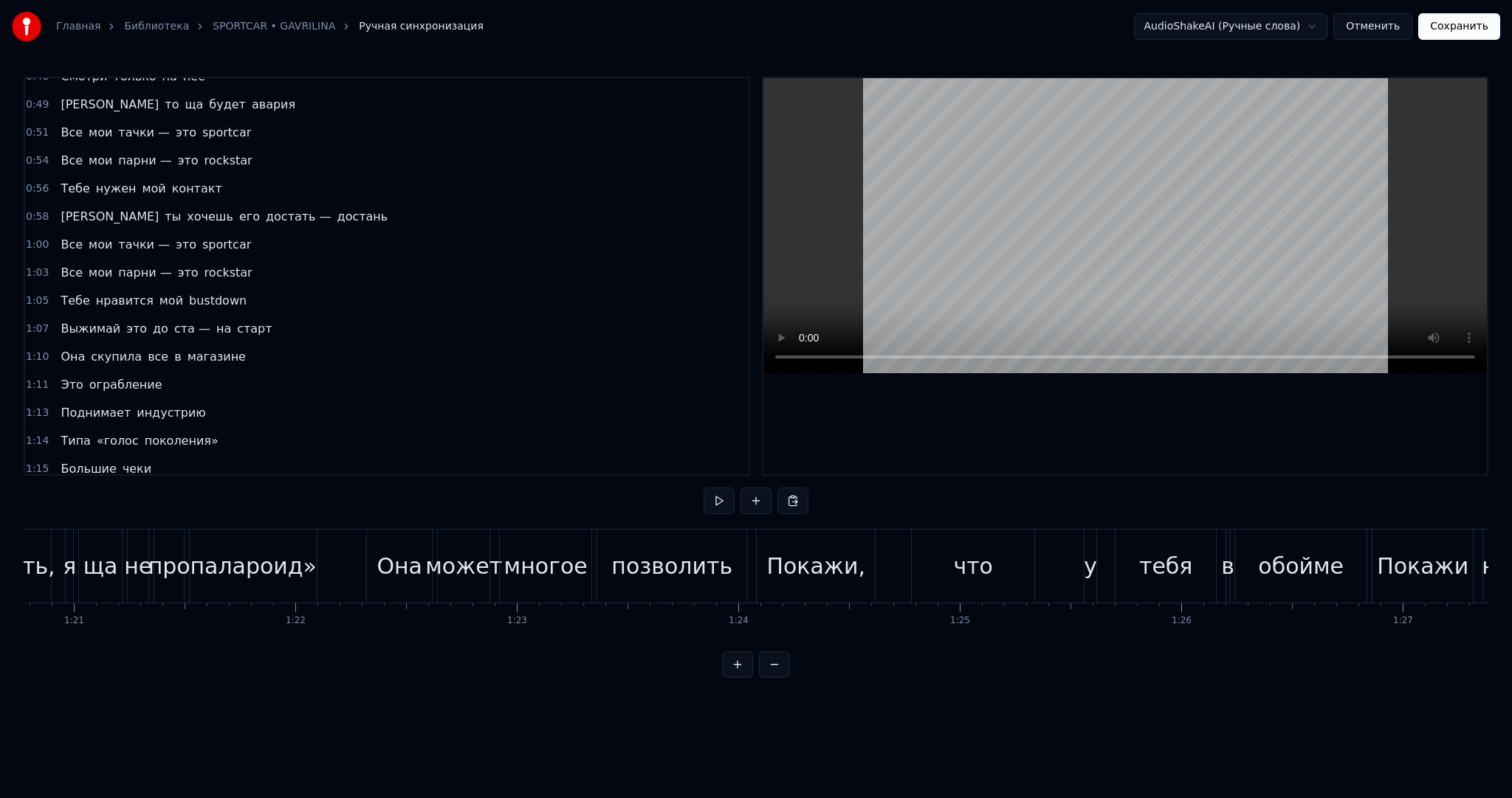
scroll to position [0, 17835]
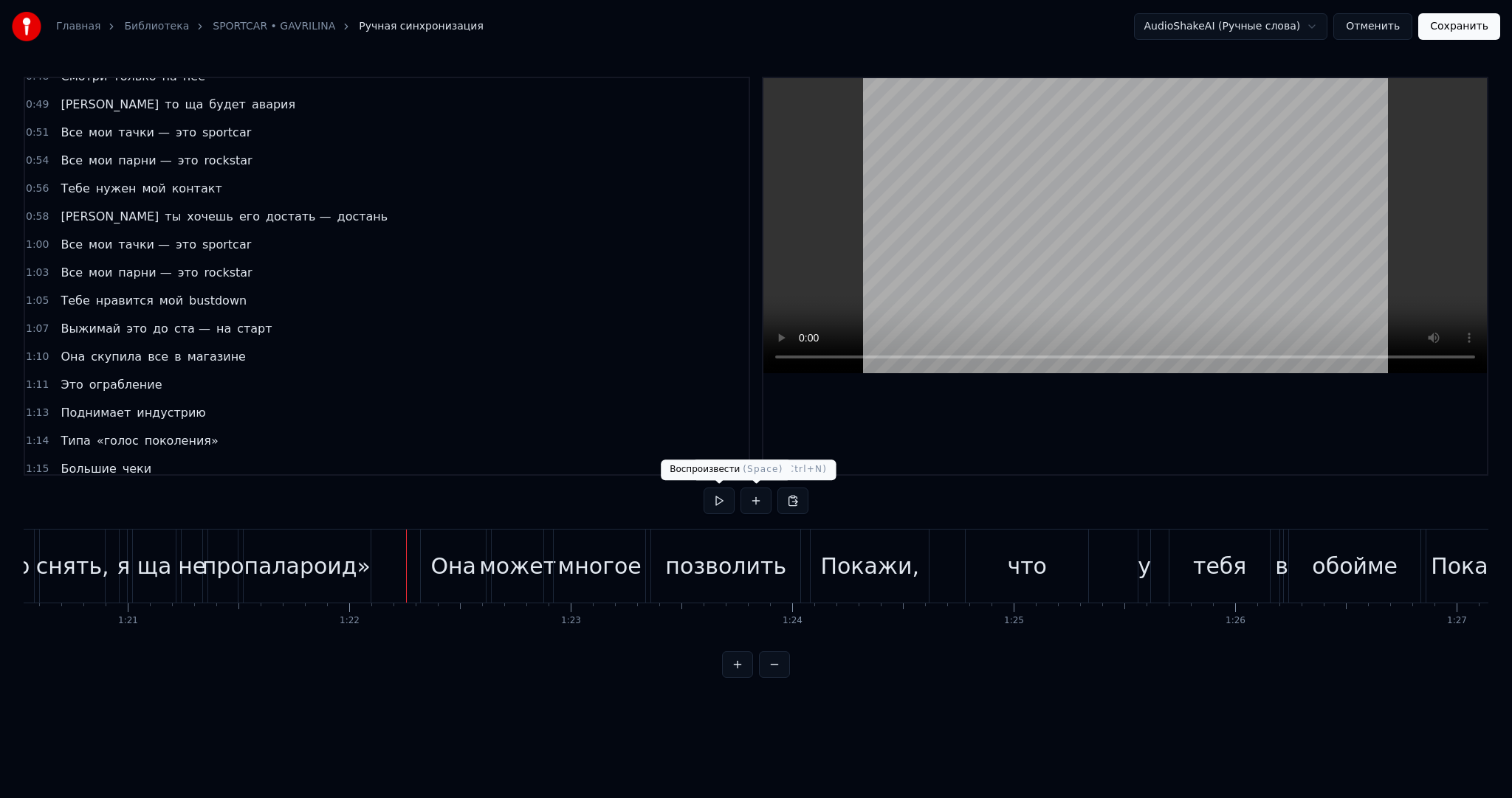
click at [725, 502] on button at bounding box center [719, 501] width 31 height 27
click at [857, 558] on div "Покажи," at bounding box center [869, 566] width 98 height 34
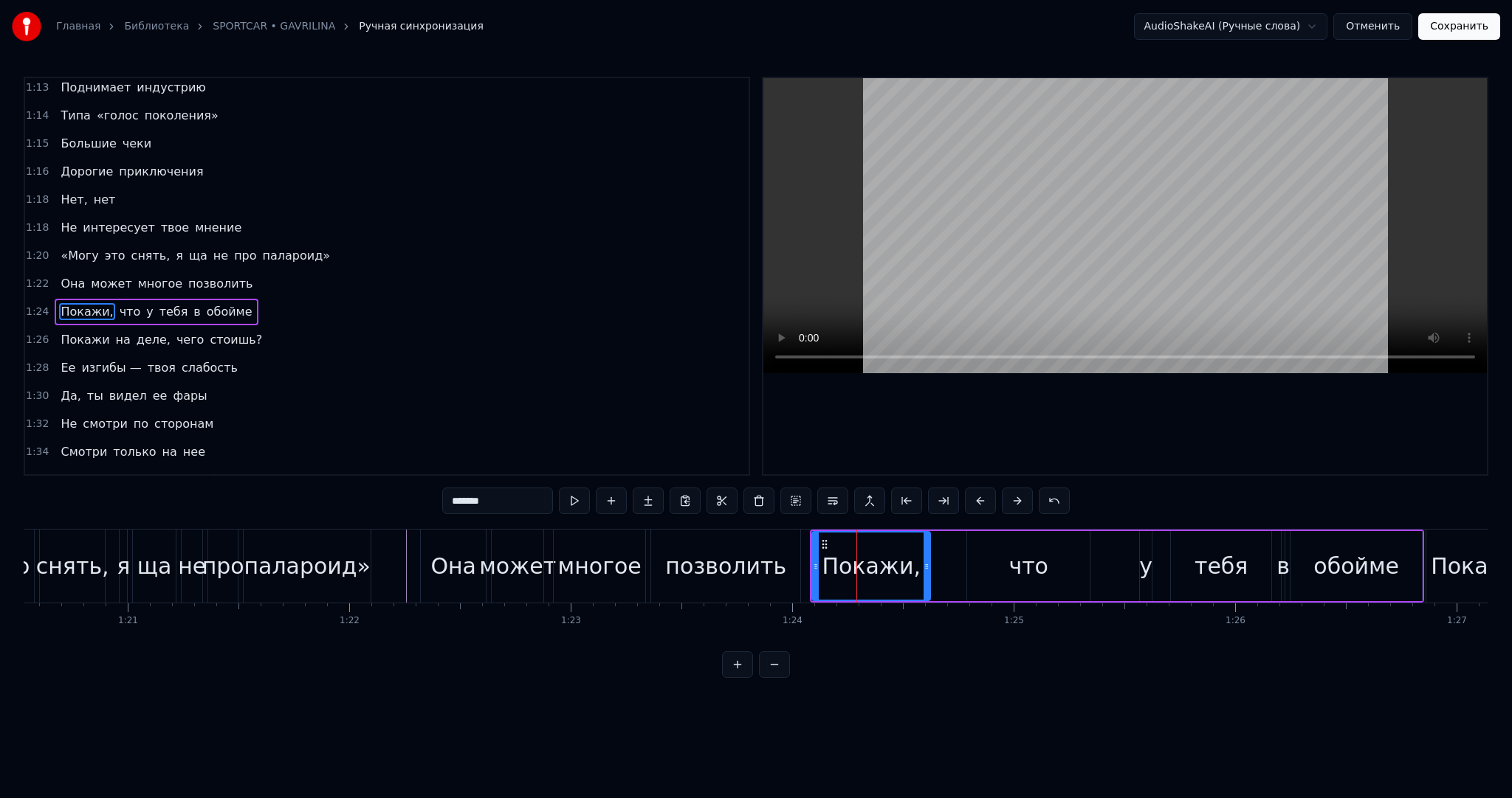
drag, startPoint x: 503, startPoint y: 493, endPoint x: 351, endPoint y: 504, distance: 152.4
click at [360, 506] on div "0:05 Все мои тачки — это sportcar 0:08 Все мои парни — это rockstar 0:10 Тебе н…" at bounding box center [756, 377] width 1465 height 601
click at [514, 501] on input "*******" at bounding box center [497, 501] width 111 height 27
paste input "********"
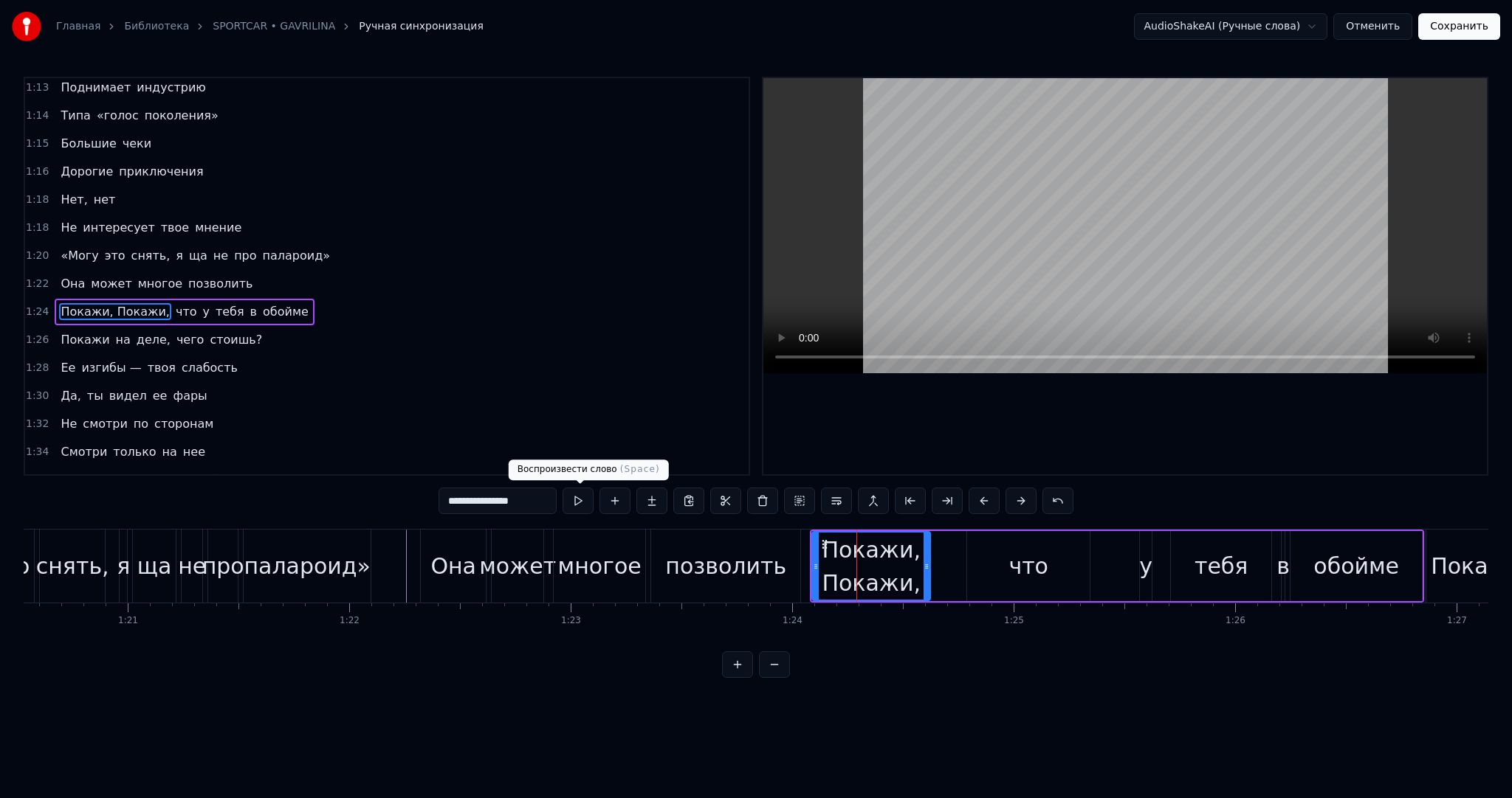
paste input "********"
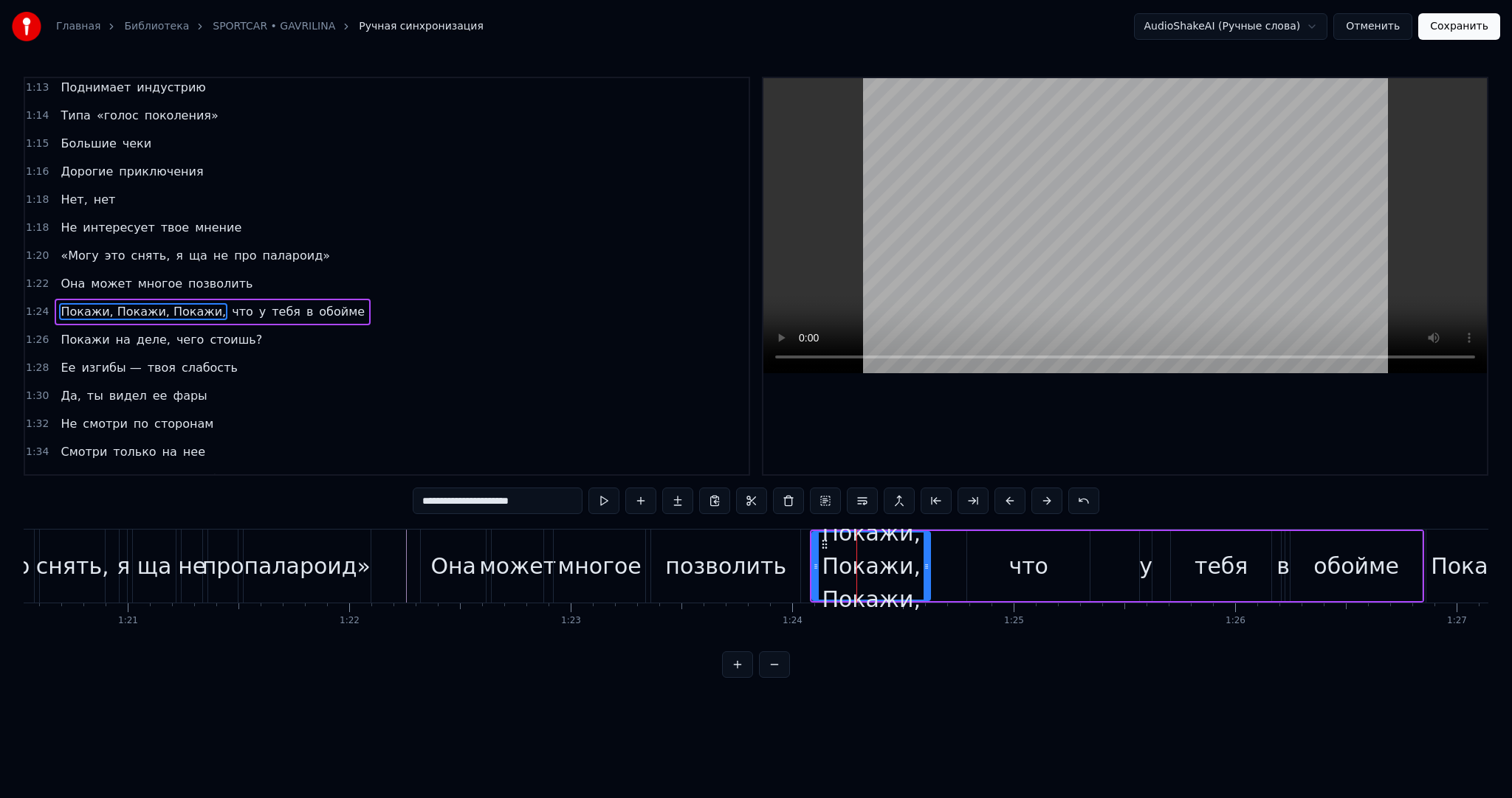
click at [977, 568] on div "что" at bounding box center [1028, 566] width 122 height 70
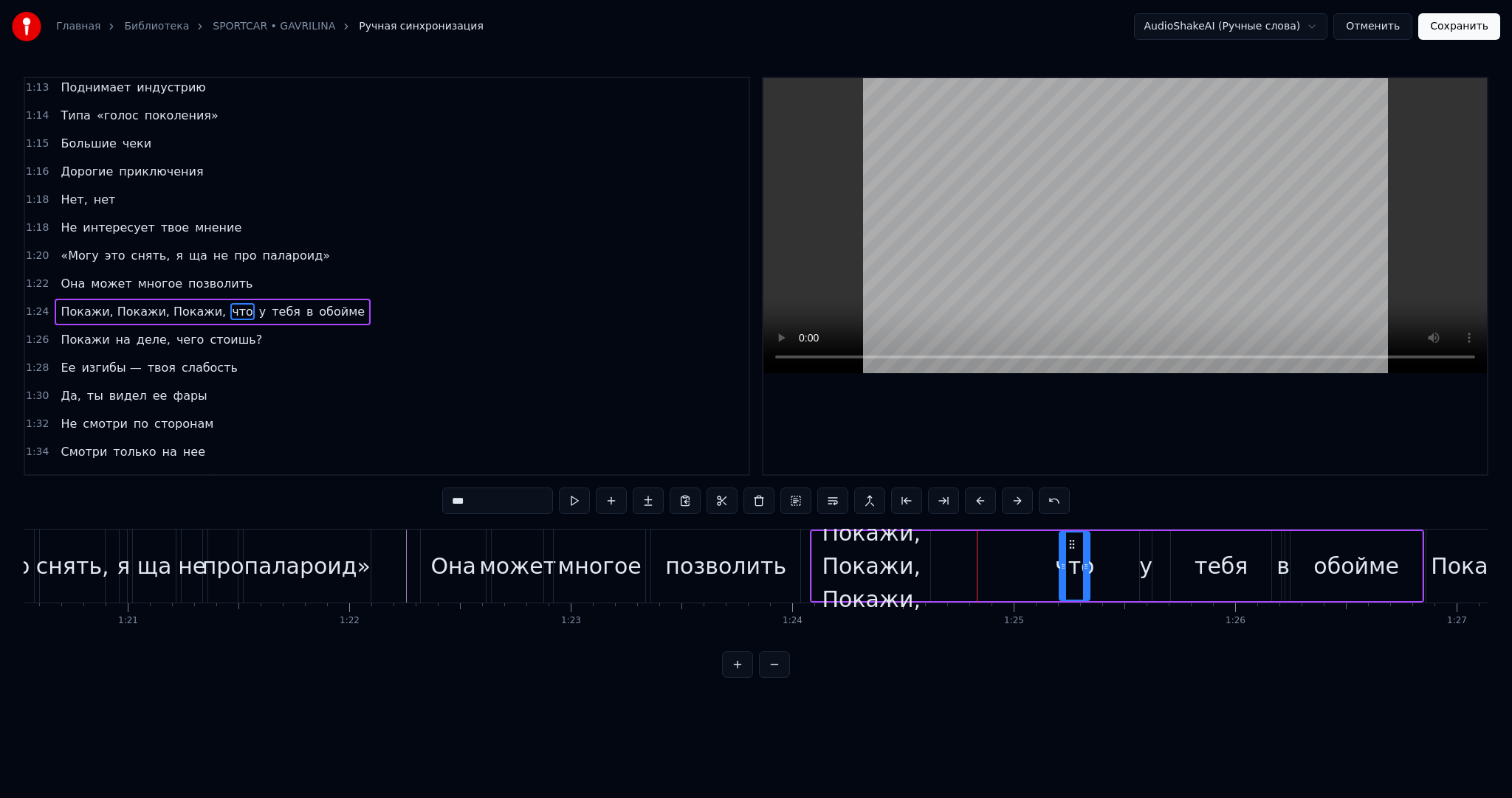
drag, startPoint x: 969, startPoint y: 564, endPoint x: 1055, endPoint y: 565, distance: 86.0
click at [1060, 565] on icon at bounding box center [1063, 567] width 6 height 12
drag, startPoint x: 1066, startPoint y: 539, endPoint x: 1112, endPoint y: 539, distance: 46.0
click at [1112, 539] on icon at bounding box center [1112, 545] width 12 height 12
drag, startPoint x: 889, startPoint y: 555, endPoint x: 932, endPoint y: 561, distance: 43.4
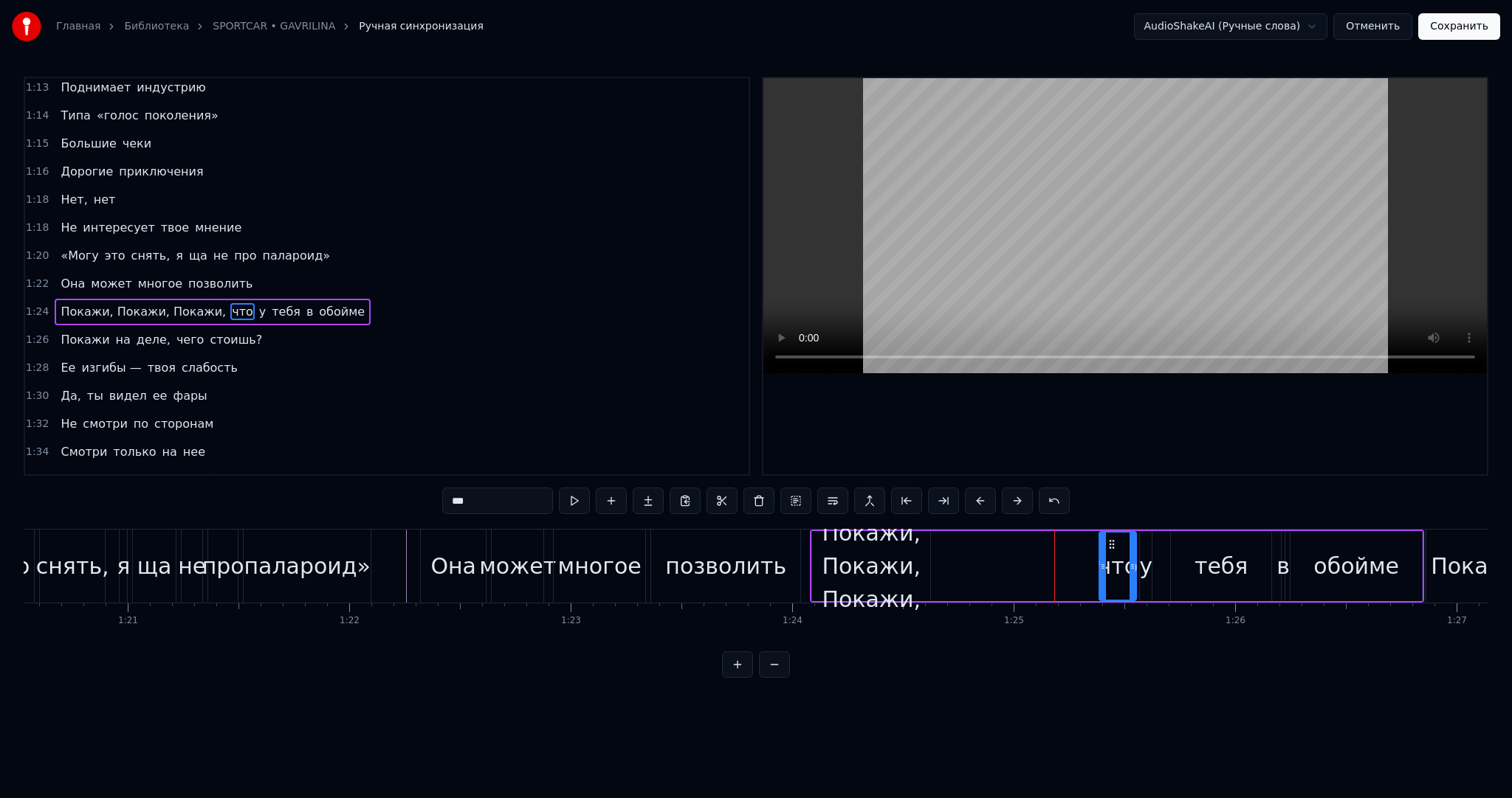
click at [889, 555] on div "Покажи, Покажи, Покажи," at bounding box center [871, 566] width 118 height 100
type input "**********"
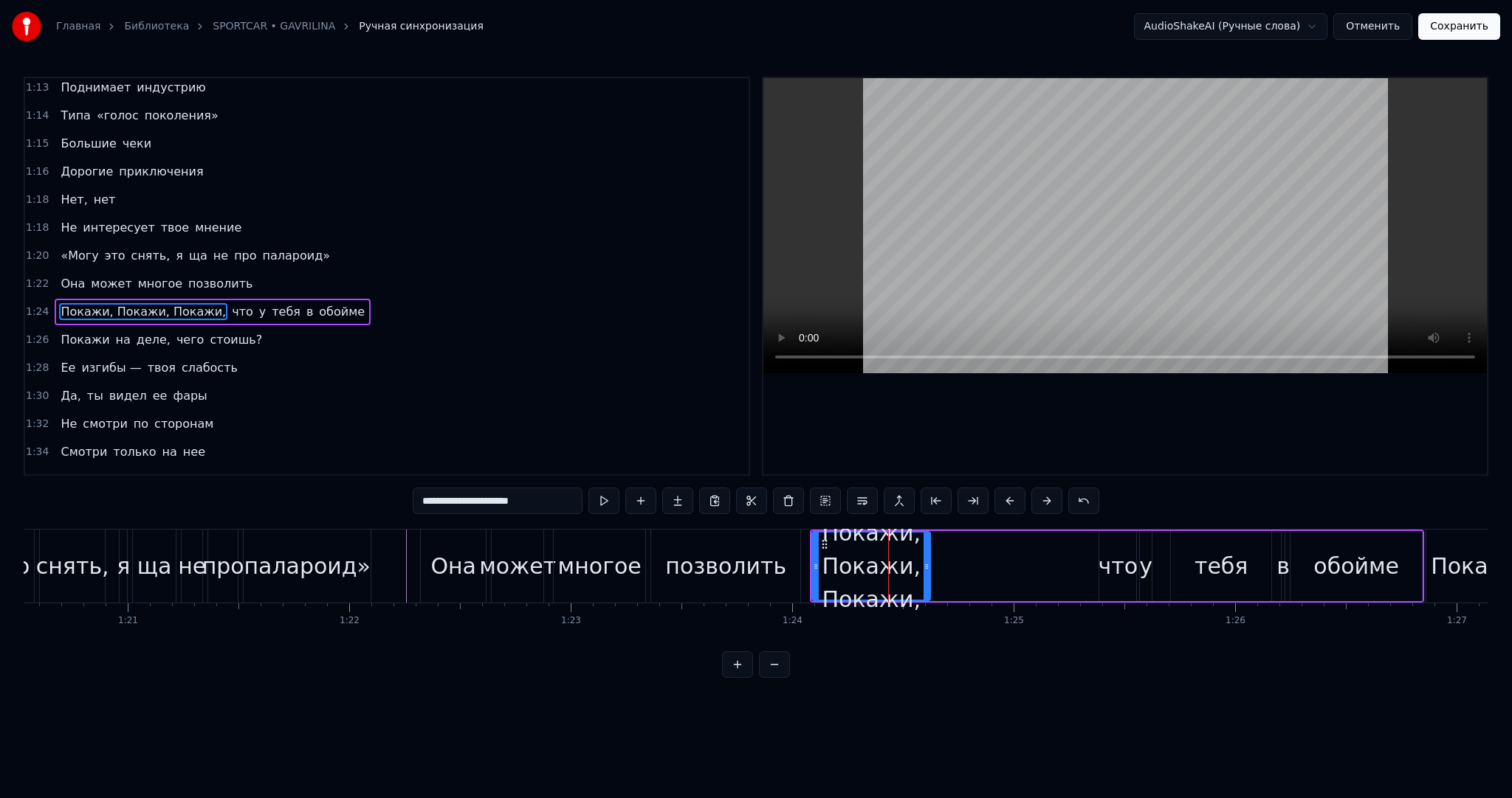
drag, startPoint x: 1012, startPoint y: 564, endPoint x: 1003, endPoint y: 568, distance: 9.8
click at [1042, 572] on div "Покажи, [PERSON_NAME], Покажи, что у тебя в обойме" at bounding box center [1117, 566] width 614 height 73
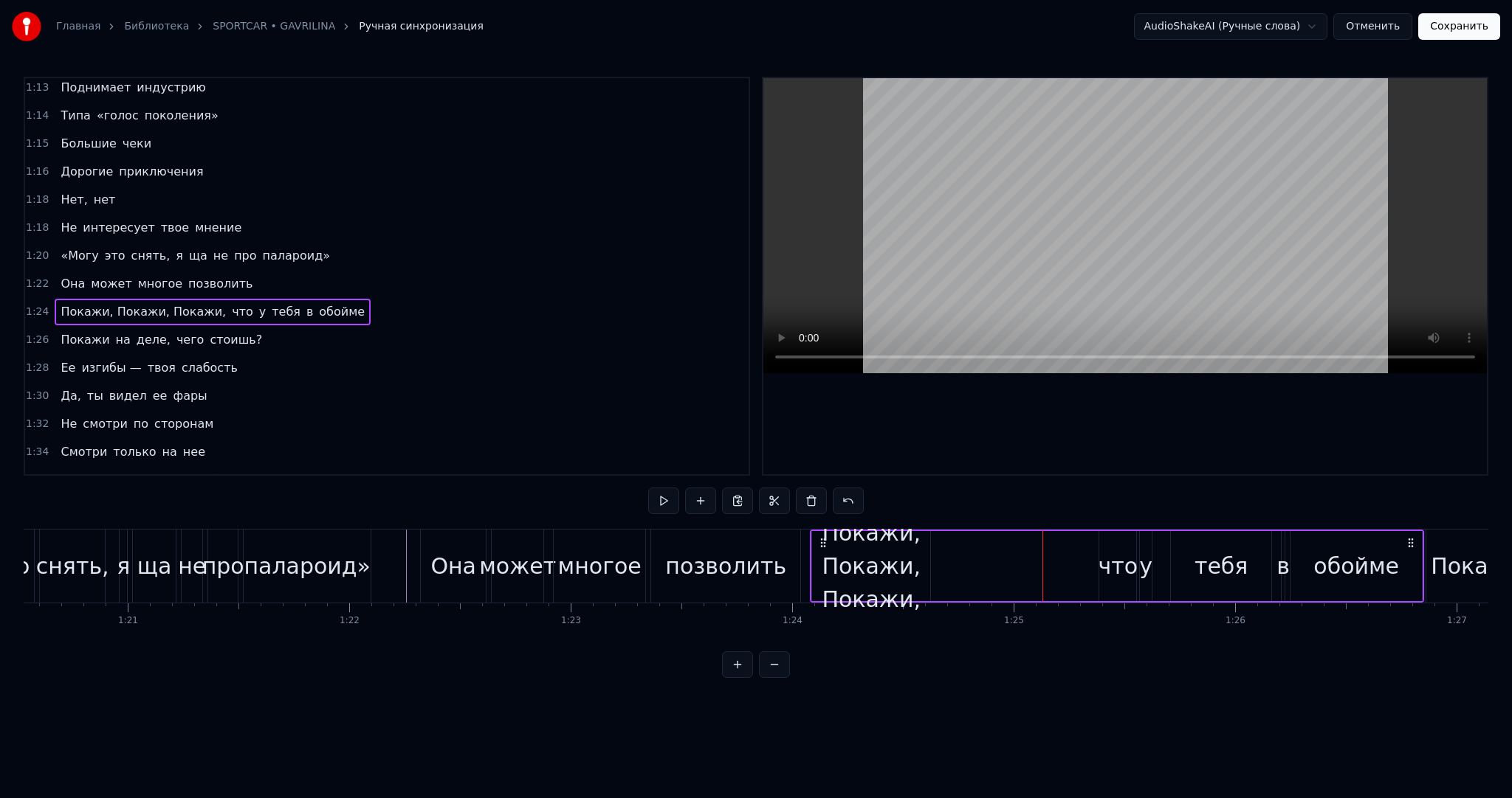
click at [904, 558] on div "Покажи, Покажи, Покажи," at bounding box center [871, 566] width 118 height 100
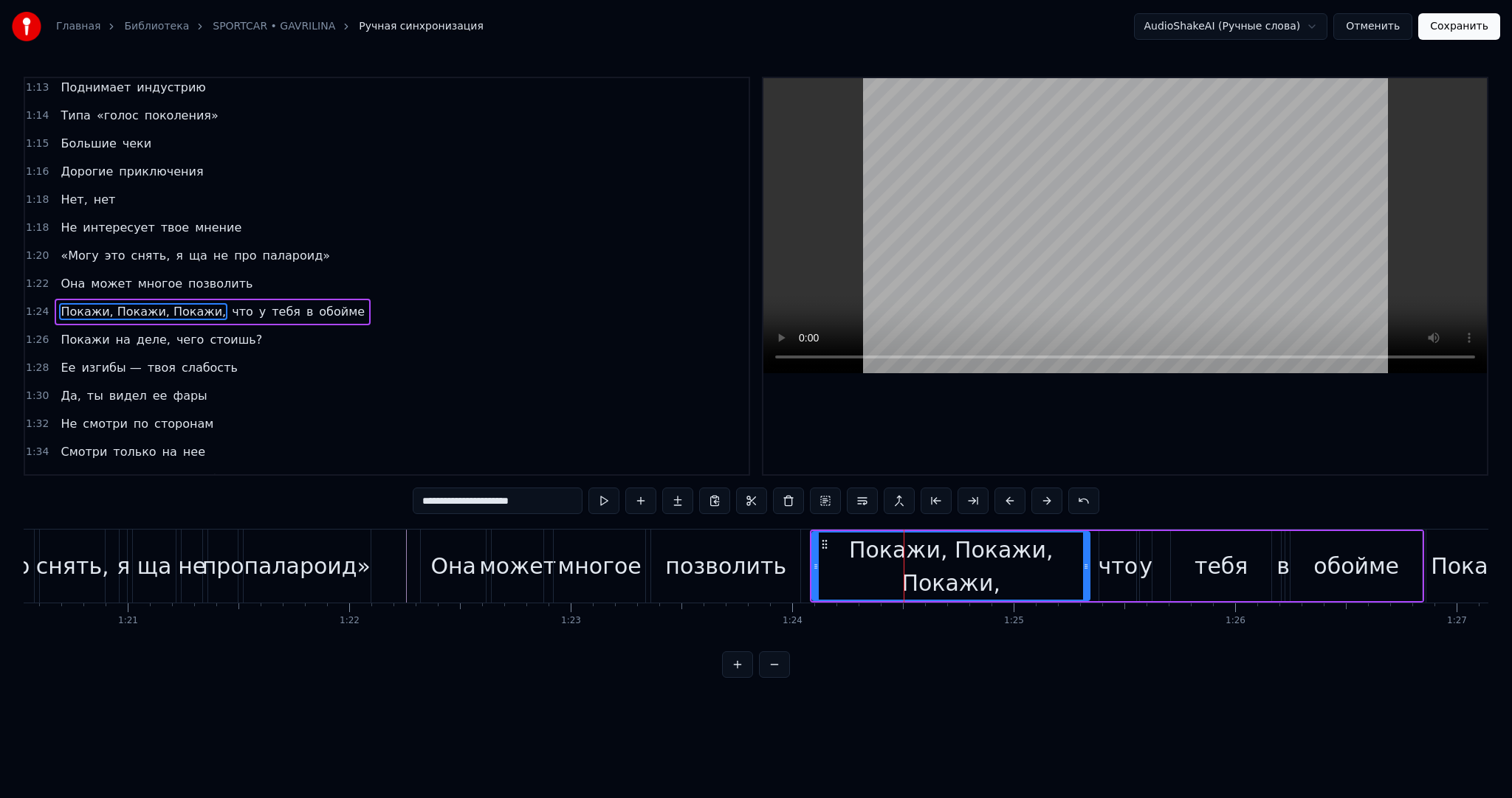
drag, startPoint x: 904, startPoint y: 558, endPoint x: 1084, endPoint y: 566, distance: 180.2
click at [1084, 566] on icon at bounding box center [1086, 567] width 6 height 12
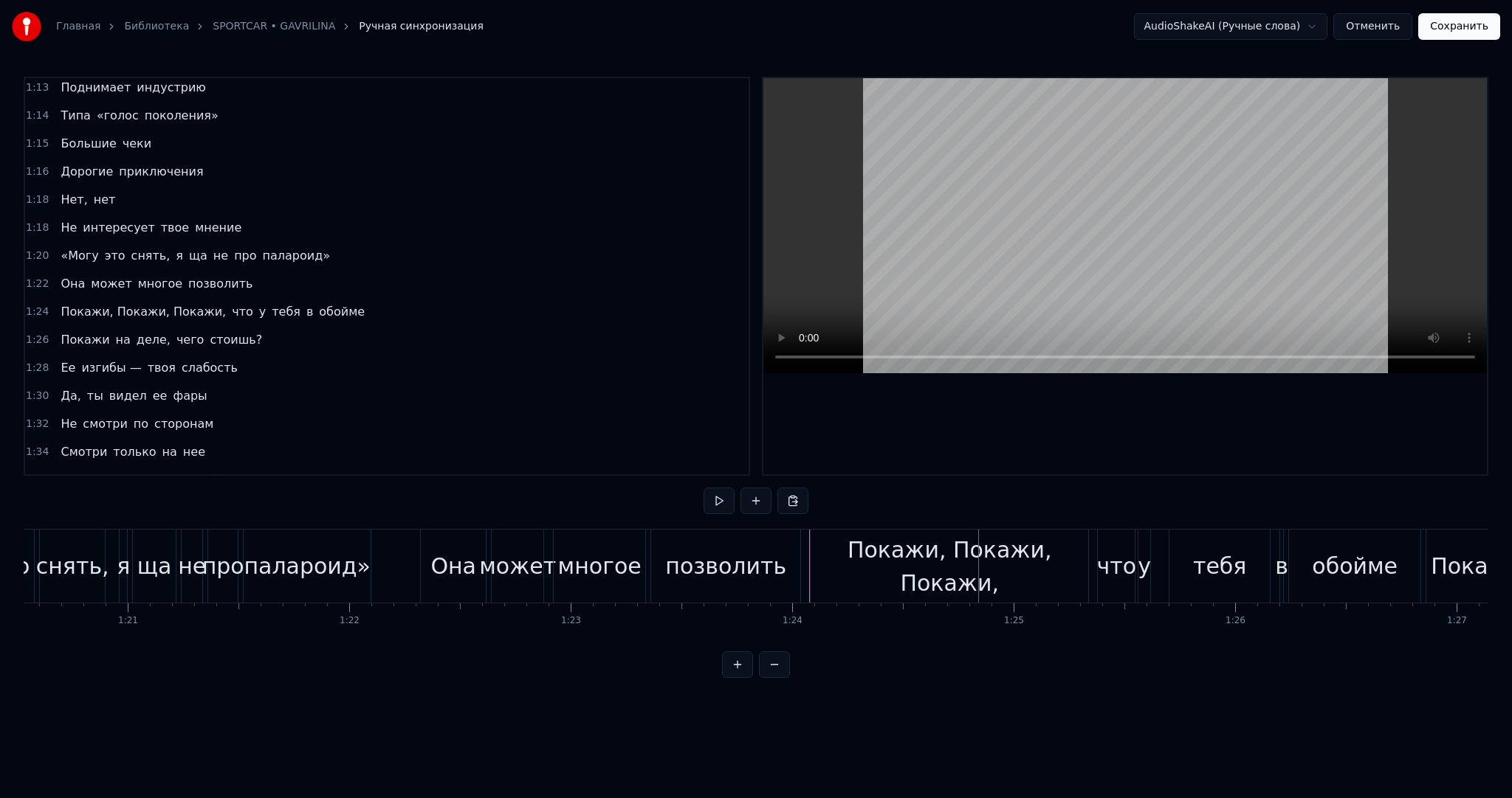
click at [927, 579] on div "Покажи, Покажи, Покажи," at bounding box center [949, 566] width 277 height 66
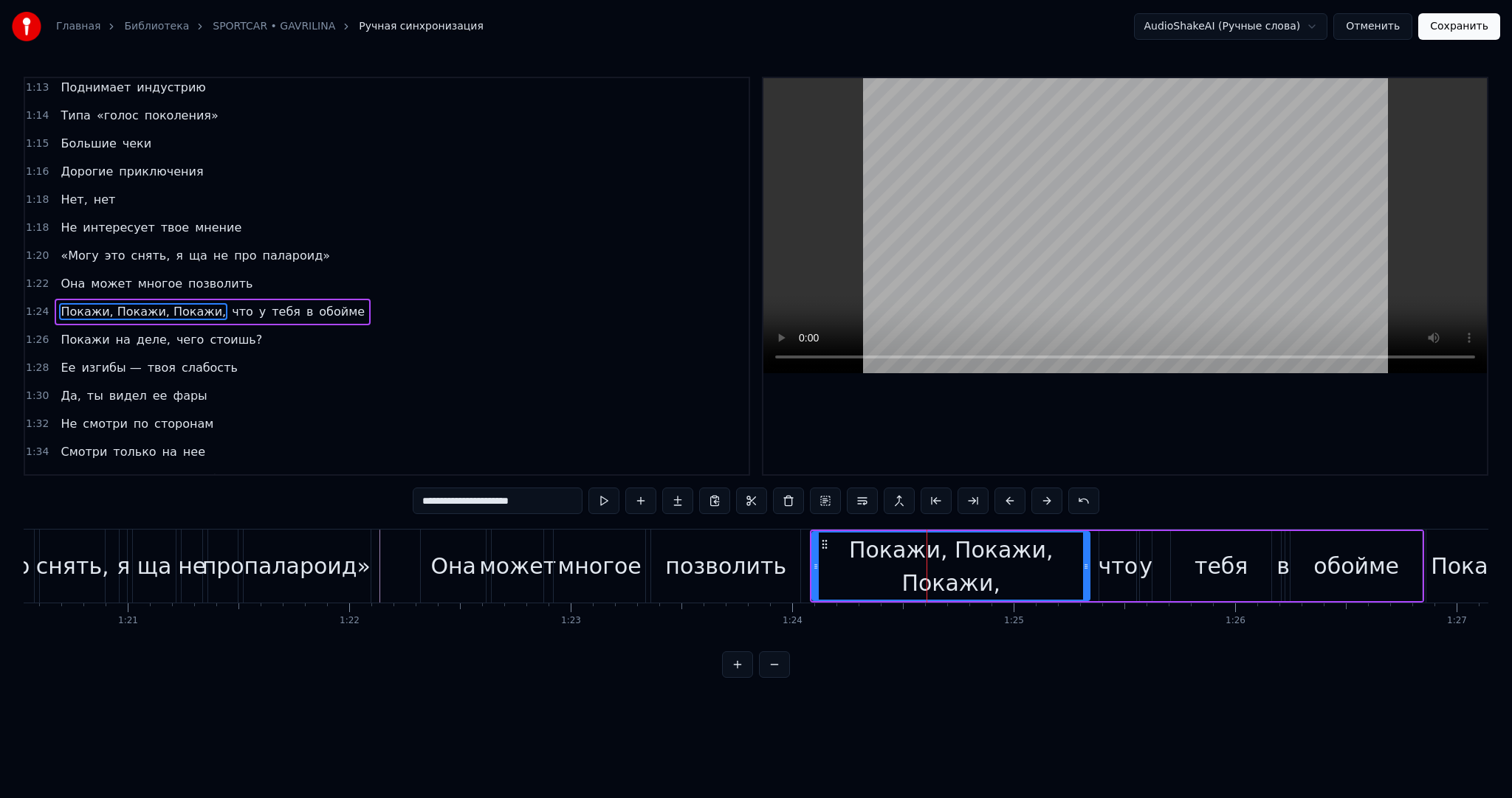
drag, startPoint x: 557, startPoint y: 501, endPoint x: 523, endPoint y: 501, distance: 34.0
click at [549, 501] on input "**********" at bounding box center [498, 501] width 170 height 27
drag, startPoint x: 557, startPoint y: 500, endPoint x: 464, endPoint y: 501, distance: 93.0
click at [464, 501] on input "**********" at bounding box center [498, 501] width 170 height 27
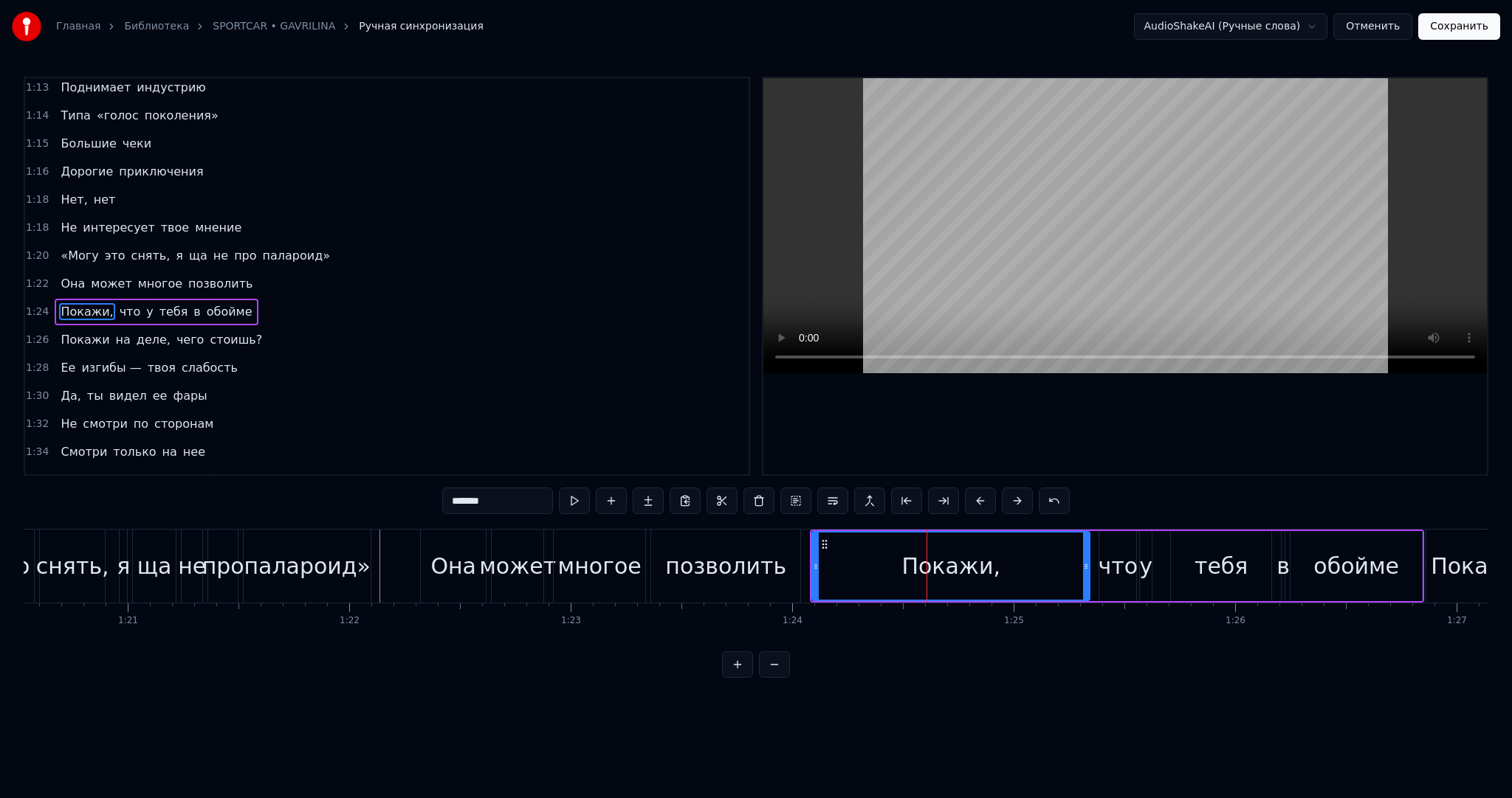
type input "*******"
click at [1000, 577] on div "Покажи," at bounding box center [951, 566] width 276 height 67
drag, startPoint x: 1083, startPoint y: 569, endPoint x: 951, endPoint y: 561, distance: 132.2
click at [914, 556] on div at bounding box center [916, 566] width 6 height 67
click at [951, 561] on div "Покажи, что у тебя в обойме" at bounding box center [1117, 566] width 614 height 73
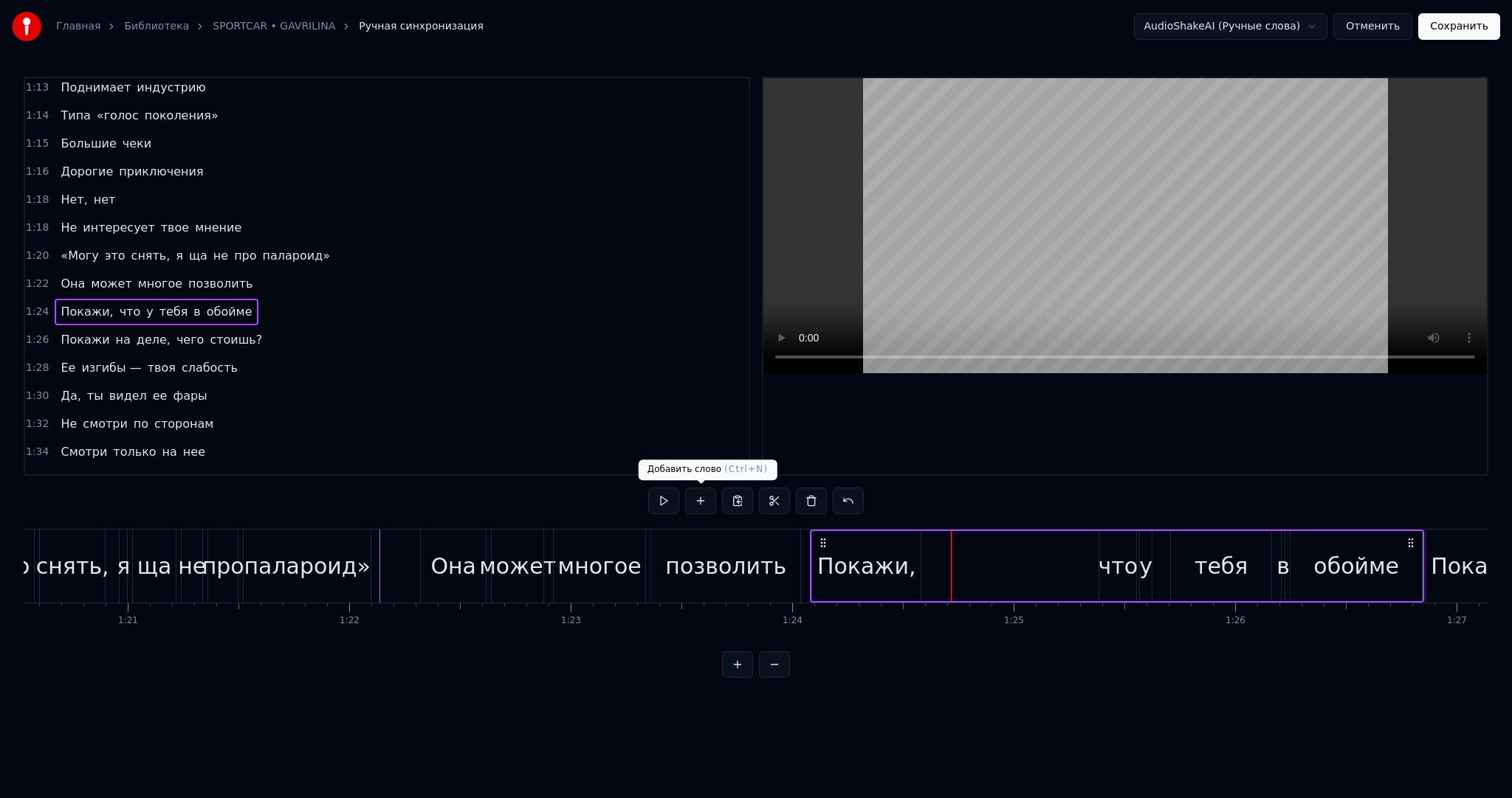
click at [697, 501] on button at bounding box center [701, 501] width 31 height 27
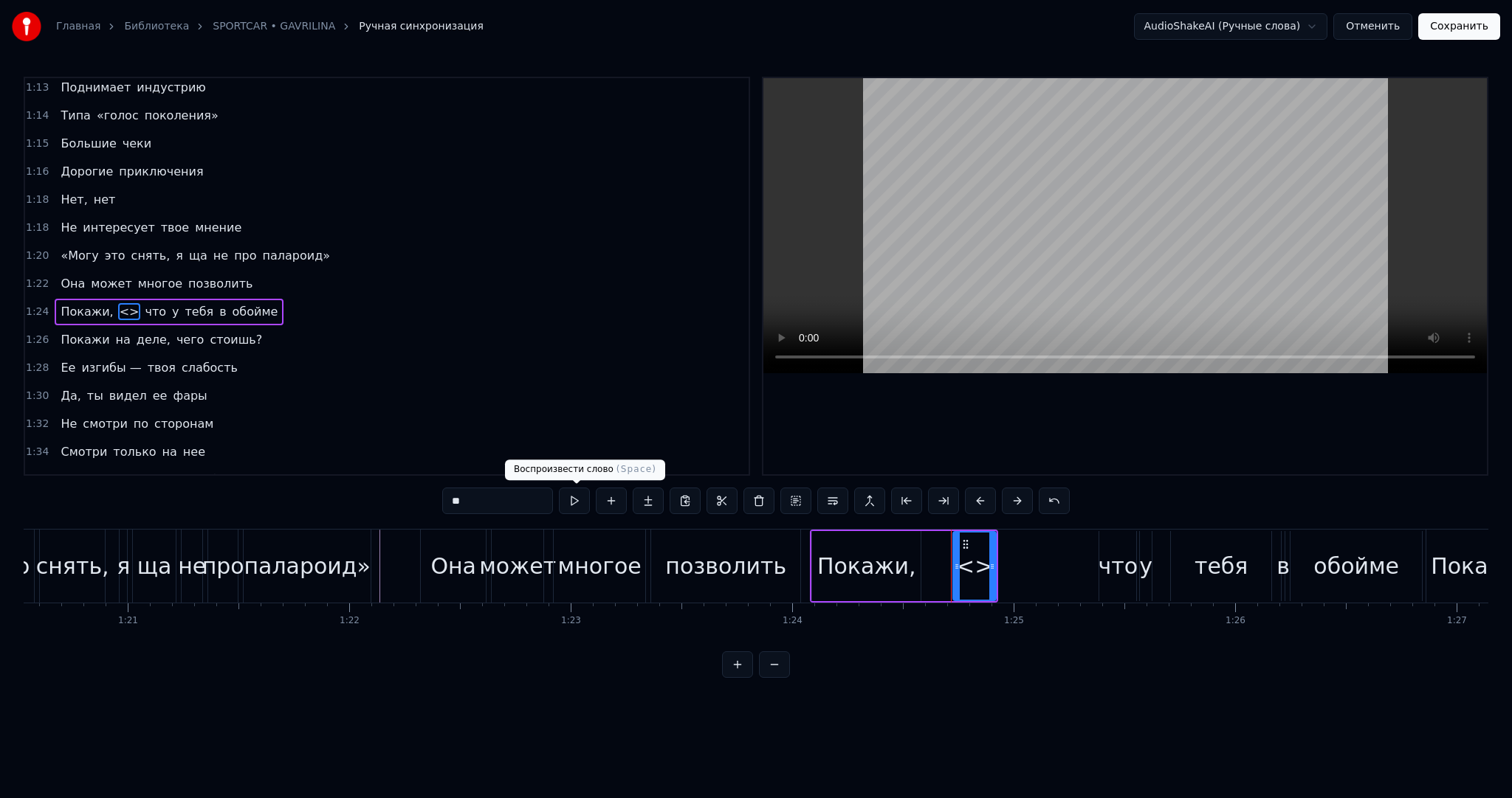
drag, startPoint x: 399, startPoint y: 501, endPoint x: 415, endPoint y: 499, distance: 16.1
click at [391, 501] on div "0:05 Все мои тачки — это sportcar 0:08 Все мои парни — это rockstar 0:10 Тебе н…" at bounding box center [756, 377] width 1465 height 601
paste input "**********"
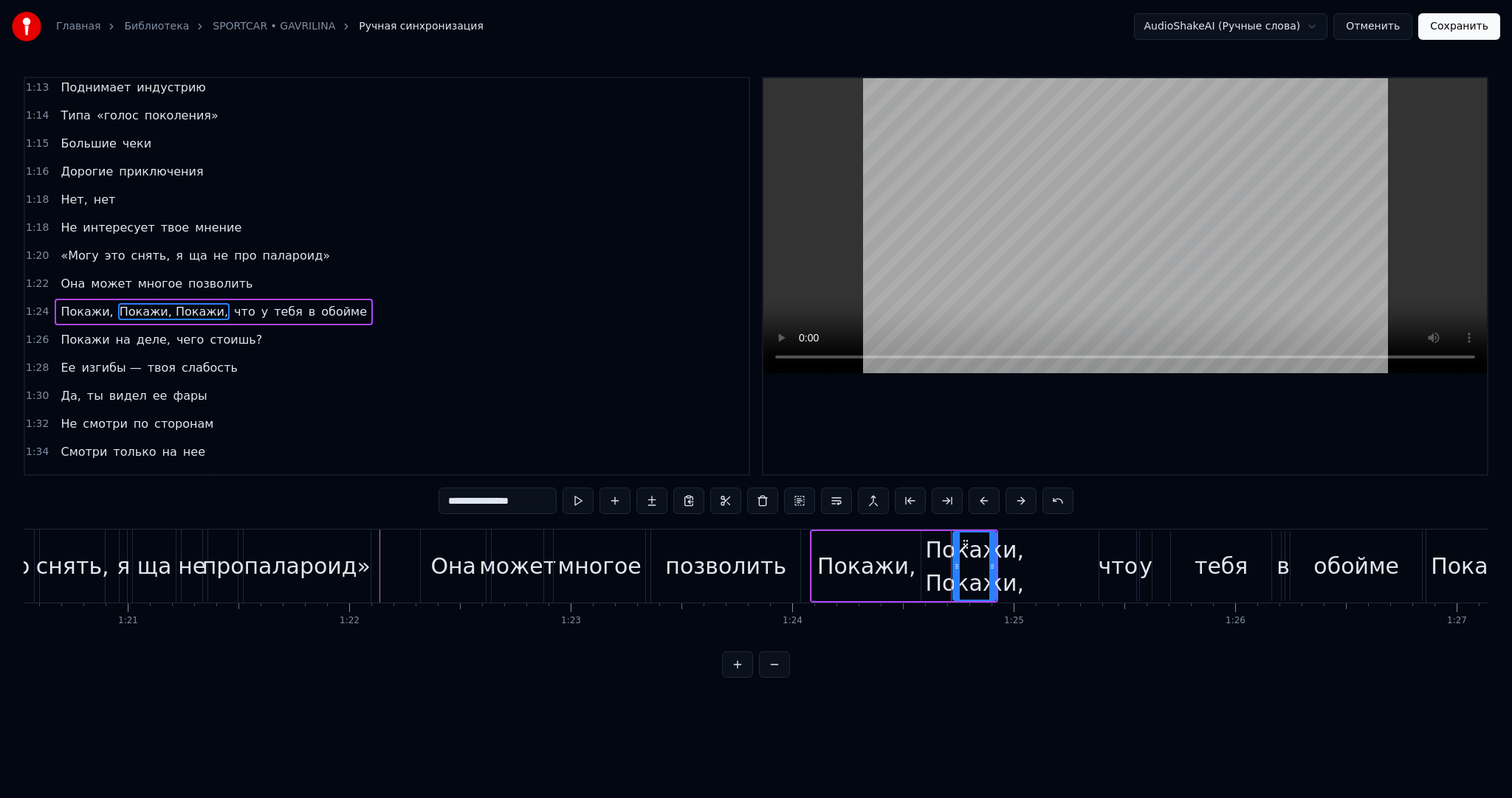
click at [496, 499] on input "**********" at bounding box center [497, 501] width 118 height 27
drag, startPoint x: 954, startPoint y: 559, endPoint x: 936, endPoint y: 559, distance: 18.0
click at [936, 559] on div at bounding box center [939, 566] width 6 height 67
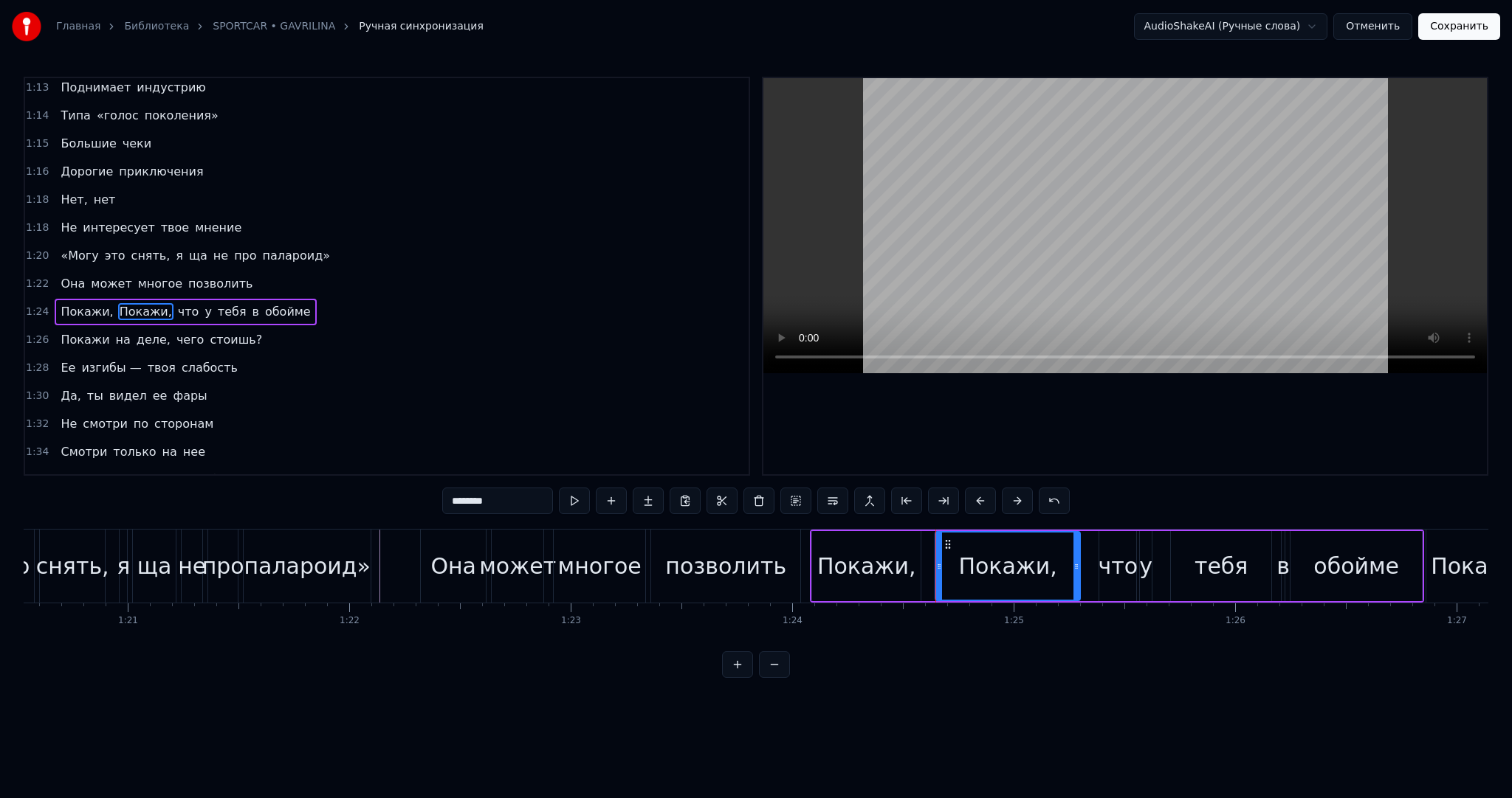
drag, startPoint x: 995, startPoint y: 564, endPoint x: 1045, endPoint y: 566, distance: 50.0
click at [1077, 568] on icon at bounding box center [1077, 567] width 6 height 12
click at [580, 501] on button at bounding box center [575, 501] width 31 height 27
click at [1125, 566] on div "что" at bounding box center [1118, 566] width 40 height 34
type input "***"
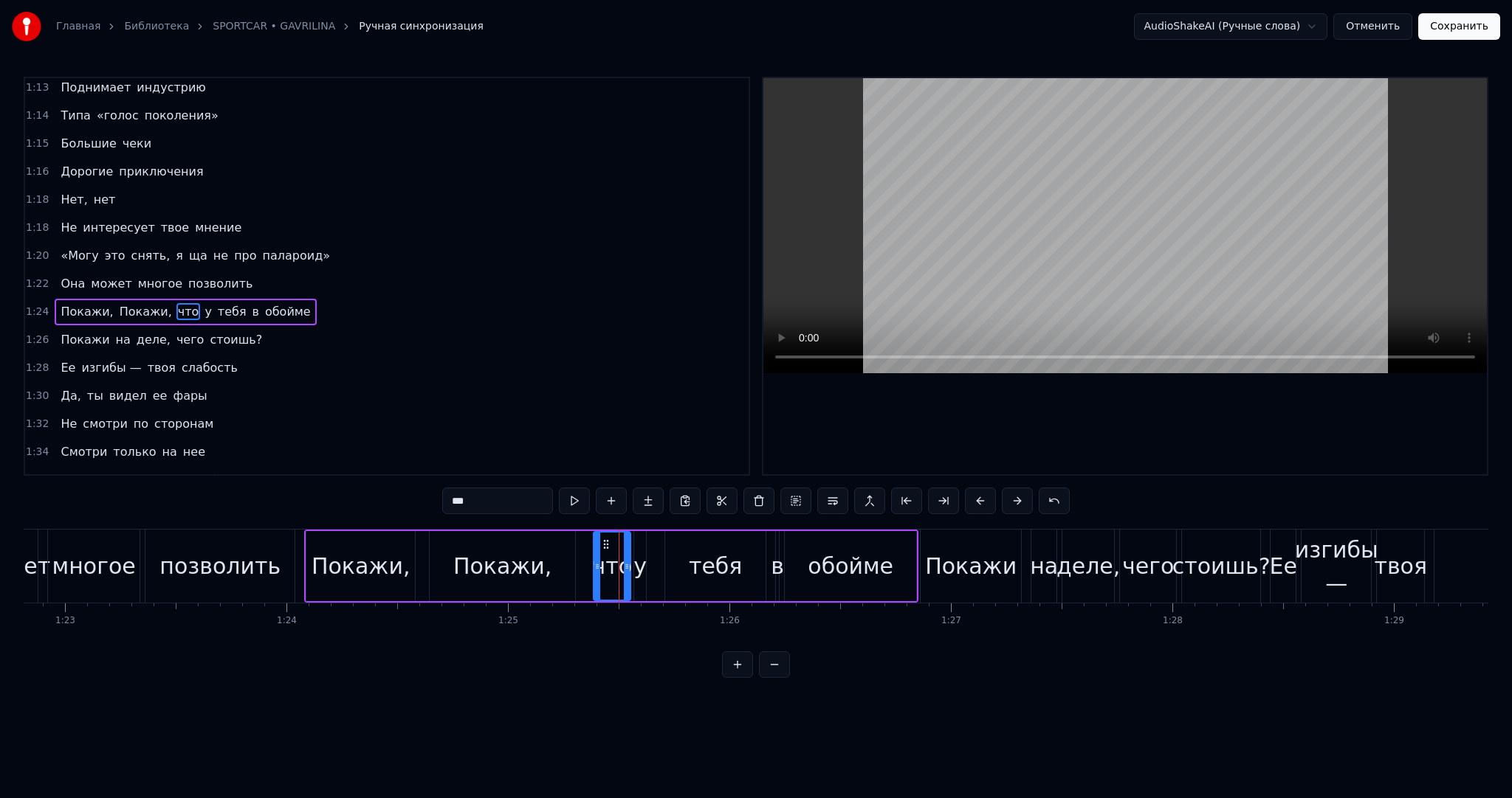
scroll to position [0, 18353]
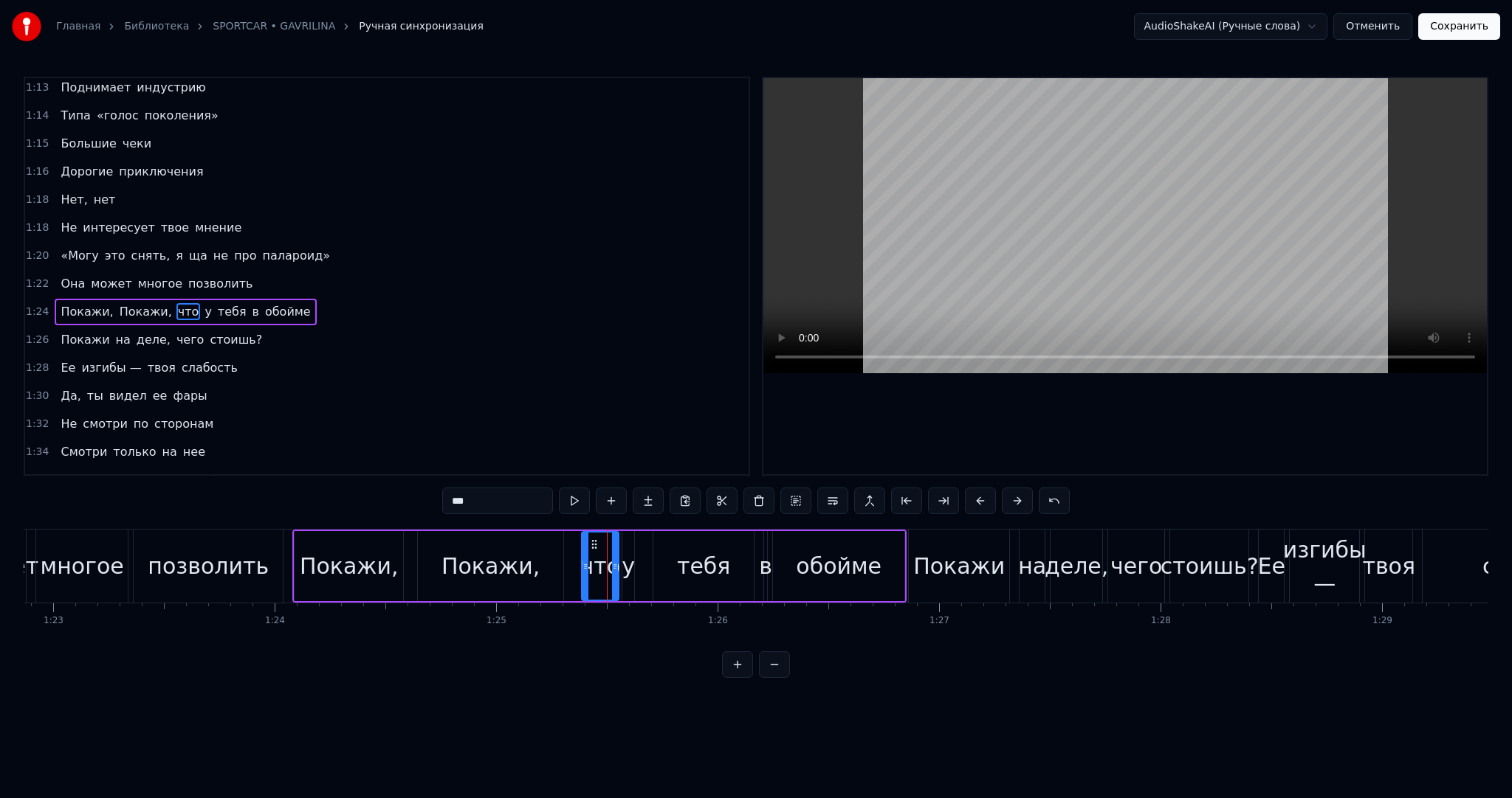
drag, startPoint x: 573, startPoint y: 546, endPoint x: 443, endPoint y: 544, distance: 130.0
click at [573, 546] on div "Покажи, Покажи, что у тебя в обойме" at bounding box center [599, 566] width 614 height 73
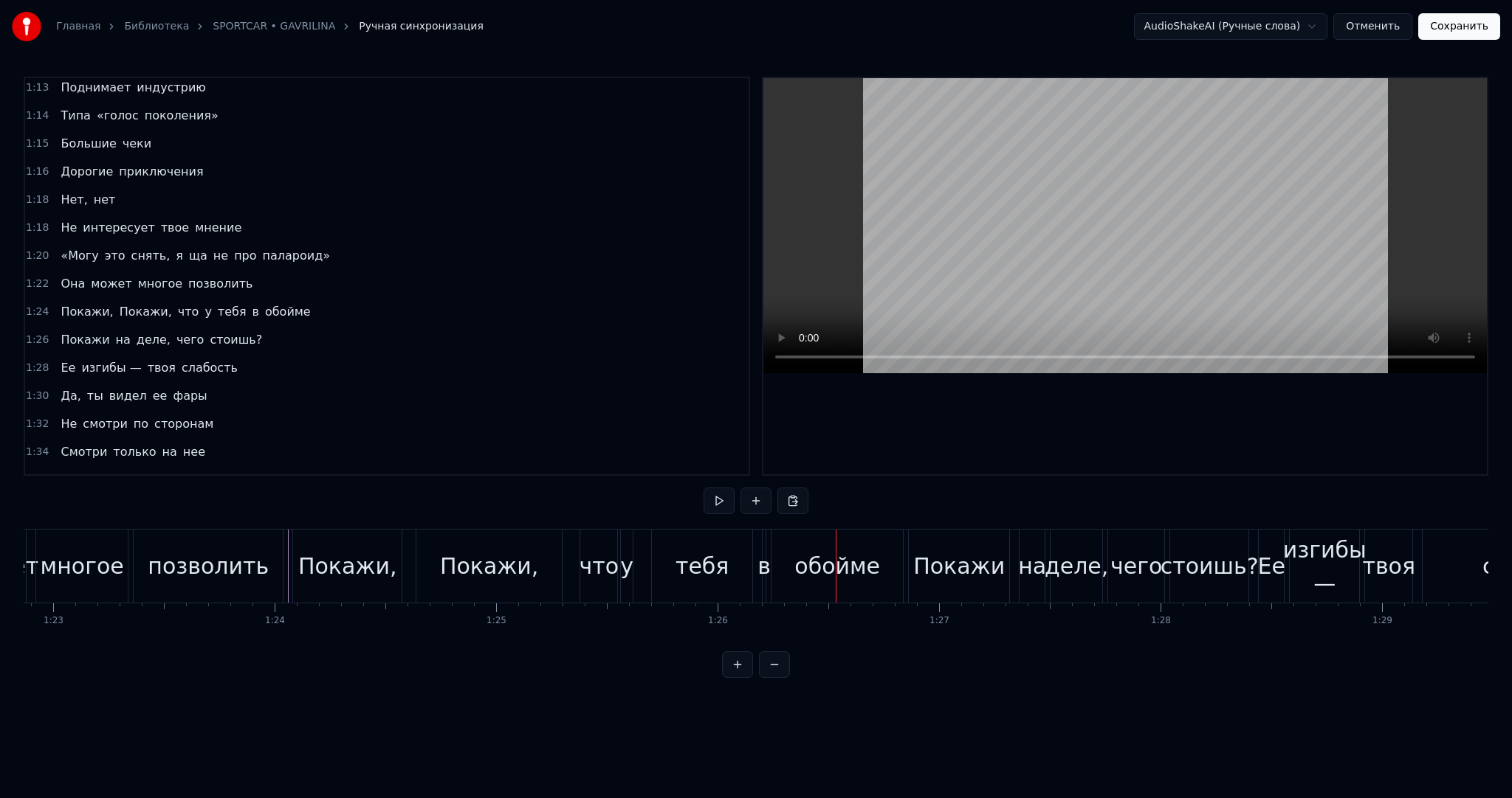
click at [626, 570] on div "у" at bounding box center [627, 566] width 13 height 34
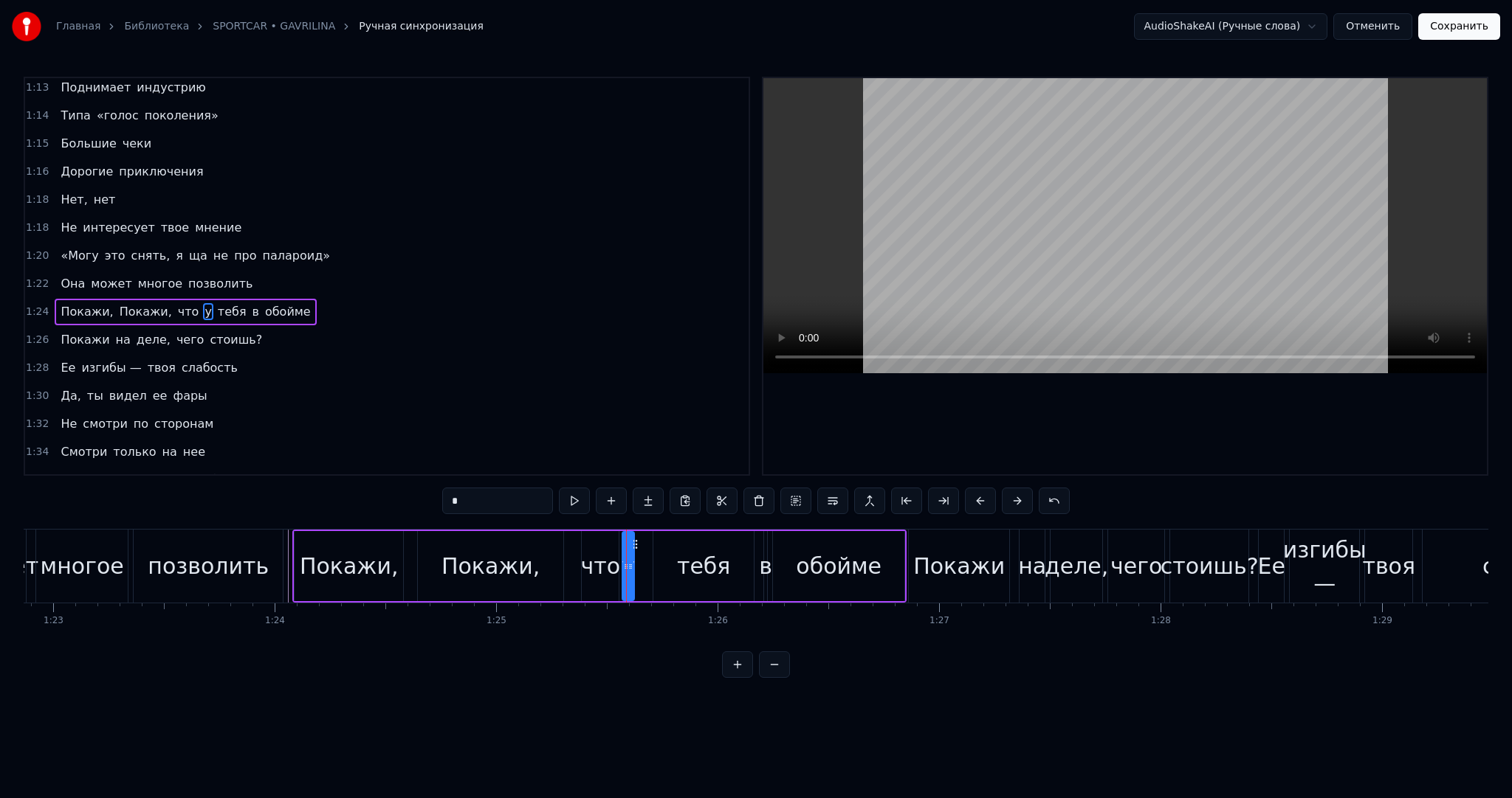
click at [596, 561] on div "что" at bounding box center [600, 566] width 40 height 34
click at [588, 541] on icon at bounding box center [588, 545] width 12 height 12
click at [321, 564] on div "Покажи," at bounding box center [349, 566] width 98 height 34
type input "*******"
drag, startPoint x: 298, startPoint y: 556, endPoint x: 306, endPoint y: 556, distance: 8.0
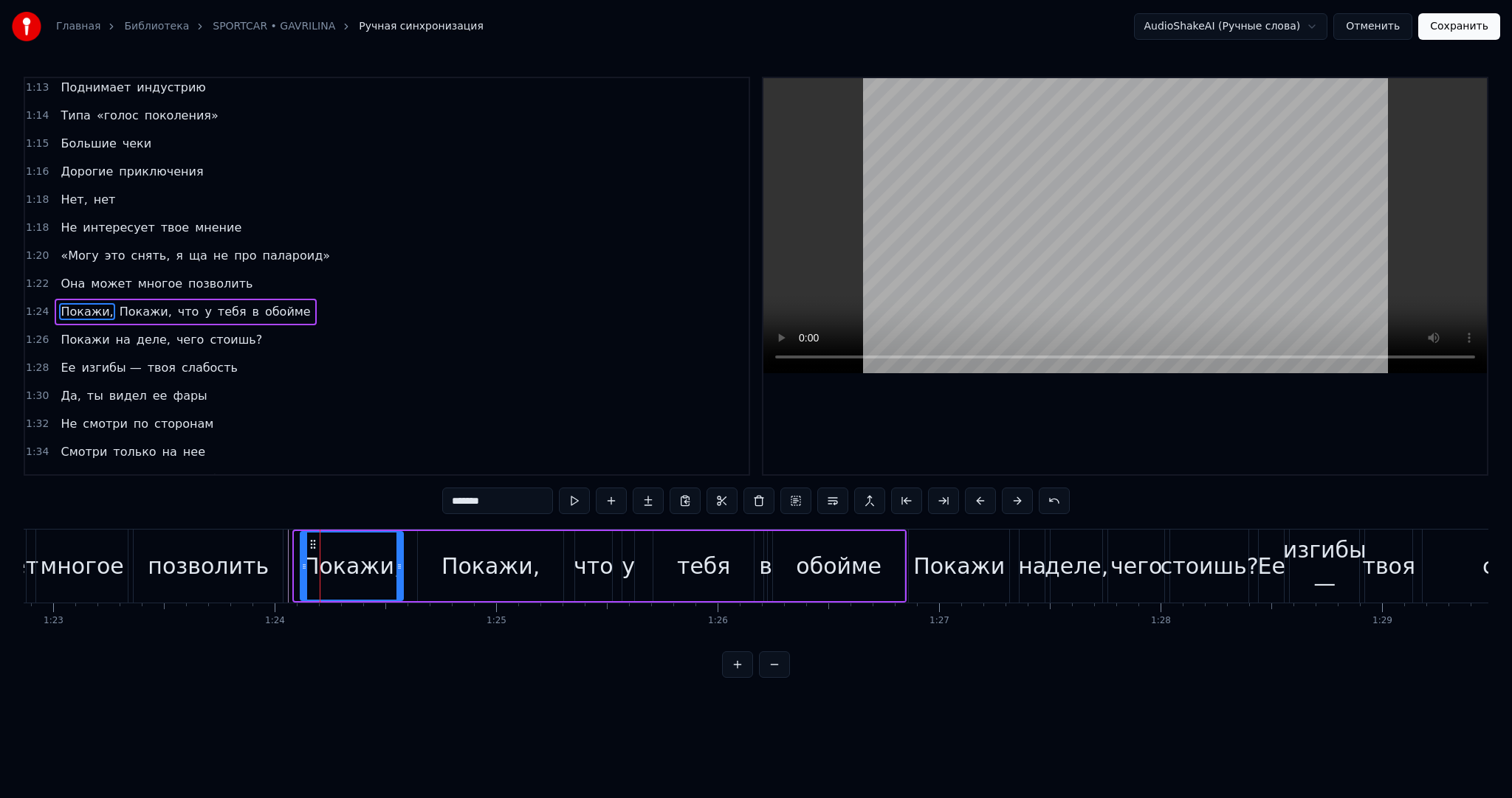
click at [306, 556] on div at bounding box center [304, 566] width 6 height 67
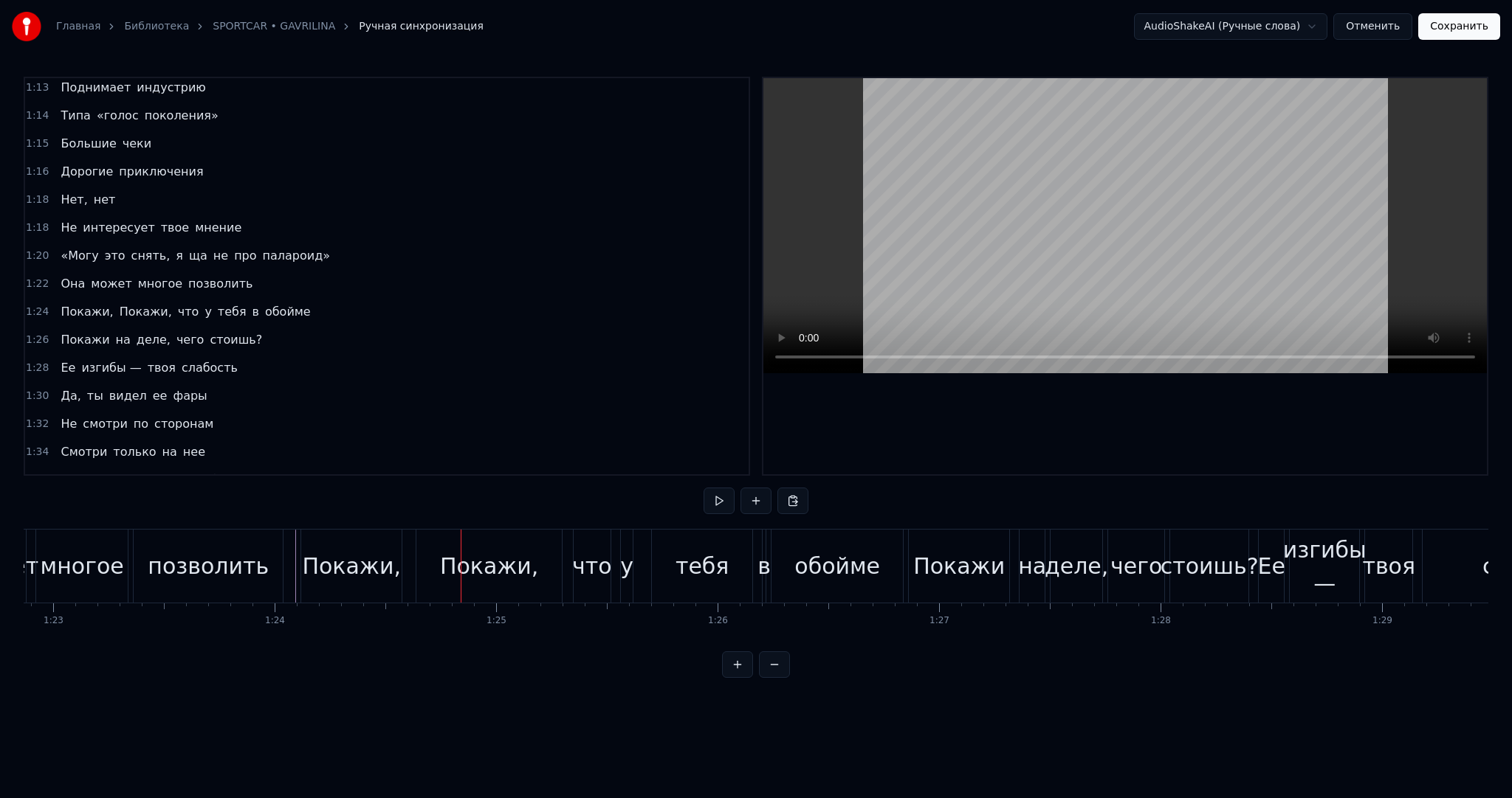
click at [496, 558] on div "Покажи," at bounding box center [489, 566] width 98 height 34
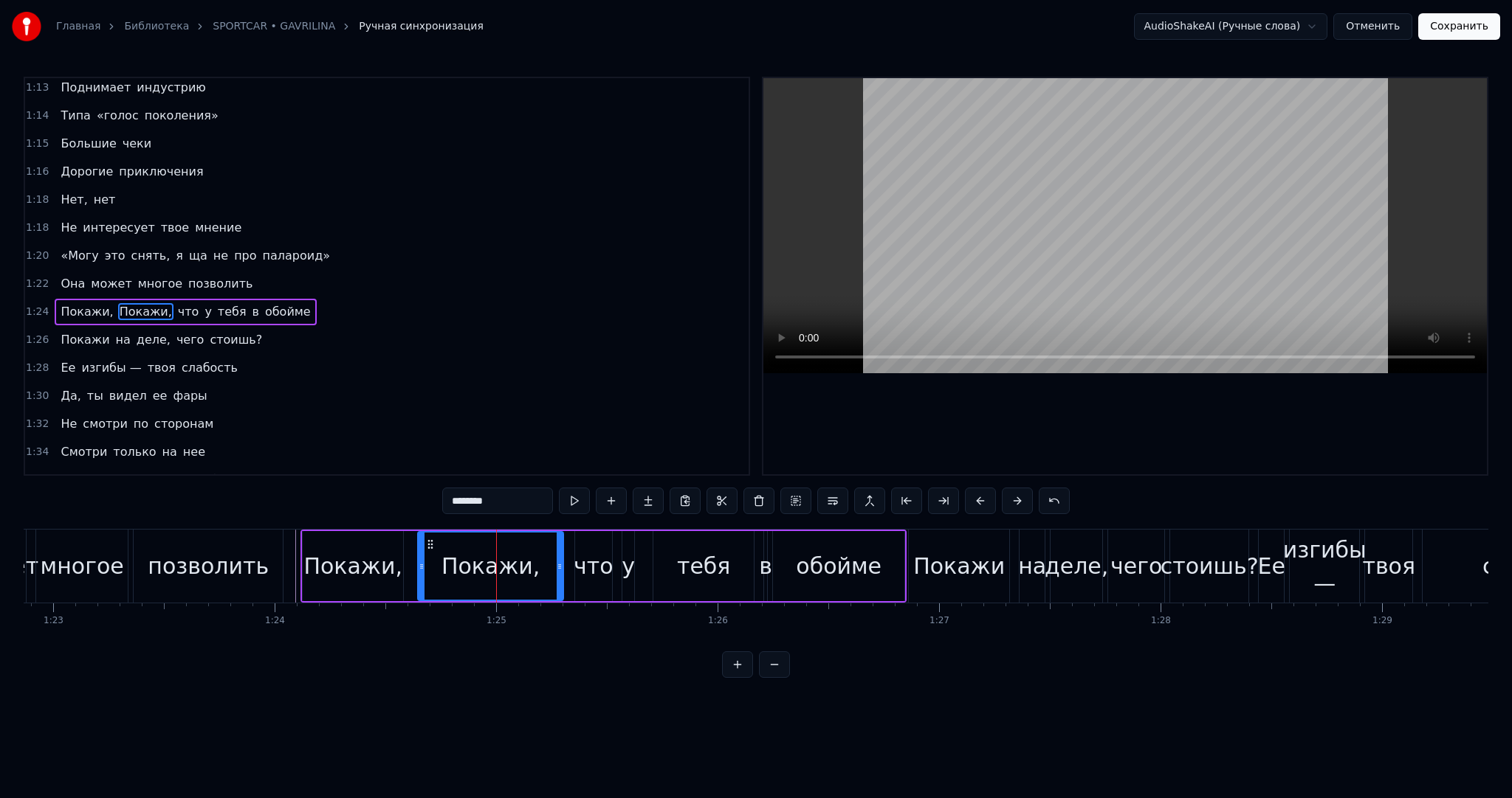
click at [464, 499] on input "*******" at bounding box center [497, 501] width 111 height 27
click at [452, 498] on input "*******" at bounding box center [497, 501] width 111 height 27
type input "*******"
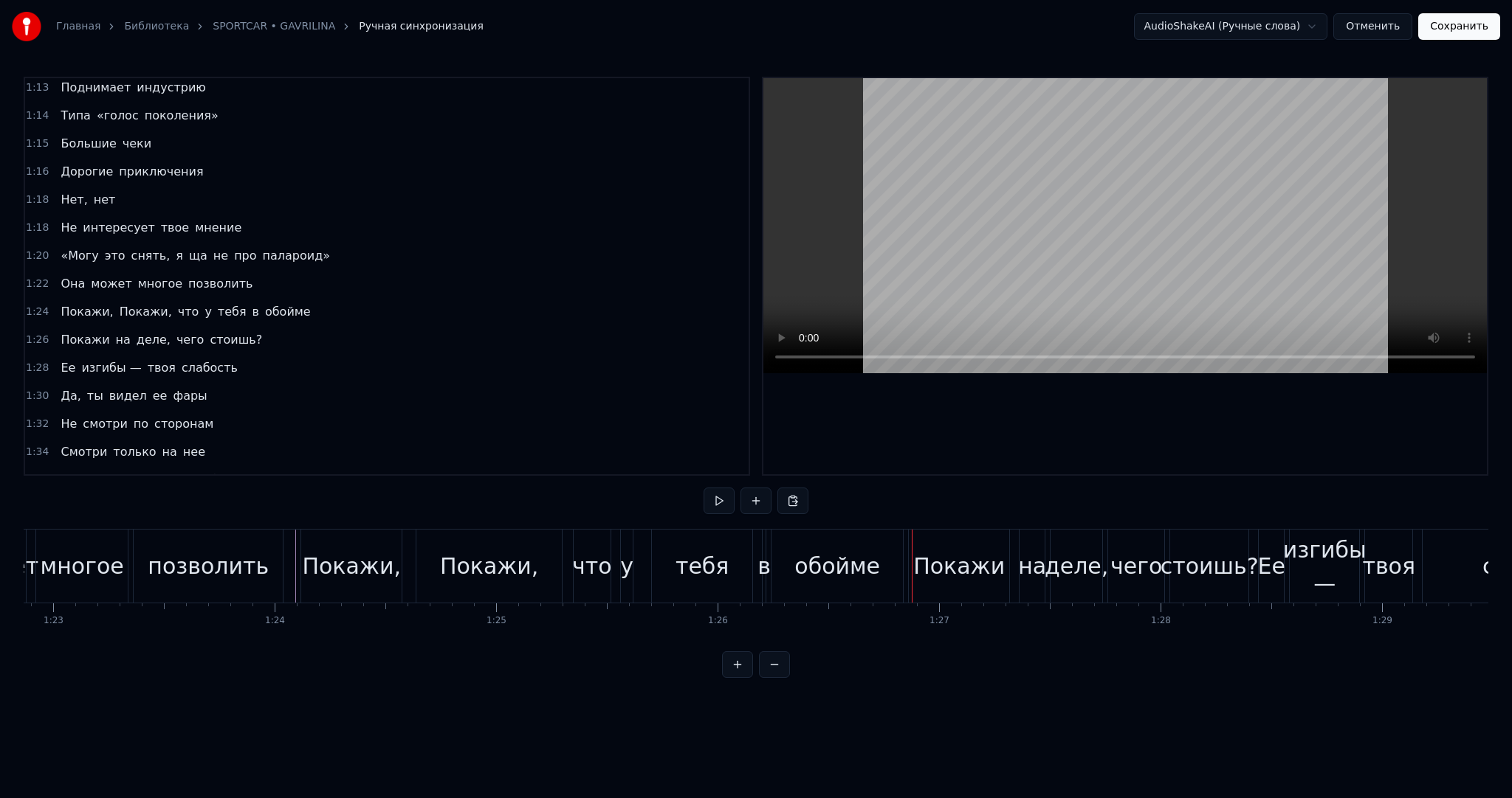
click at [490, 550] on div "Покажи," at bounding box center [489, 566] width 98 height 34
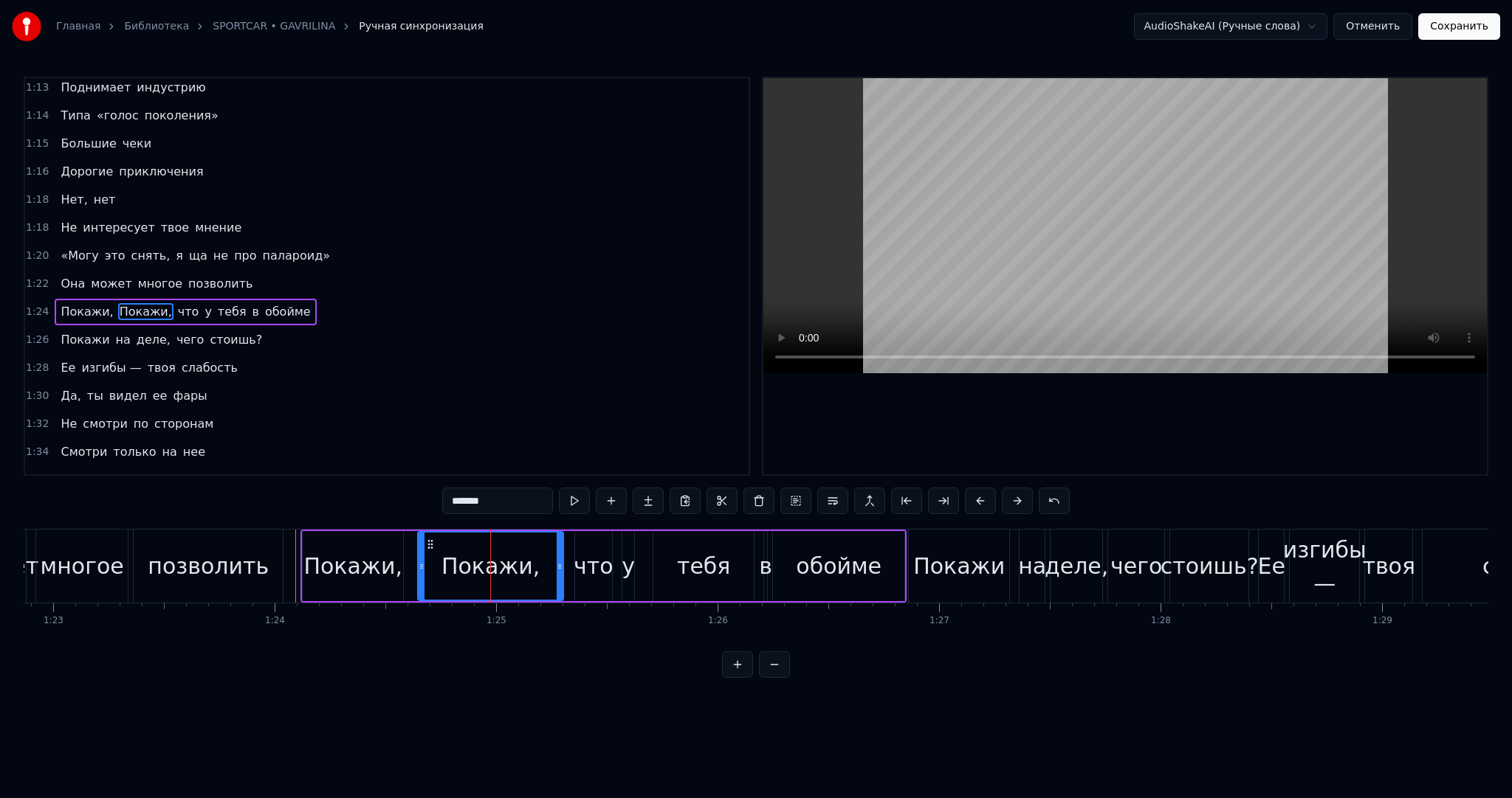
click at [461, 501] on input "*******" at bounding box center [497, 501] width 111 height 27
type input "*******"
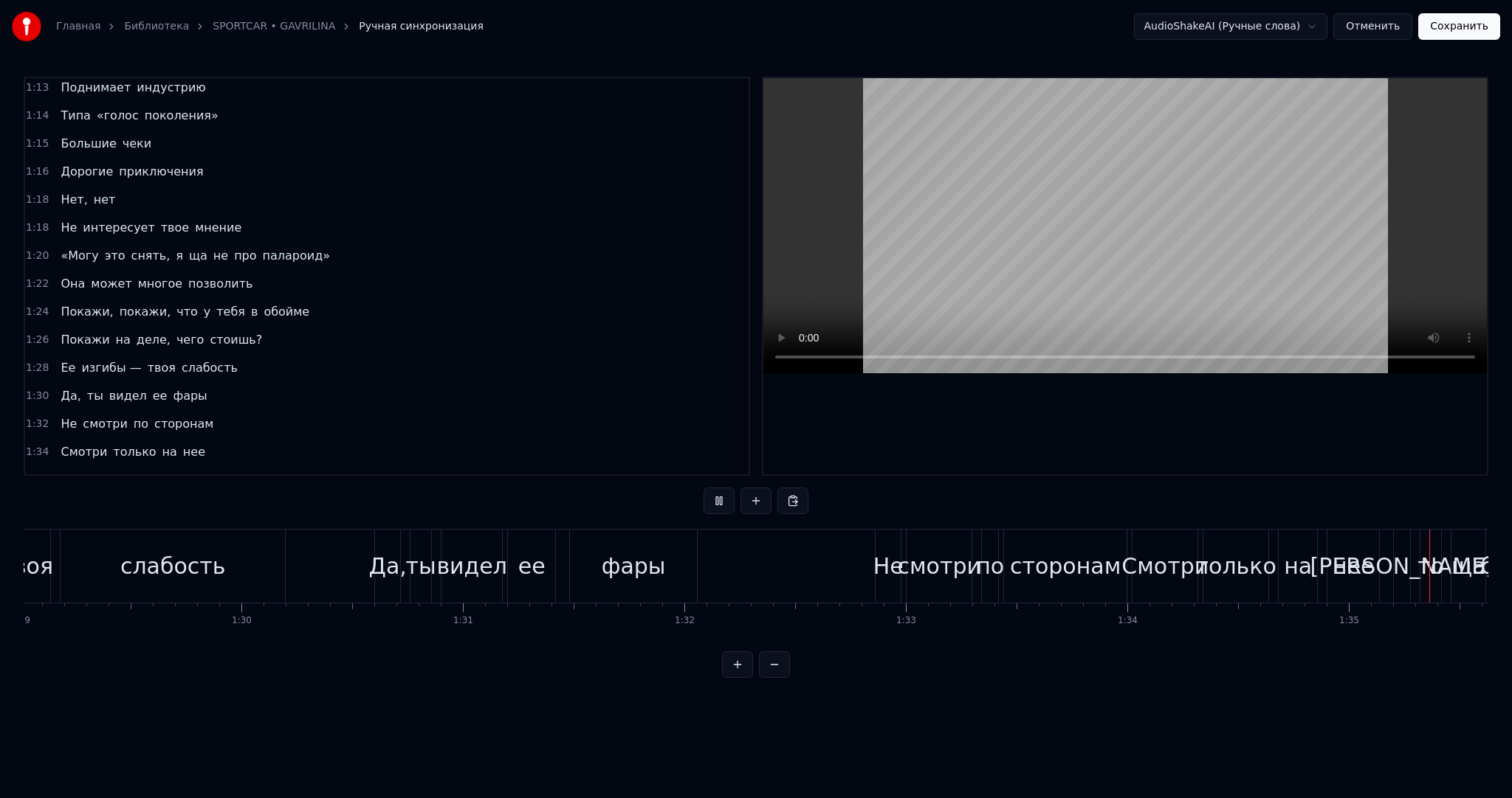
scroll to position [0, 21069]
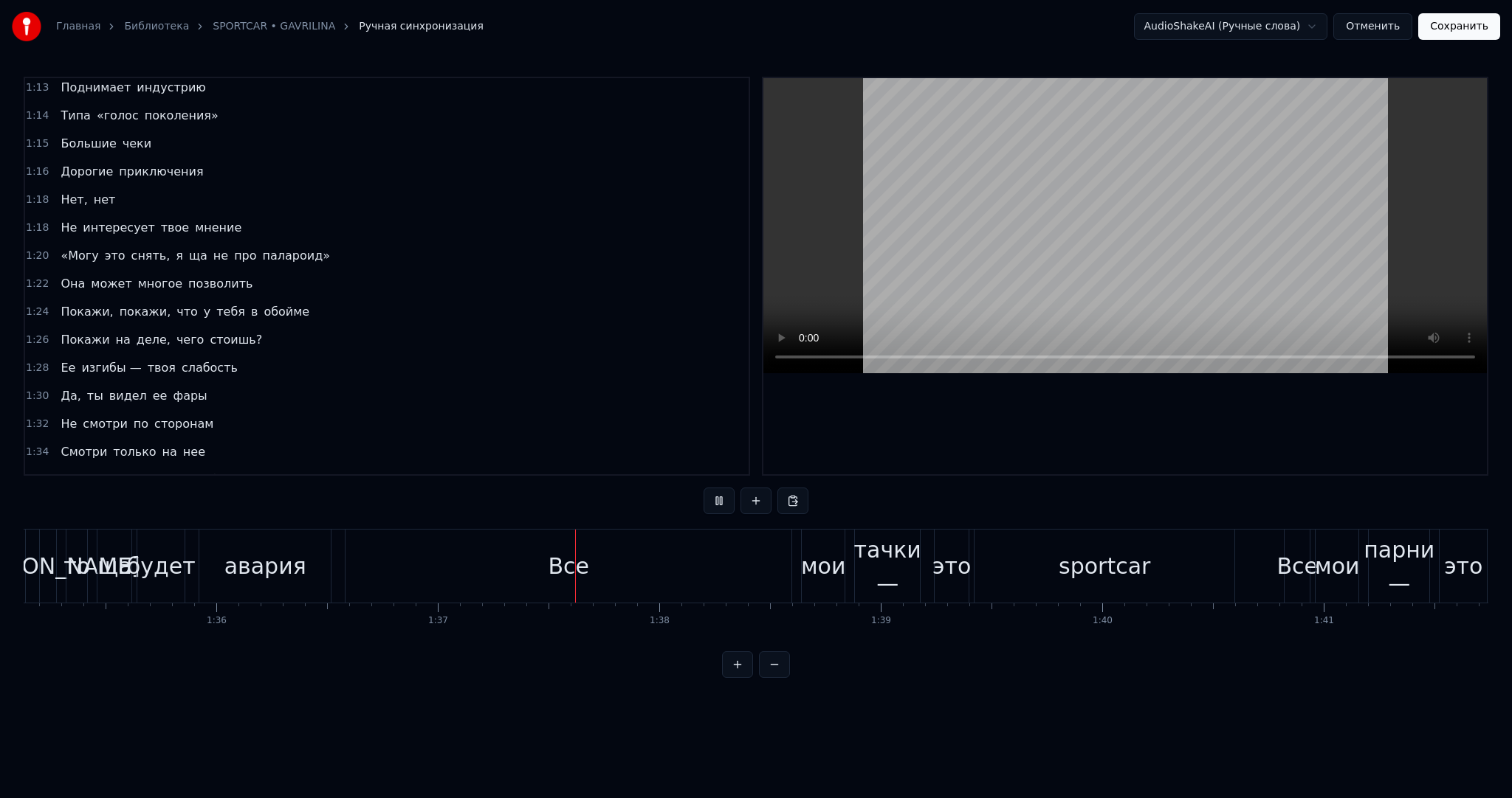
click at [1020, 239] on video at bounding box center [1125, 226] width 723 height 295
click at [649, 542] on div "Все" at bounding box center [568, 566] width 446 height 73
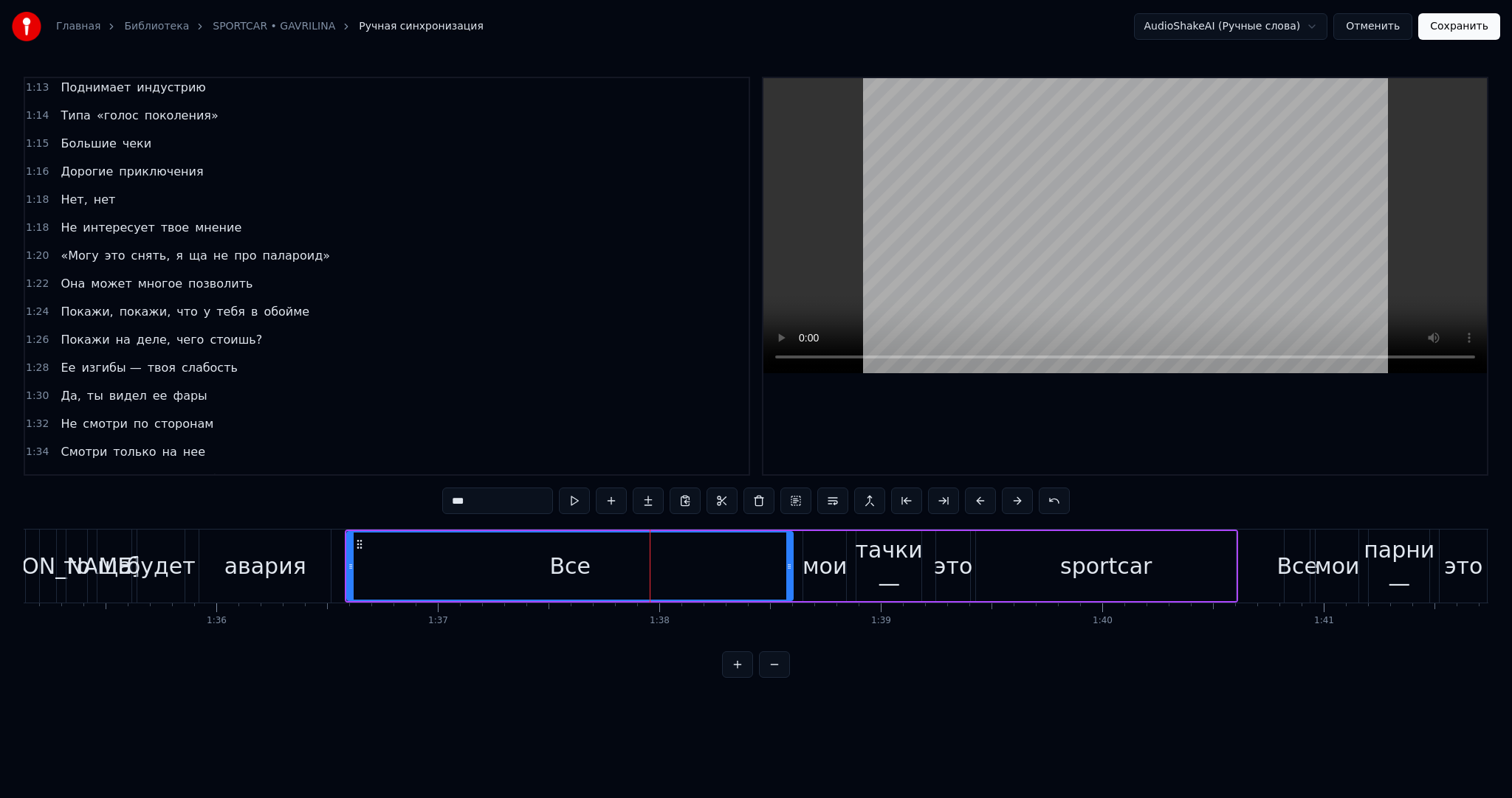
scroll to position [1064, 0]
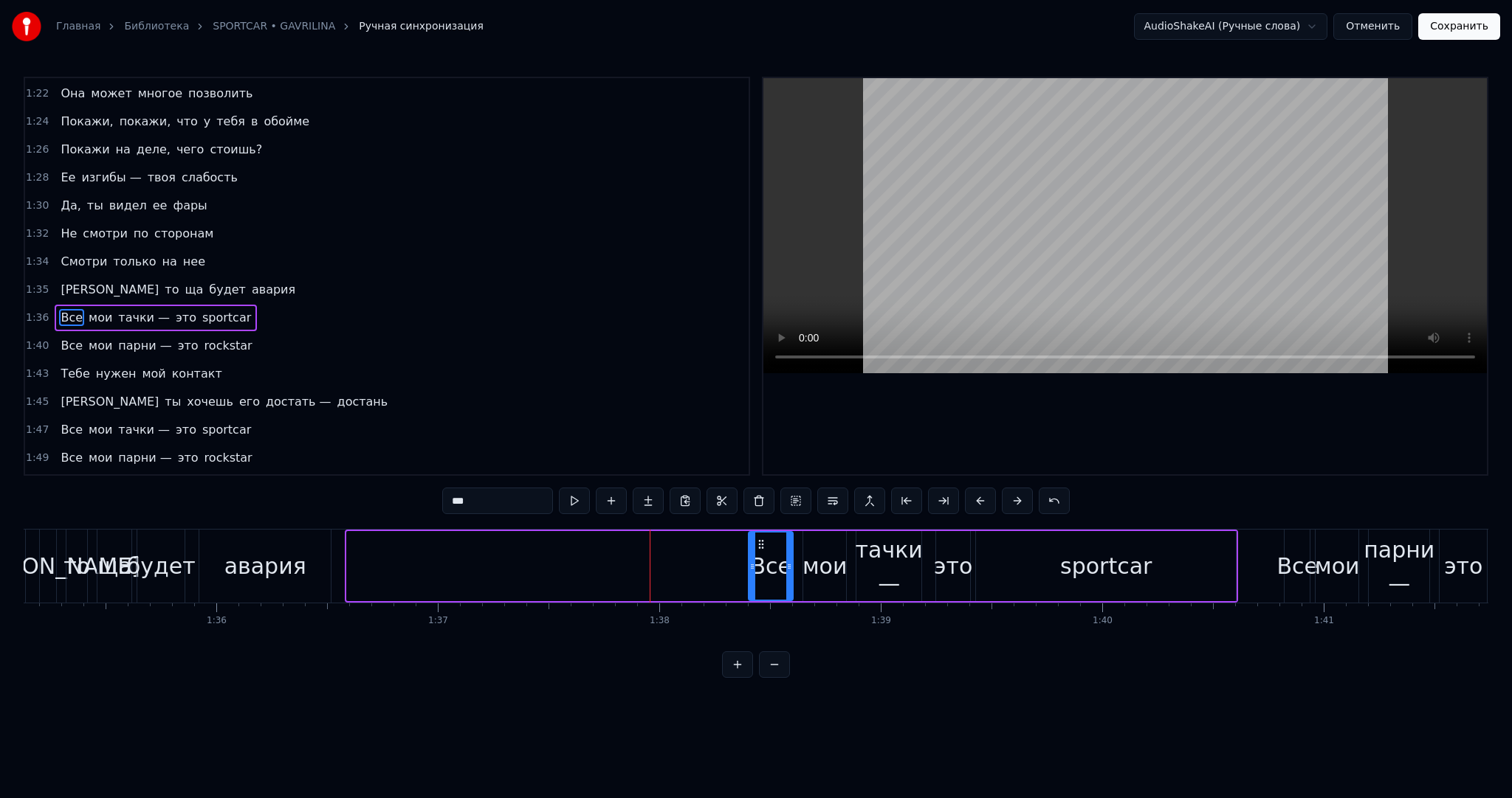
drag, startPoint x: 467, startPoint y: 563, endPoint x: 744, endPoint y: 550, distance: 277.3
click at [750, 550] on div at bounding box center [752, 566] width 6 height 67
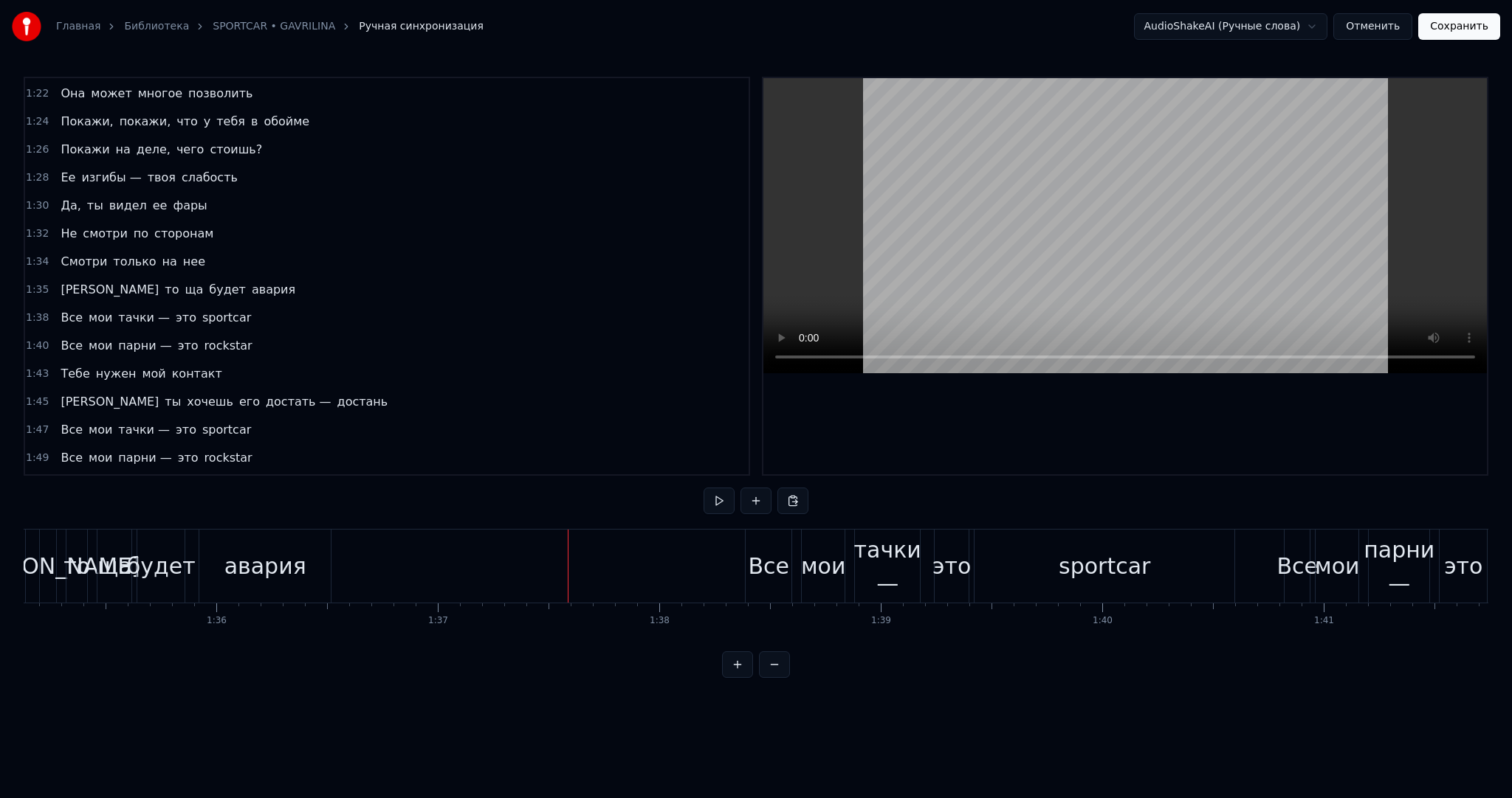
click at [712, 503] on button at bounding box center [719, 501] width 31 height 27
click at [1069, 568] on div "sportcar" at bounding box center [1104, 566] width 92 height 34
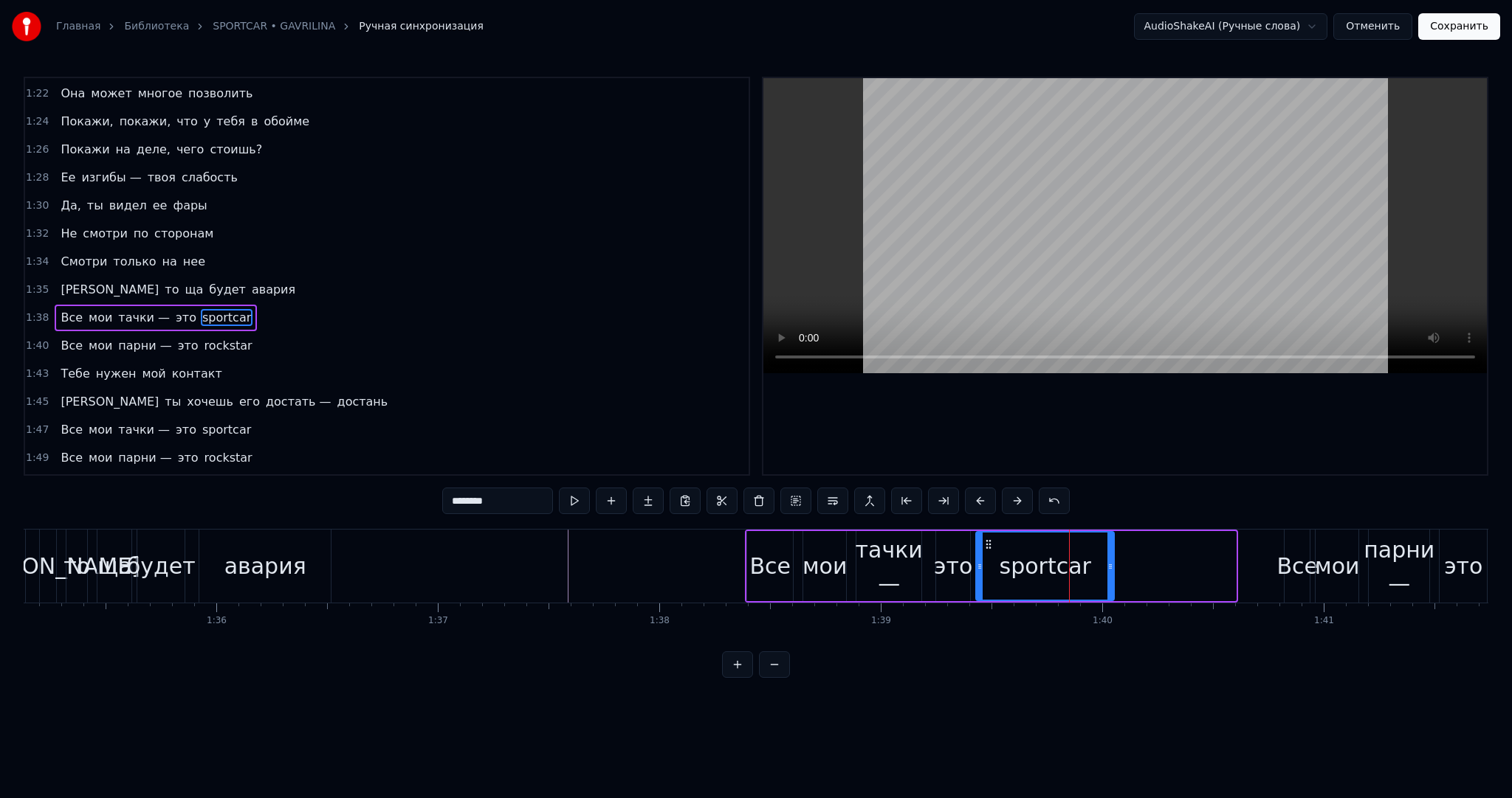
drag, startPoint x: 1234, startPoint y: 559, endPoint x: 1112, endPoint y: 555, distance: 122.1
click at [1112, 555] on div at bounding box center [1110, 566] width 6 height 67
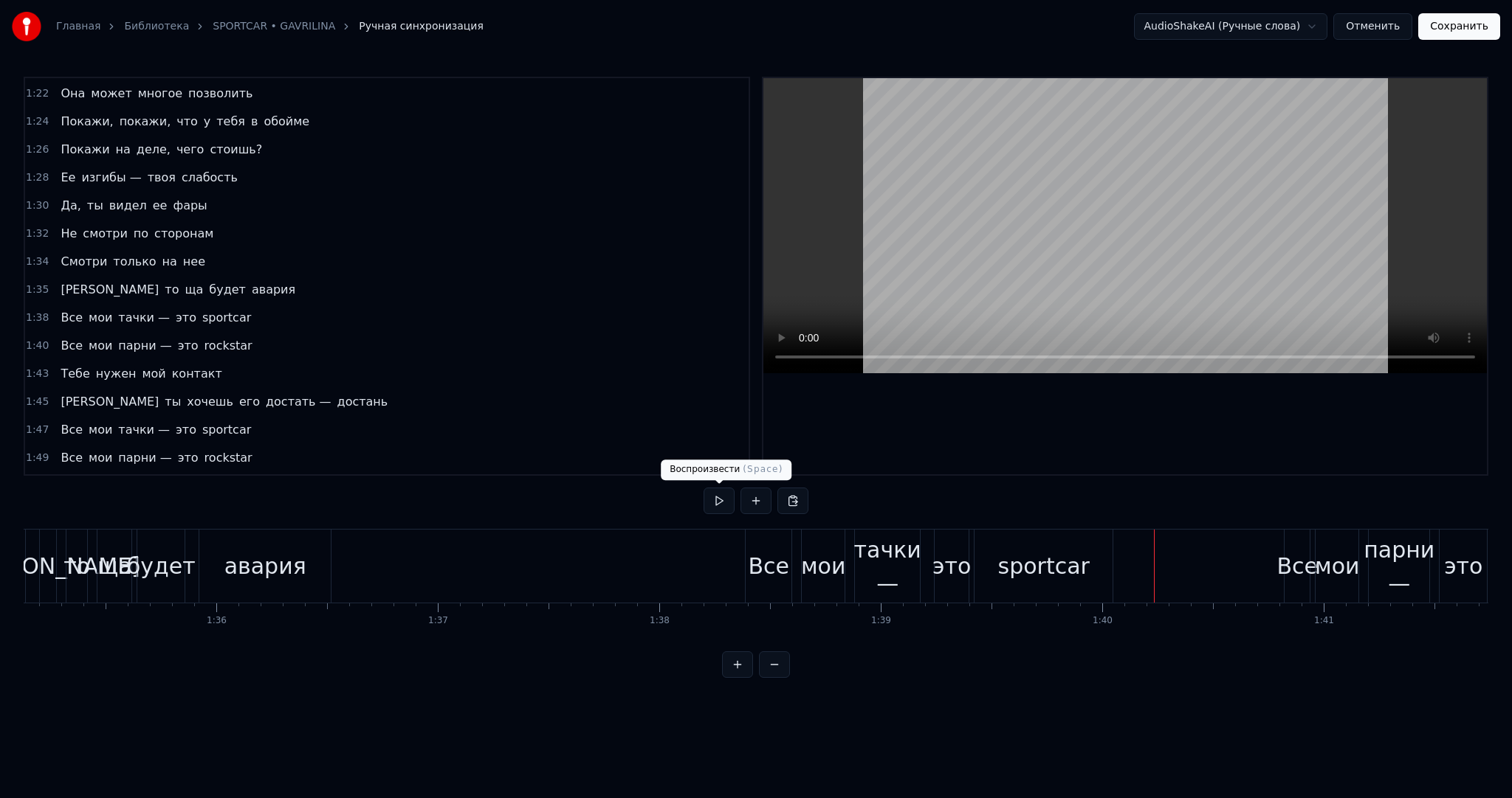
click at [697, 498] on div "0:05 Все мои тачки — это sportcar 0:08 Все мои парни — это rockstar 0:10 Тебе н…" at bounding box center [756, 377] width 1465 height 601
click at [706, 498] on button at bounding box center [719, 501] width 31 height 27
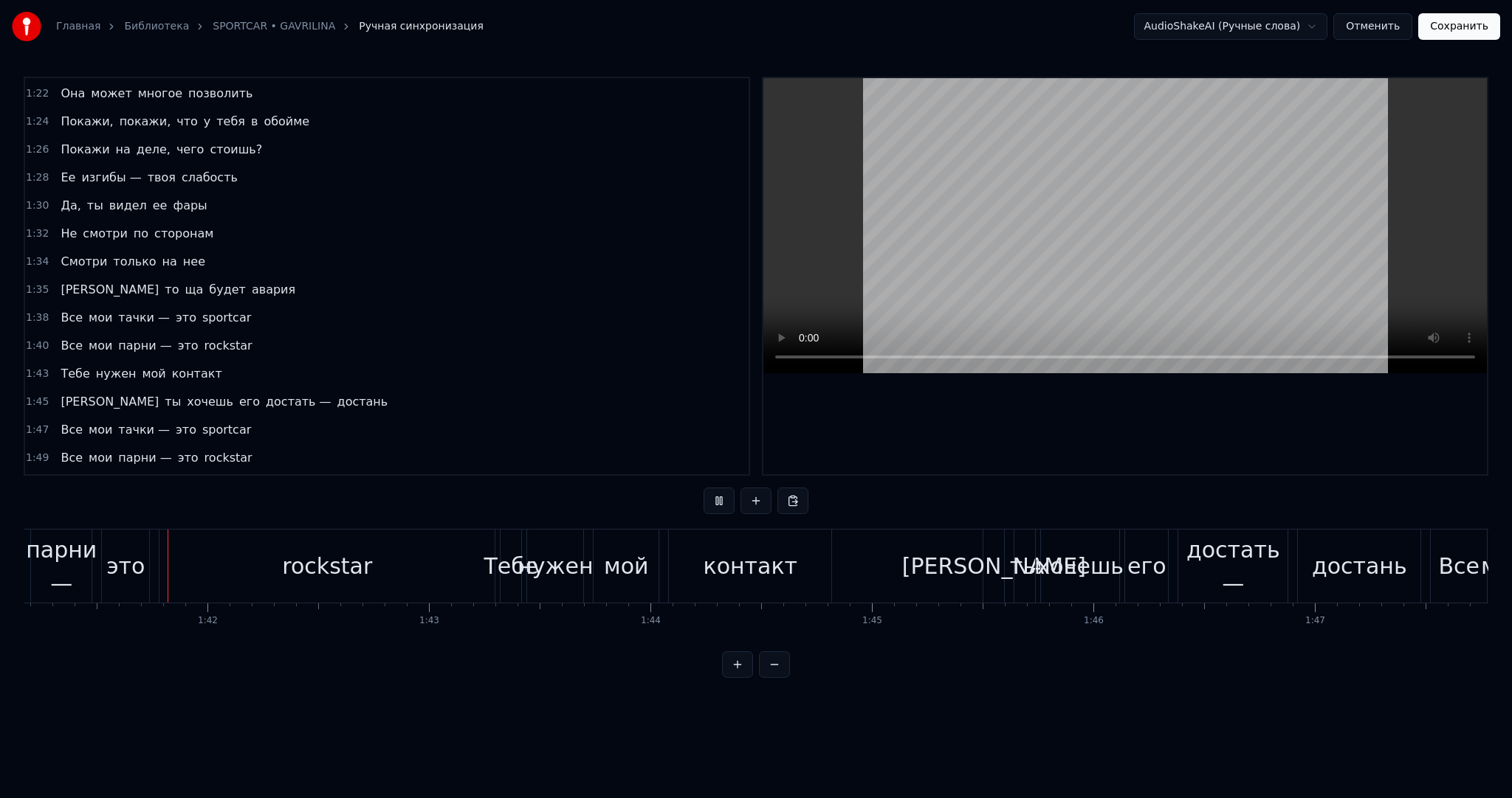
click at [706, 498] on button at bounding box center [719, 501] width 31 height 27
click at [405, 557] on div "rockstar" at bounding box center [327, 566] width 336 height 73
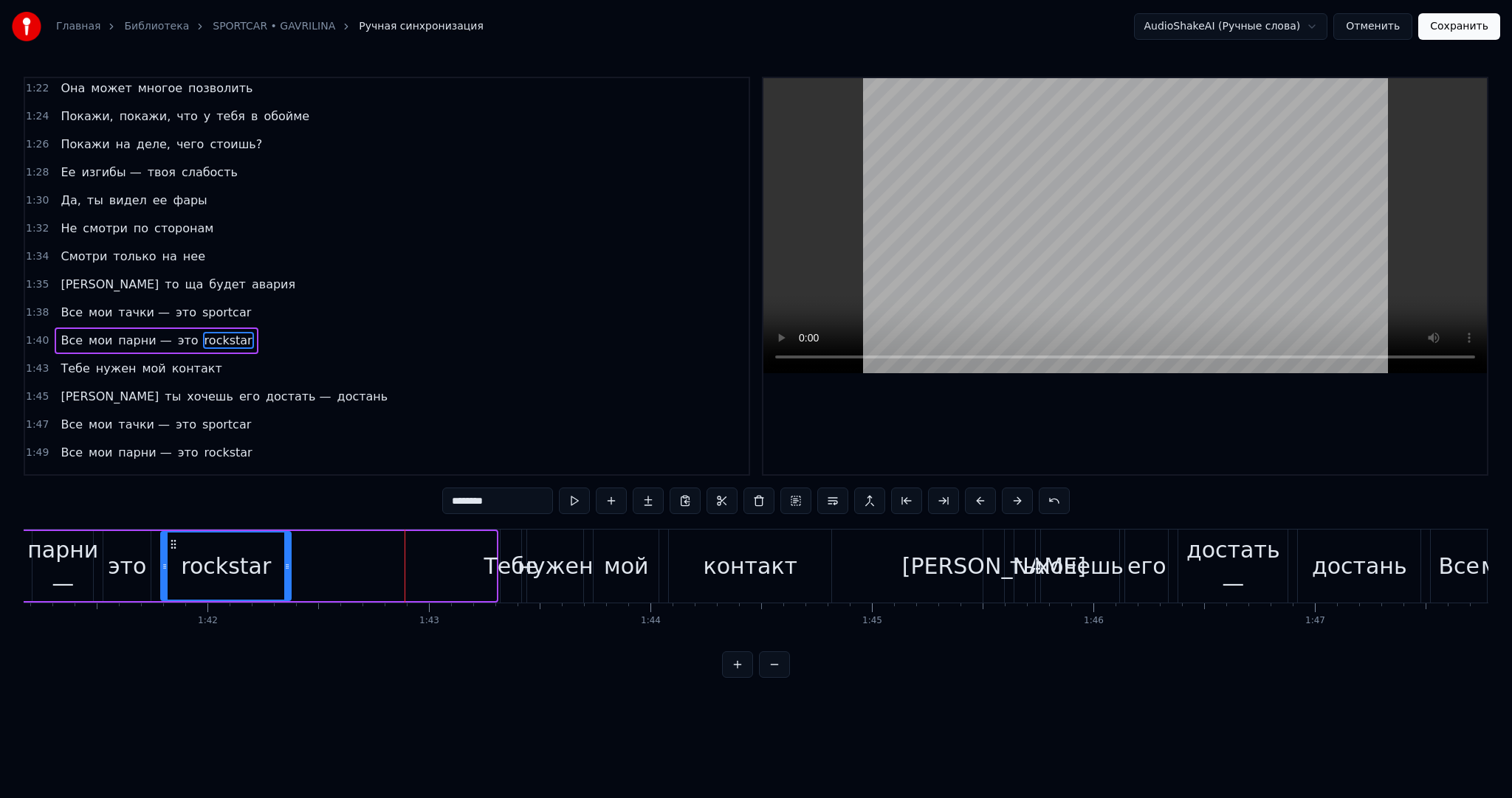
drag, startPoint x: 491, startPoint y: 583, endPoint x: 283, endPoint y: 577, distance: 208.1
click at [284, 577] on div at bounding box center [287, 566] width 6 height 67
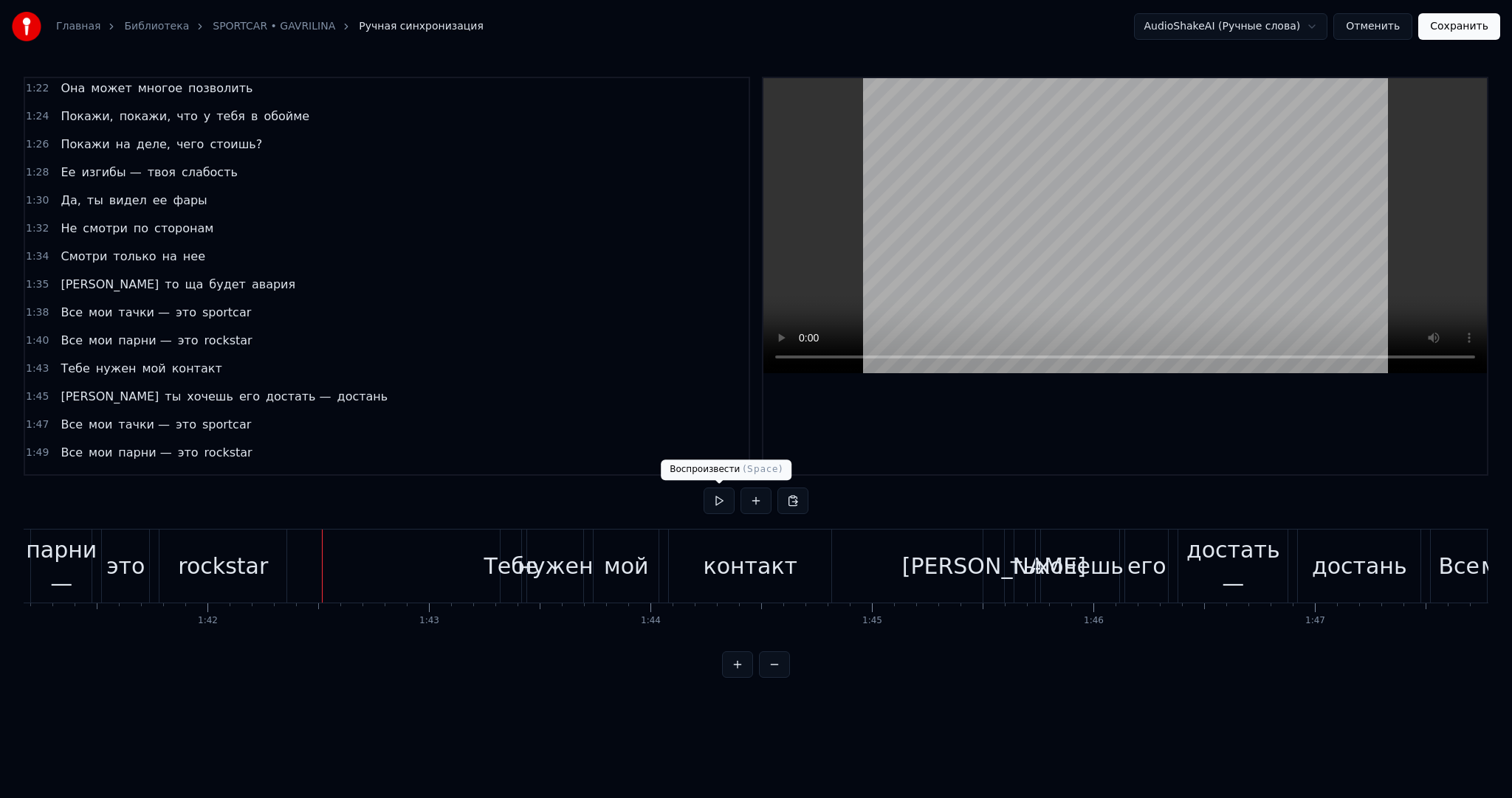
click at [717, 504] on button at bounding box center [719, 501] width 31 height 27
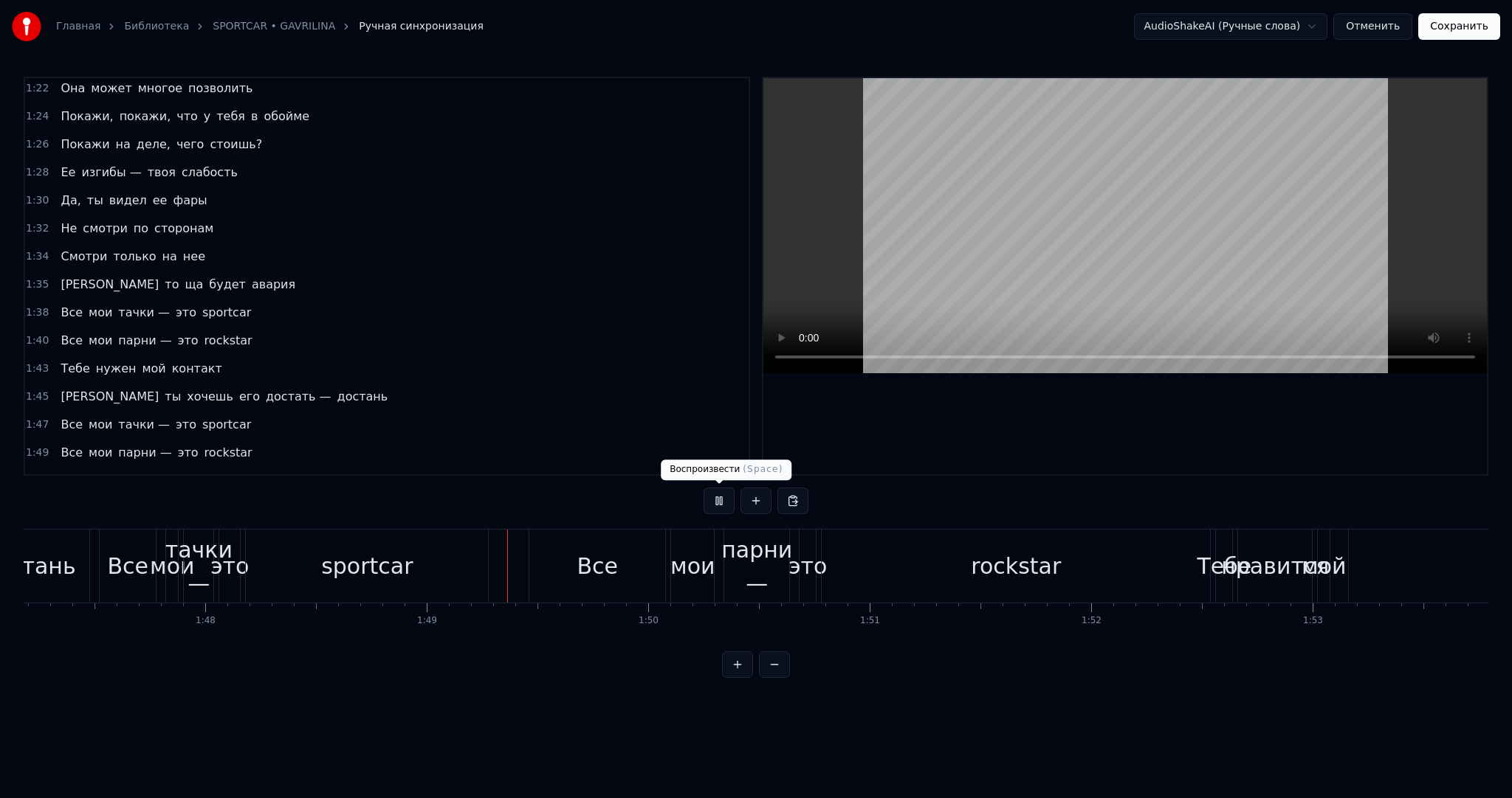
click at [717, 503] on button at bounding box center [719, 501] width 31 height 27
click at [714, 495] on button at bounding box center [719, 501] width 31 height 27
click at [726, 495] on button at bounding box center [719, 501] width 31 height 27
click at [598, 564] on div "Все" at bounding box center [597, 566] width 41 height 34
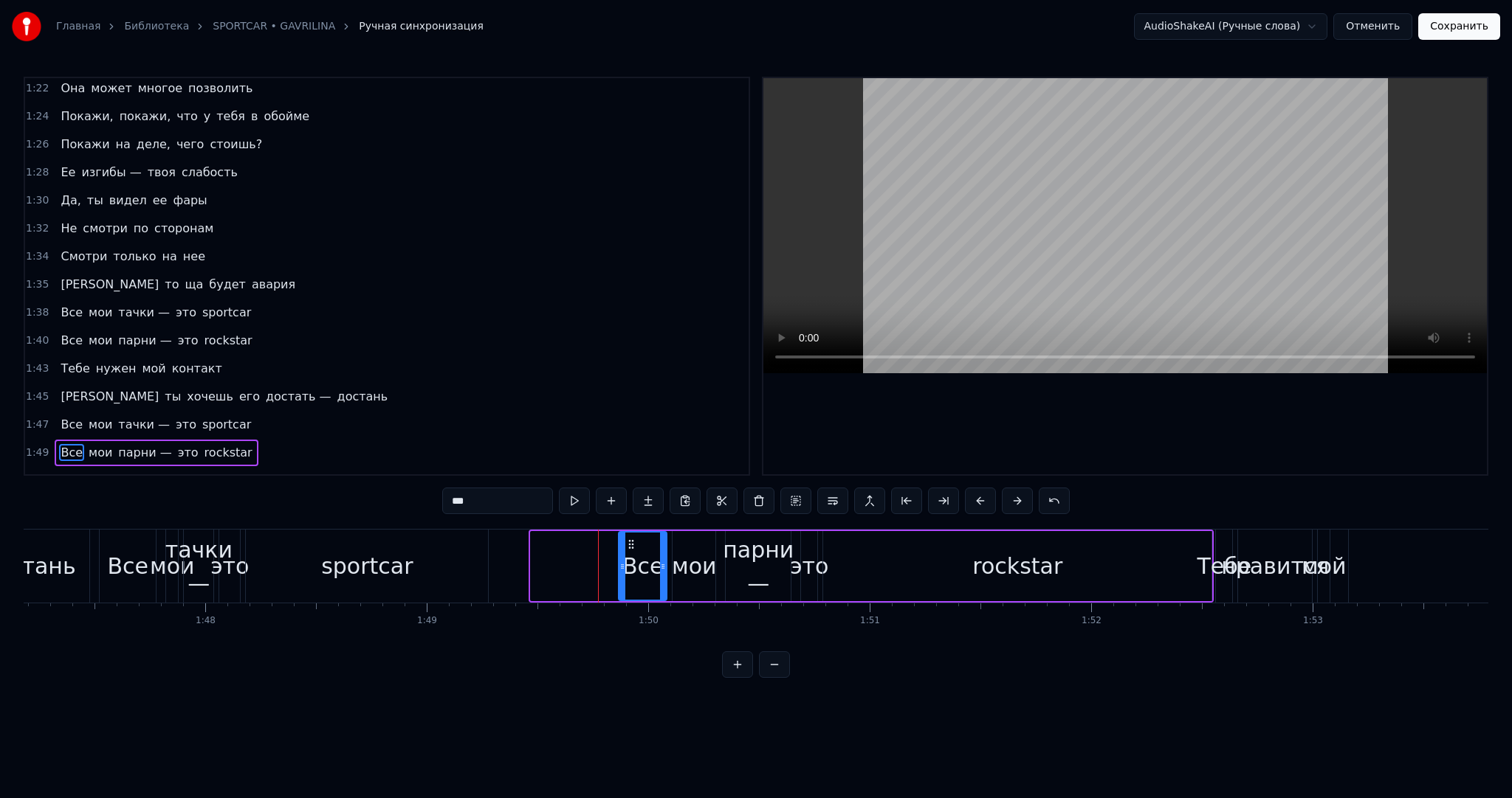
drag, startPoint x: 551, startPoint y: 555, endPoint x: 620, endPoint y: 548, distance: 69.4
click at [620, 548] on div at bounding box center [623, 566] width 6 height 67
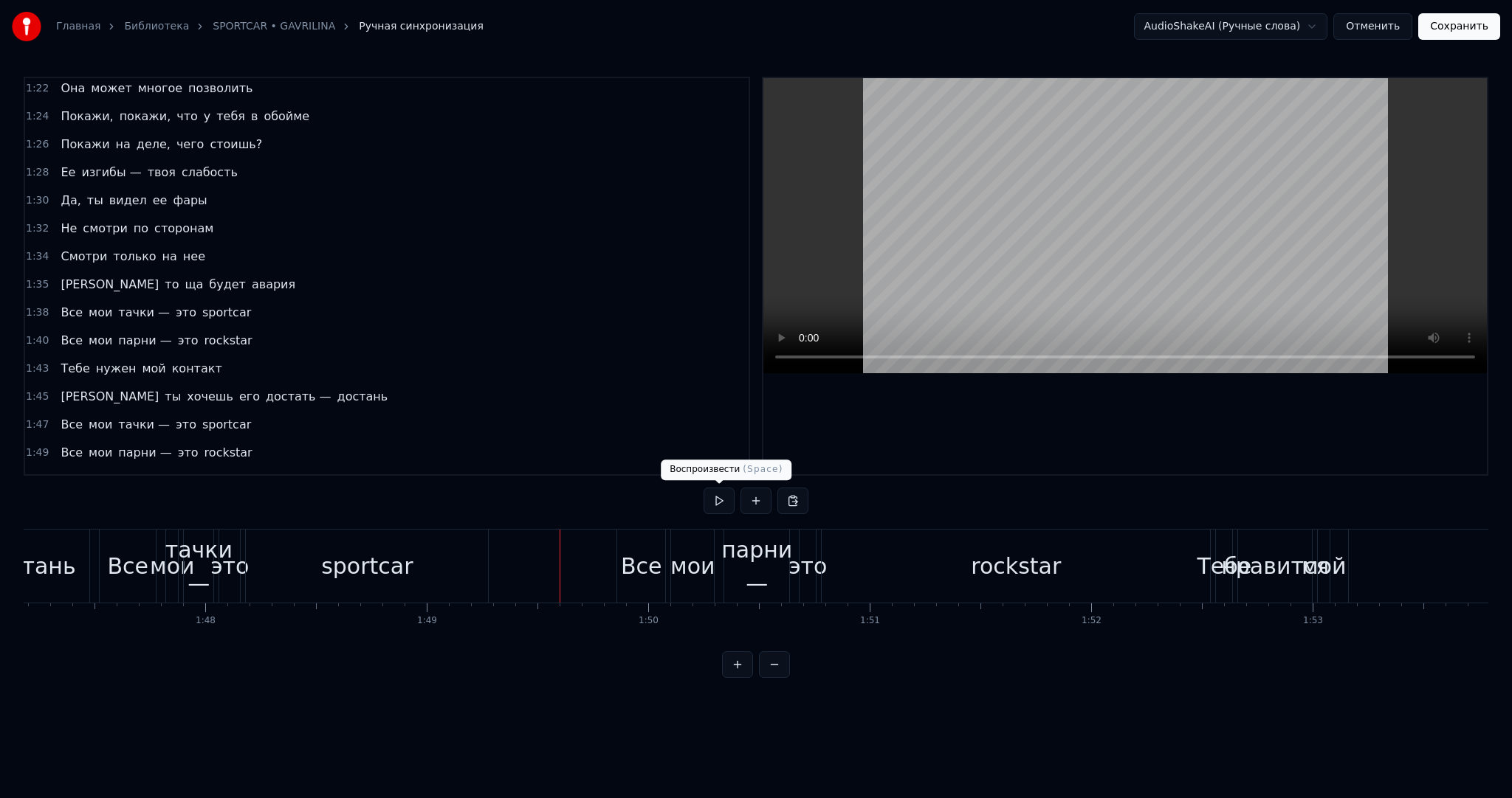
click at [718, 497] on button at bounding box center [719, 501] width 31 height 27
click at [728, 502] on button at bounding box center [719, 501] width 31 height 27
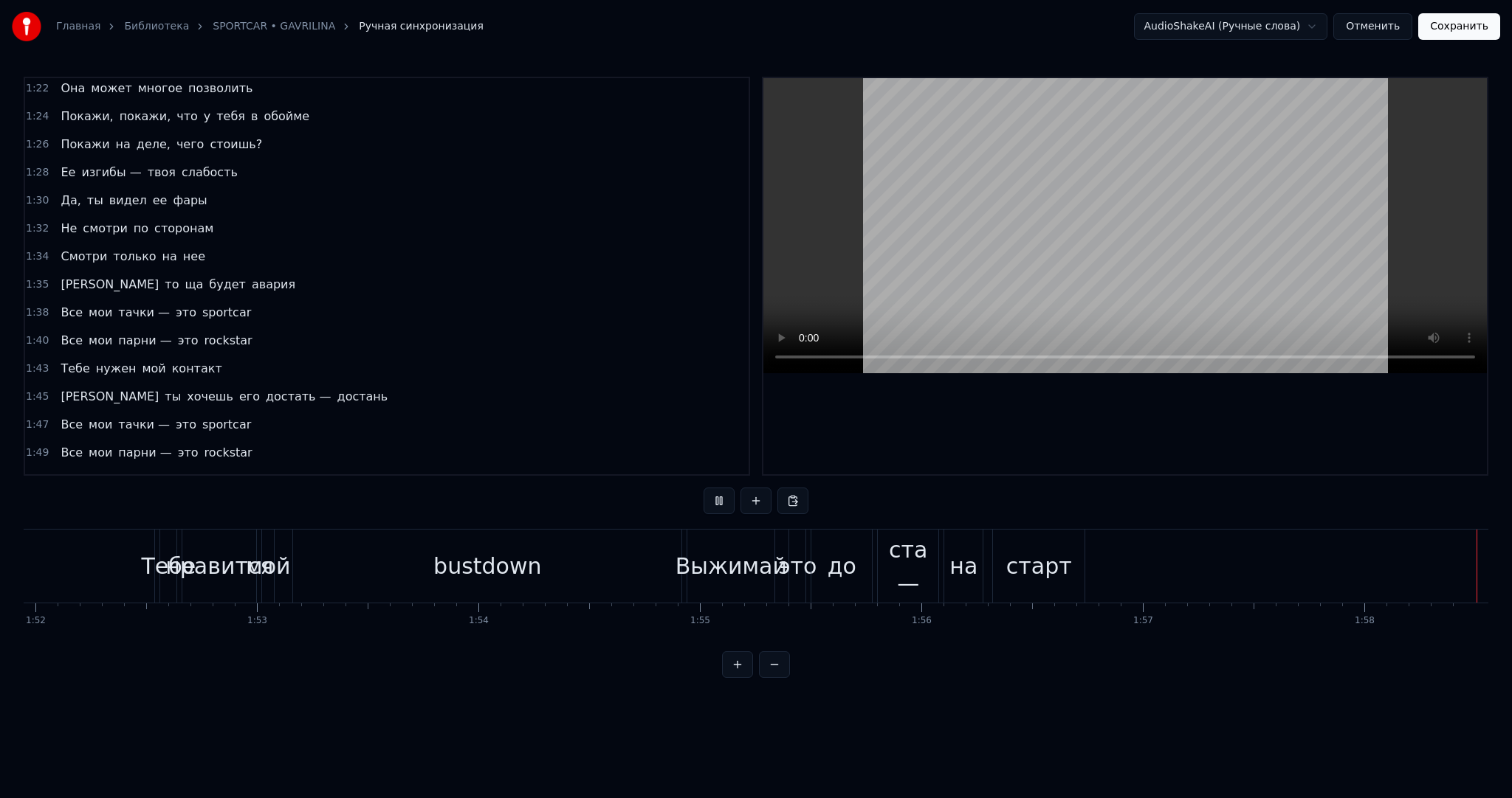
click at [1437, 21] on button "Сохранить" at bounding box center [1459, 27] width 82 height 27
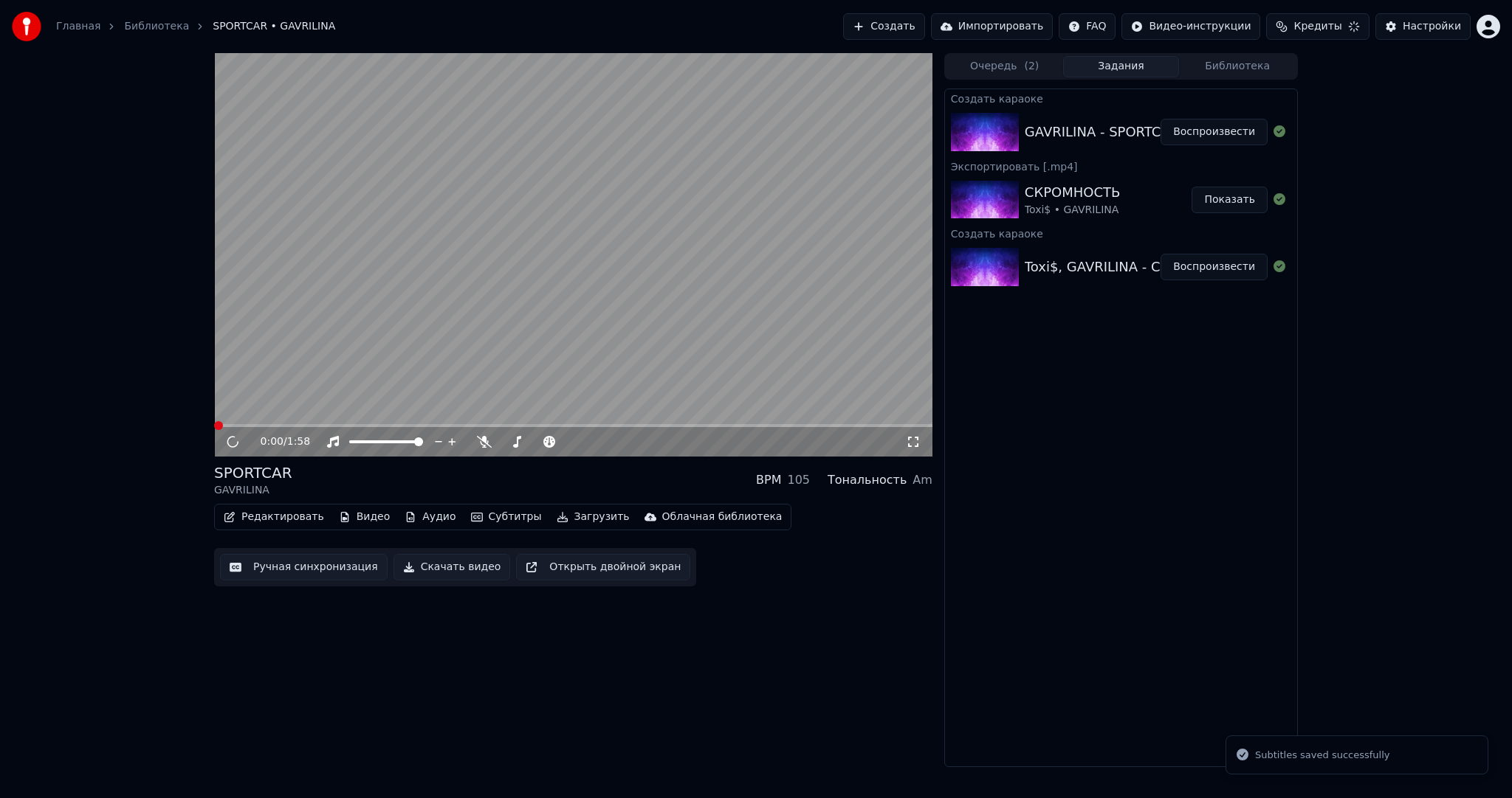
click at [588, 307] on video at bounding box center [573, 255] width 718 height 404
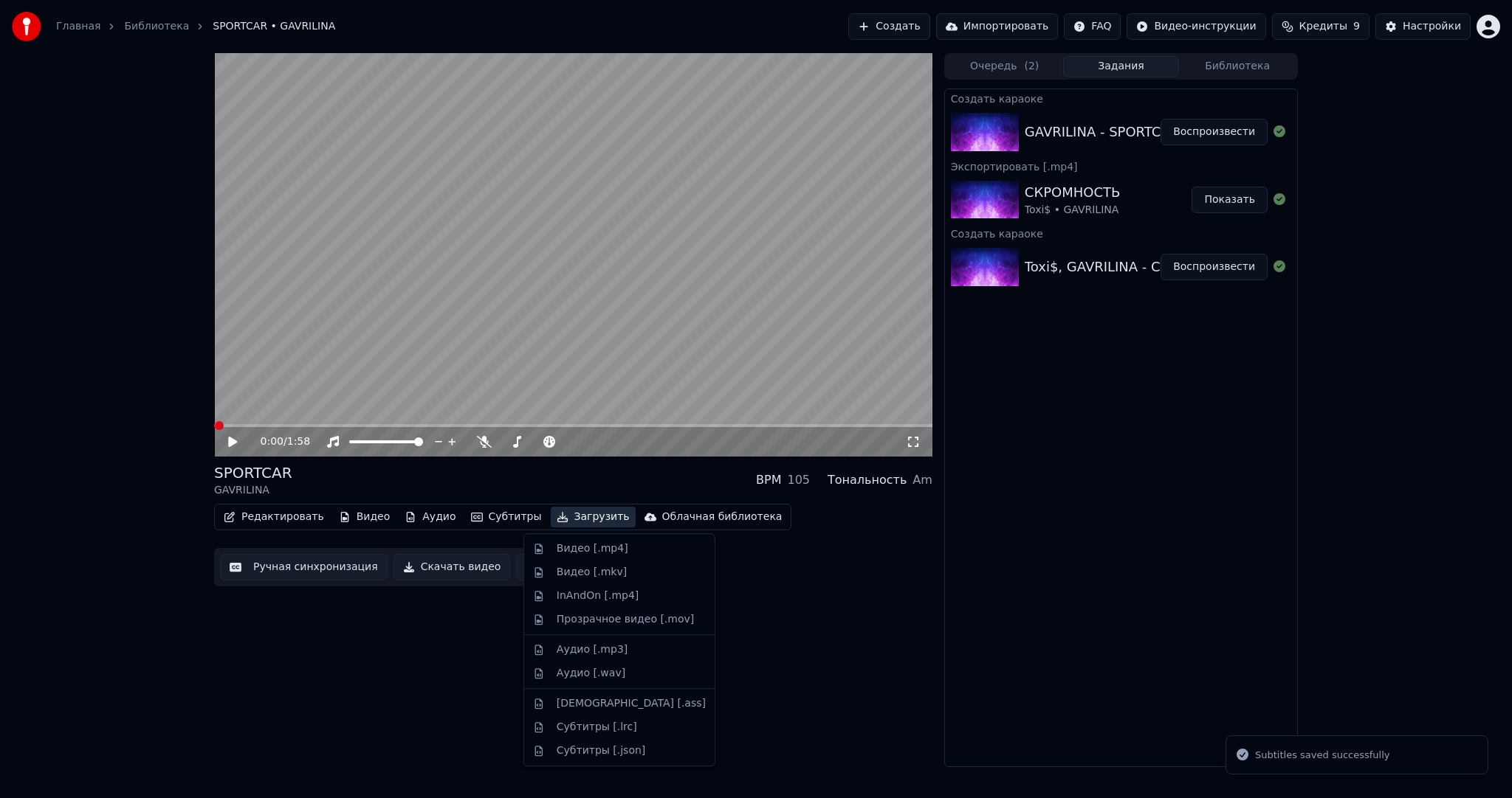
click at [564, 513] on button "Загрузить" at bounding box center [593, 517] width 85 height 21
click at [573, 551] on div "Видео [.mp4]" at bounding box center [593, 549] width 72 height 15
click at [467, 311] on video at bounding box center [573, 255] width 718 height 404
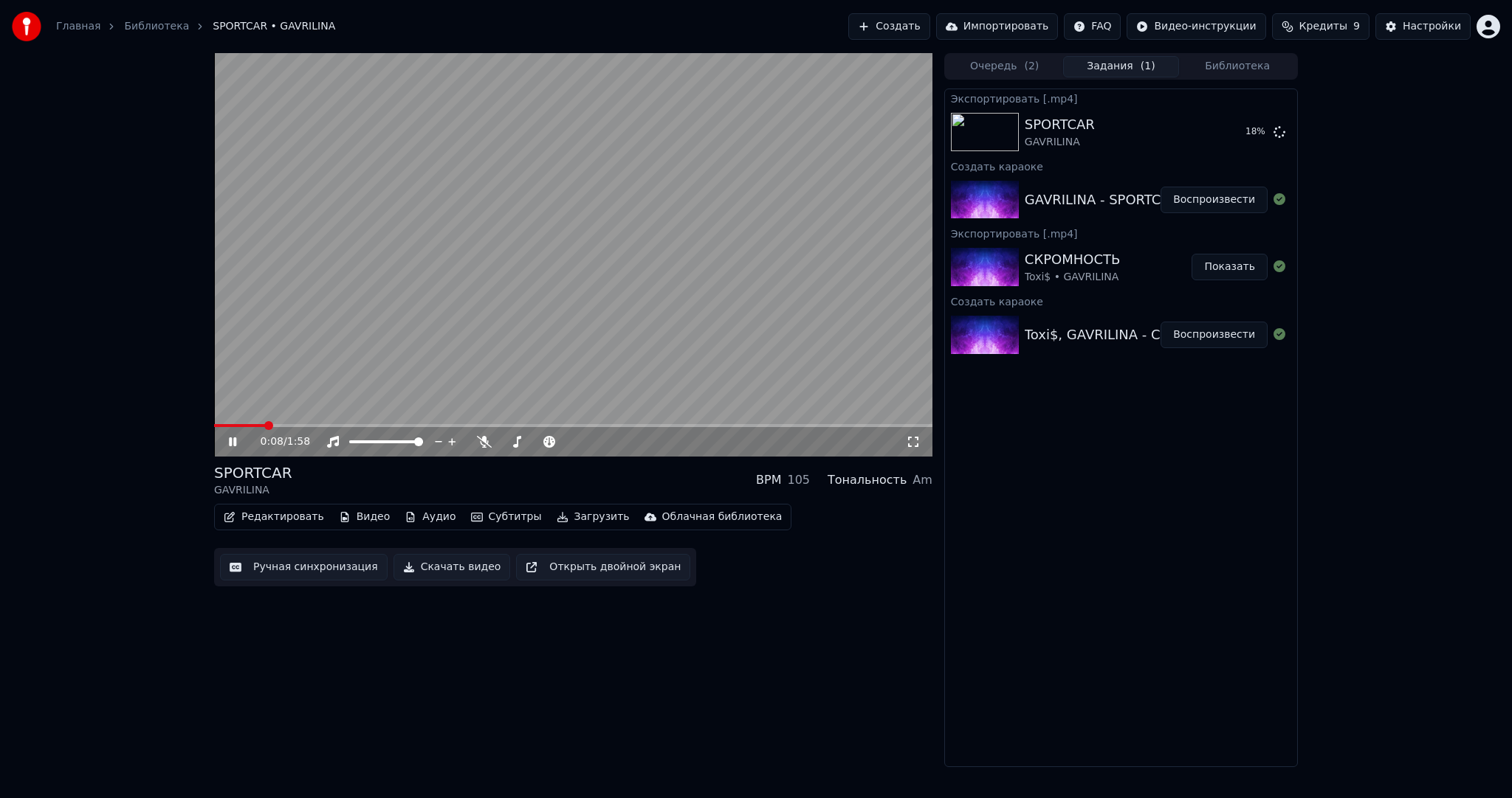
click at [242, 422] on video at bounding box center [573, 255] width 718 height 404
click at [235, 425] on span at bounding box center [239, 425] width 51 height 3
click at [310, 375] on video at bounding box center [573, 255] width 718 height 404
click at [512, 205] on video at bounding box center [573, 255] width 718 height 404
click at [930, 37] on button "Создать" at bounding box center [889, 27] width 81 height 27
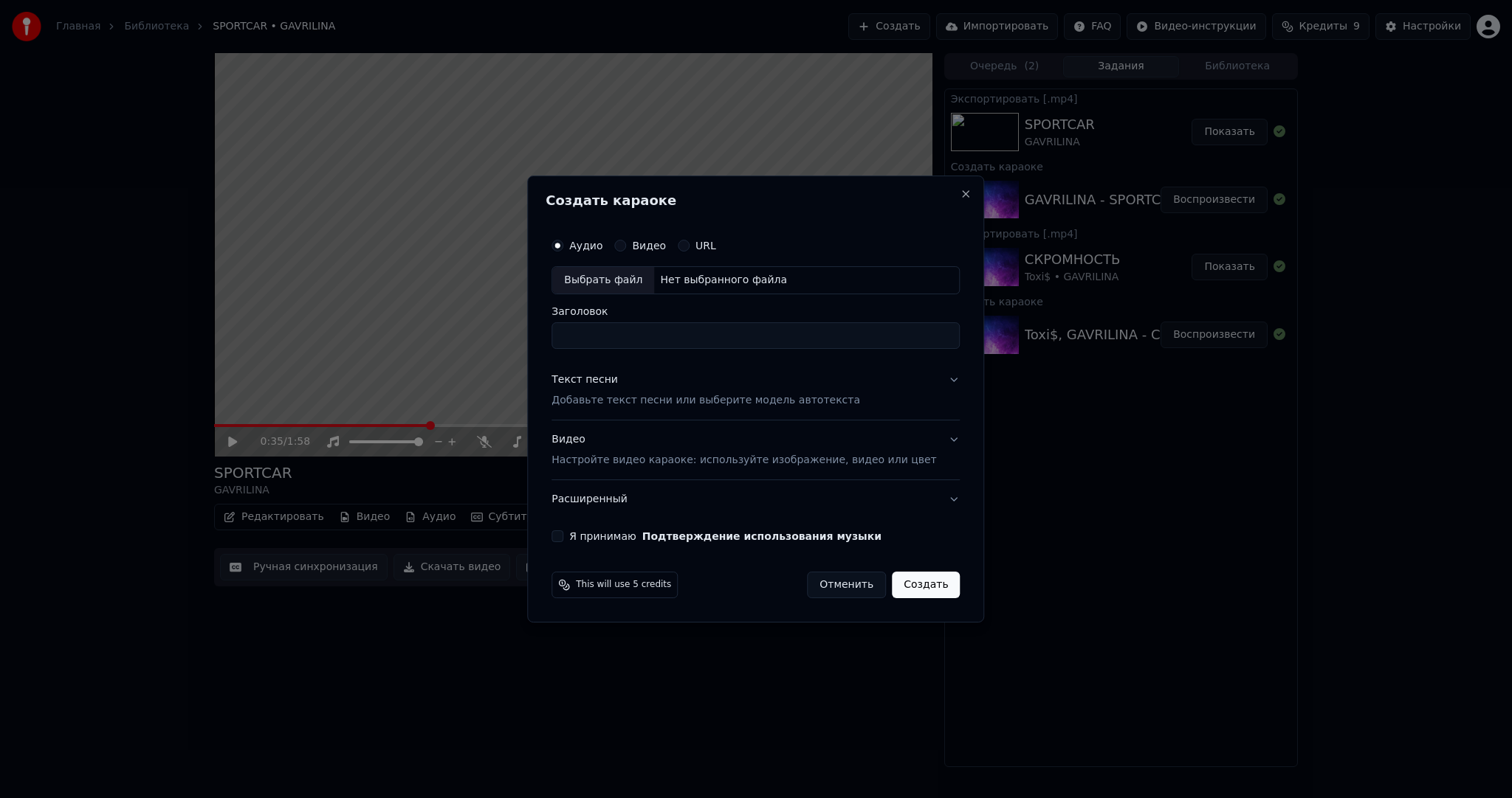
click at [609, 285] on div "Выбрать файл" at bounding box center [603, 280] width 102 height 27
type input "**********"
click at [640, 384] on div "Текст песни Добавьте текст песни или выберите модель автотекста" at bounding box center [706, 390] width 309 height 36
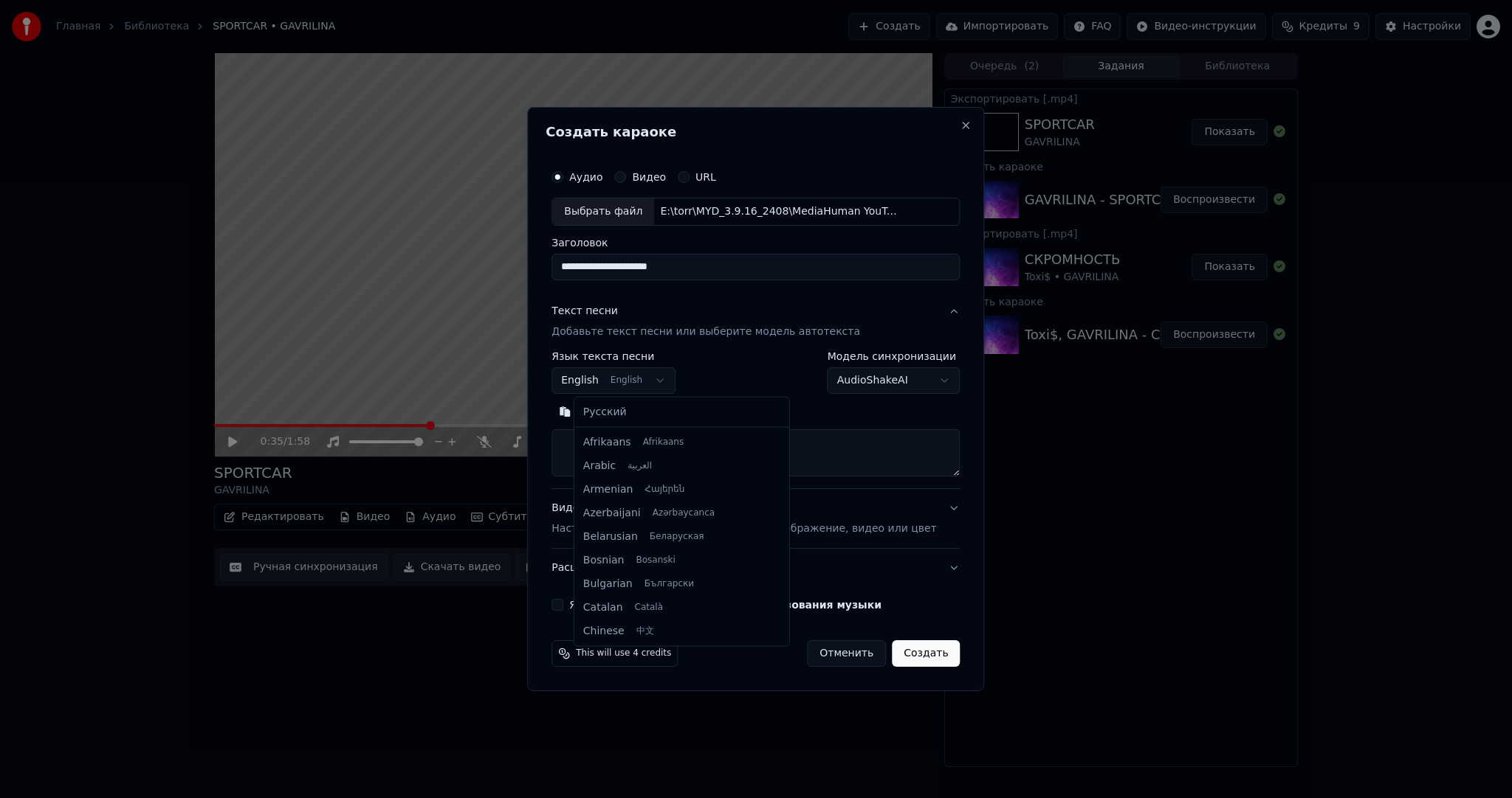
click at [619, 373] on body "**********" at bounding box center [756, 399] width 1512 height 798
select select "**"
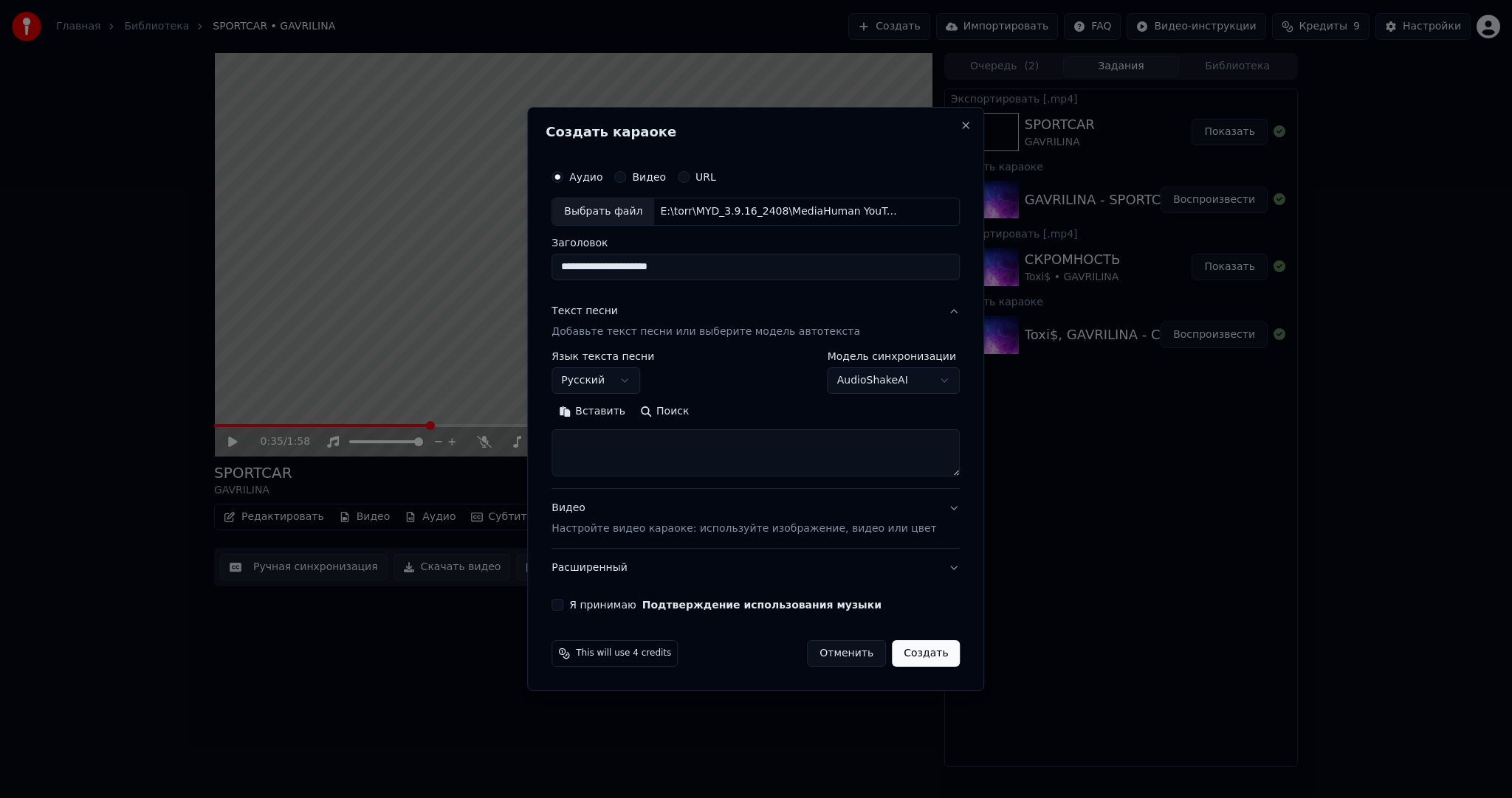
click at [629, 467] on textarea at bounding box center [756, 452] width 409 height 47
paste textarea "**********"
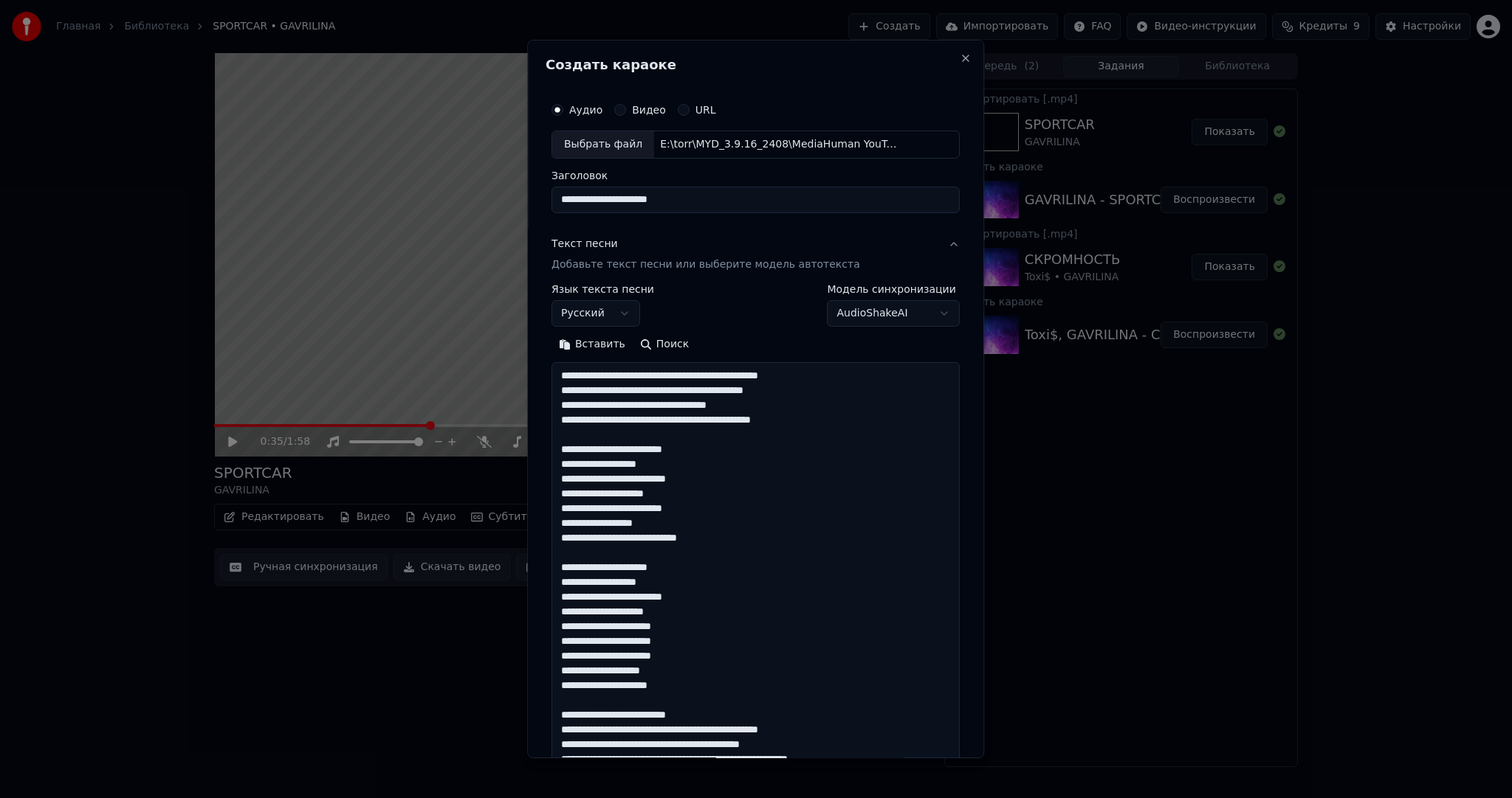
scroll to position [785, 0]
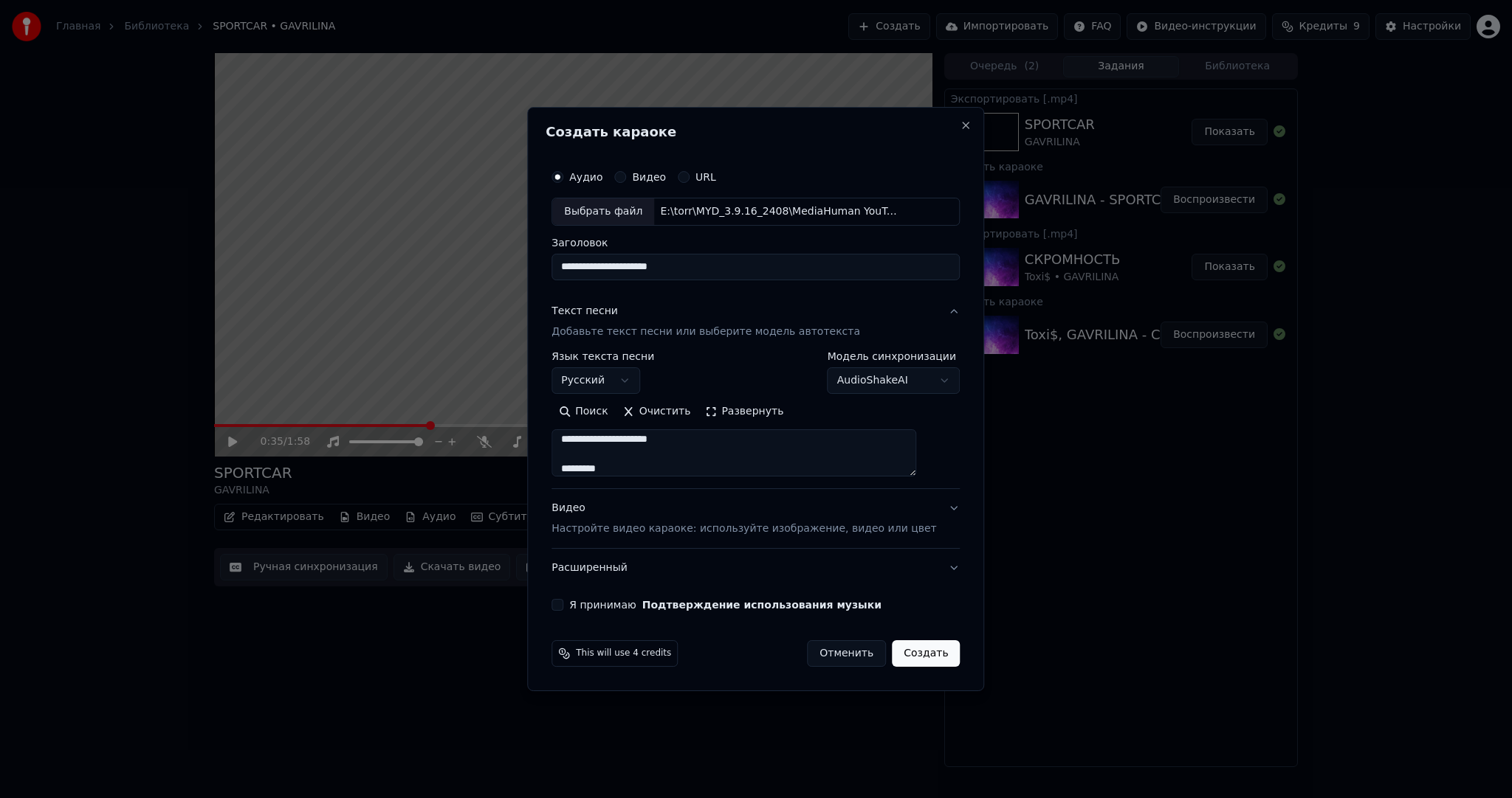
type textarea "**********"
click at [620, 526] on p "Настройте видео караоке: используйте изображение, видео или цвет" at bounding box center [744, 529] width 385 height 15
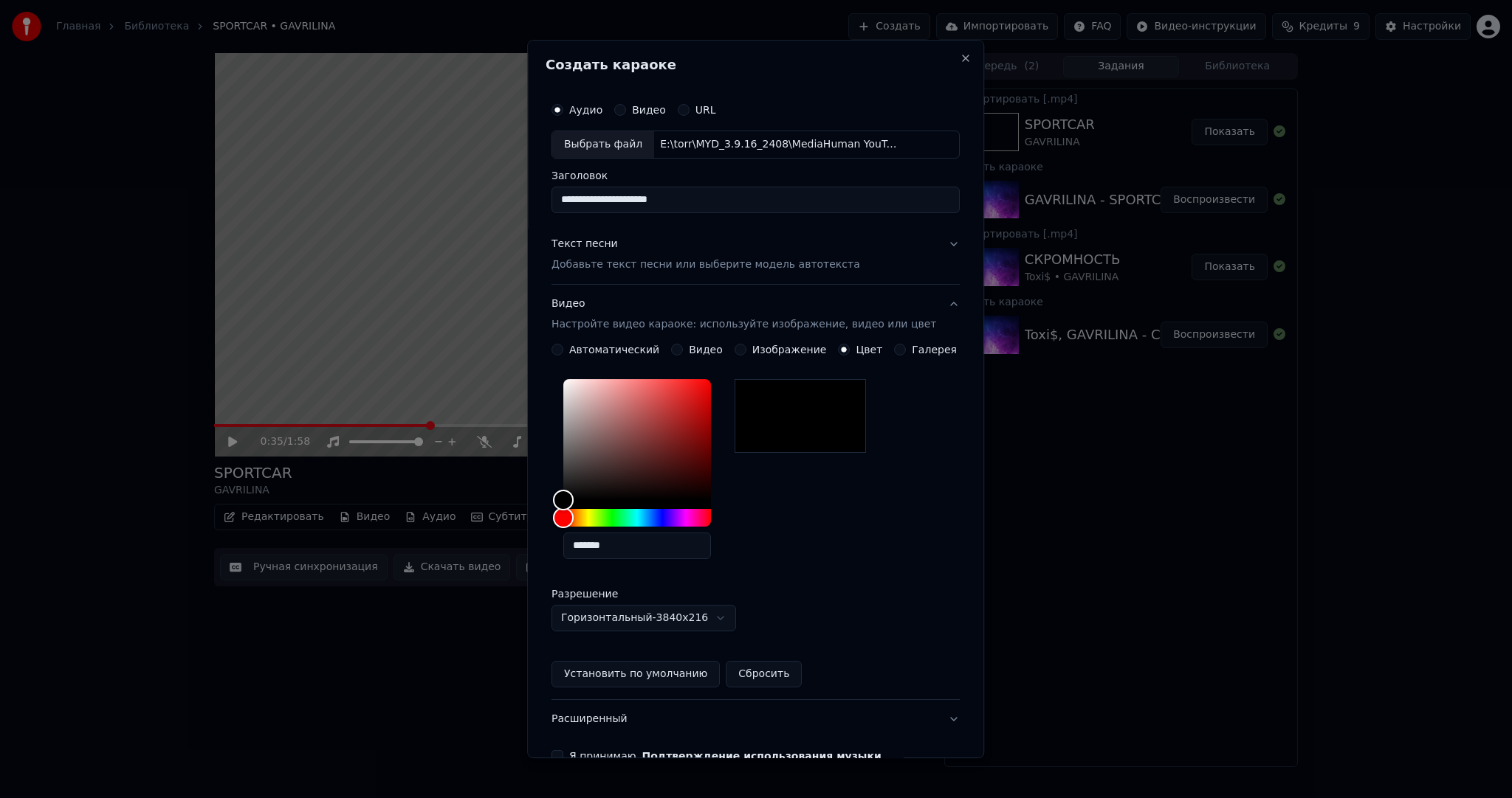
click at [679, 348] on button "Видео" at bounding box center [677, 349] width 12 height 12
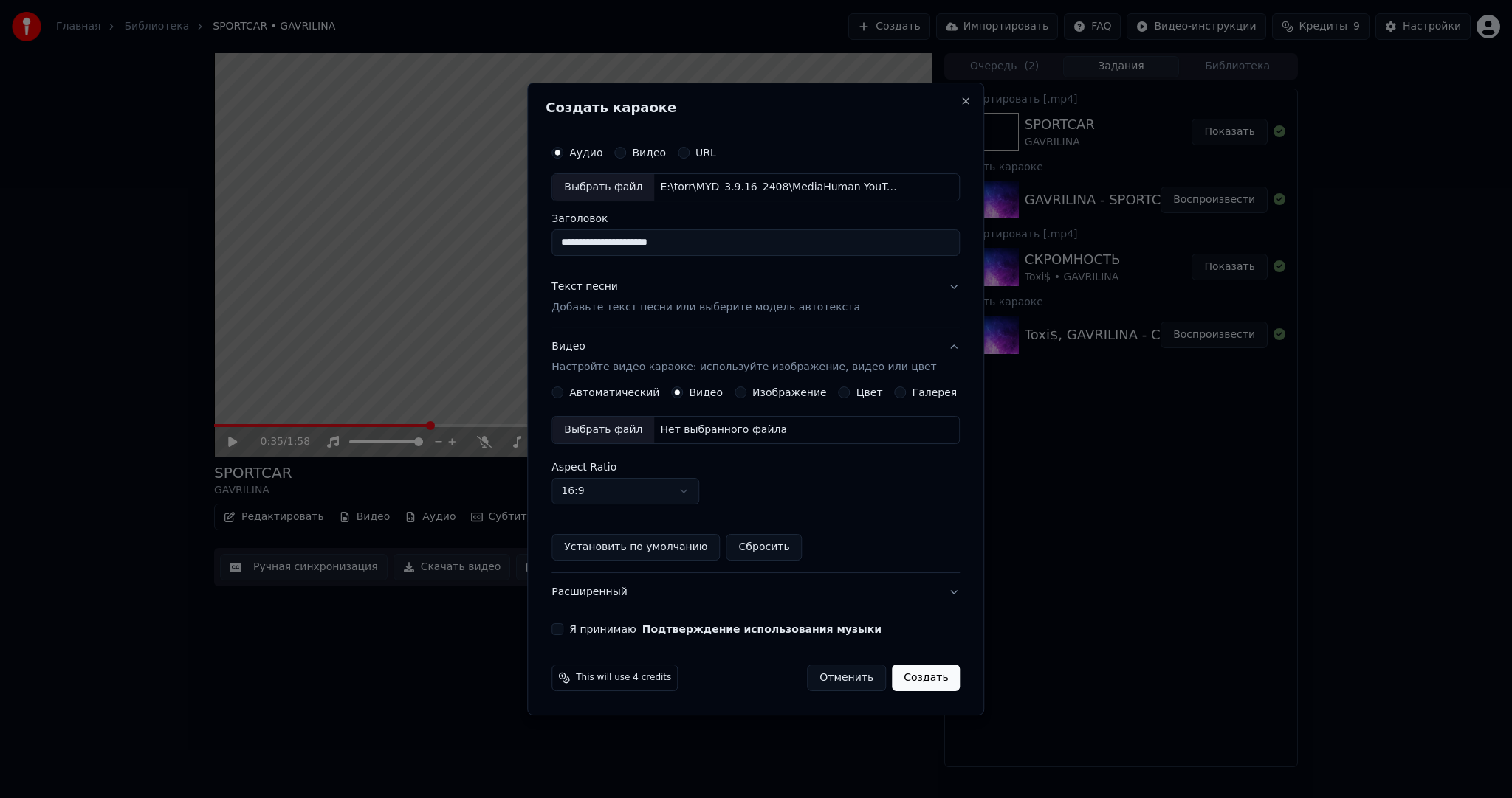
click at [617, 424] on div "Выбрать файл" at bounding box center [603, 430] width 102 height 27
click at [564, 627] on button "Я принимаю Подтверждение использования музыки" at bounding box center [558, 630] width 12 height 12
click at [918, 677] on button "Создать" at bounding box center [925, 678] width 68 height 27
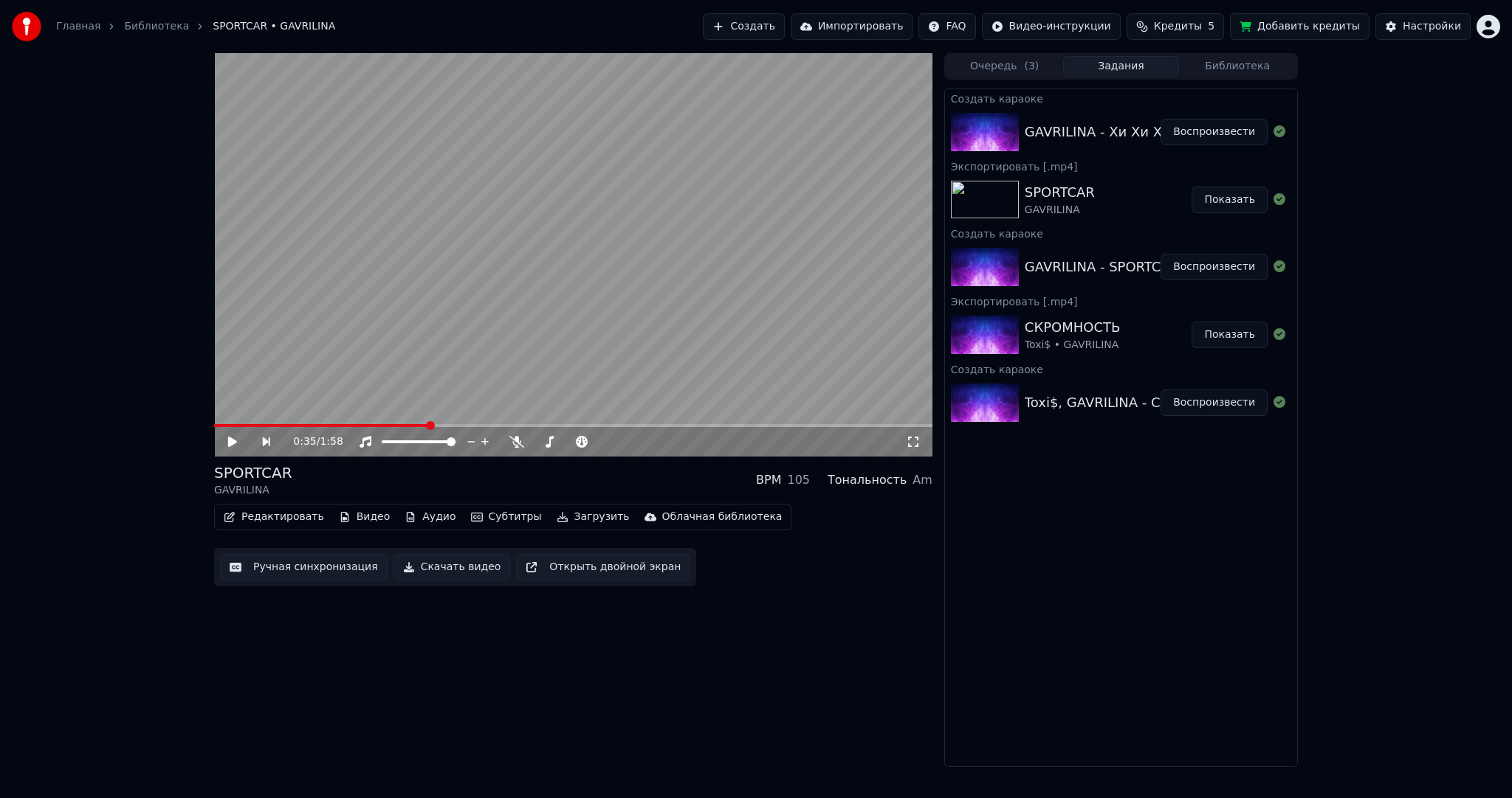
click at [1232, 127] on button "Воспроизвести" at bounding box center [1215, 132] width 107 height 27
click at [484, 510] on button "Субтитры" at bounding box center [506, 517] width 83 height 21
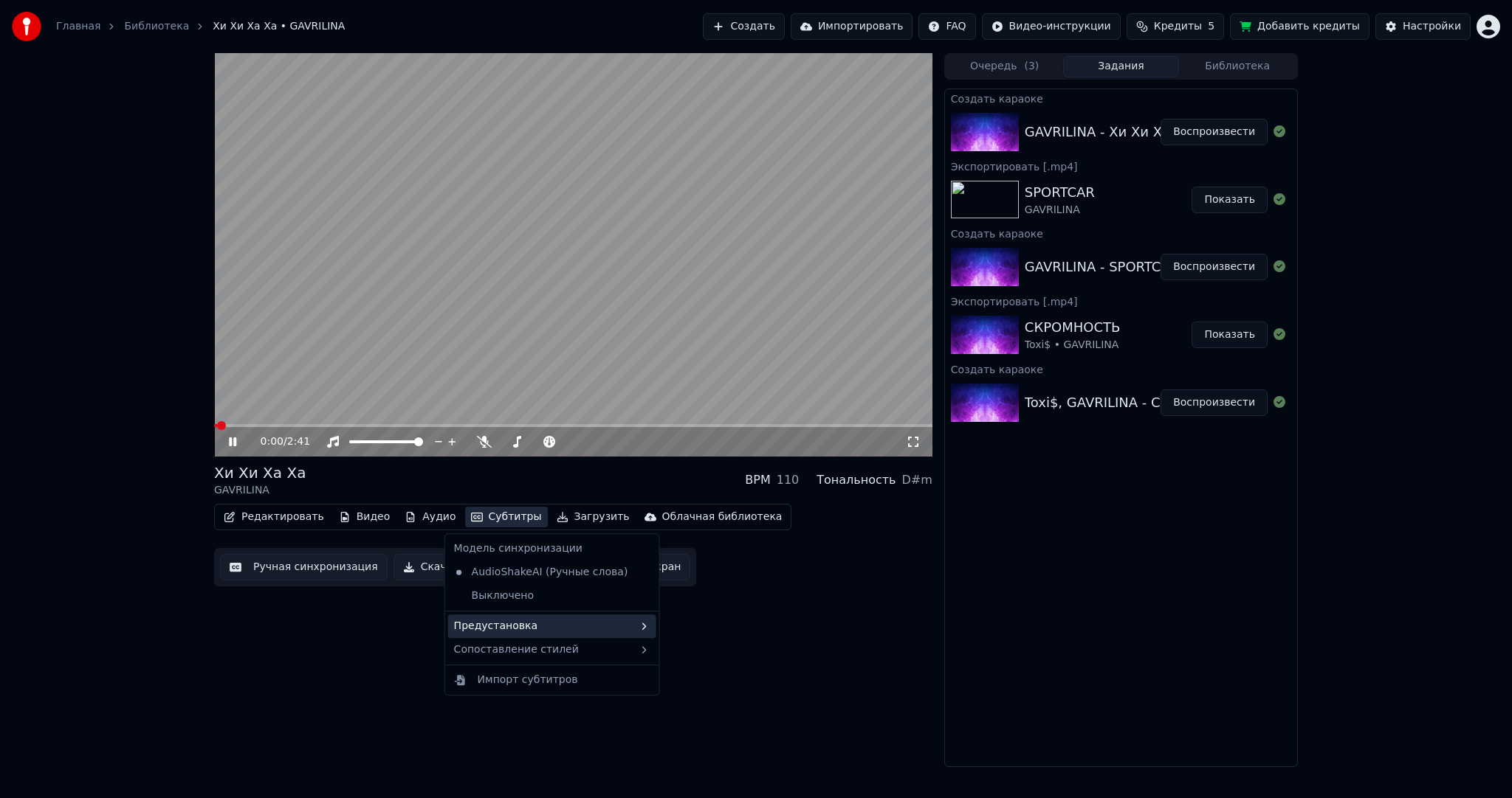
click at [547, 622] on div "Предустановка" at bounding box center [552, 627] width 208 height 24
click at [738, 723] on div "----------" at bounding box center [734, 725] width 186 height 24
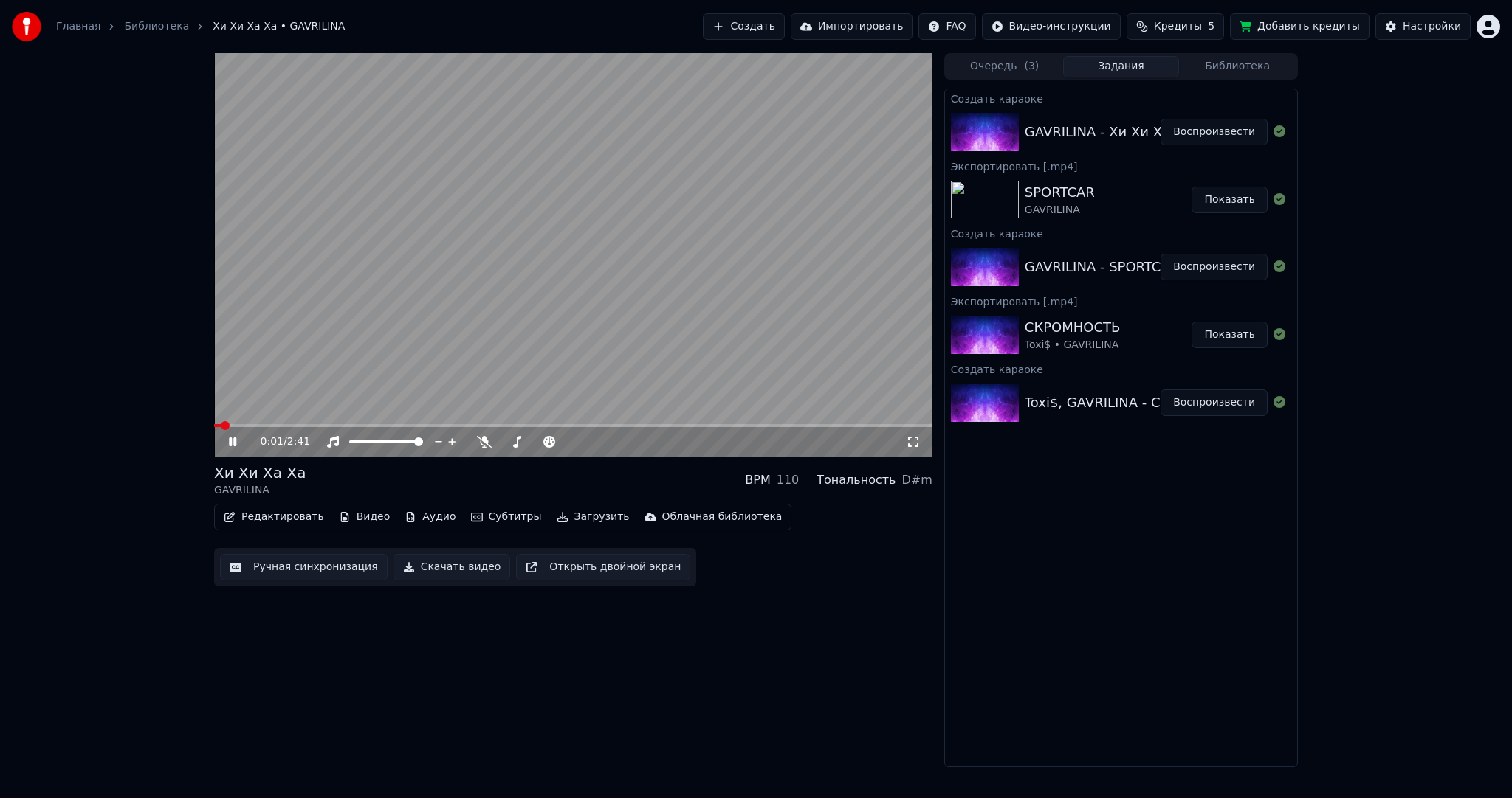
click at [316, 563] on button "Ручная синхронизация" at bounding box center [303, 568] width 168 height 27
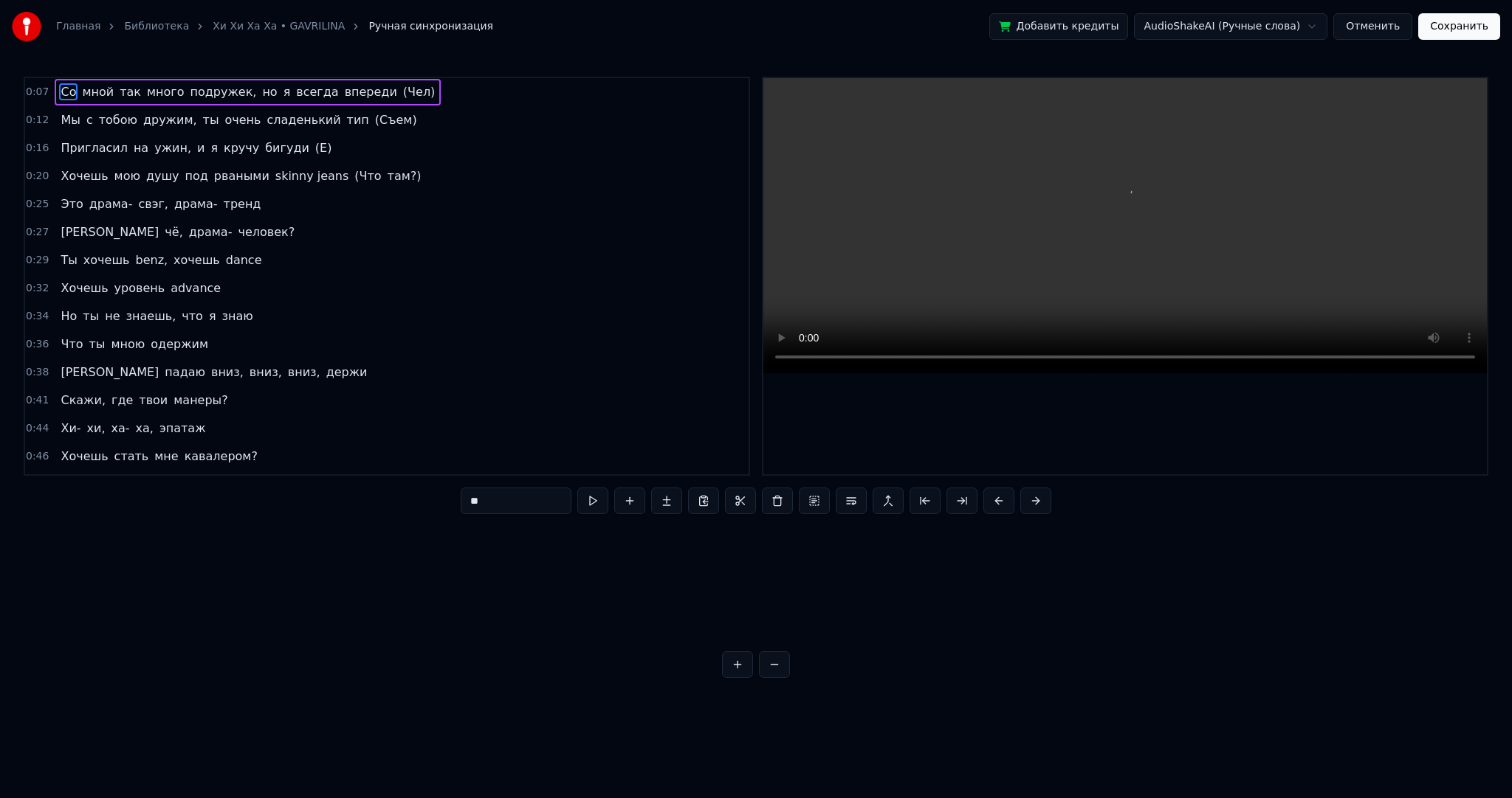
scroll to position [0, 1503]
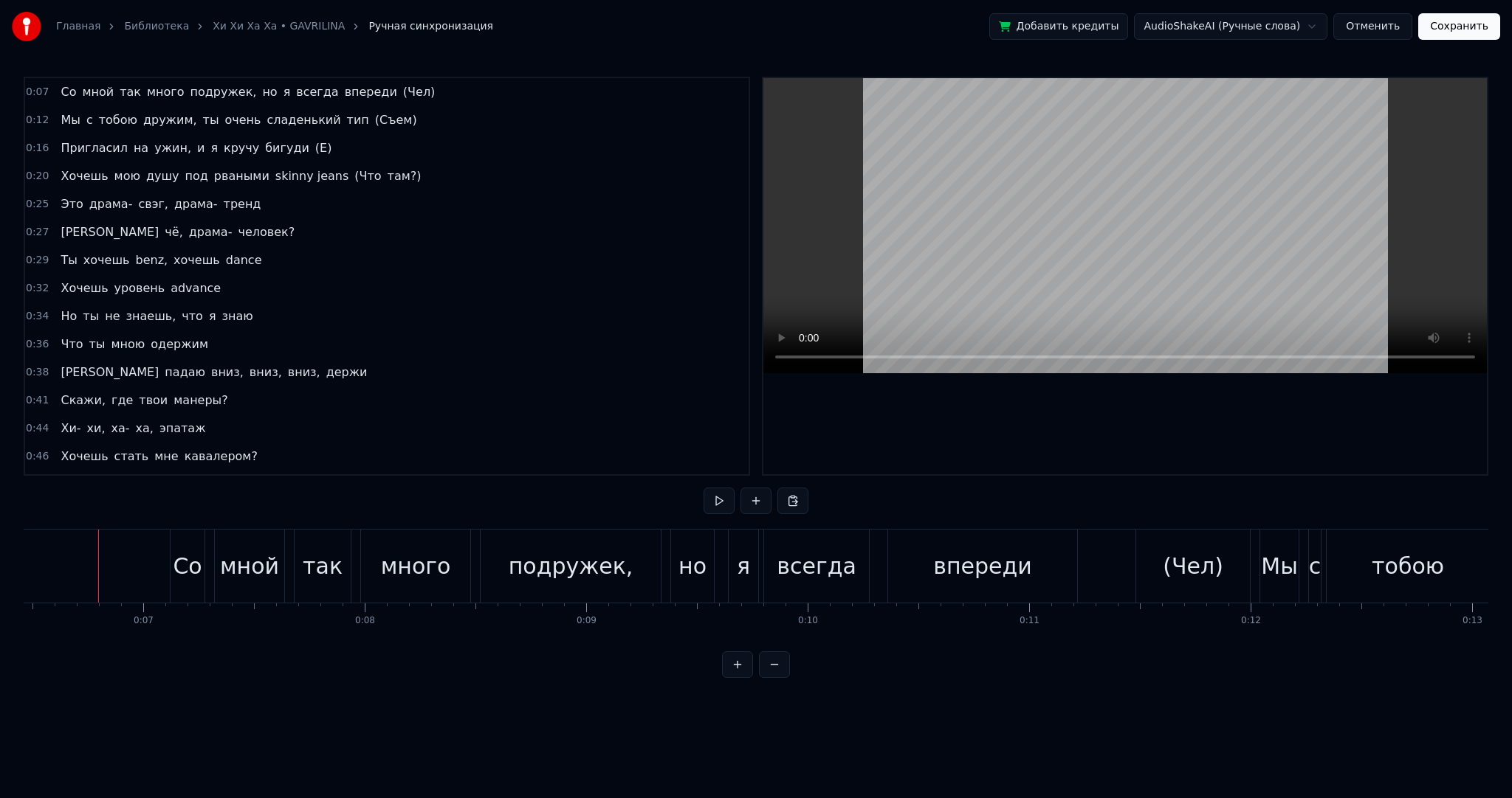
drag, startPoint x: 122, startPoint y: 653, endPoint x: 68, endPoint y: 642, distance: 55.1
click at [68, 642] on div "0:07 Со мной так много подружек, но я всегда впереди (Чел) 0:12 Мы с тобою друж…" at bounding box center [756, 377] width 1465 height 601
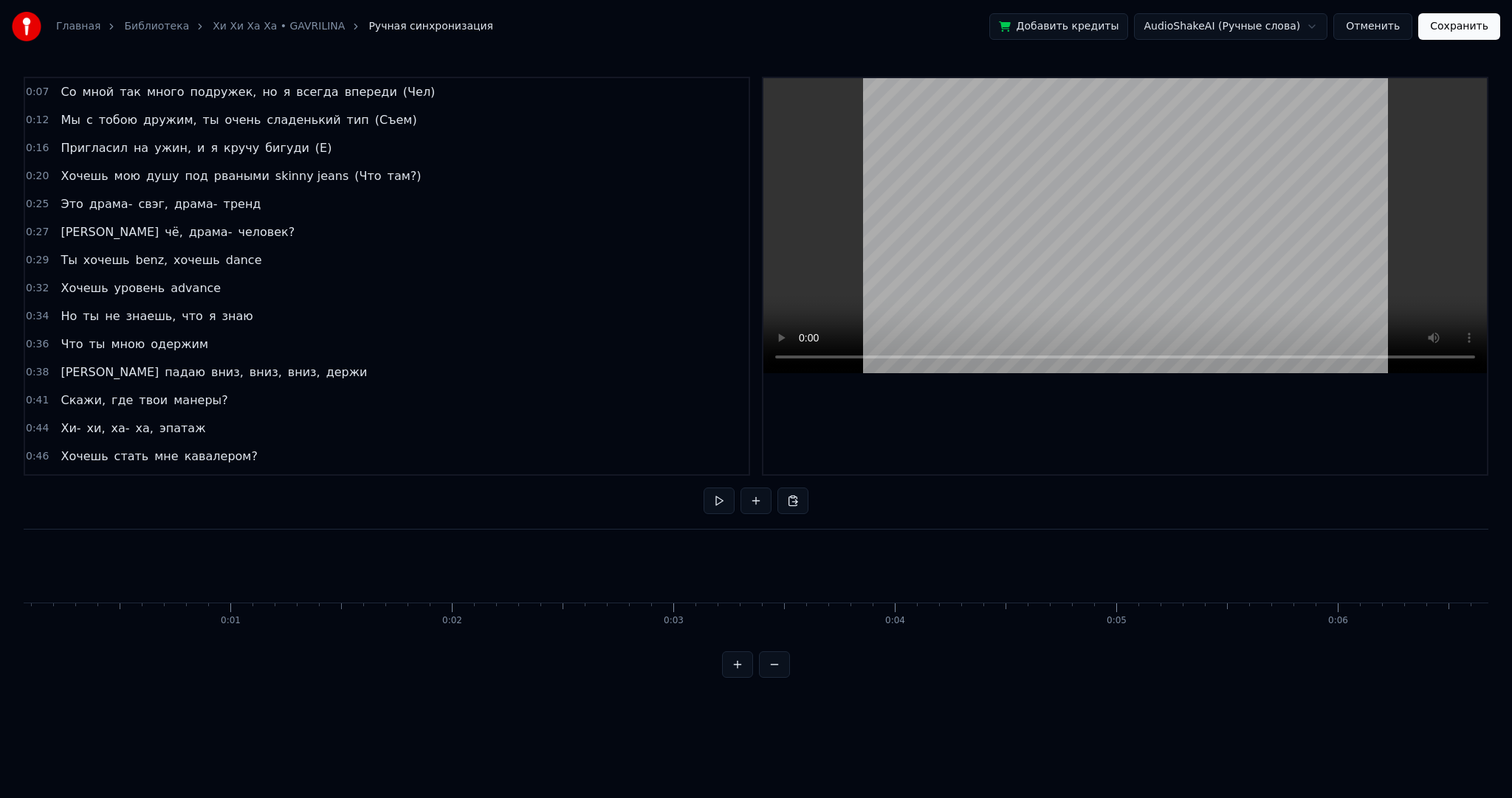
scroll to position [0, 0]
click at [716, 498] on button at bounding box center [719, 501] width 31 height 27
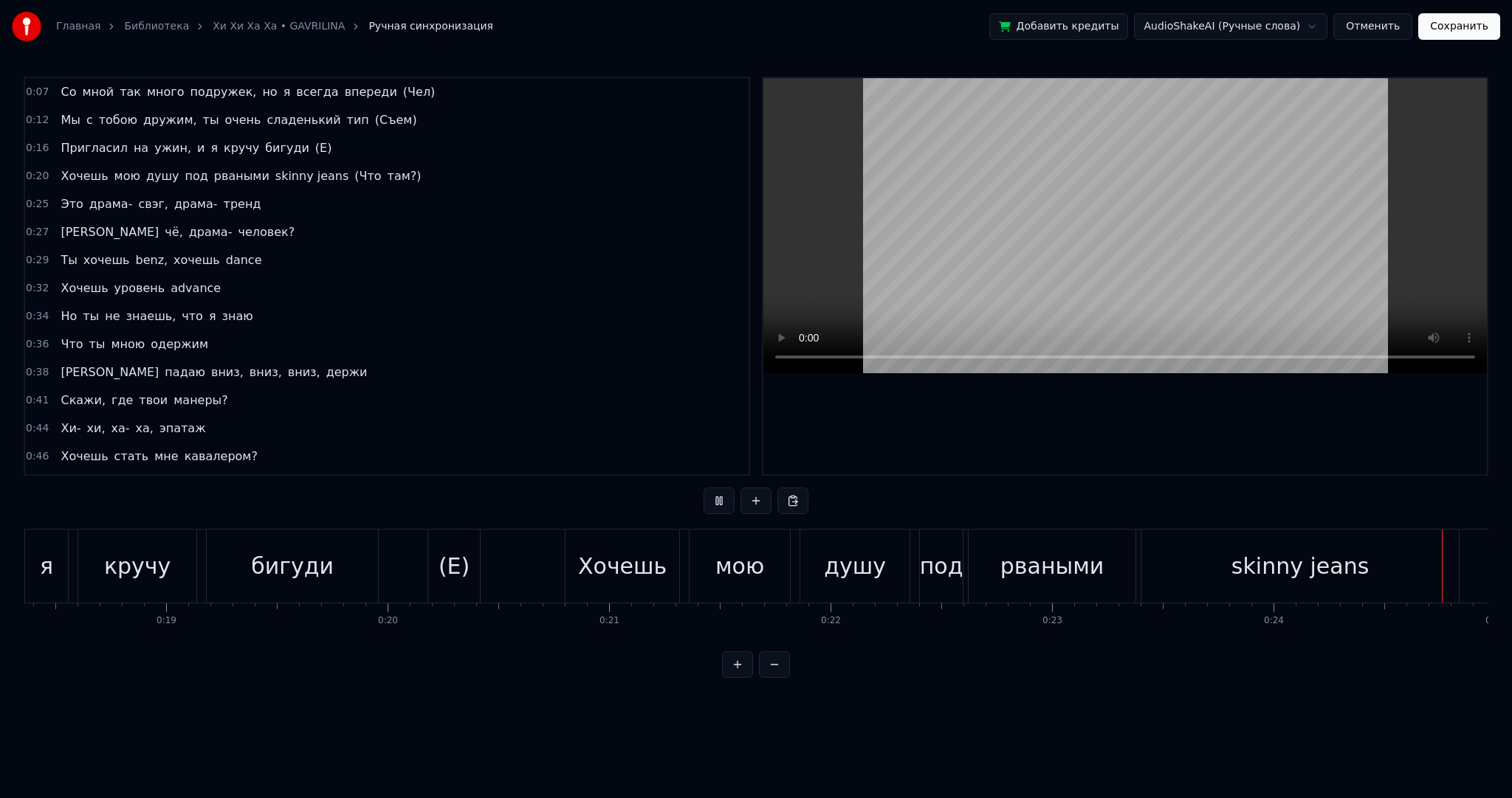
scroll to position [0, 5419]
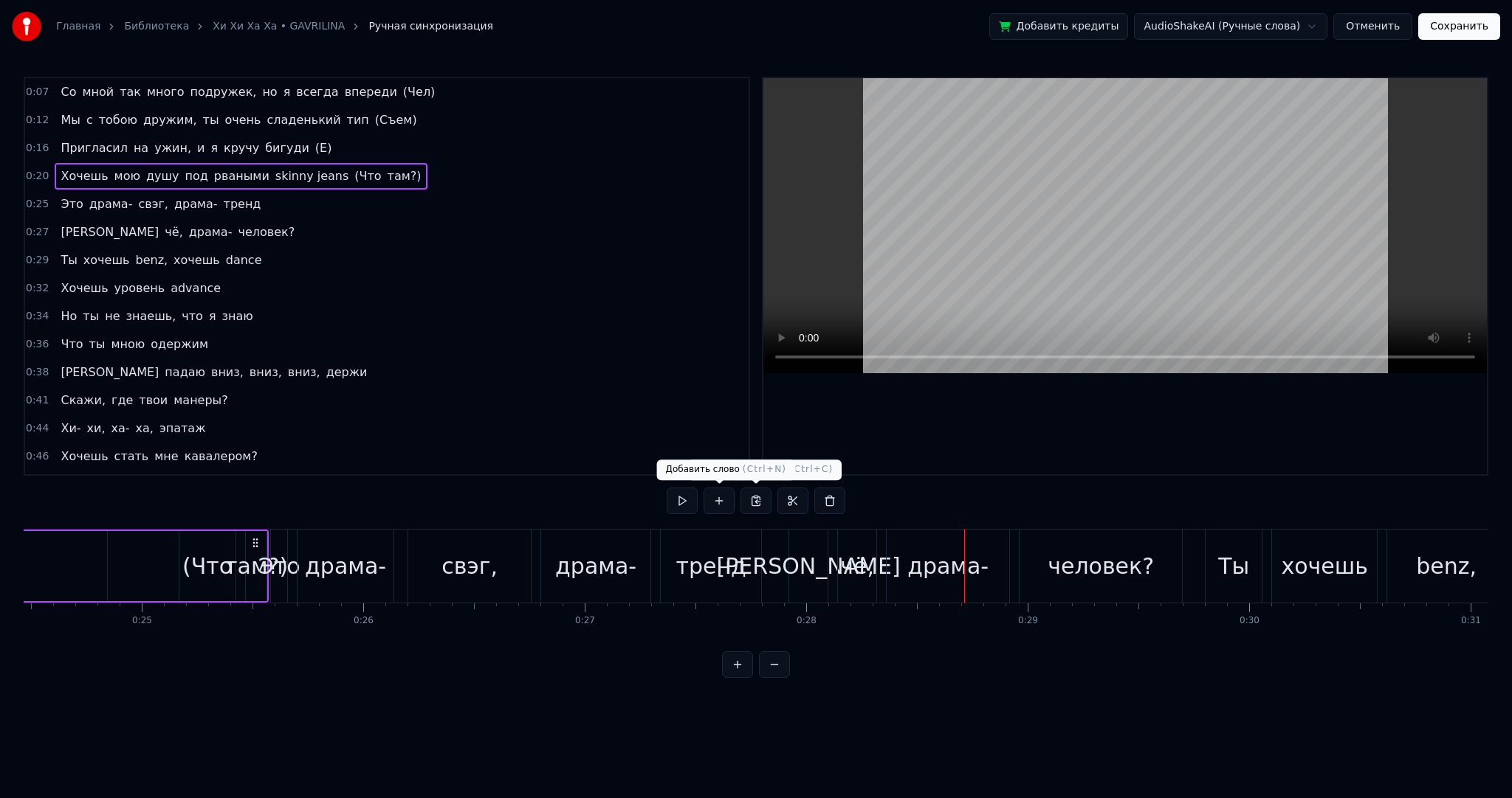
drag, startPoint x: 702, startPoint y: 493, endPoint x: 688, endPoint y: 493, distance: 14.0
click at [699, 493] on div at bounding box center [756, 501] width 179 height 27
click at [684, 493] on button at bounding box center [682, 501] width 31 height 27
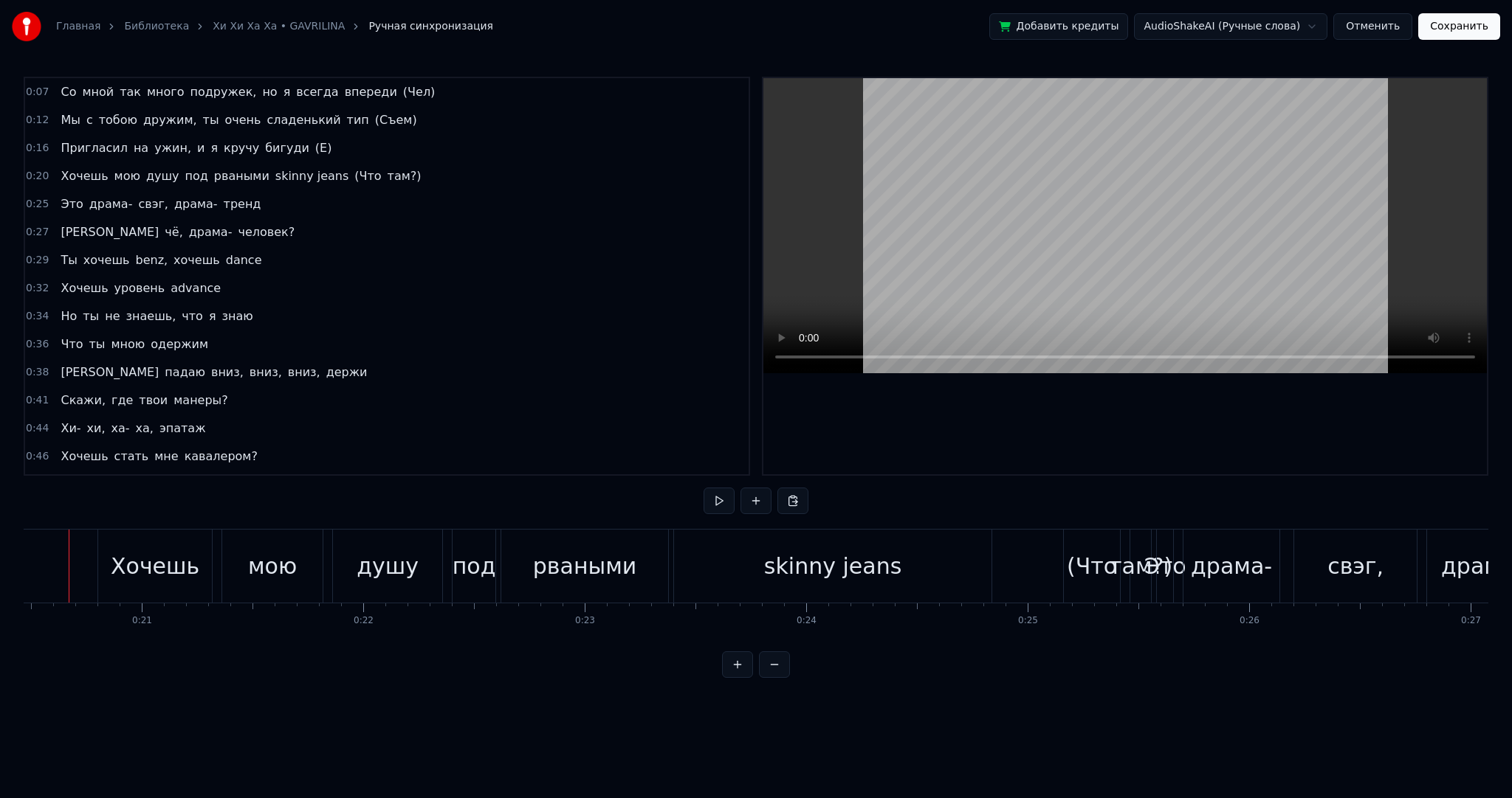
scroll to position [0, 4503]
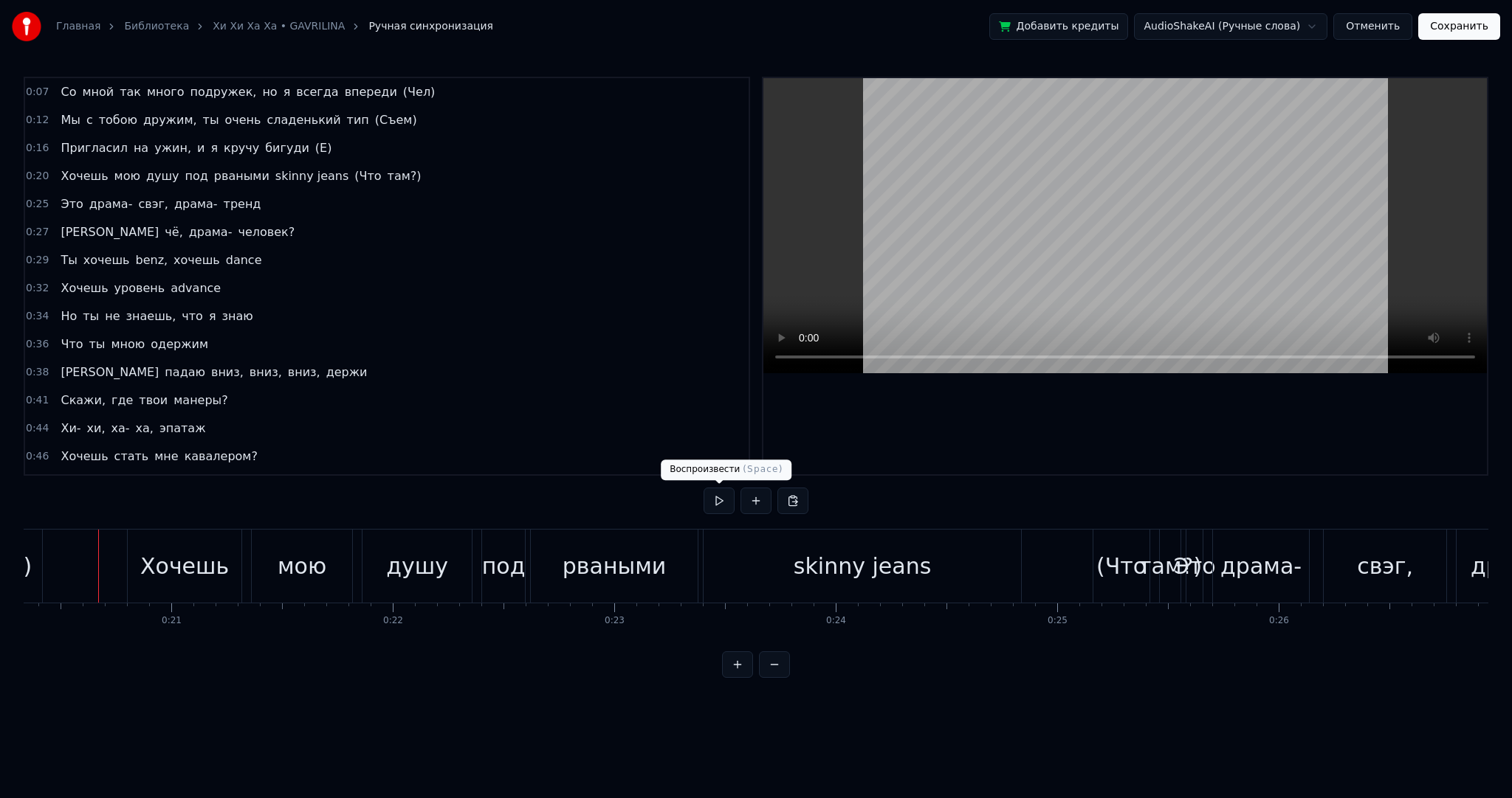
click at [726, 498] on button at bounding box center [719, 501] width 31 height 27
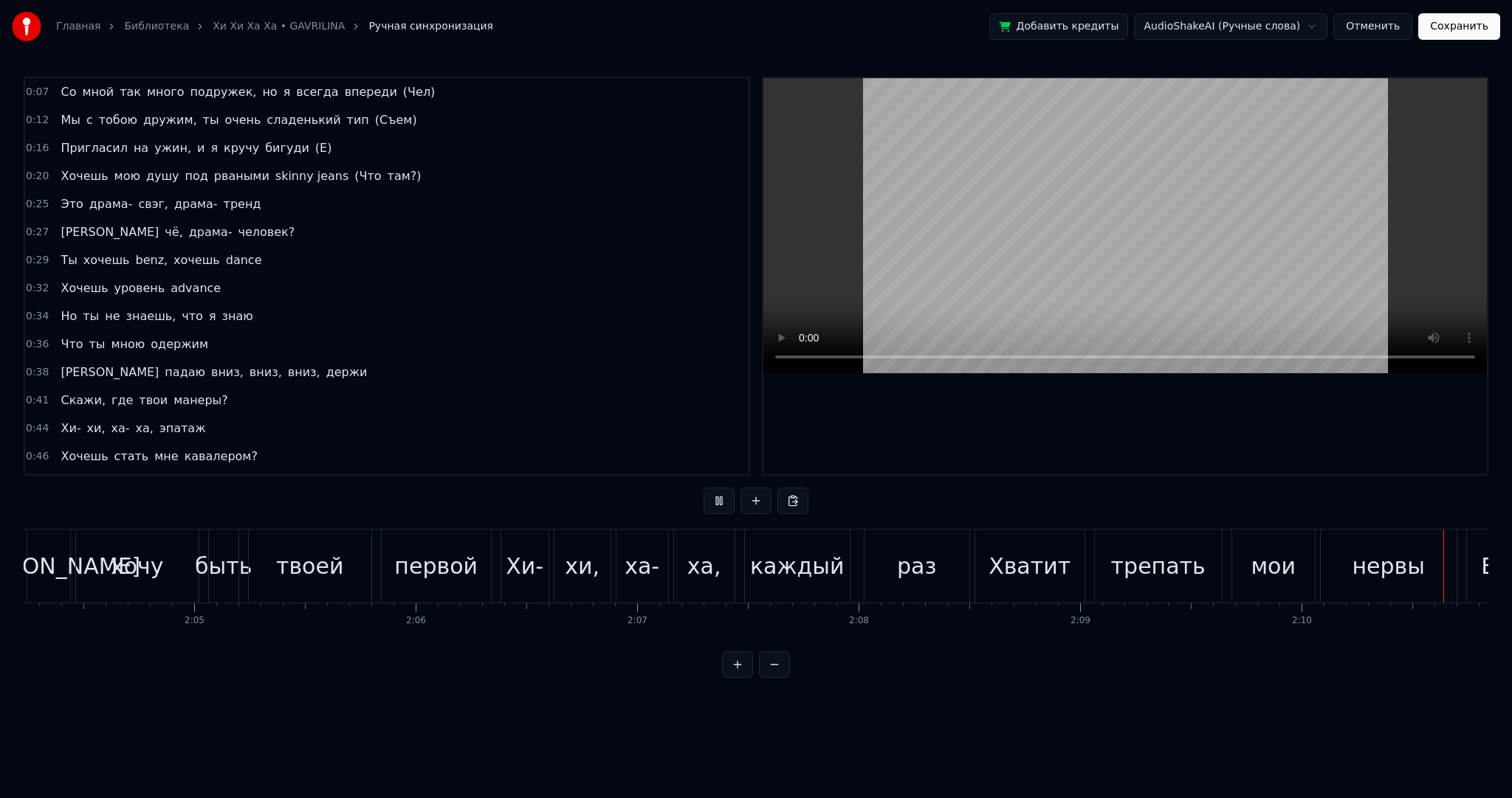
scroll to position [0, 28868]
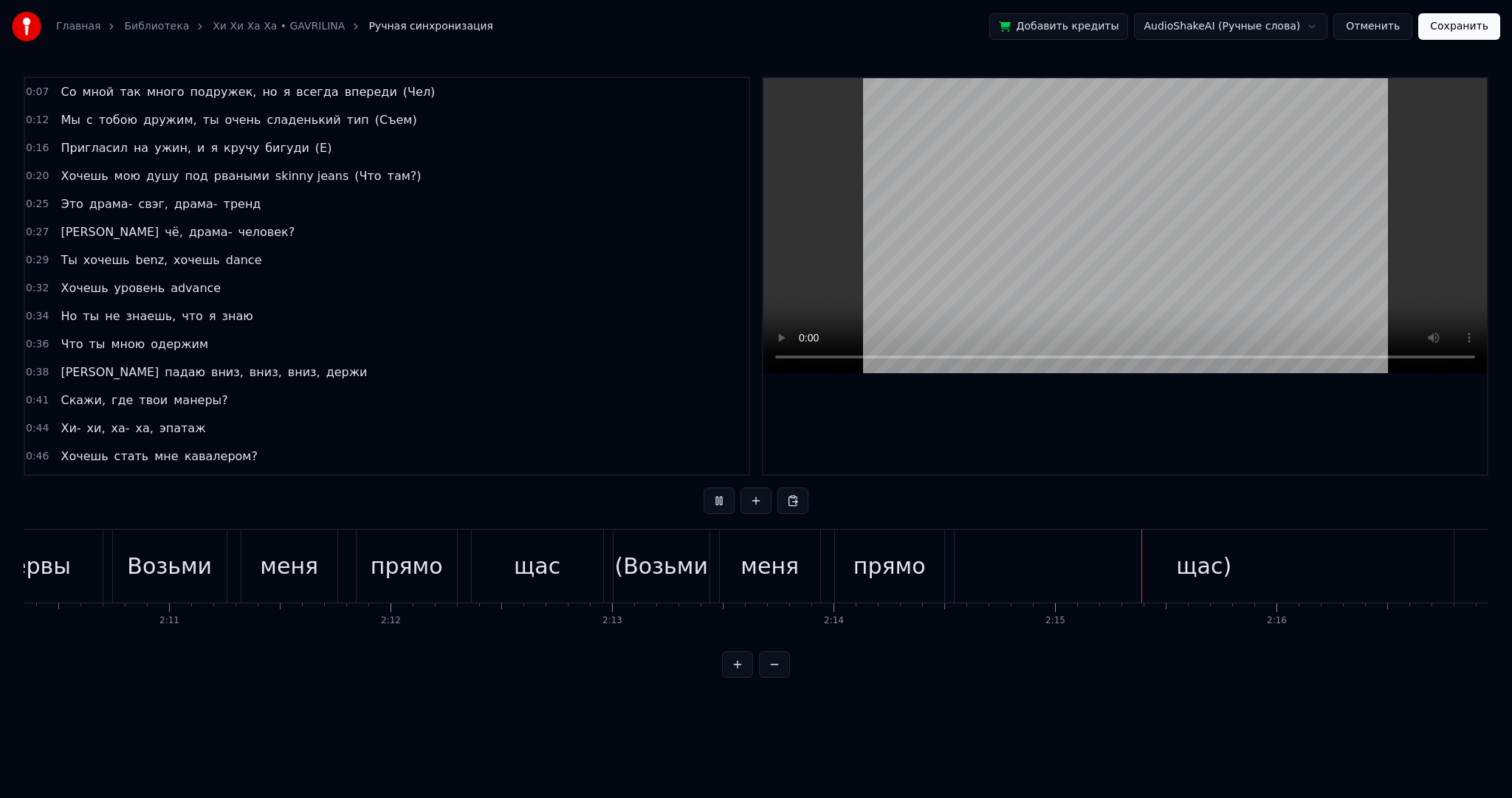
drag, startPoint x: 1126, startPoint y: 273, endPoint x: 1098, endPoint y: 337, distance: 69.9
click at [1131, 271] on video at bounding box center [1125, 226] width 723 height 295
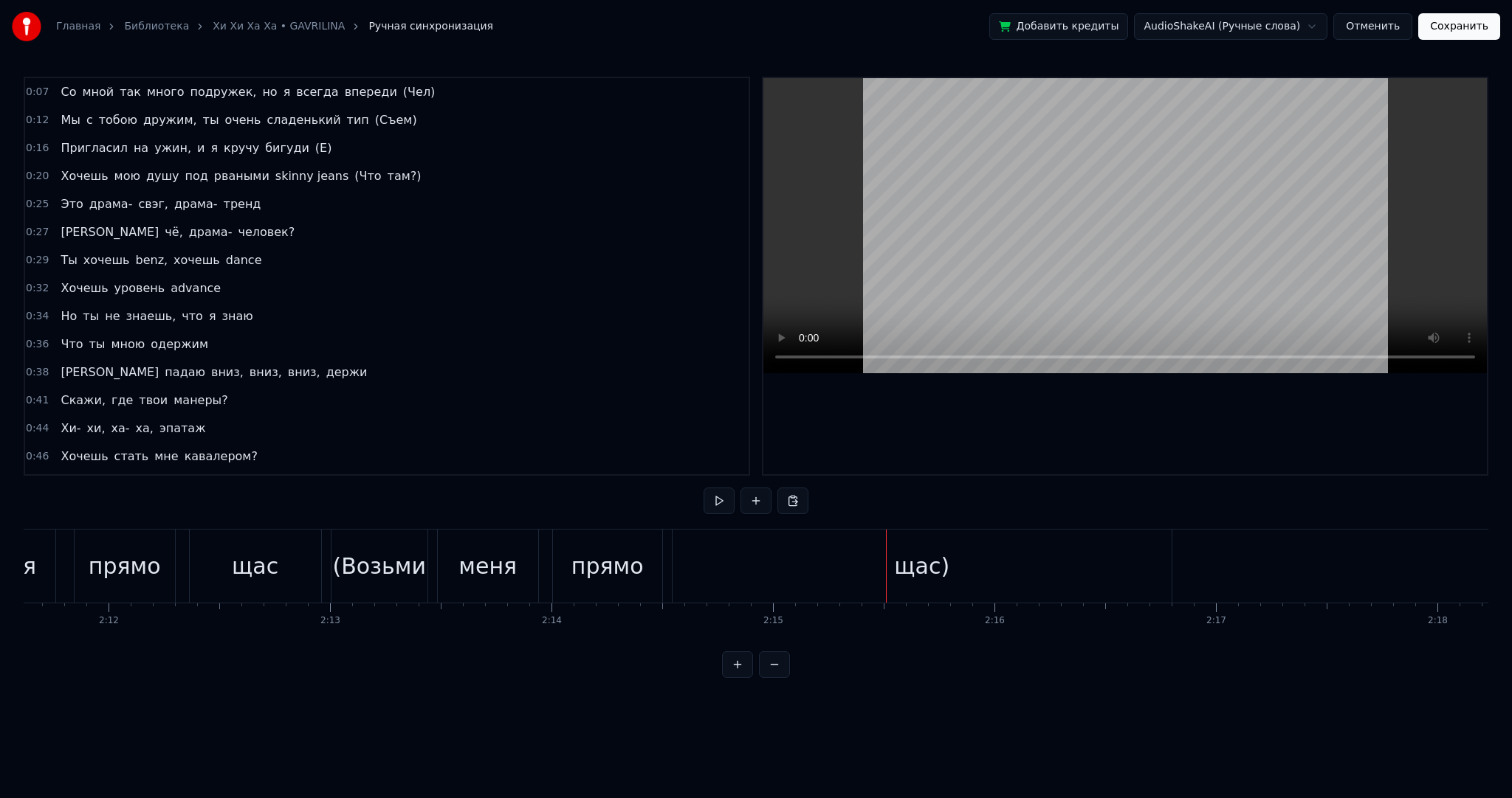
scroll to position [0, 29267]
click at [939, 577] on div "щас)" at bounding box center [804, 566] width 499 height 73
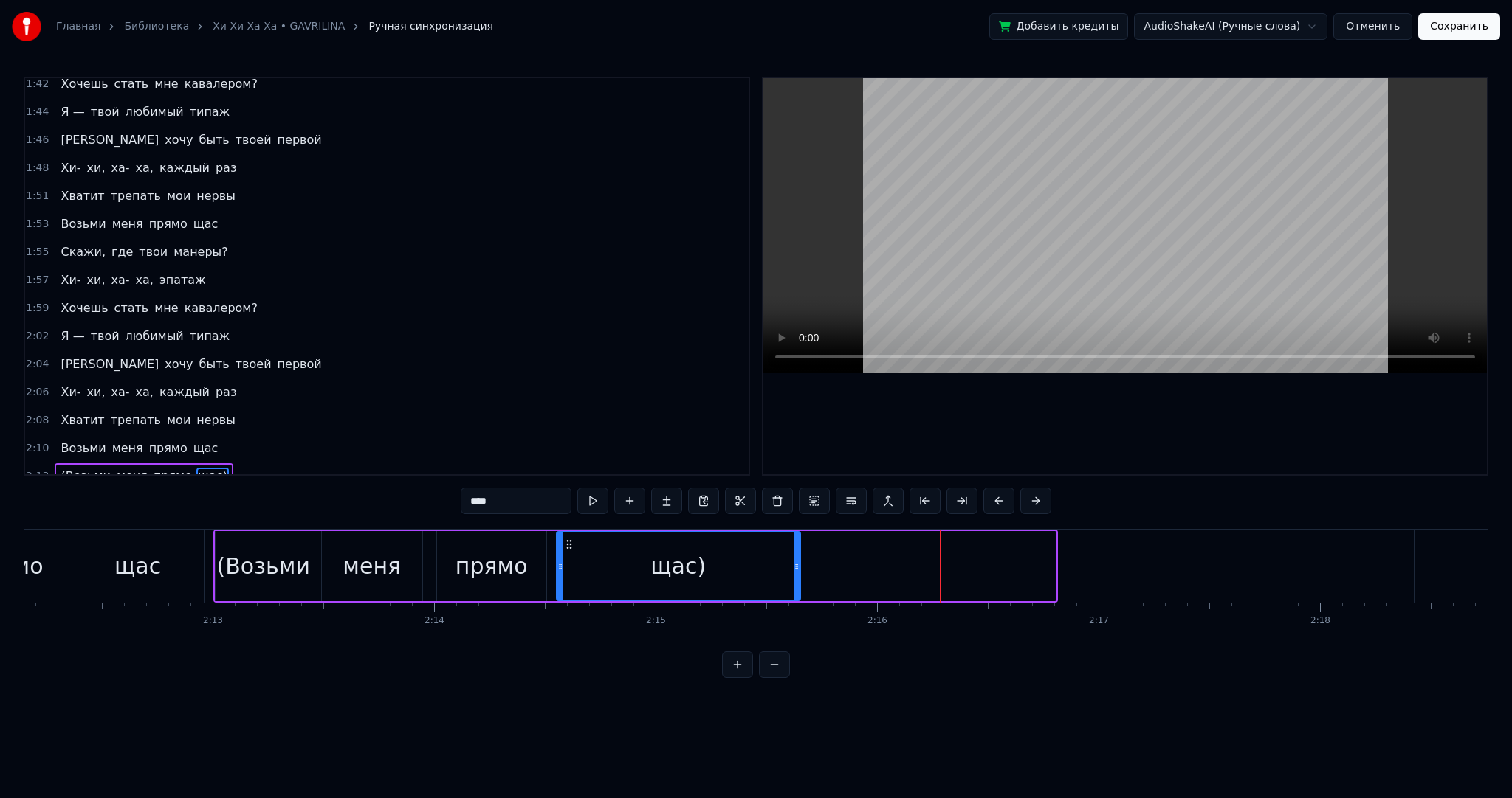
drag, startPoint x: 1050, startPoint y: 574, endPoint x: 768, endPoint y: 540, distance: 284.0
click at [793, 563] on div at bounding box center [796, 566] width 6 height 67
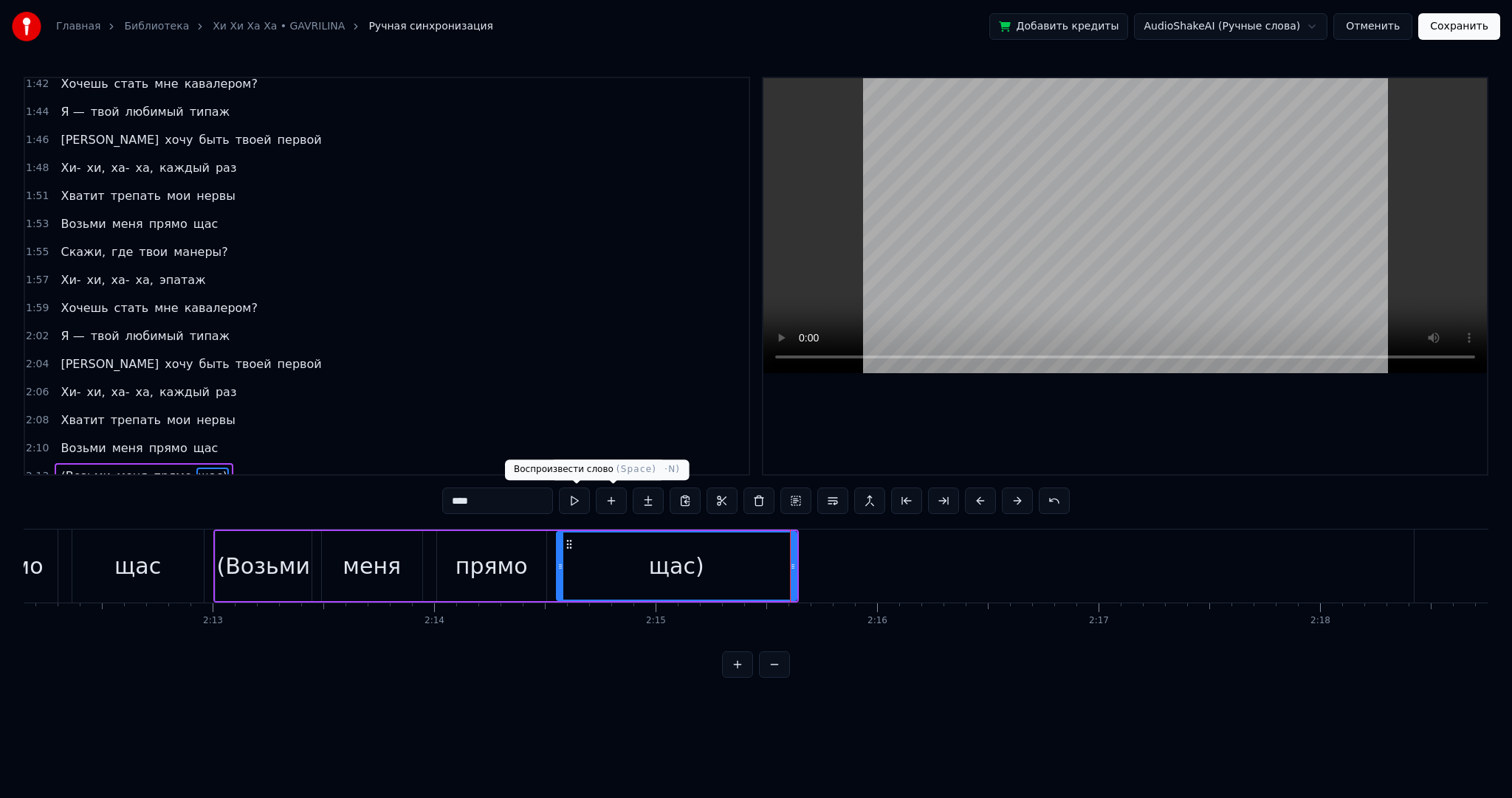
click at [585, 501] on button at bounding box center [575, 501] width 31 height 27
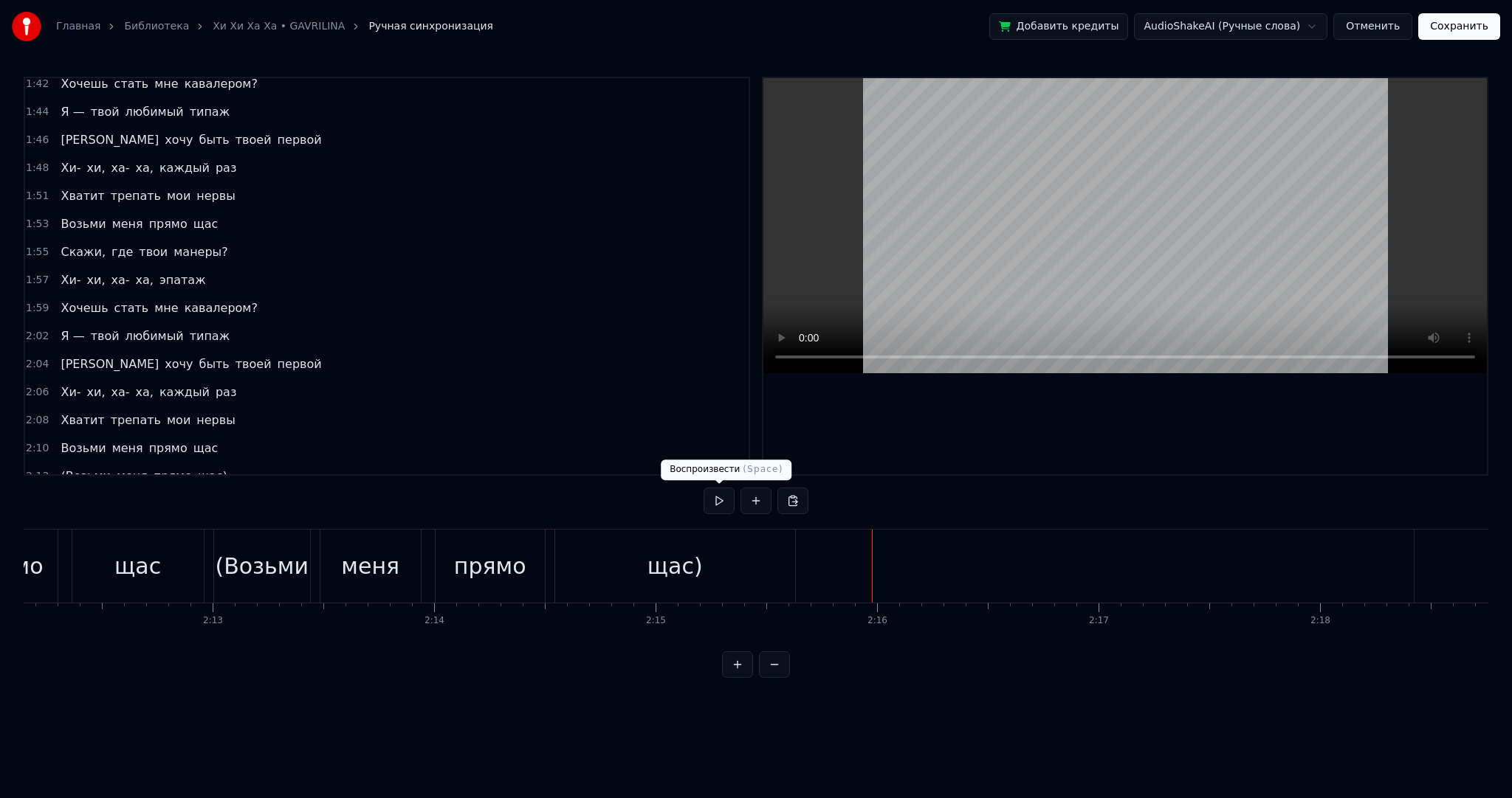
click at [714, 503] on button at bounding box center [719, 501] width 31 height 27
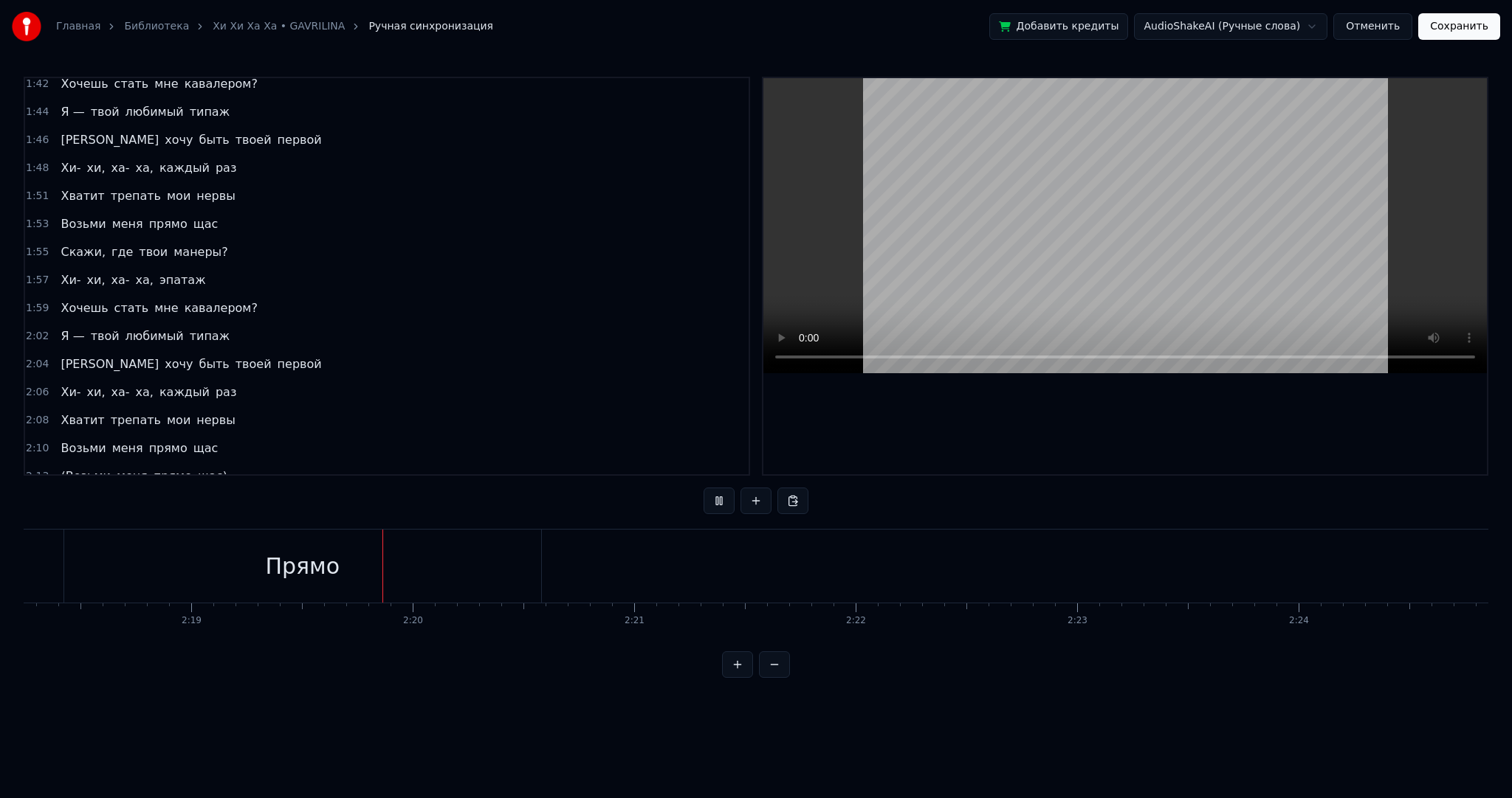
click at [508, 553] on div "Прямо" at bounding box center [303, 566] width 477 height 73
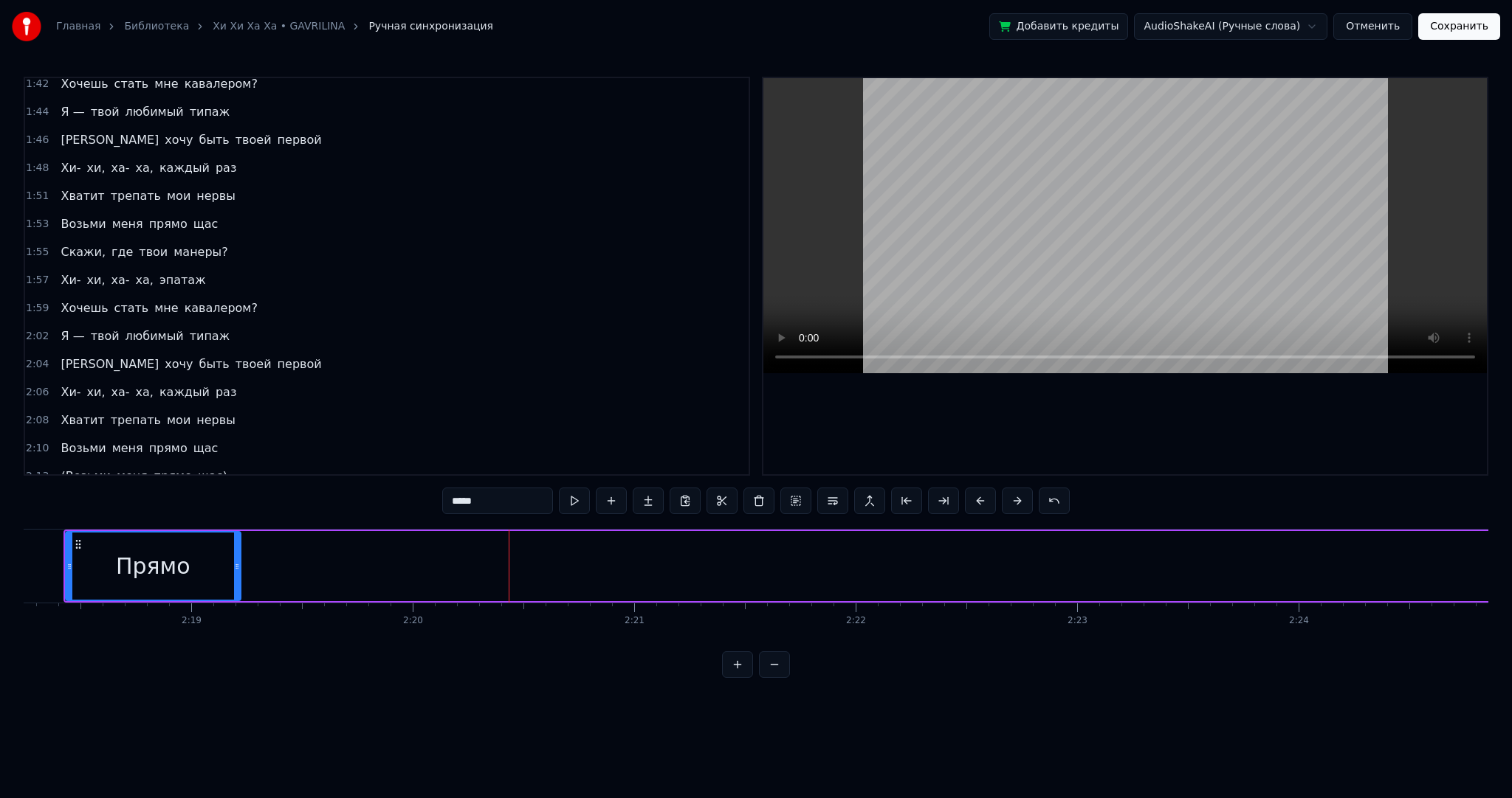
drag, startPoint x: 538, startPoint y: 564, endPoint x: 233, endPoint y: 556, distance: 305.1
click at [234, 556] on div at bounding box center [237, 566] width 6 height 67
click at [105, 495] on span "щас" at bounding box center [119, 504] width 28 height 17
type input "***"
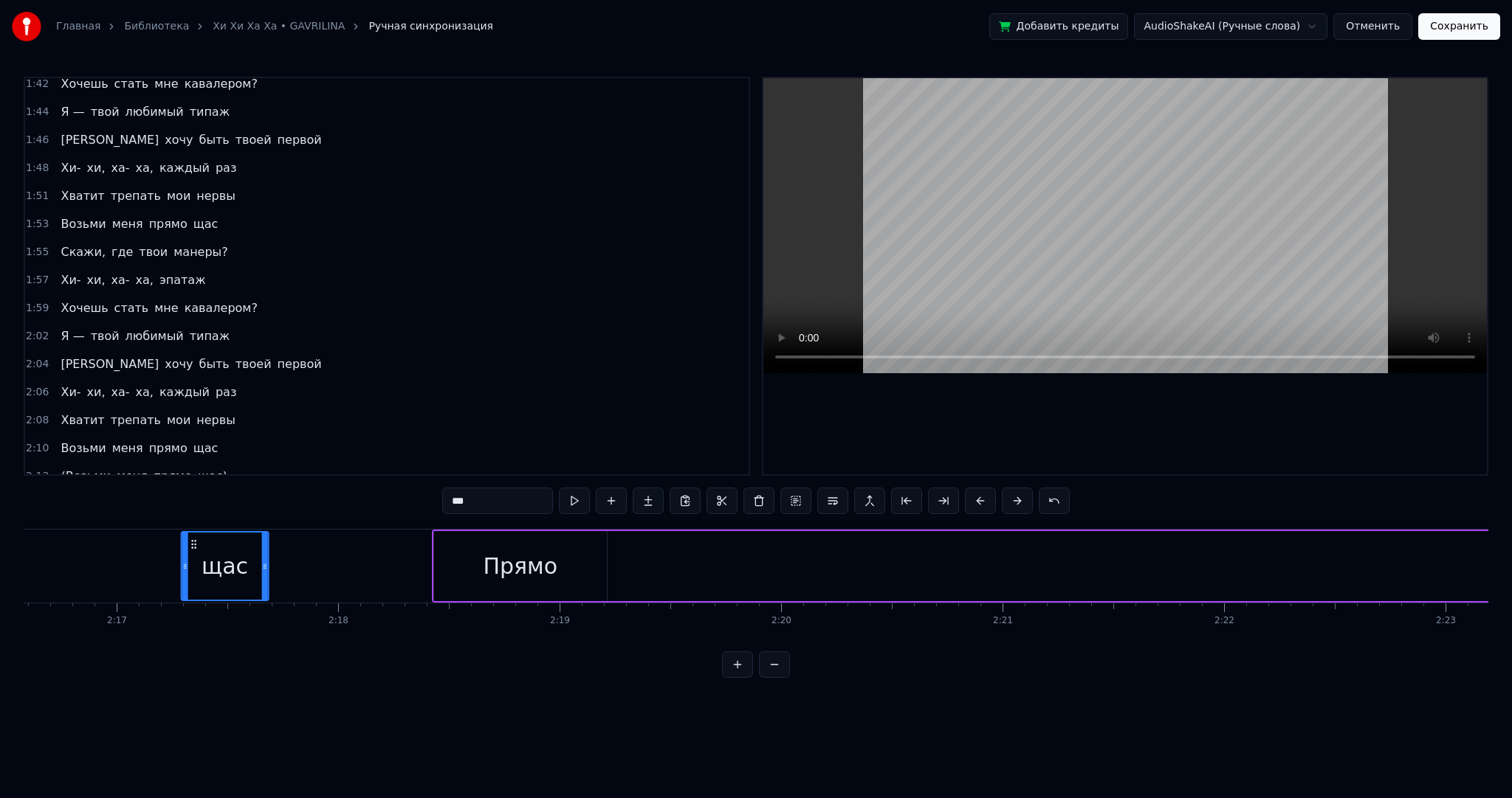
scroll to position [0, 30248]
drag, startPoint x: 113, startPoint y: 545, endPoint x: 621, endPoint y: 544, distance: 508.0
click at [621, 544] on icon at bounding box center [622, 545] width 12 height 12
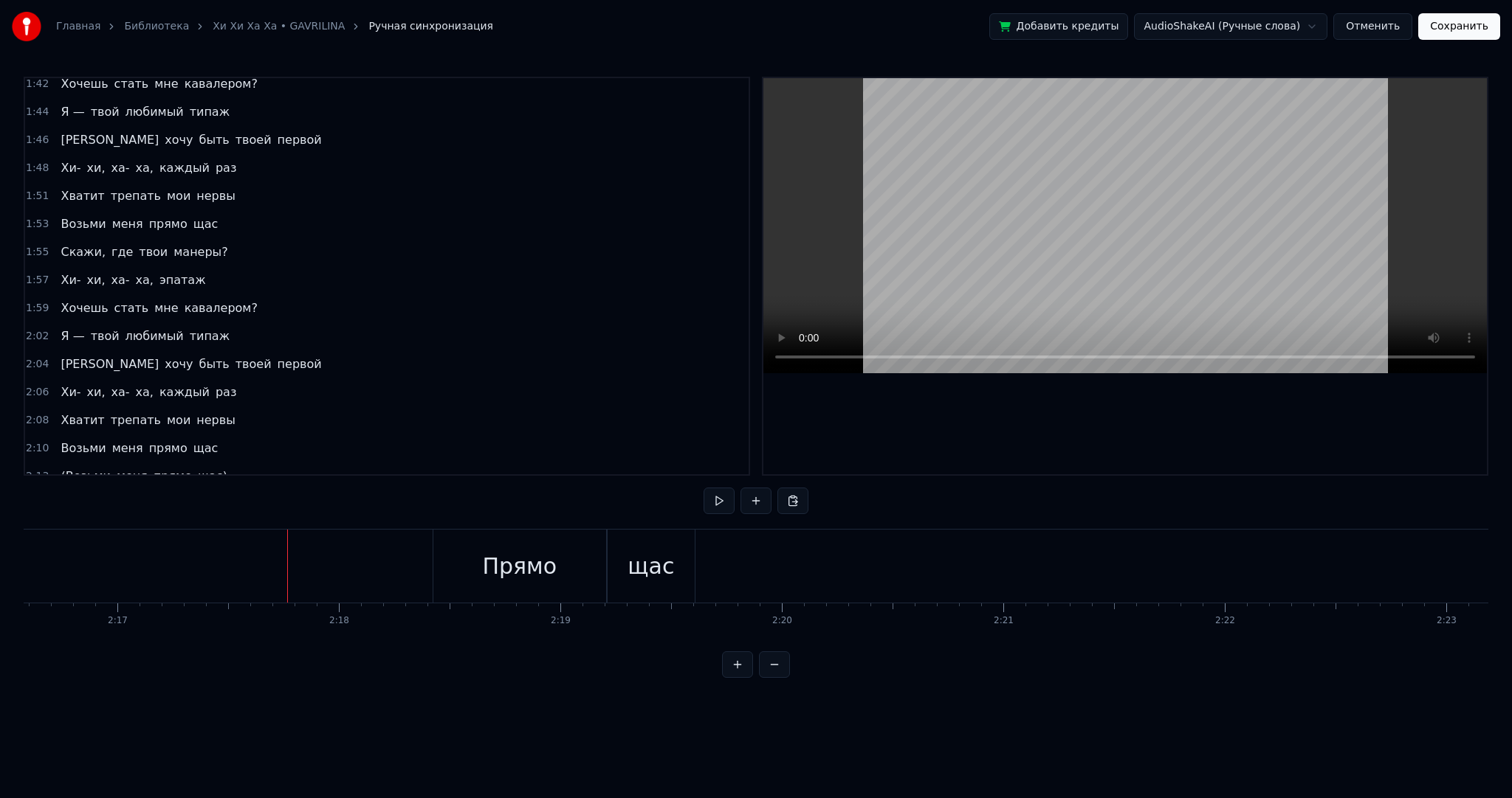
click at [717, 501] on button at bounding box center [719, 501] width 31 height 27
click at [1468, 33] on button "Сохранить" at bounding box center [1459, 27] width 82 height 27
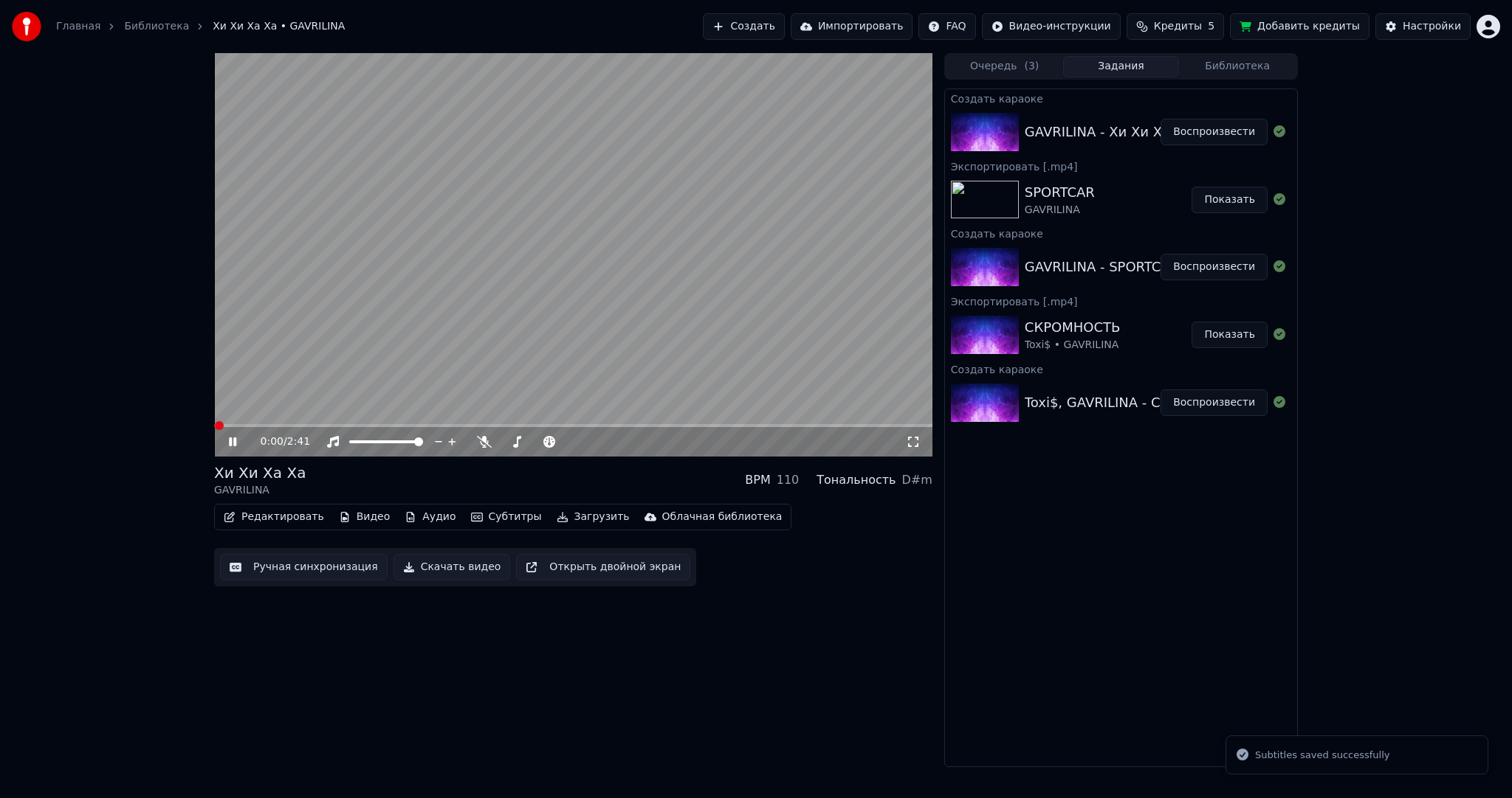
click at [607, 256] on video at bounding box center [573, 255] width 718 height 404
click at [583, 273] on video at bounding box center [573, 255] width 718 height 404
click at [608, 289] on video at bounding box center [573, 255] width 718 height 404
click at [555, 509] on button "Загрузить" at bounding box center [593, 517] width 85 height 21
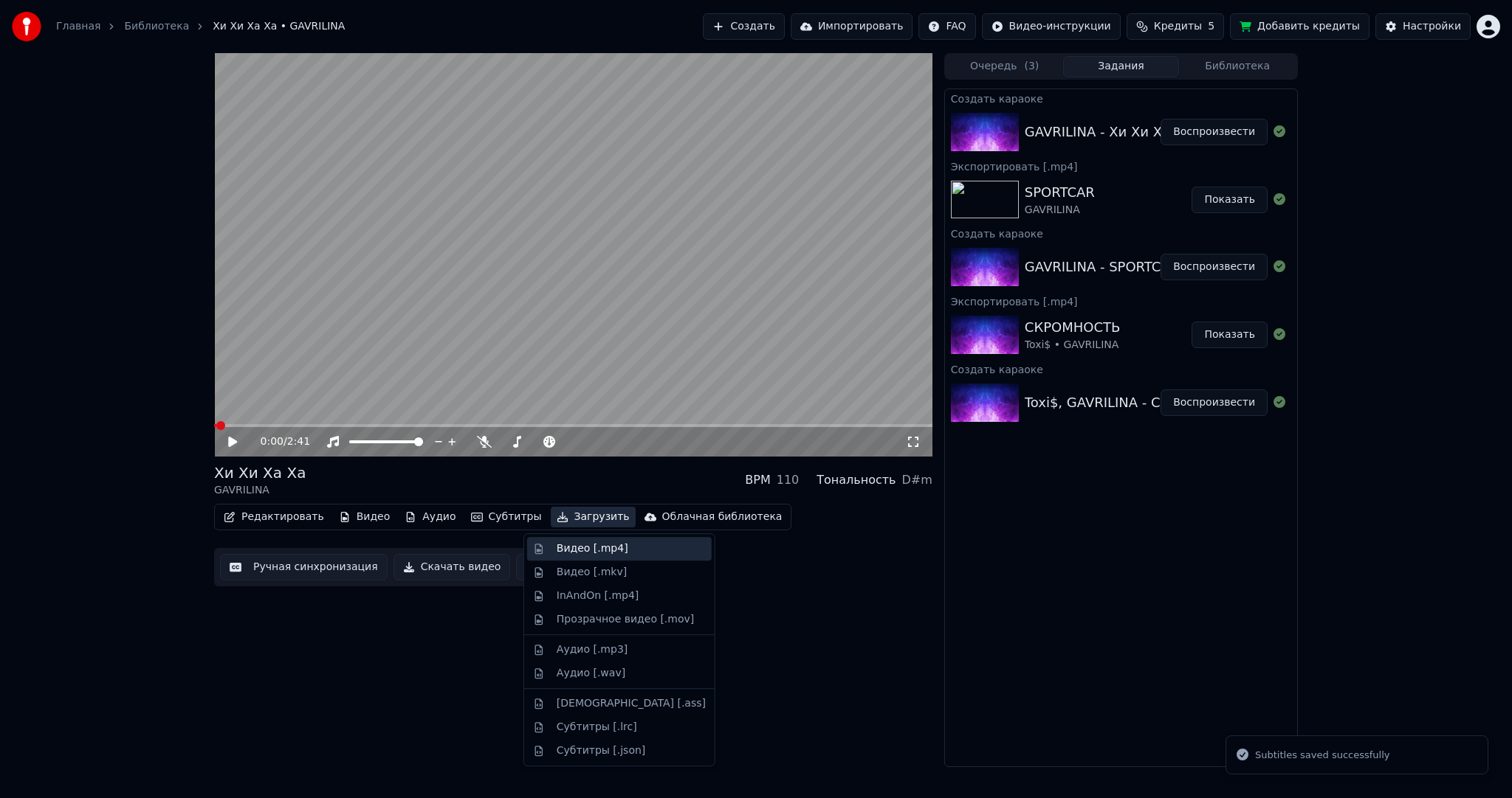
click at [568, 543] on div "Видео [.mp4]" at bounding box center [593, 549] width 72 height 15
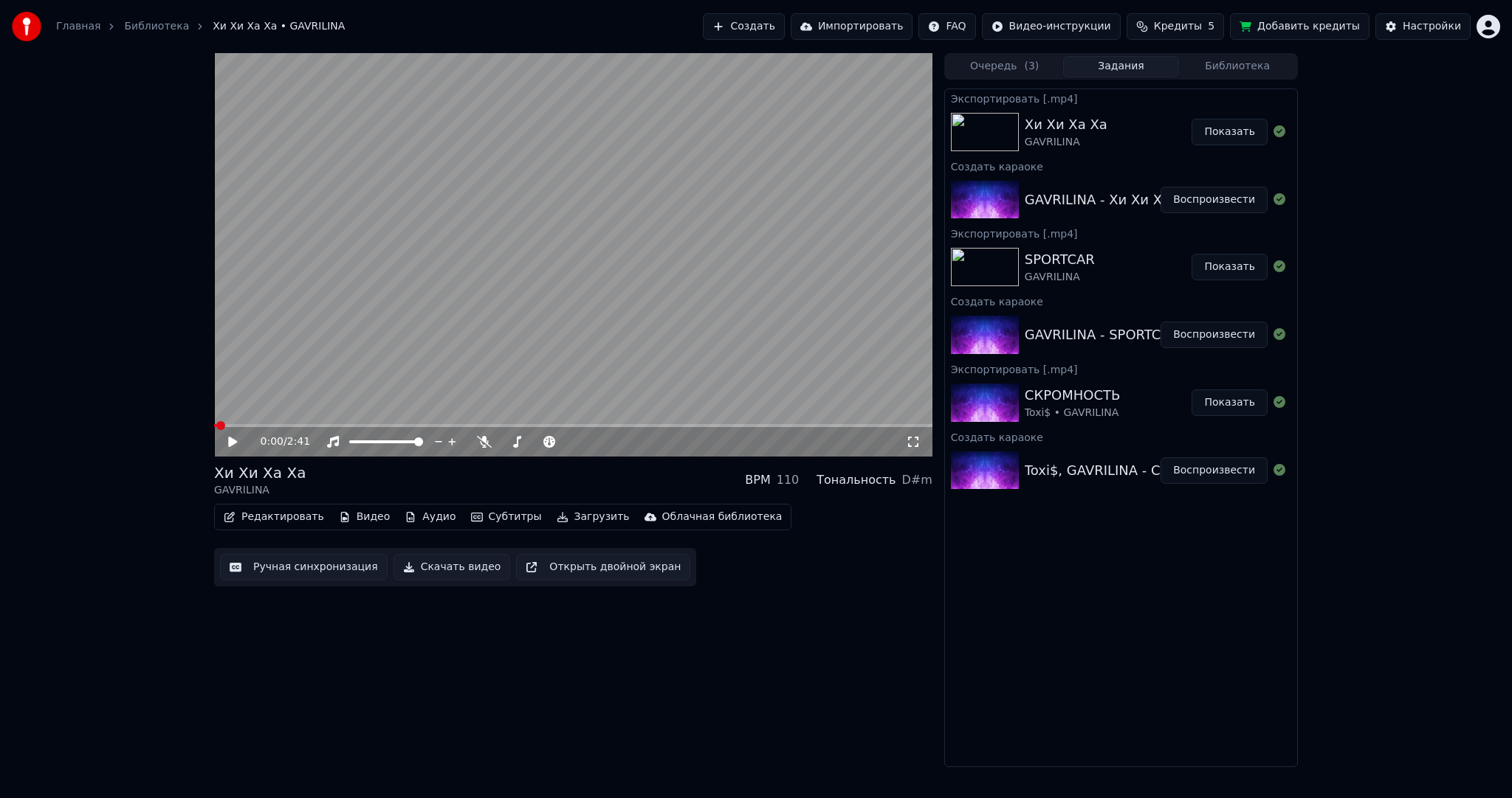
click at [1238, 130] on button "Показать" at bounding box center [1229, 132] width 76 height 27
click at [1246, 131] on button "Показать" at bounding box center [1229, 132] width 76 height 27
